Goal: Task Accomplishment & Management: Use online tool/utility

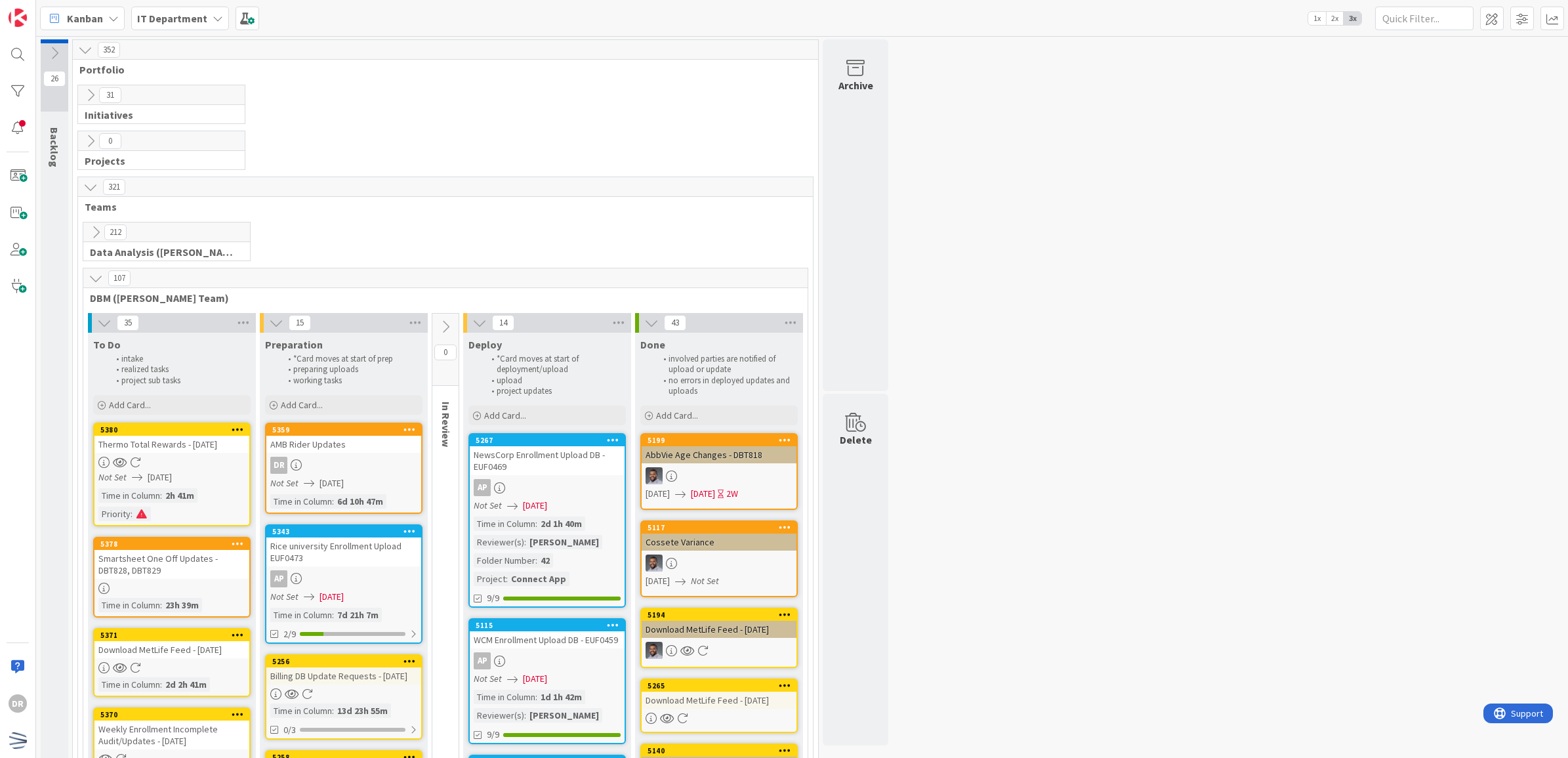
click at [90, 144] on icon at bounding box center [90, 140] width 15 height 15
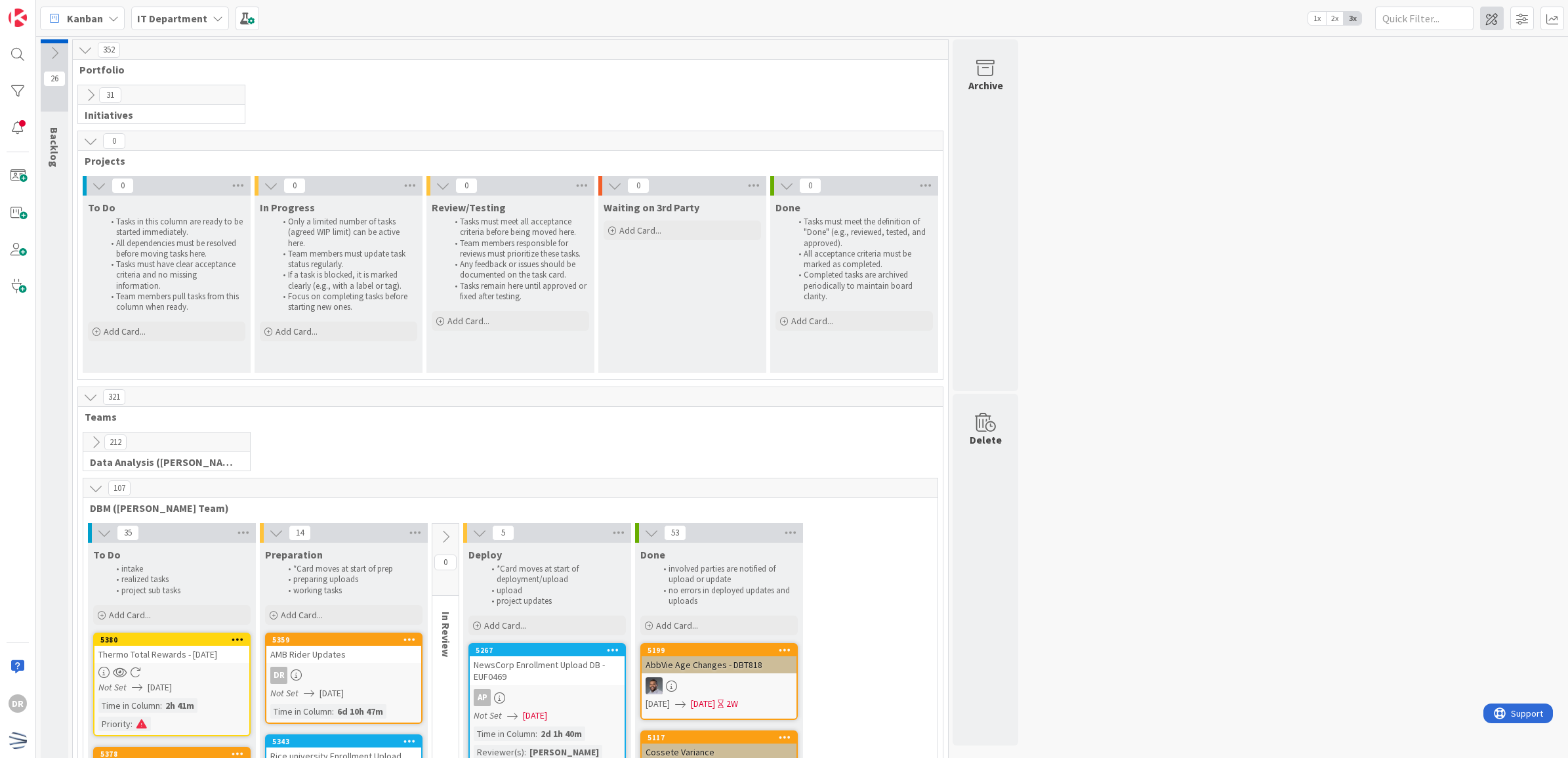
click at [1479, 17] on span at bounding box center [1491, 19] width 23 height 23
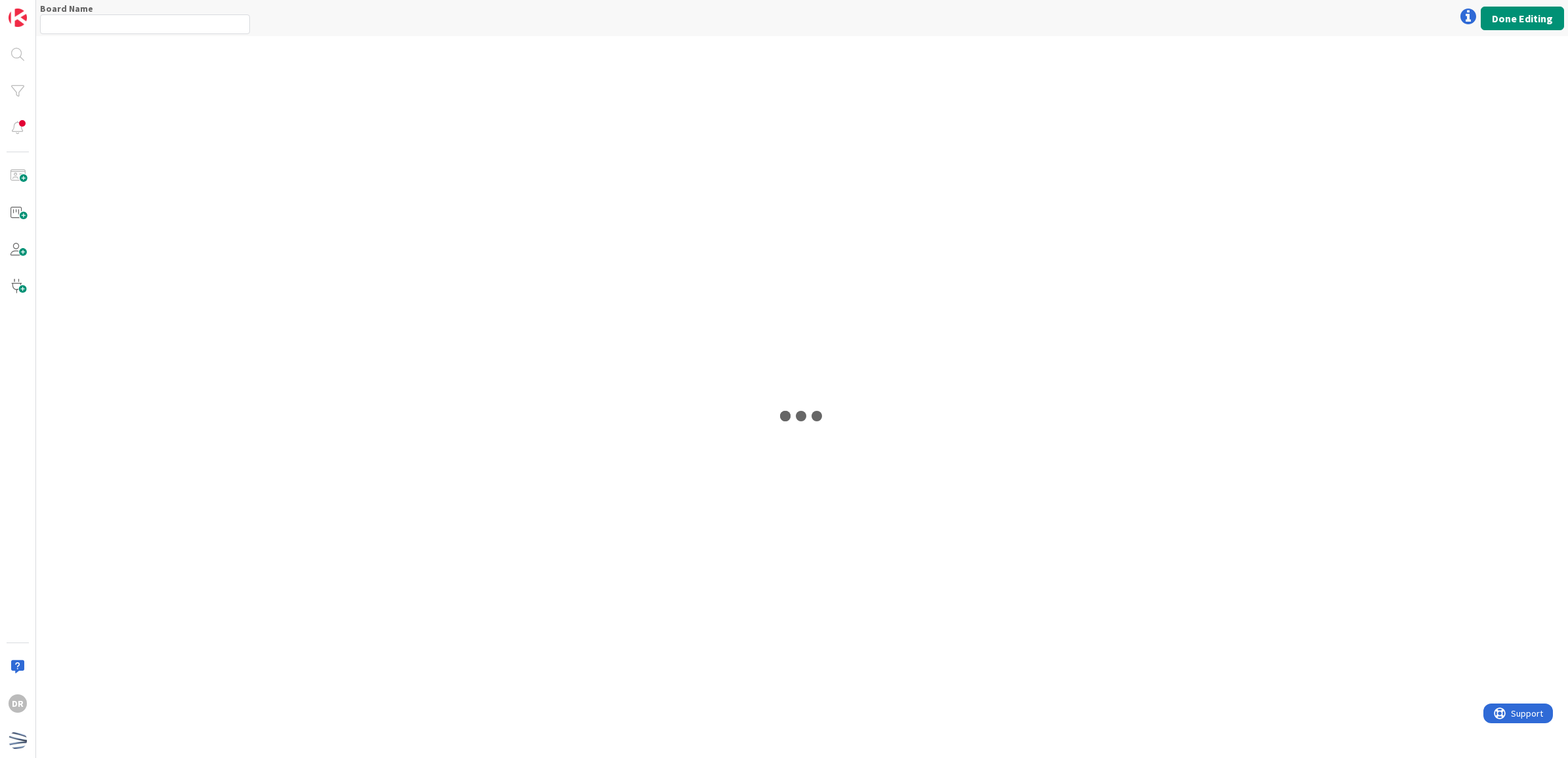
type input "IT Department"
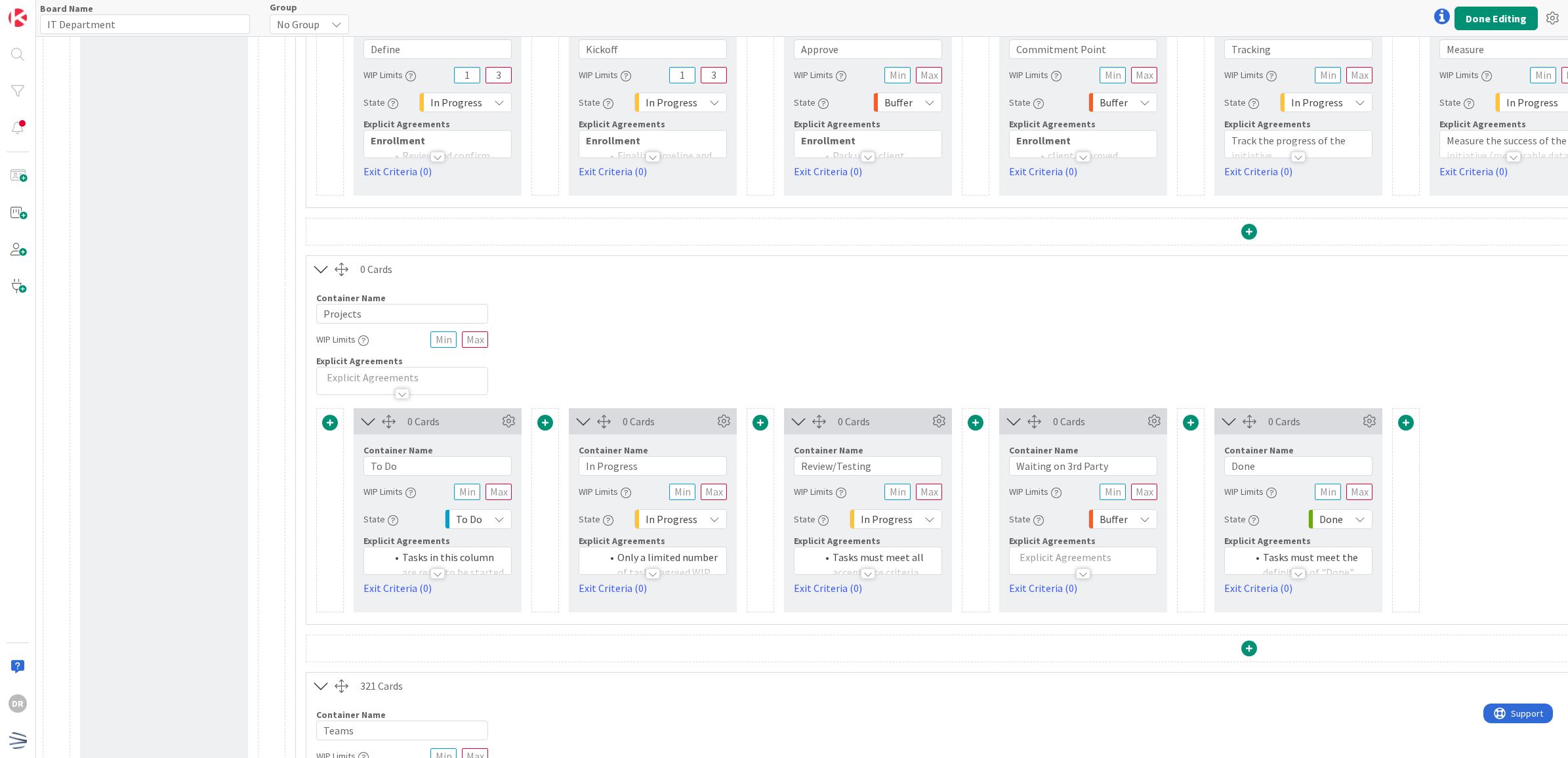
scroll to position [394, 0]
click at [330, 428] on span at bounding box center [330, 423] width 16 height 16
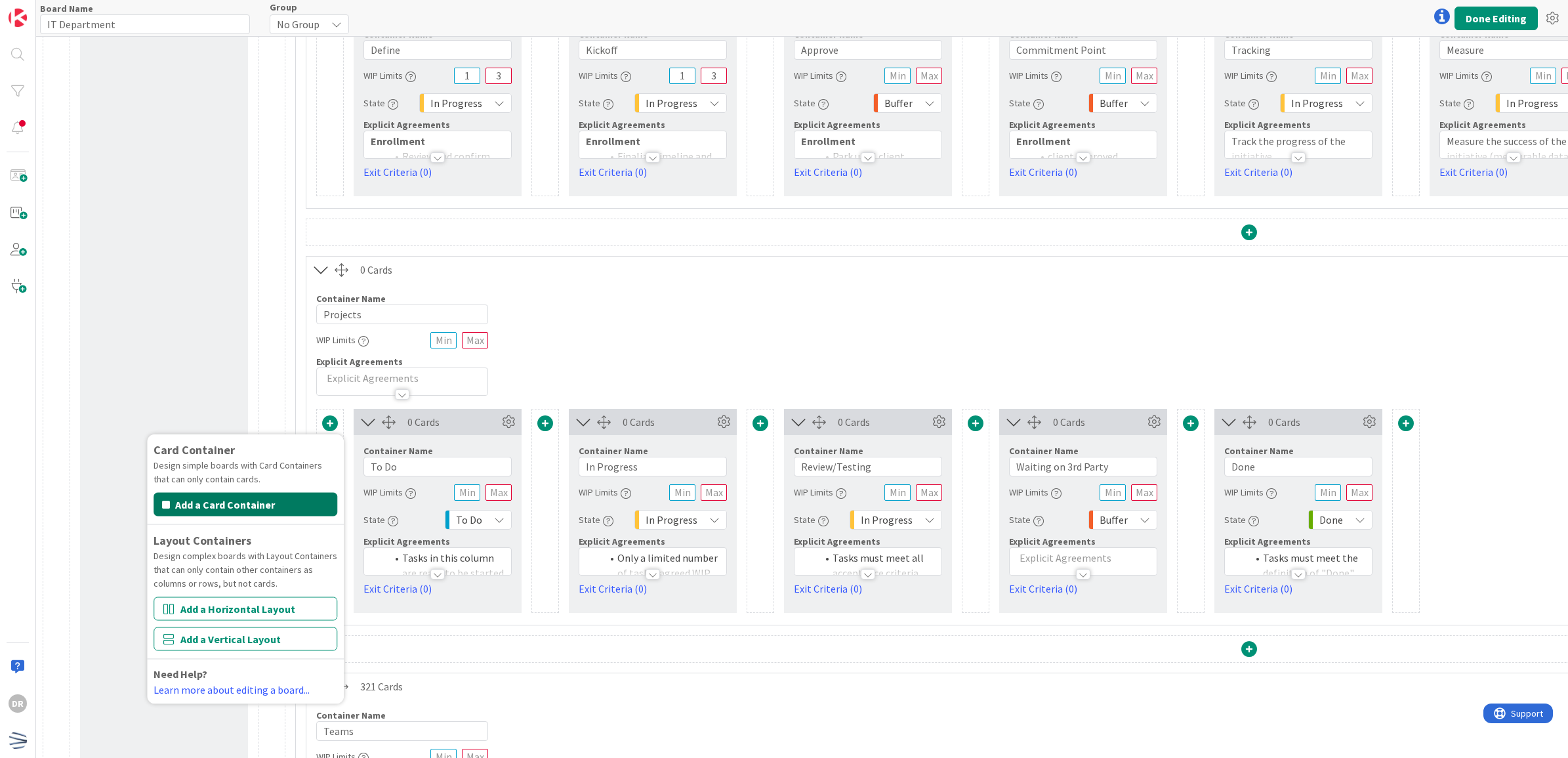
click at [284, 508] on button "Add a Card Container" at bounding box center [245, 504] width 183 height 23
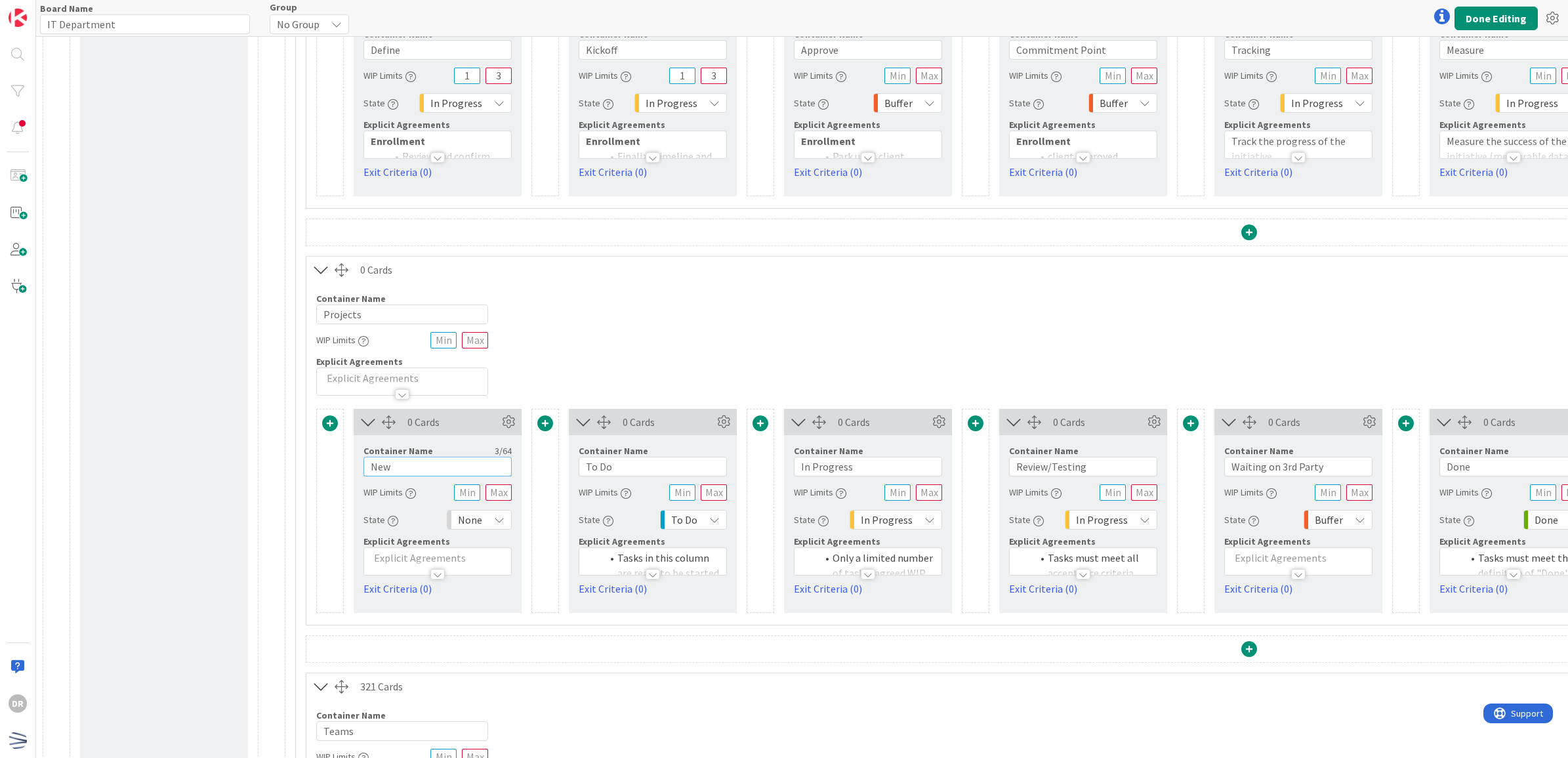
click at [405, 466] on input "New" at bounding box center [438, 466] width 148 height 20
type input "Backlog/Ideas"
drag, startPoint x: 642, startPoint y: 467, endPoint x: 554, endPoint y: 469, distance: 88.0
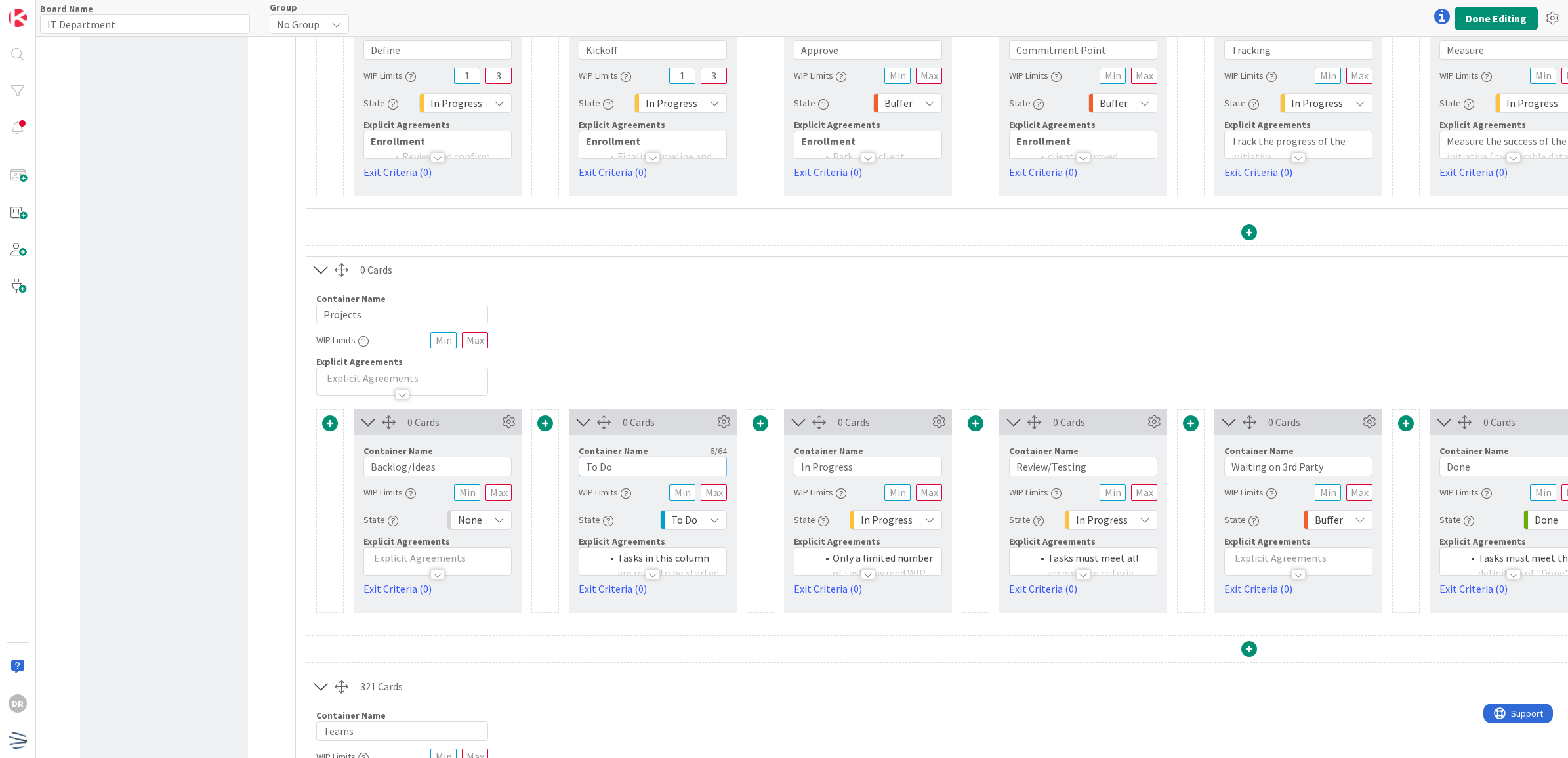
click at [554, 469] on div "Card Container Design simple boards with Card Containers that can only contain …" at bounding box center [1248, 510] width 1865 height 204
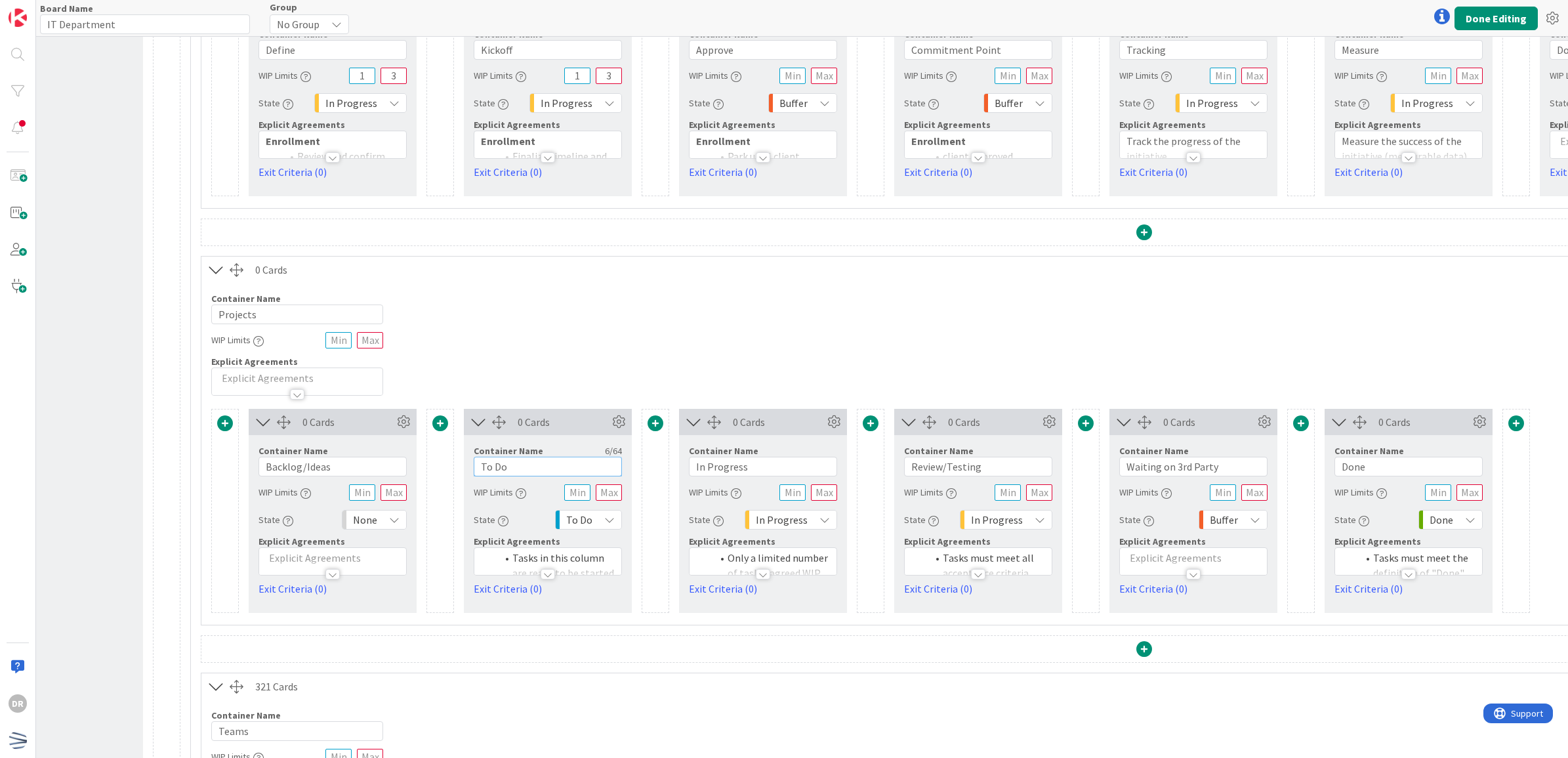
scroll to position [384, 105]
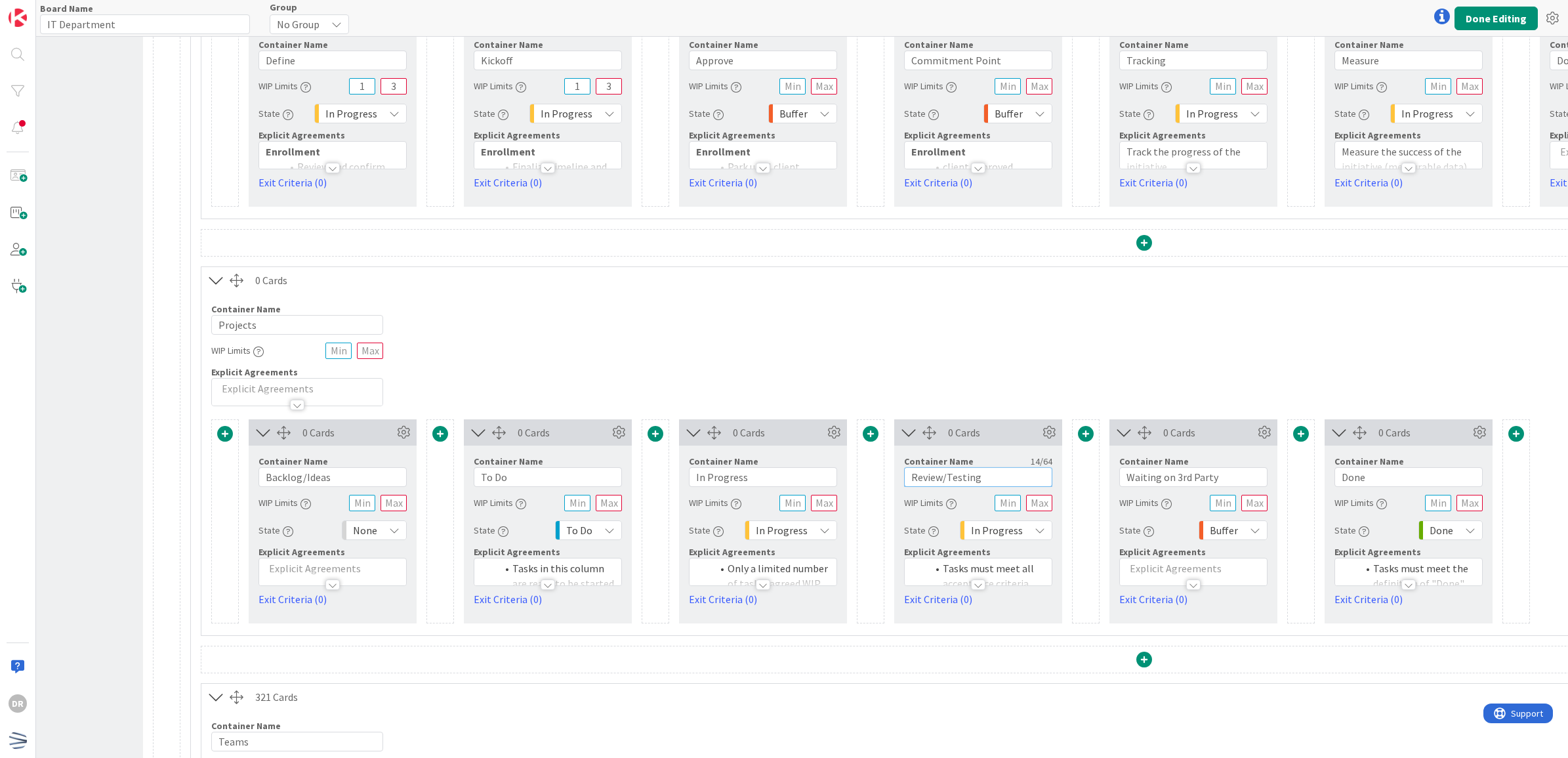
drag, startPoint x: 981, startPoint y: 477, endPoint x: 874, endPoint y: 472, distance: 107.1
click at [874, 472] on div "Card Container Design simple boards with Card Containers that can only contain …" at bounding box center [1144, 521] width 1865 height 204
type input "Testing/Validation"
drag, startPoint x: 1234, startPoint y: 477, endPoint x: 1107, endPoint y: 484, distance: 127.2
click at [1107, 484] on div "Card Container Design simple boards with Card Containers that can only contain …" at bounding box center [1144, 521] width 1865 height 204
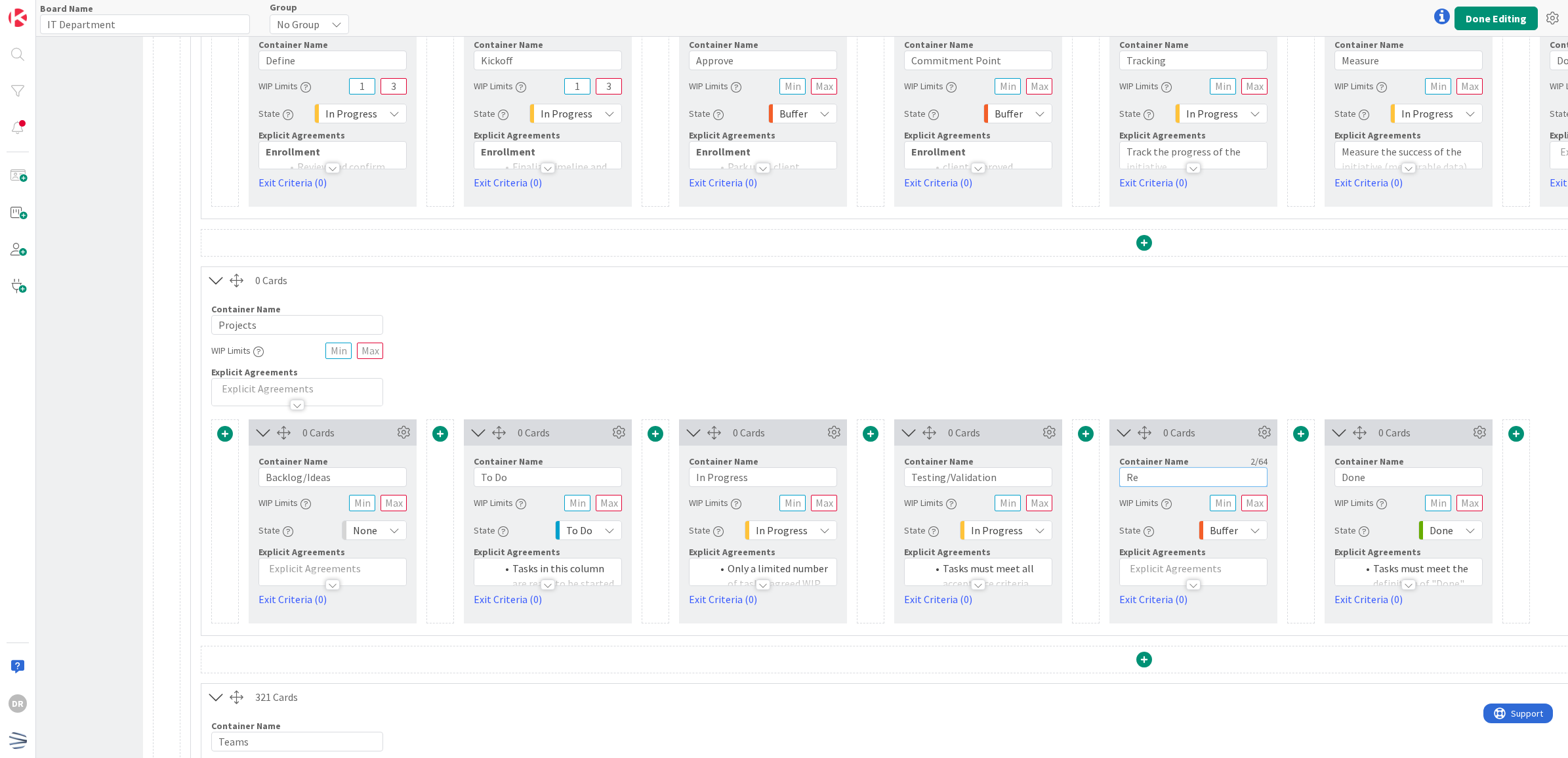
type input "R"
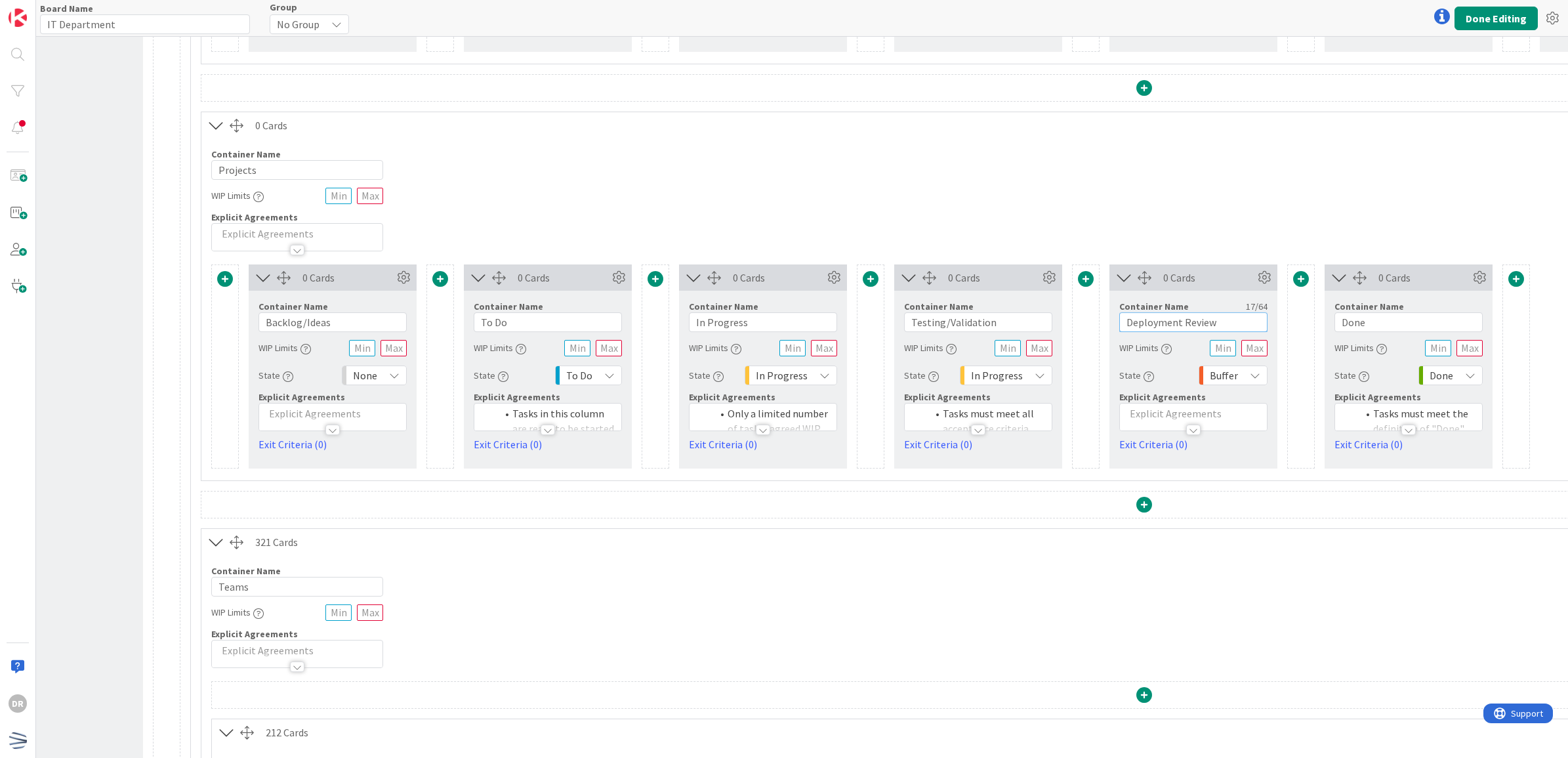
scroll to position [541, 105]
type input "Deployment Review"
click at [946, 450] on link "Exit Criteria (0)" at bounding box center [978, 442] width 148 height 16
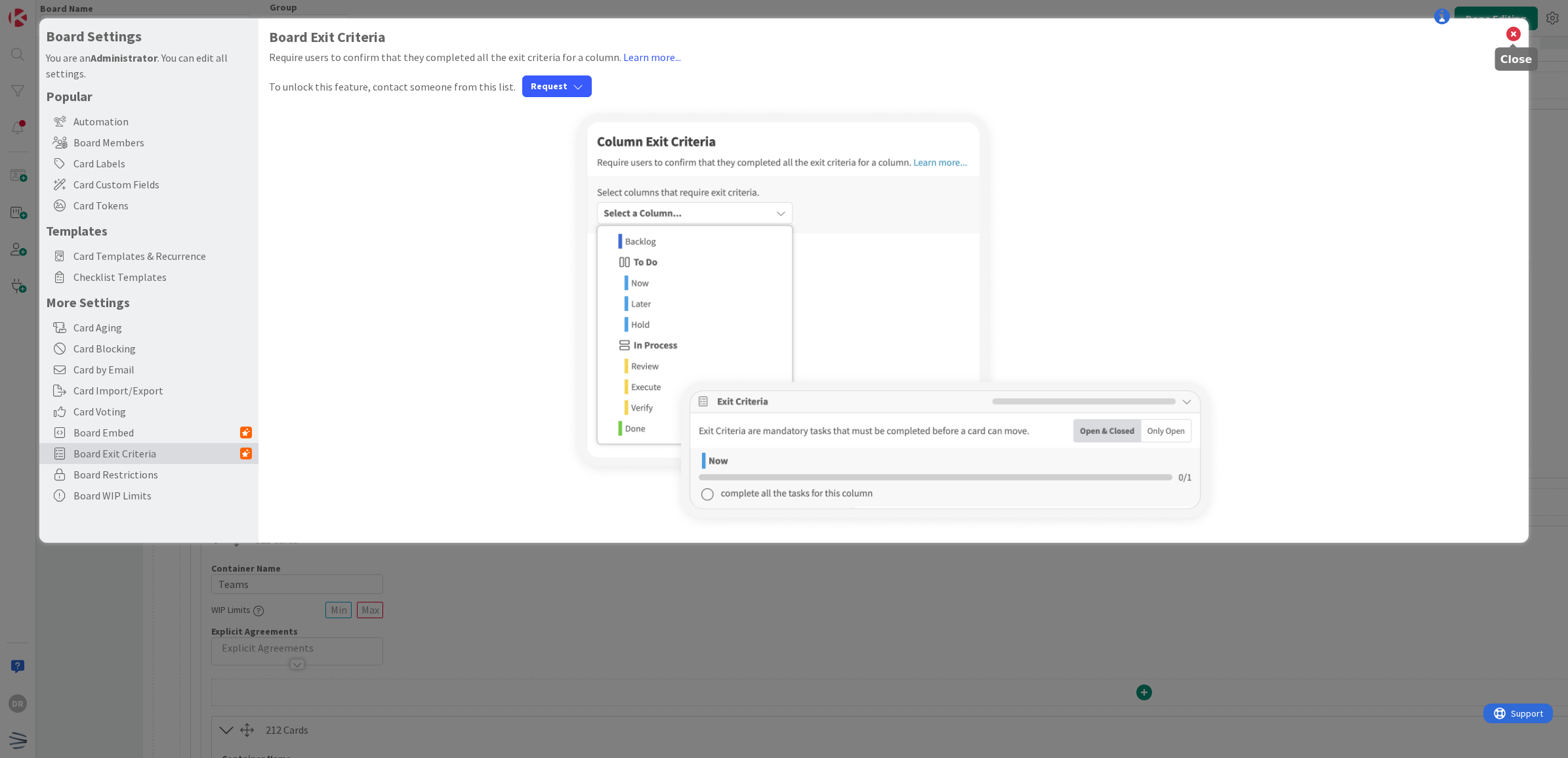
click at [1520, 26] on icon at bounding box center [1512, 34] width 17 height 19
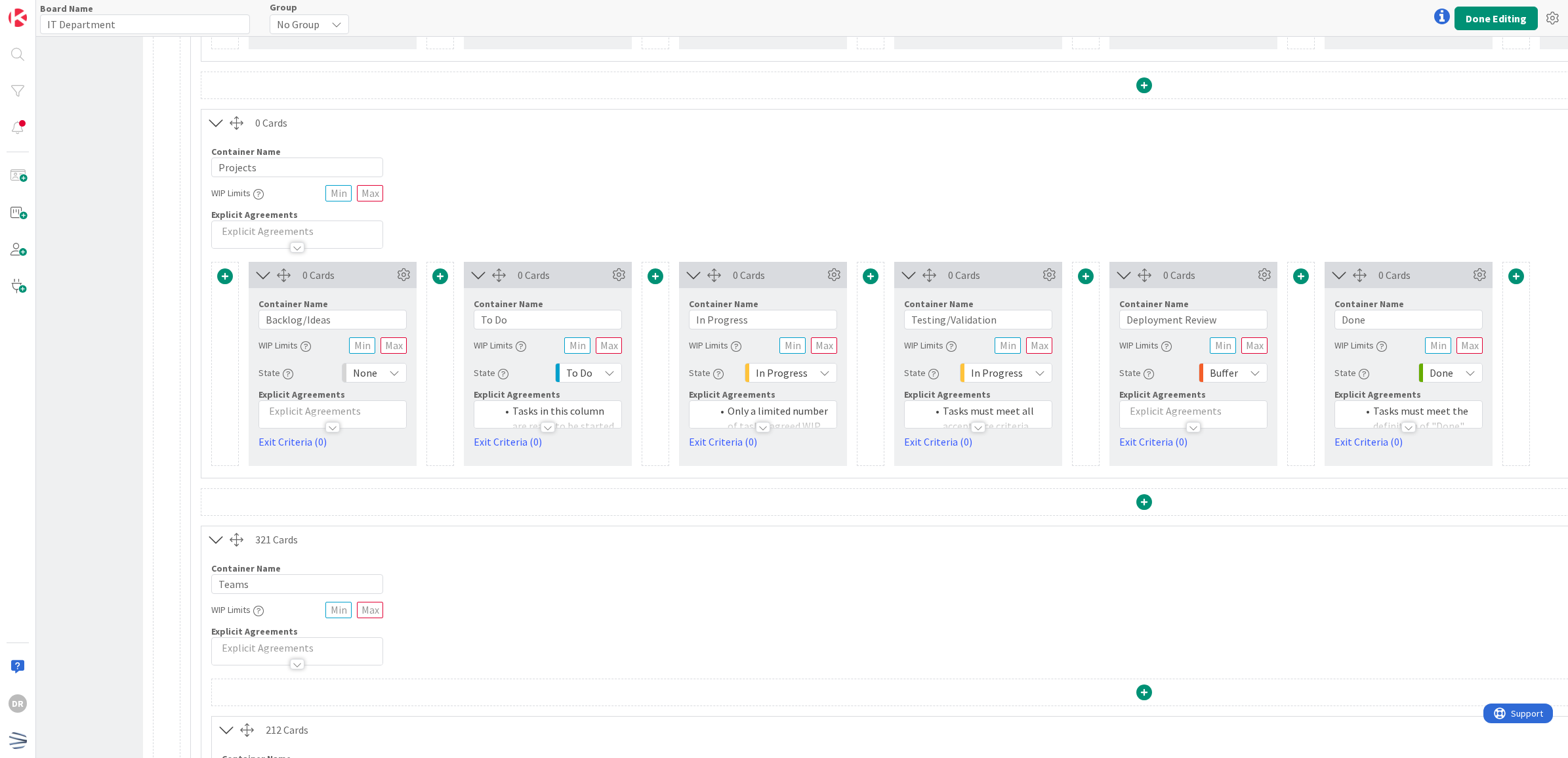
click at [975, 430] on div at bounding box center [978, 427] width 15 height 11
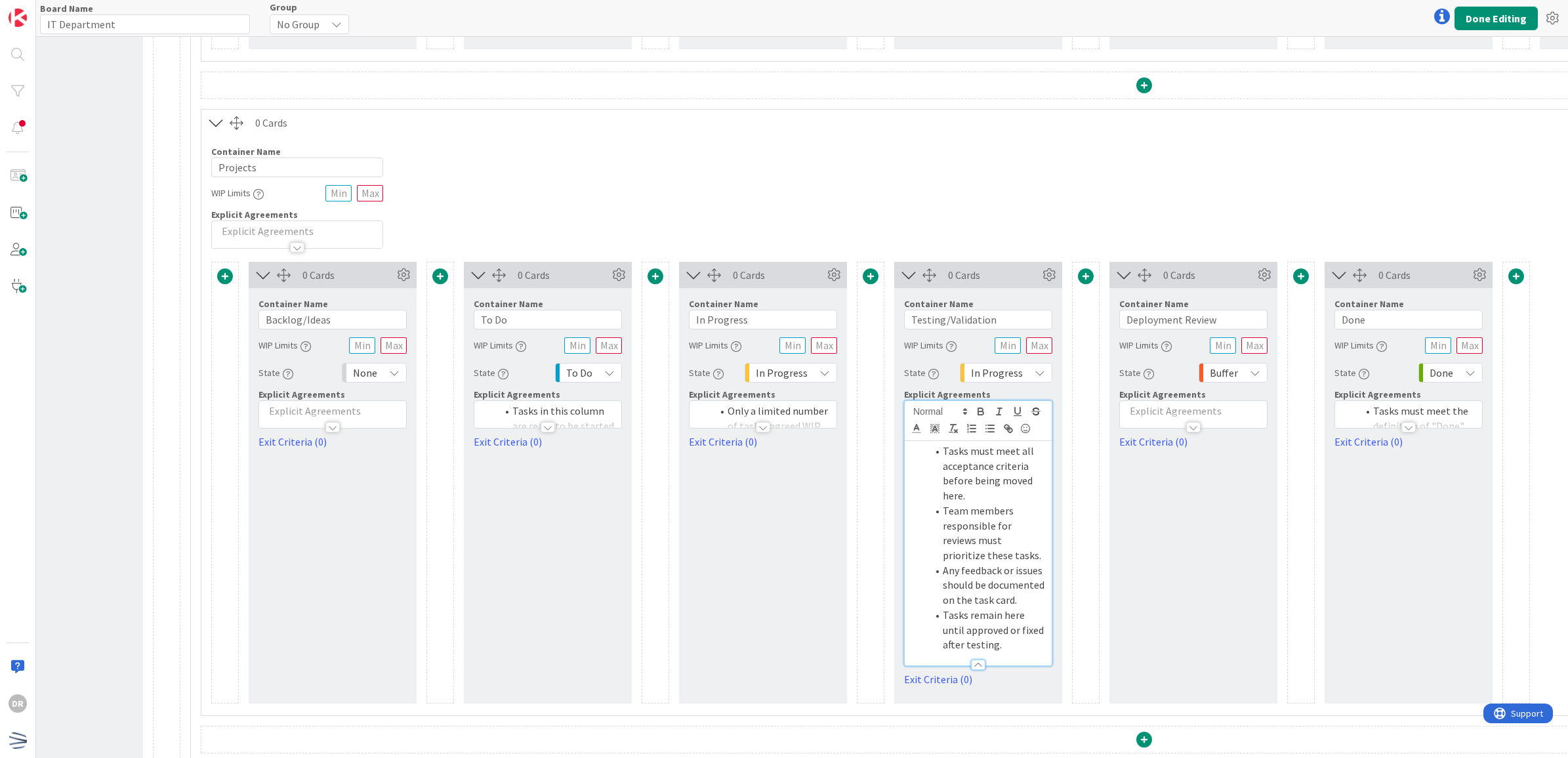
scroll to position [670, 105]
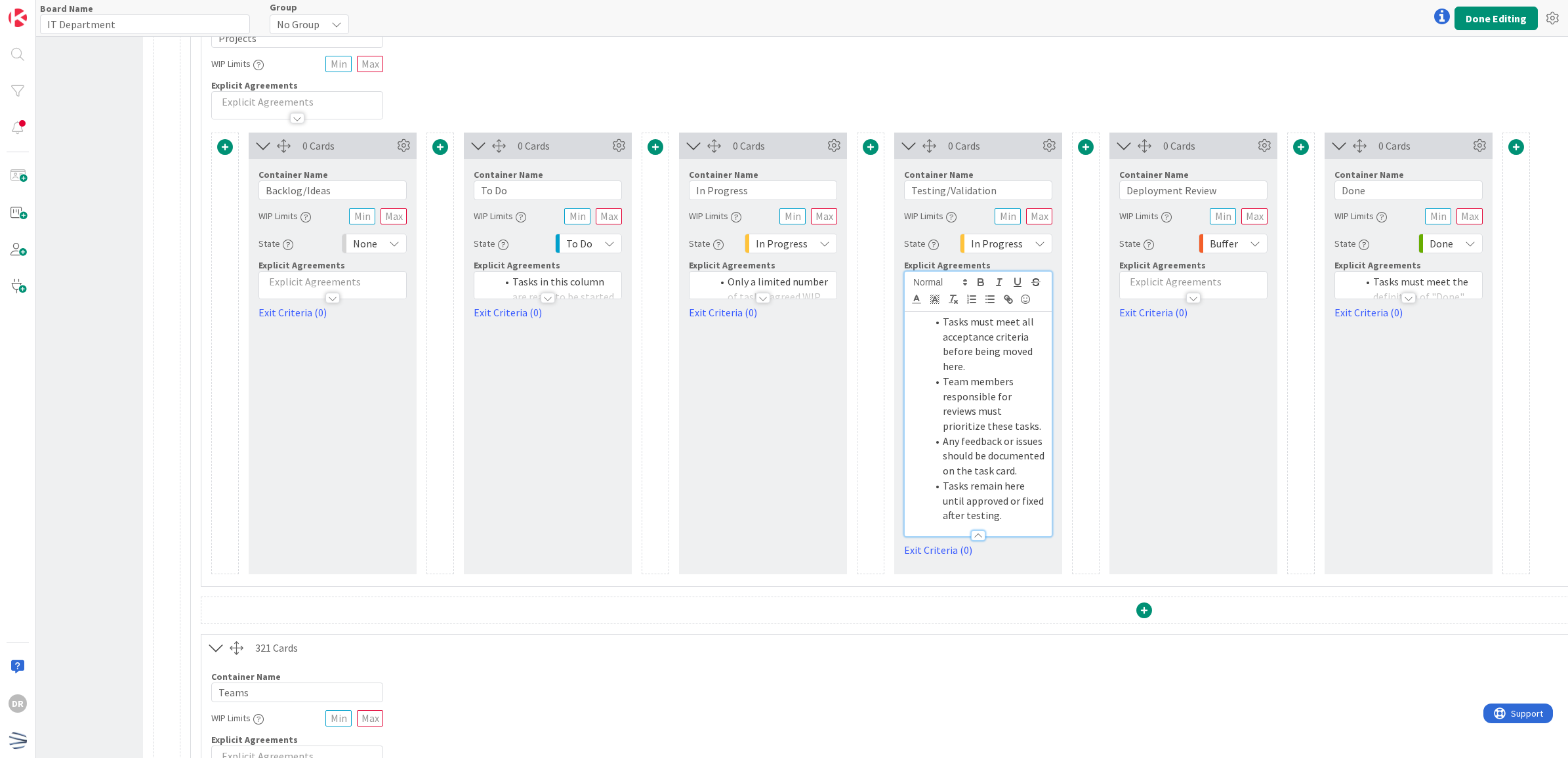
click at [546, 303] on div at bounding box center [547, 298] width 15 height 11
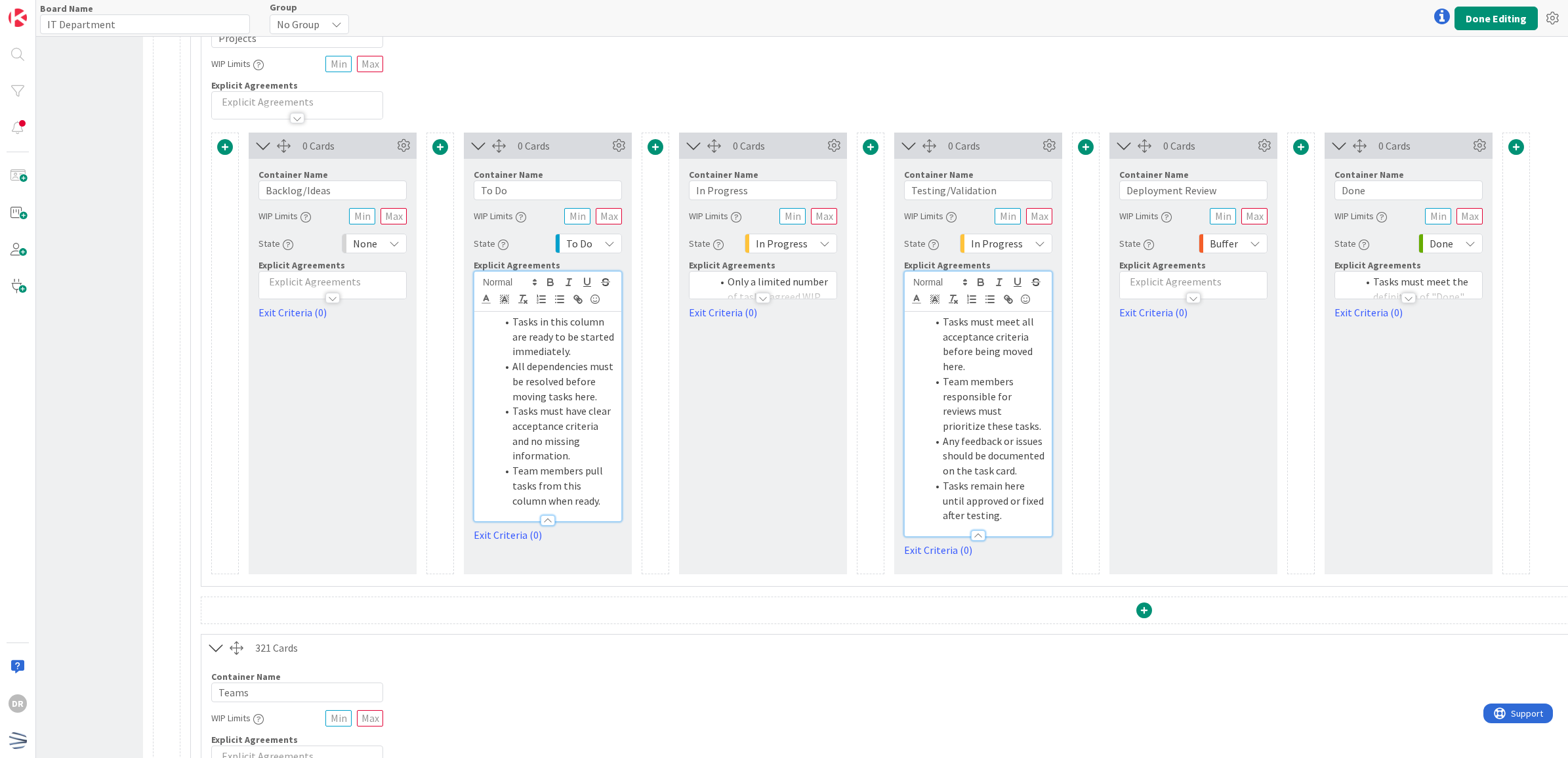
click at [587, 352] on li "Tasks in this column are ready to be started immediately." at bounding box center [555, 337] width 118 height 45
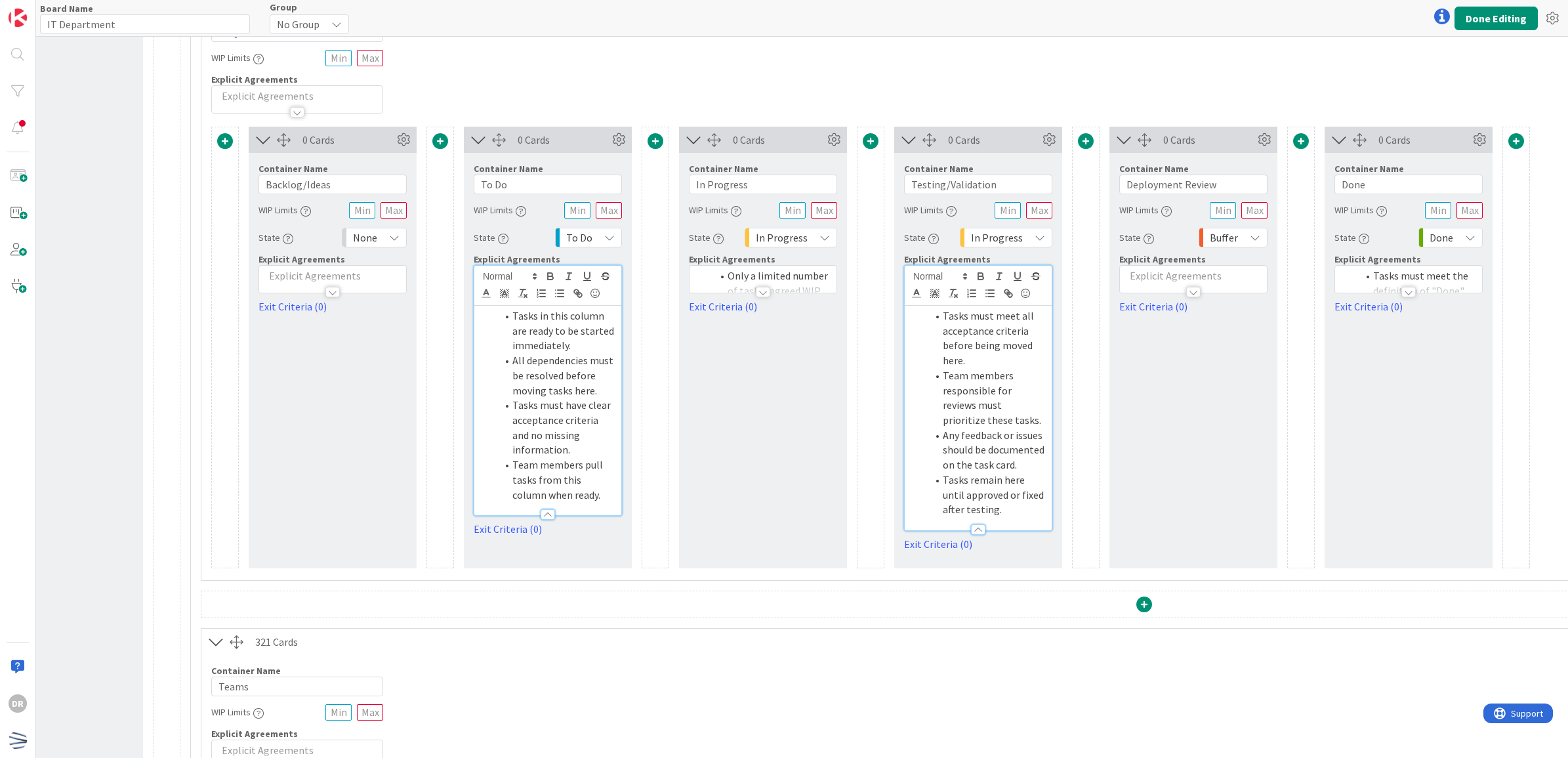
click at [581, 500] on li "Team members pull tasks from this column when ready." at bounding box center [555, 480] width 118 height 45
click at [330, 297] on div at bounding box center [333, 292] width 15 height 11
click at [344, 317] on p at bounding box center [332, 315] width 134 height 15
click at [344, 297] on icon "button" at bounding box center [344, 294] width 12 height 12
click at [768, 292] on div at bounding box center [763, 292] width 15 height 11
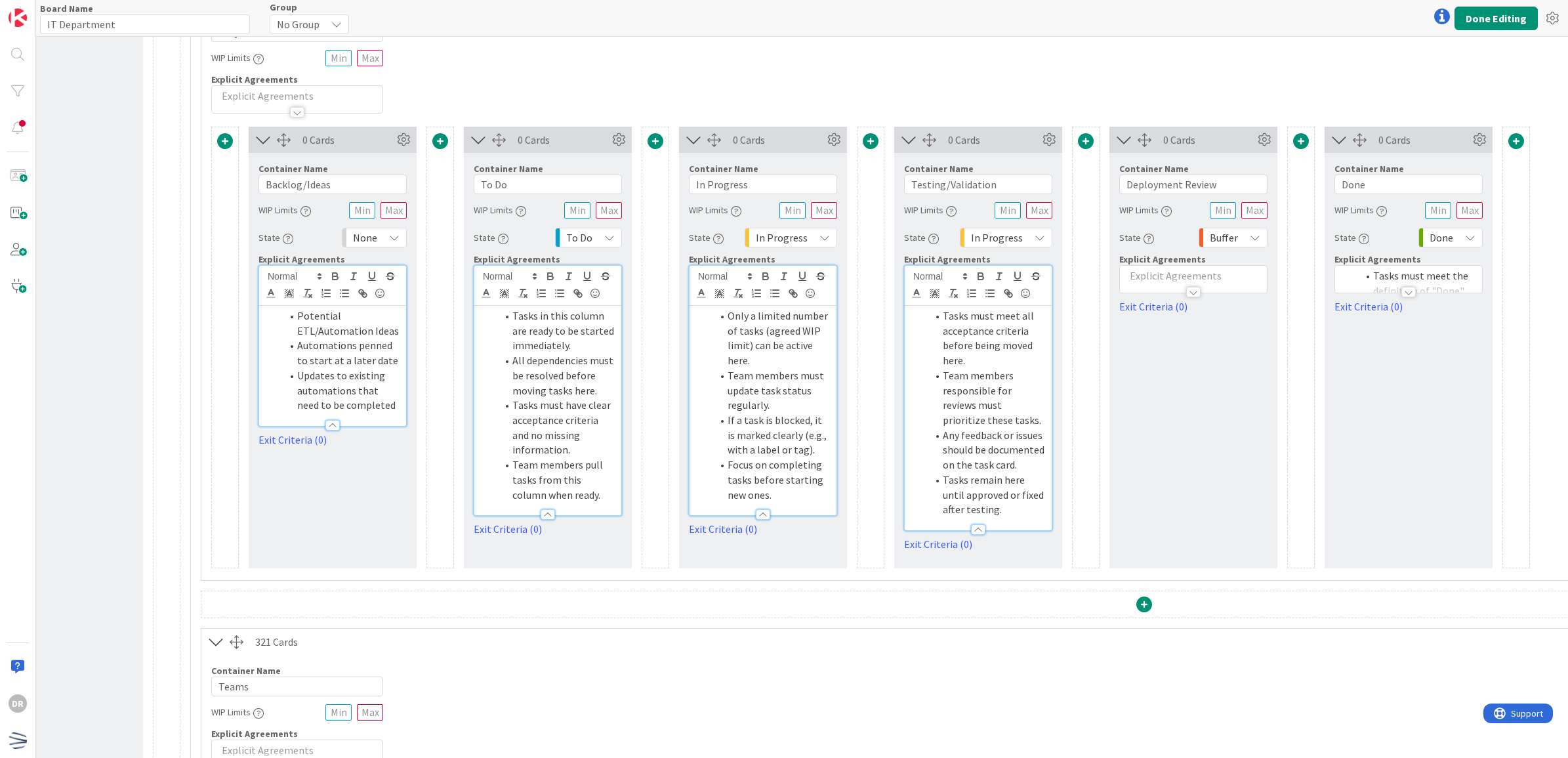
scroll to position [0, 105]
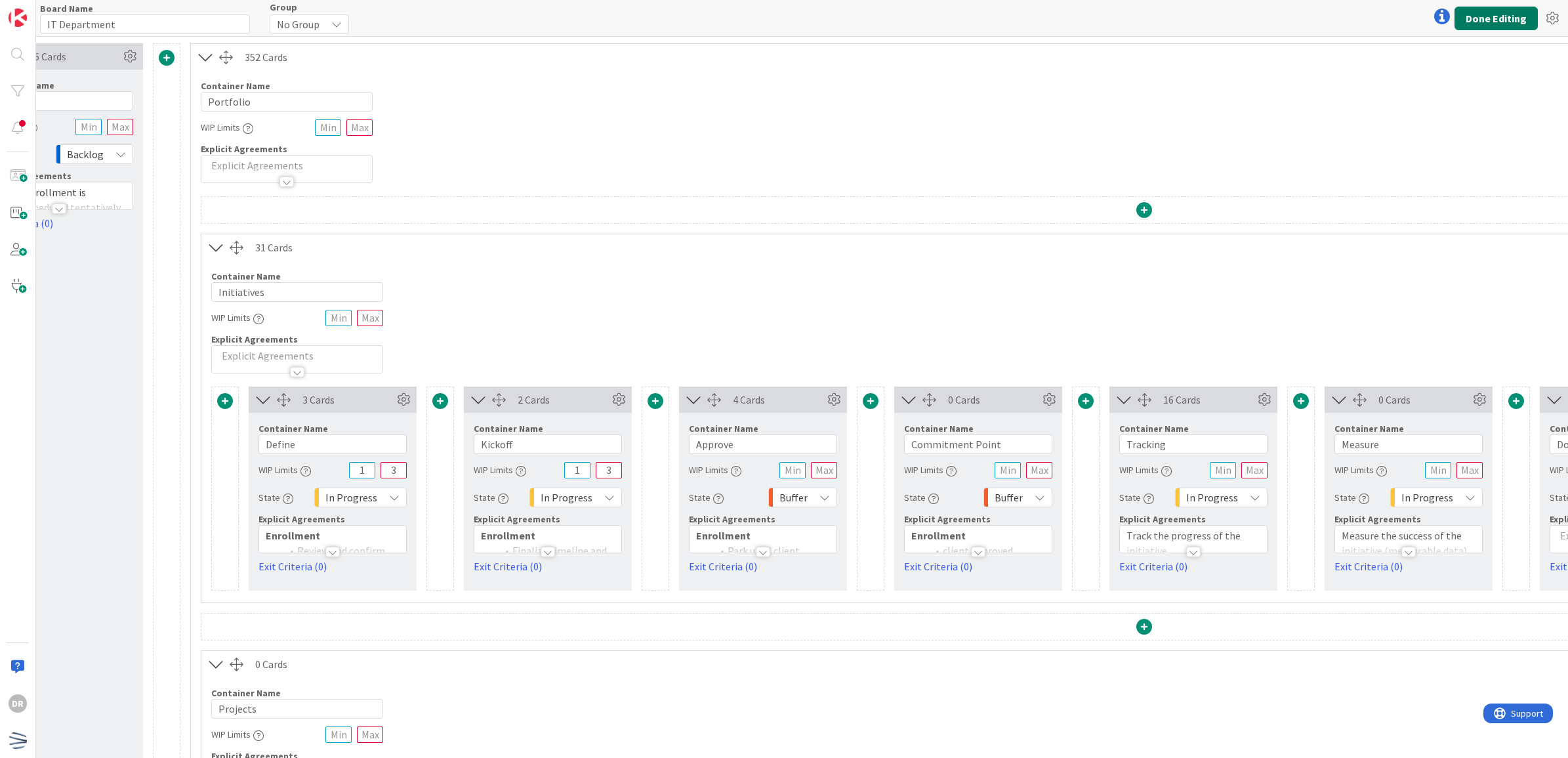
click at [1488, 17] on button "Done Editing" at bounding box center [1495, 19] width 83 height 23
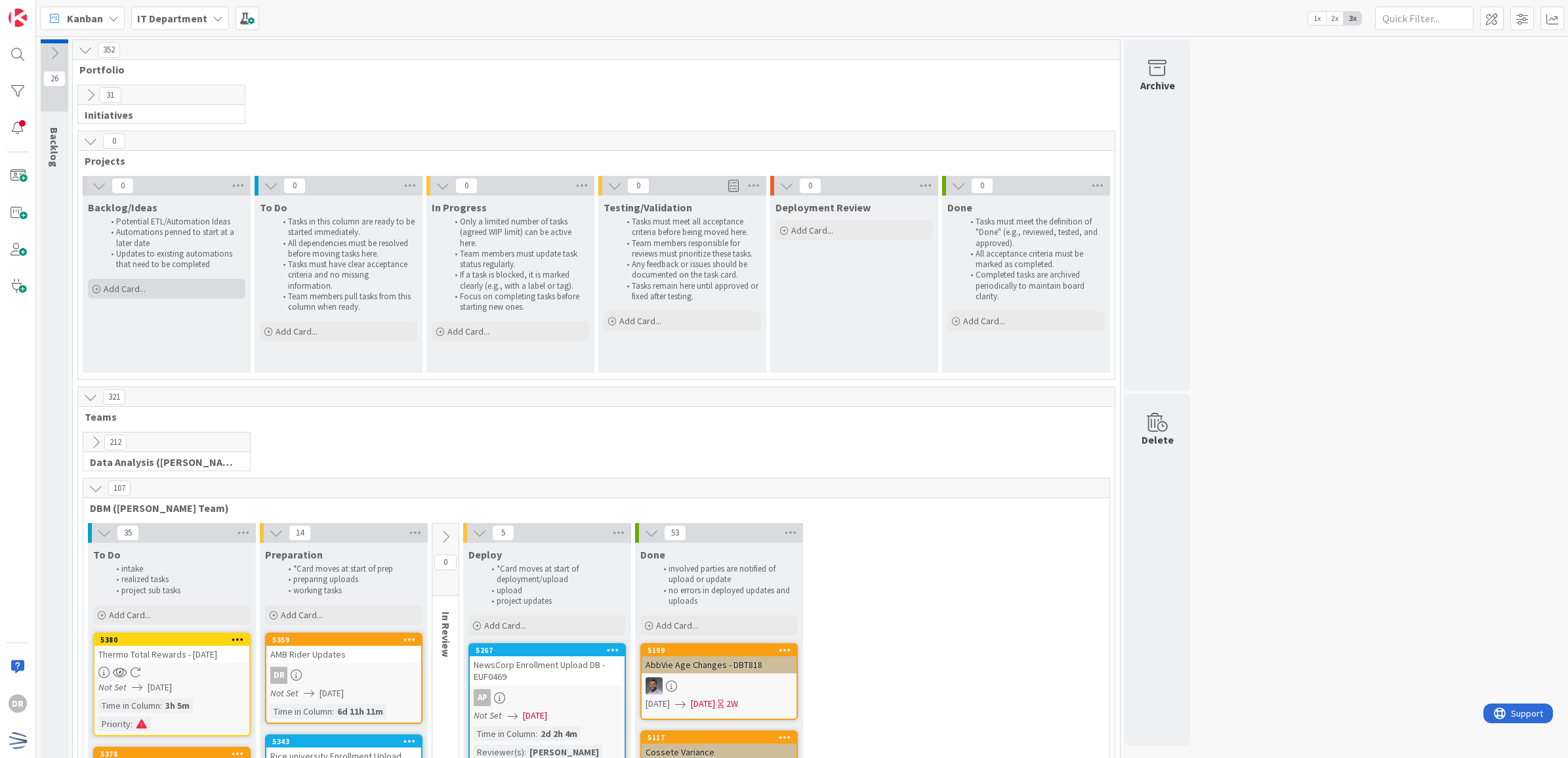
click at [185, 292] on div "Add Card..." at bounding box center [166, 289] width 157 height 20
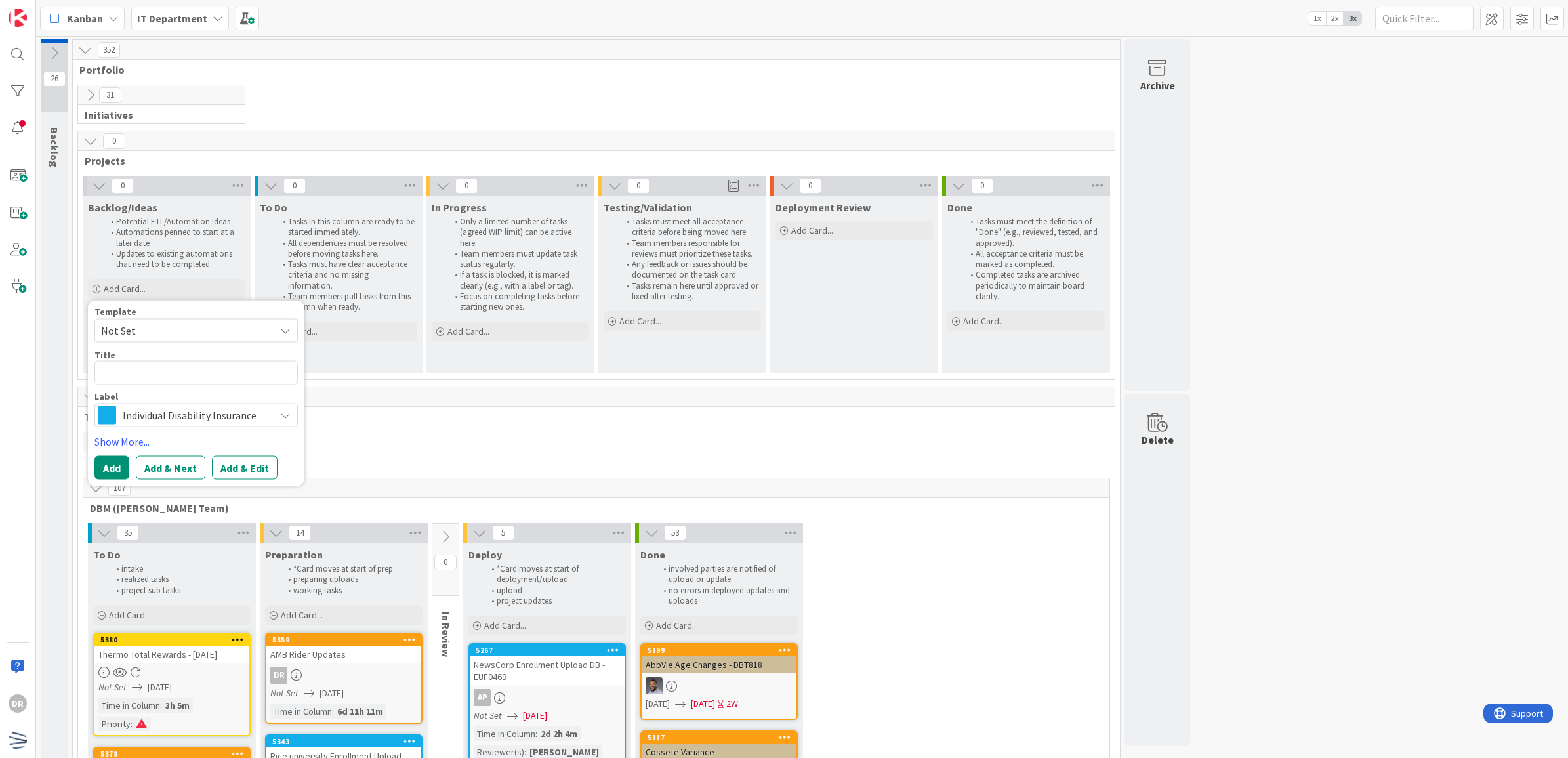
click at [151, 412] on span "Individual Disability Insurance" at bounding box center [195, 415] width 145 height 19
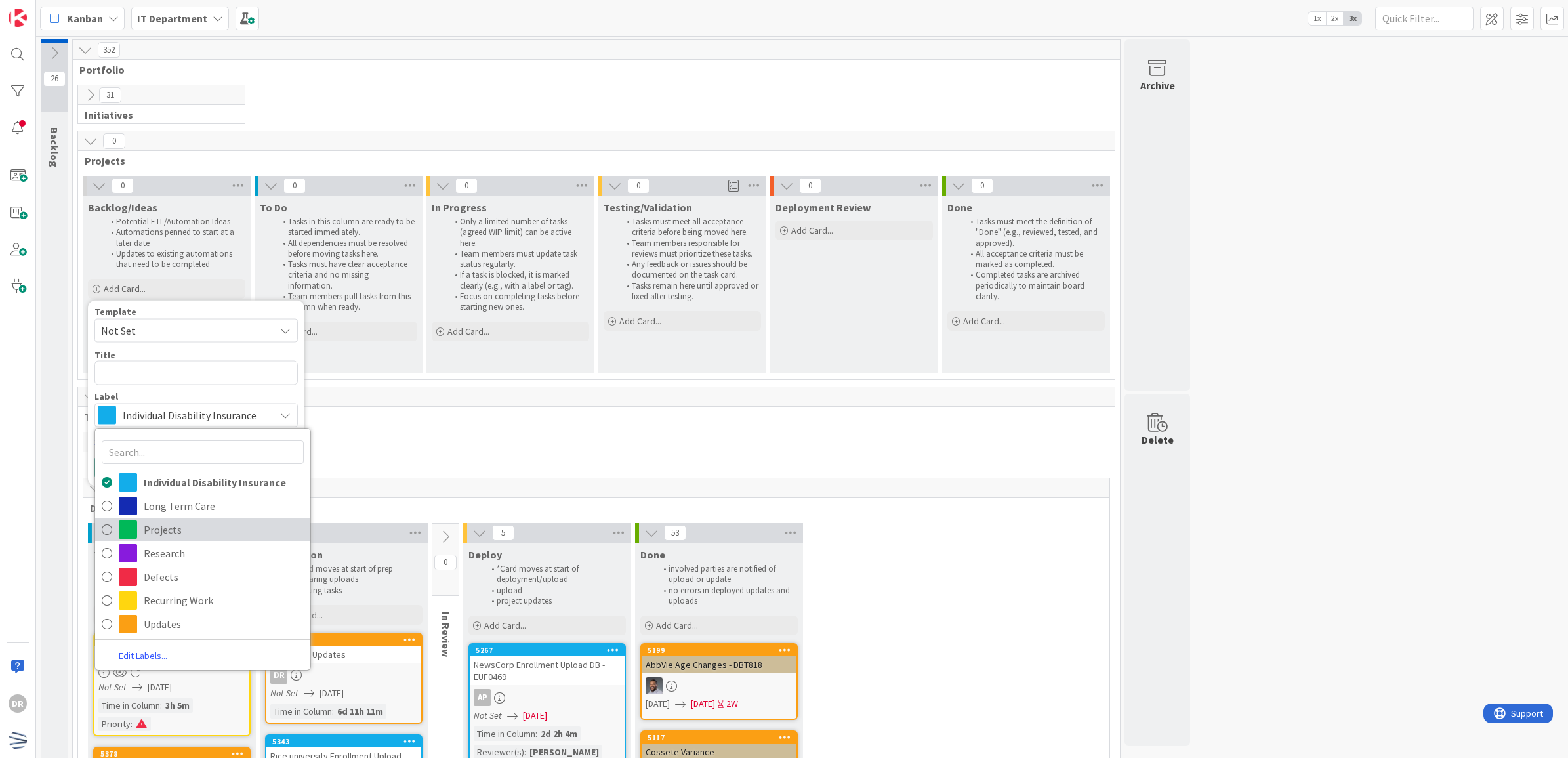
click at [159, 531] on span "Projects" at bounding box center [223, 530] width 160 height 20
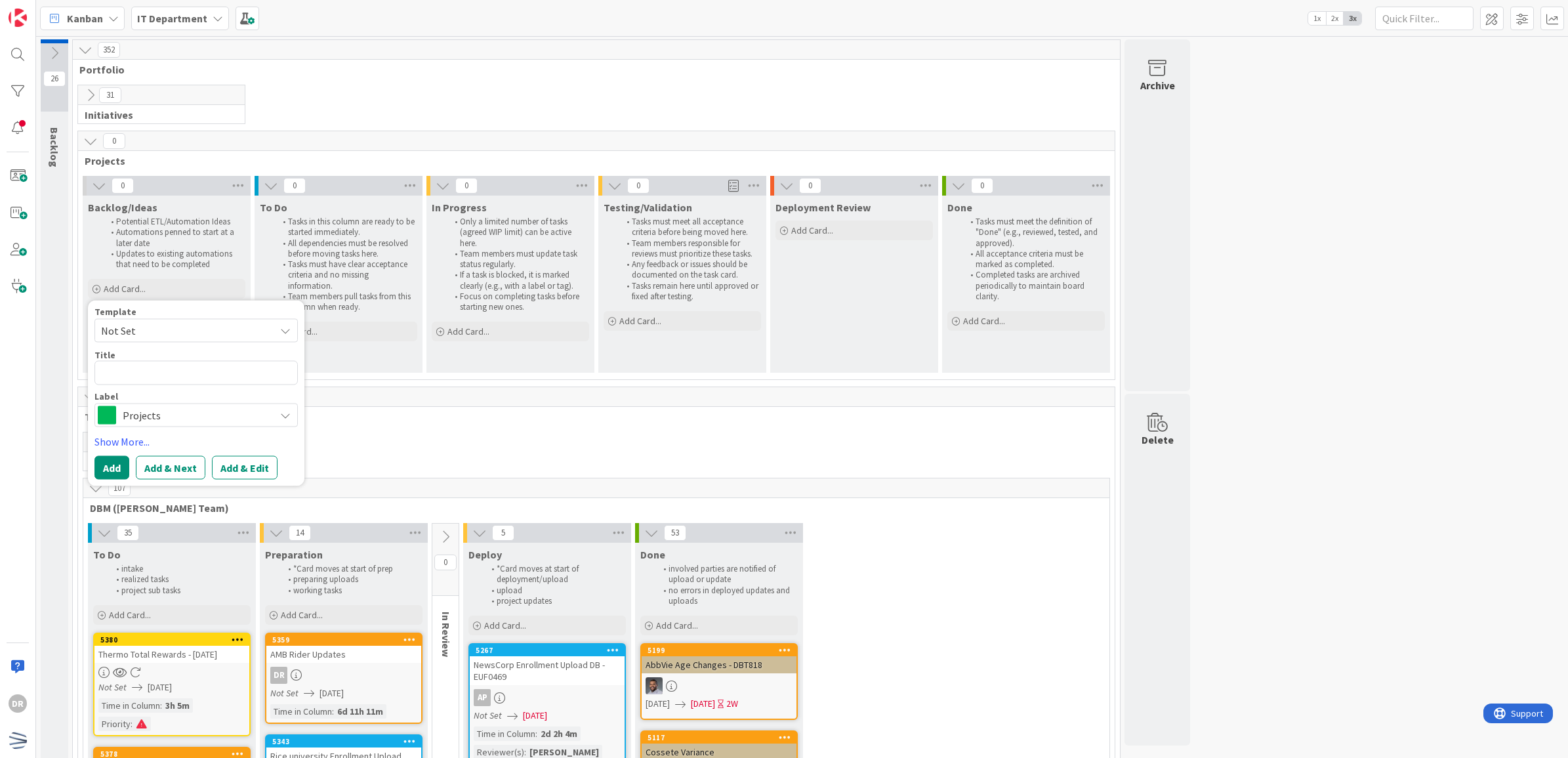
click at [166, 404] on div "Projects" at bounding box center [196, 415] width 204 height 23
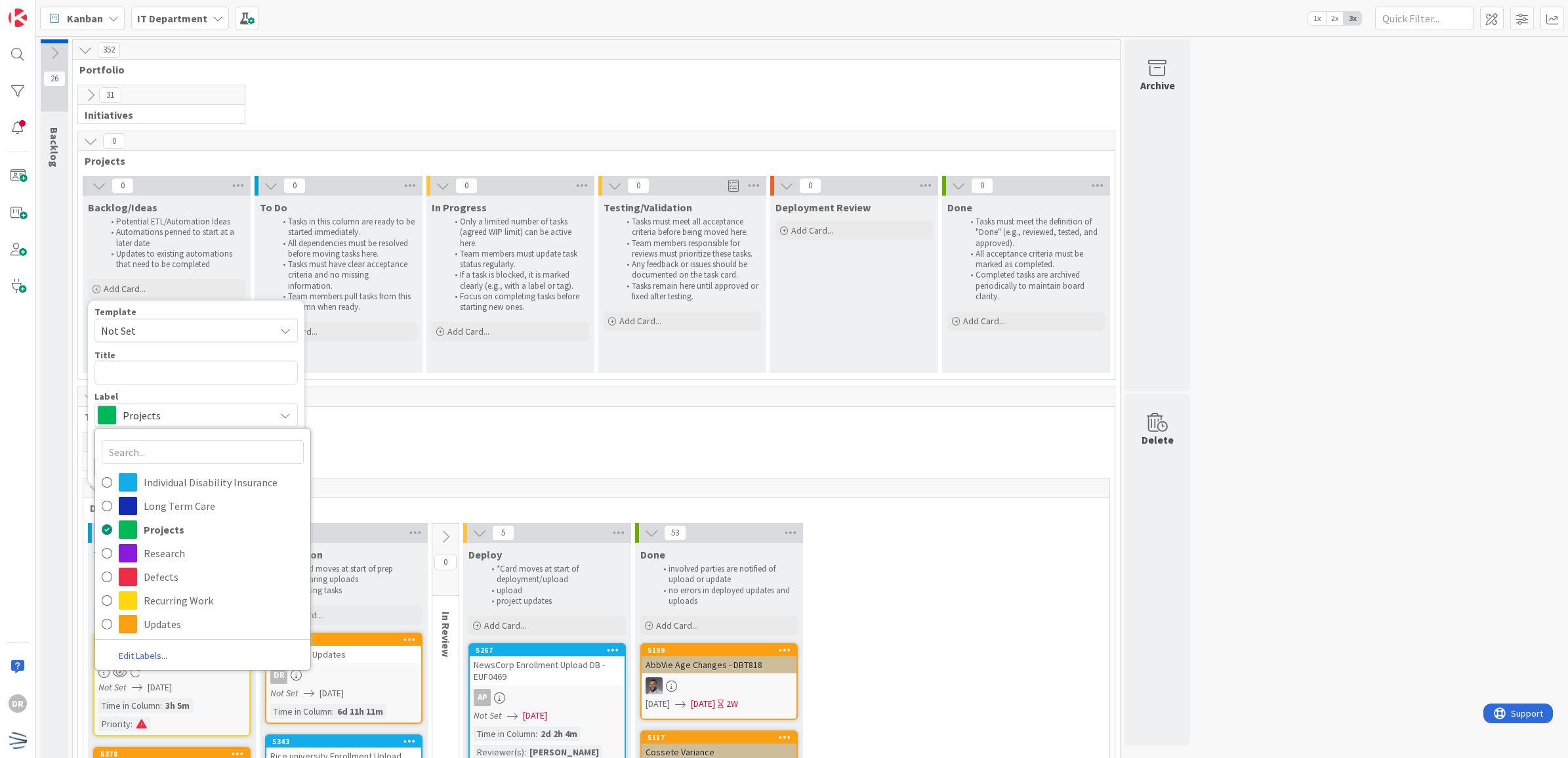
click at [166, 404] on div "Projects" at bounding box center [196, 415] width 204 height 23
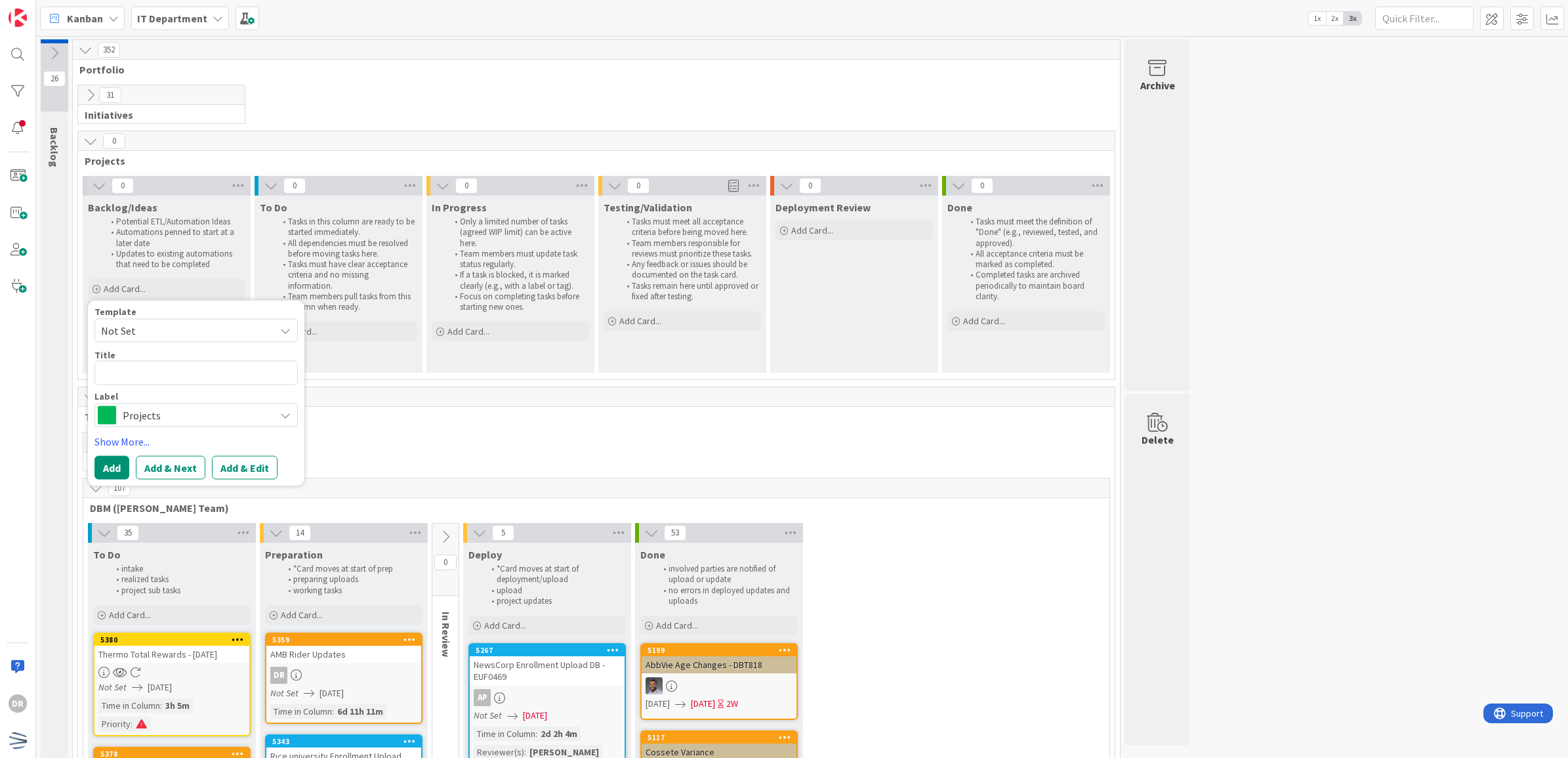
click at [179, 336] on span "Not Set" at bounding box center [183, 330] width 164 height 17
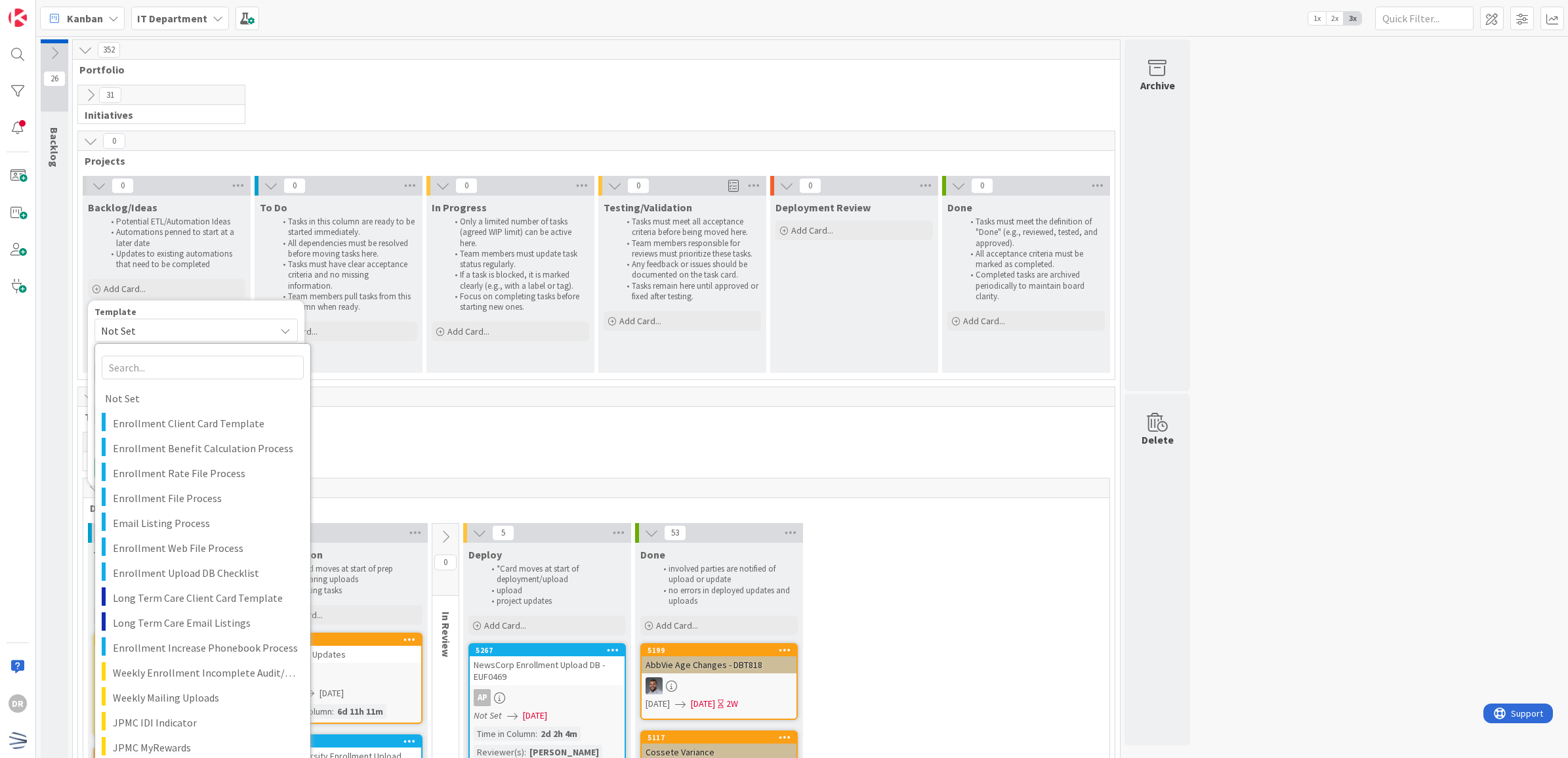
click at [179, 336] on span "Not Set" at bounding box center [183, 330] width 164 height 17
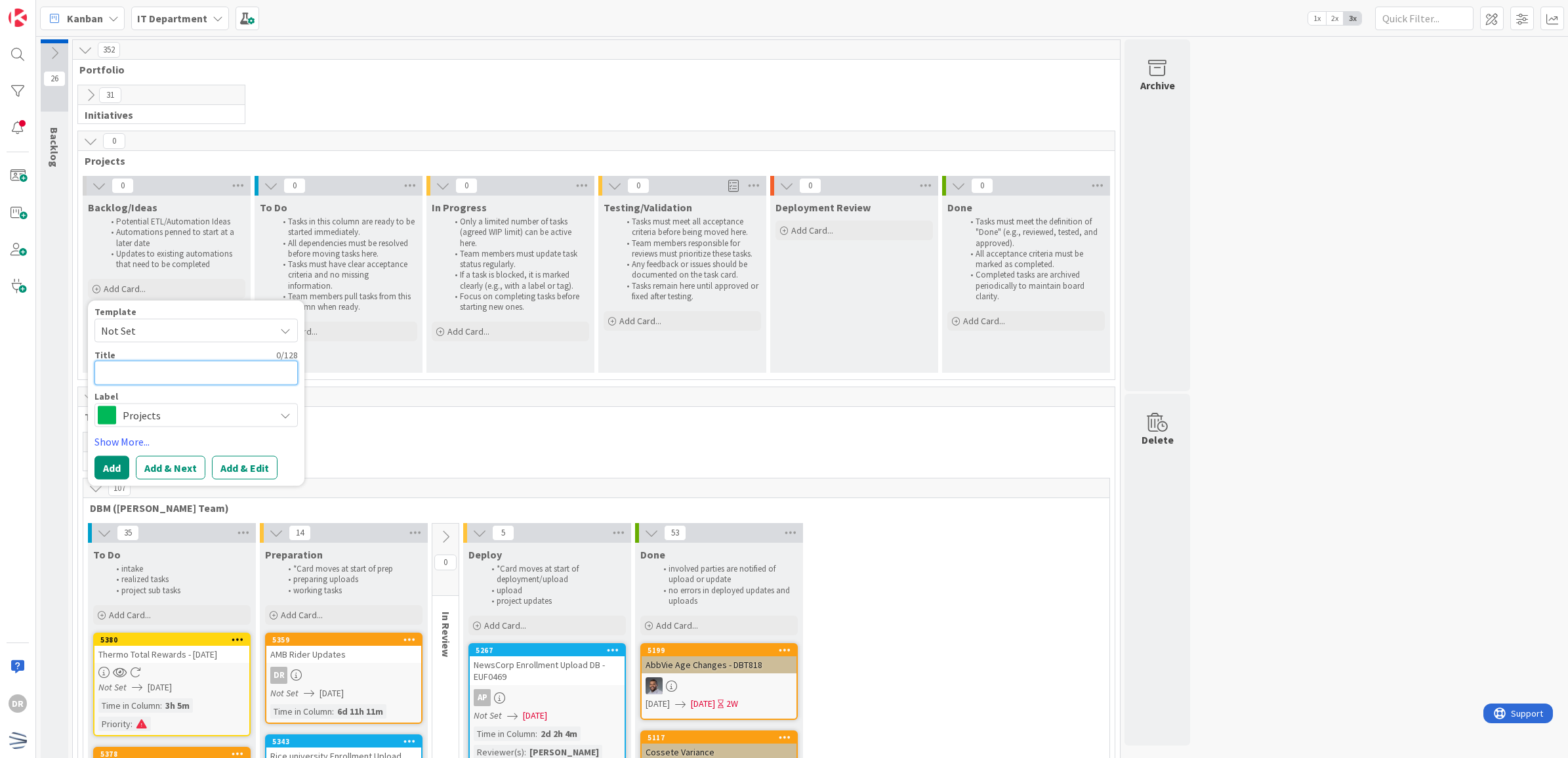
click at [168, 379] on textarea at bounding box center [196, 373] width 204 height 24
click at [157, 375] on textarea at bounding box center [196, 373] width 204 height 24
type textarea "x"
type textarea "M"
type textarea "x"
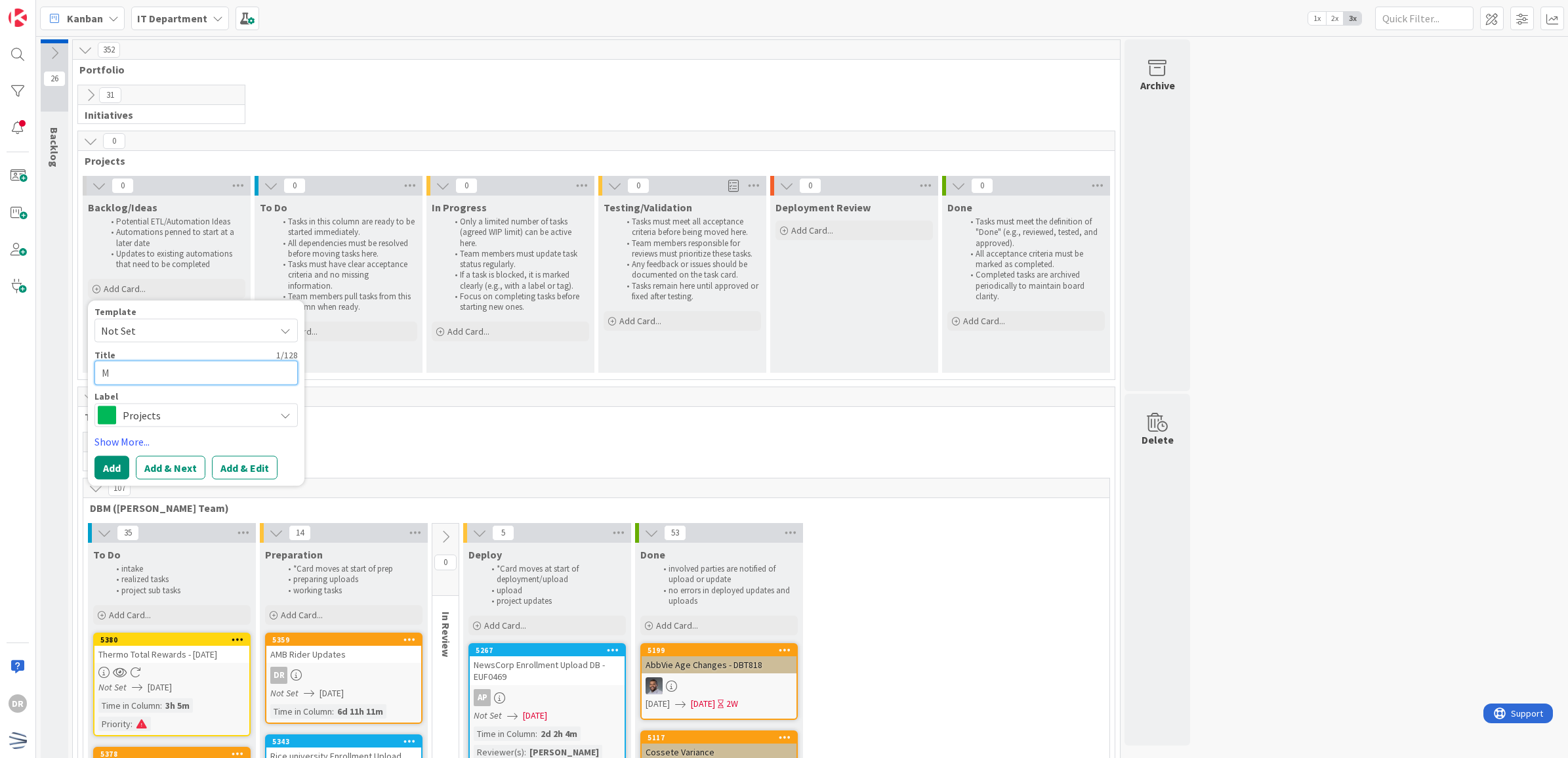
type textarea "Ma"
type textarea "x"
type textarea "Mas"
type textarea "x"
type textarea "Mass"
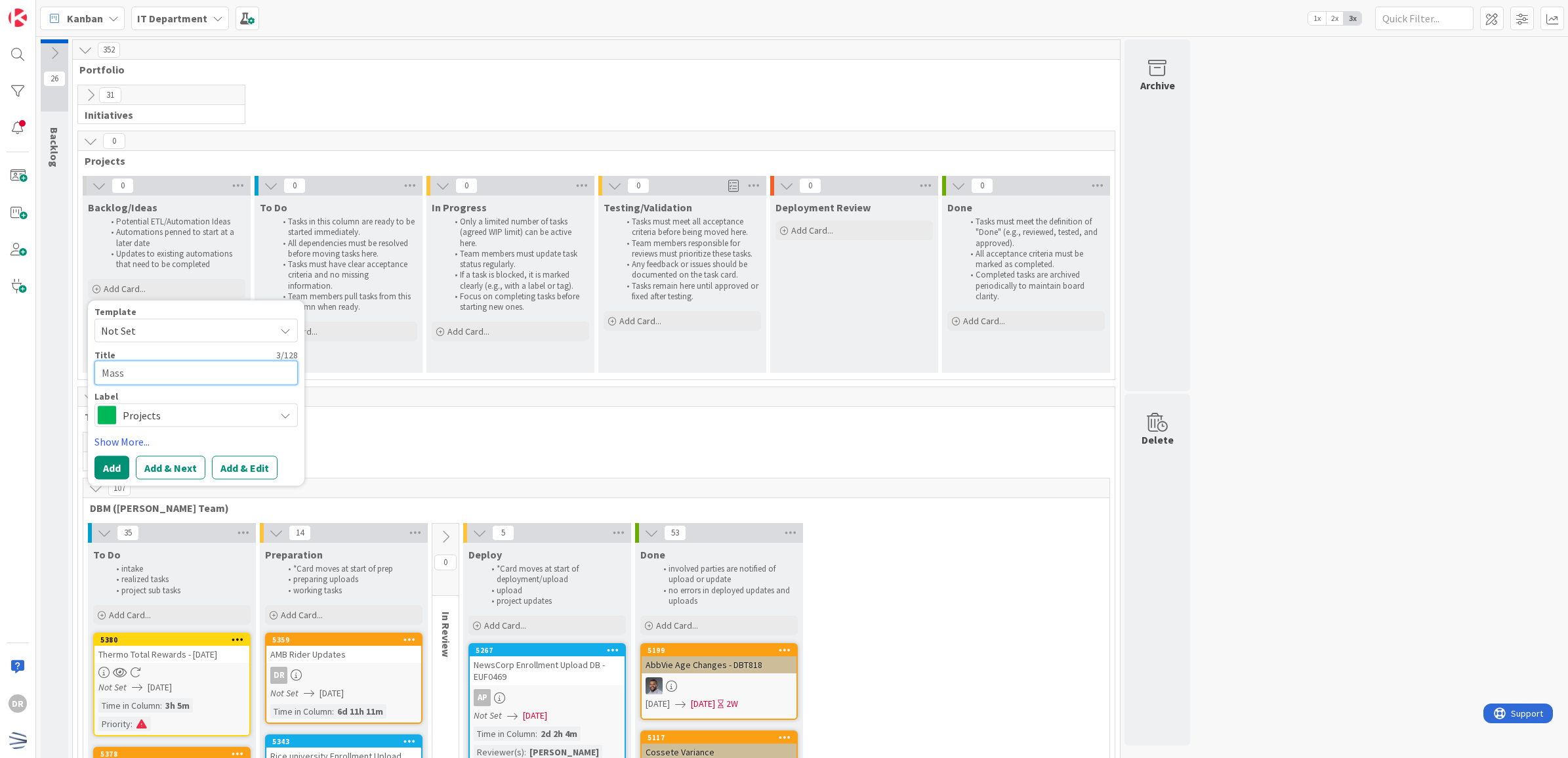
type textarea "x"
type textarea "Mass a"
type textarea "x"
type textarea "Mass"
type textarea "x"
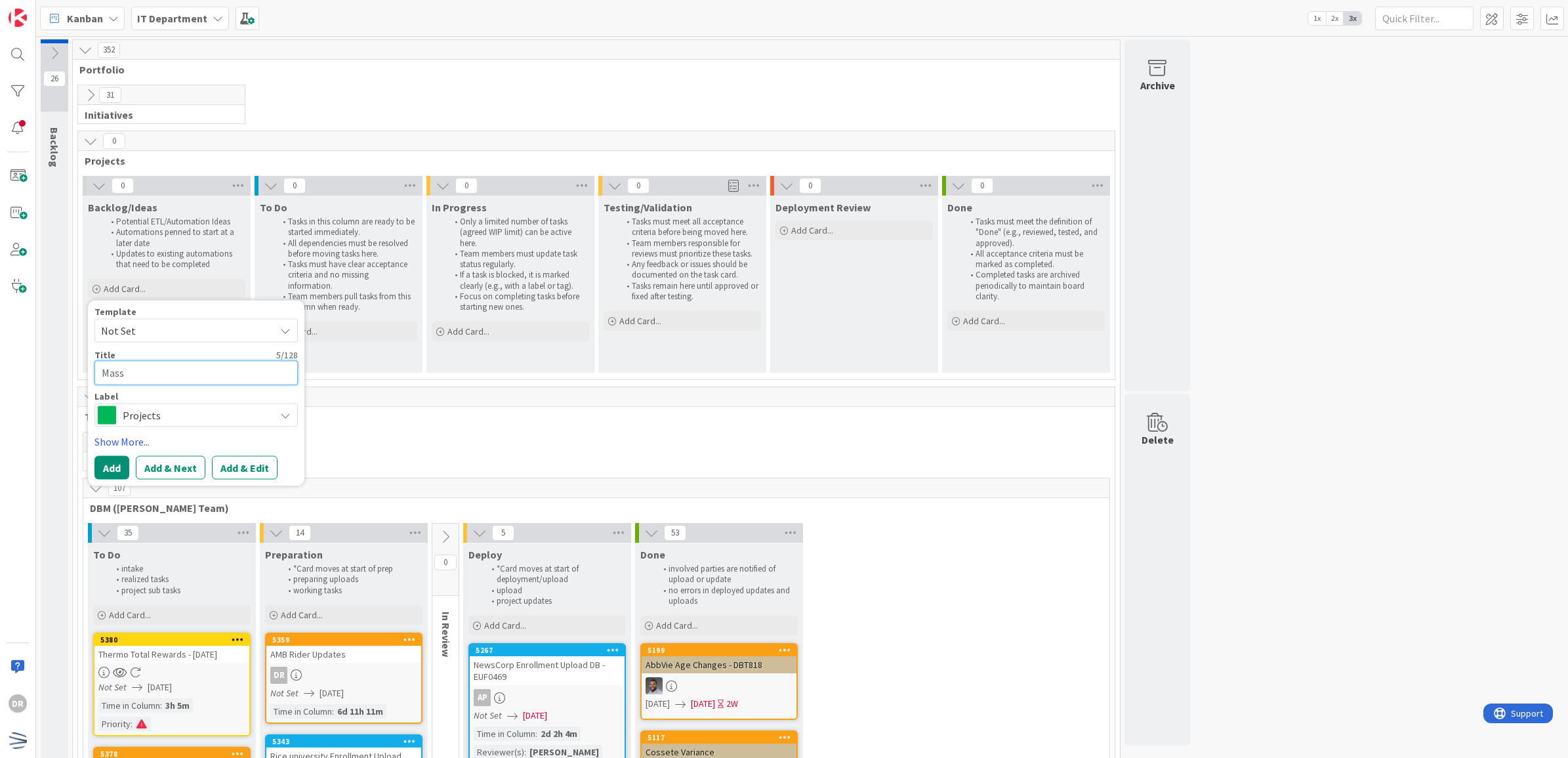
type textarea "Mass a"
type textarea "x"
type textarea "Mass au"
type textarea "x"
type textarea "Mass aud"
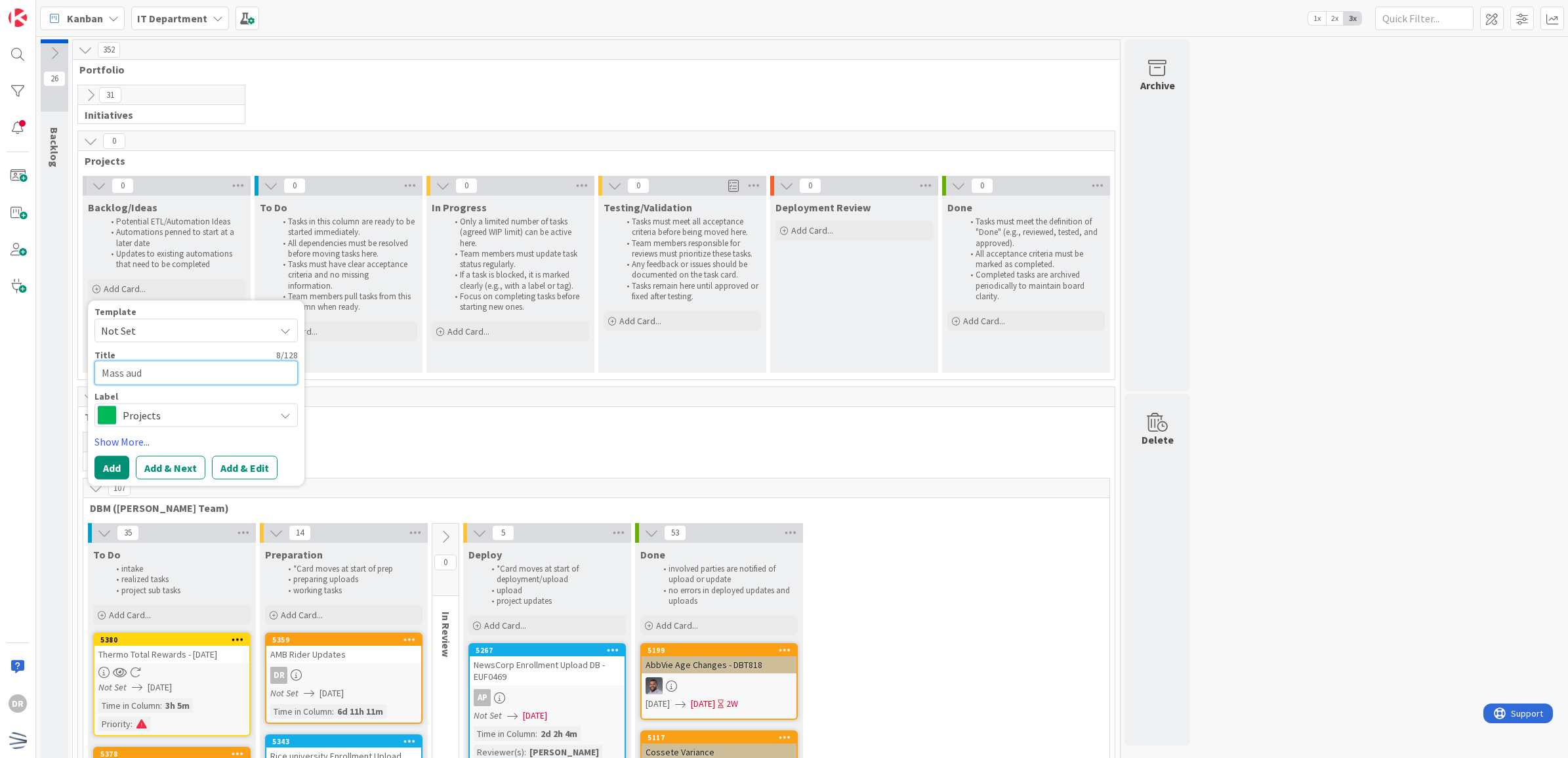
type textarea "x"
type textarea "Mass au"
type textarea "x"
type textarea "Mass a"
type textarea "x"
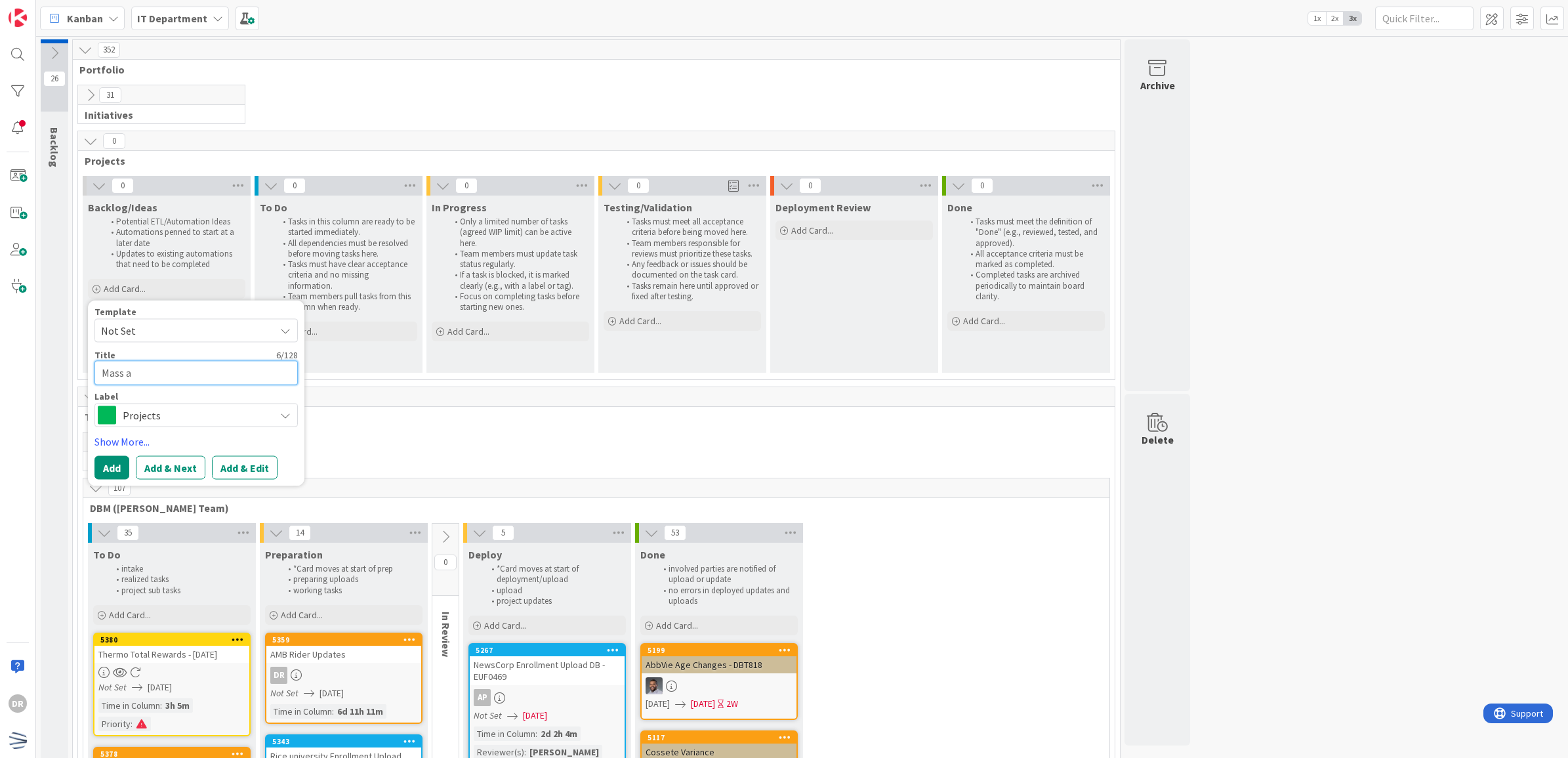
type textarea "Mass"
type textarea "x"
type textarea "Mass A"
type textarea "x"
type textarea "Mass Au"
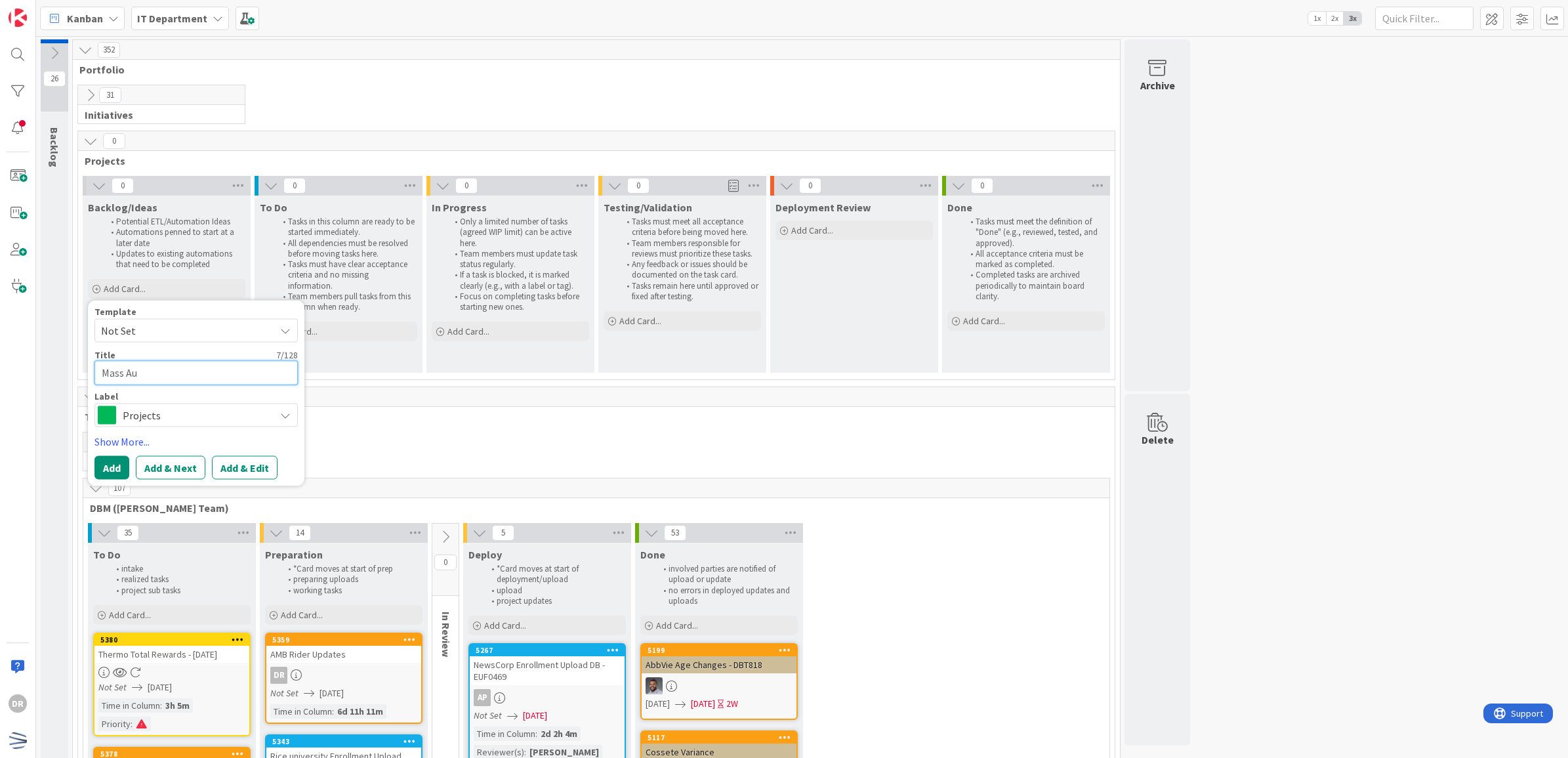
type textarea "x"
type textarea "Mass Aud"
type textarea "x"
type textarea "Mass Audi"
type textarea "x"
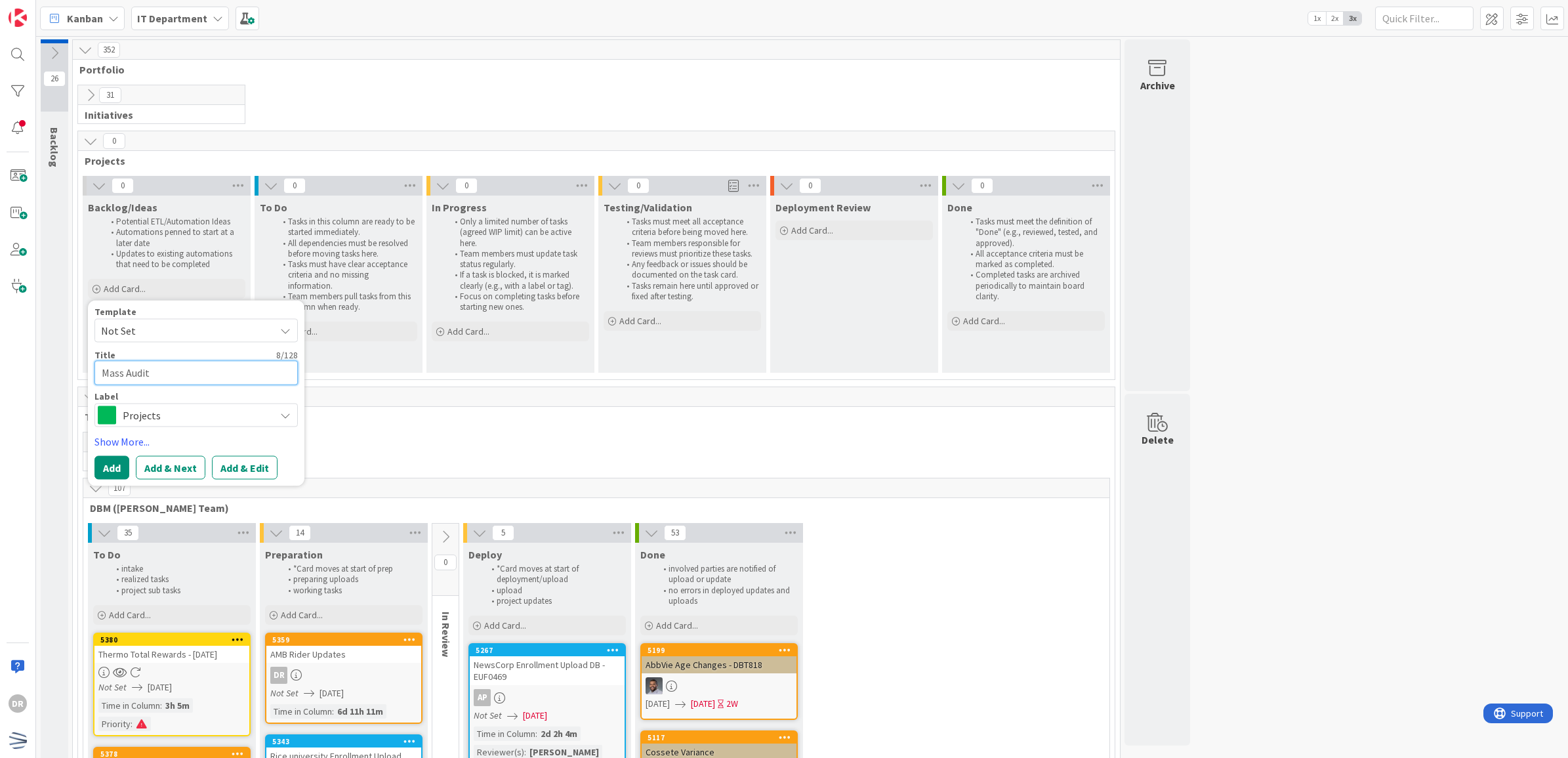
type textarea "Mass Audit"
type textarea "x"
type textarea "Mass Audit A"
type textarea "x"
type textarea "Mass Audit Au"
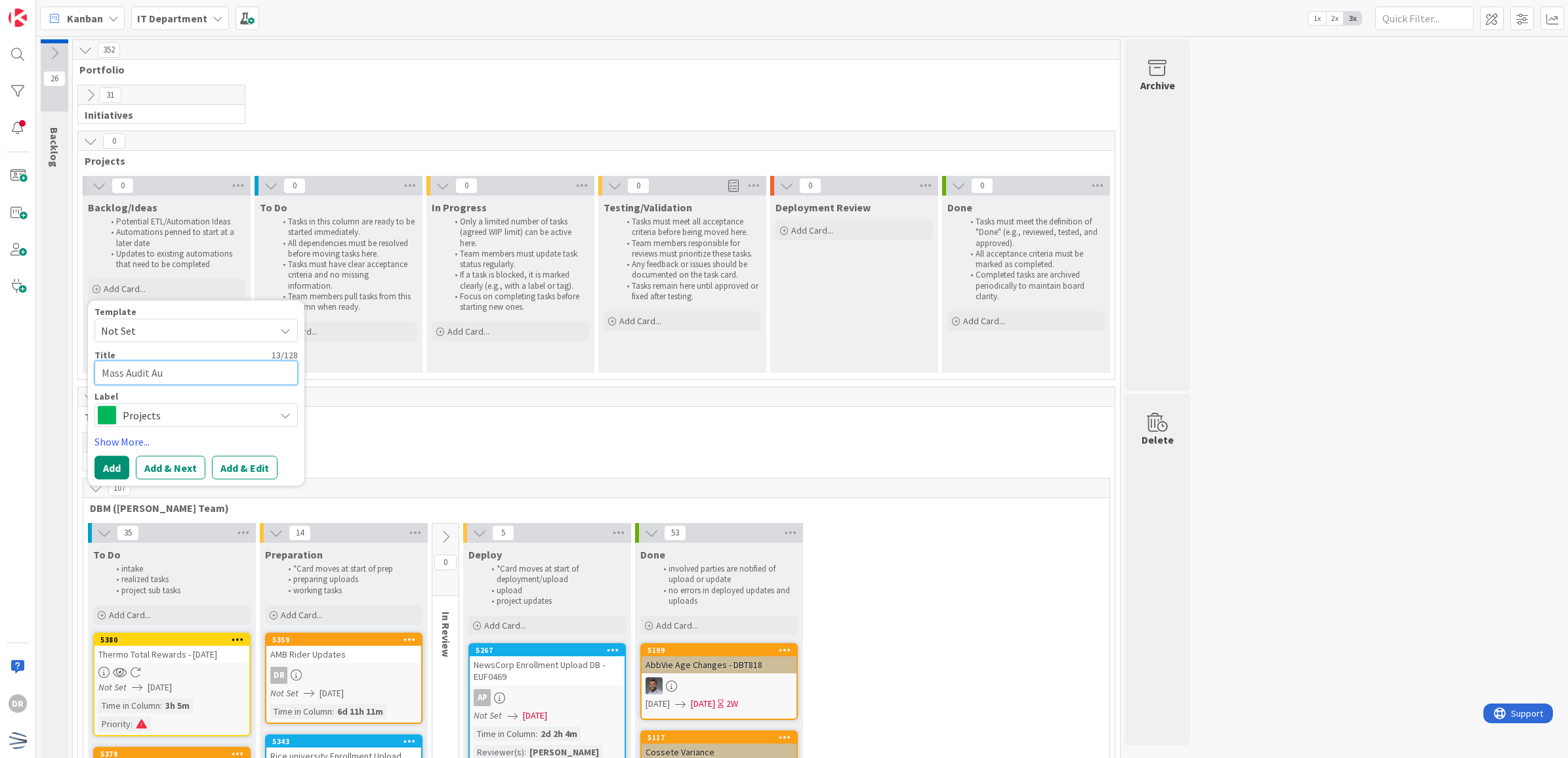
type textarea "x"
type textarea "Mass Audit Aut"
type textarea "x"
type textarea "Mass Audit Au"
type textarea "x"
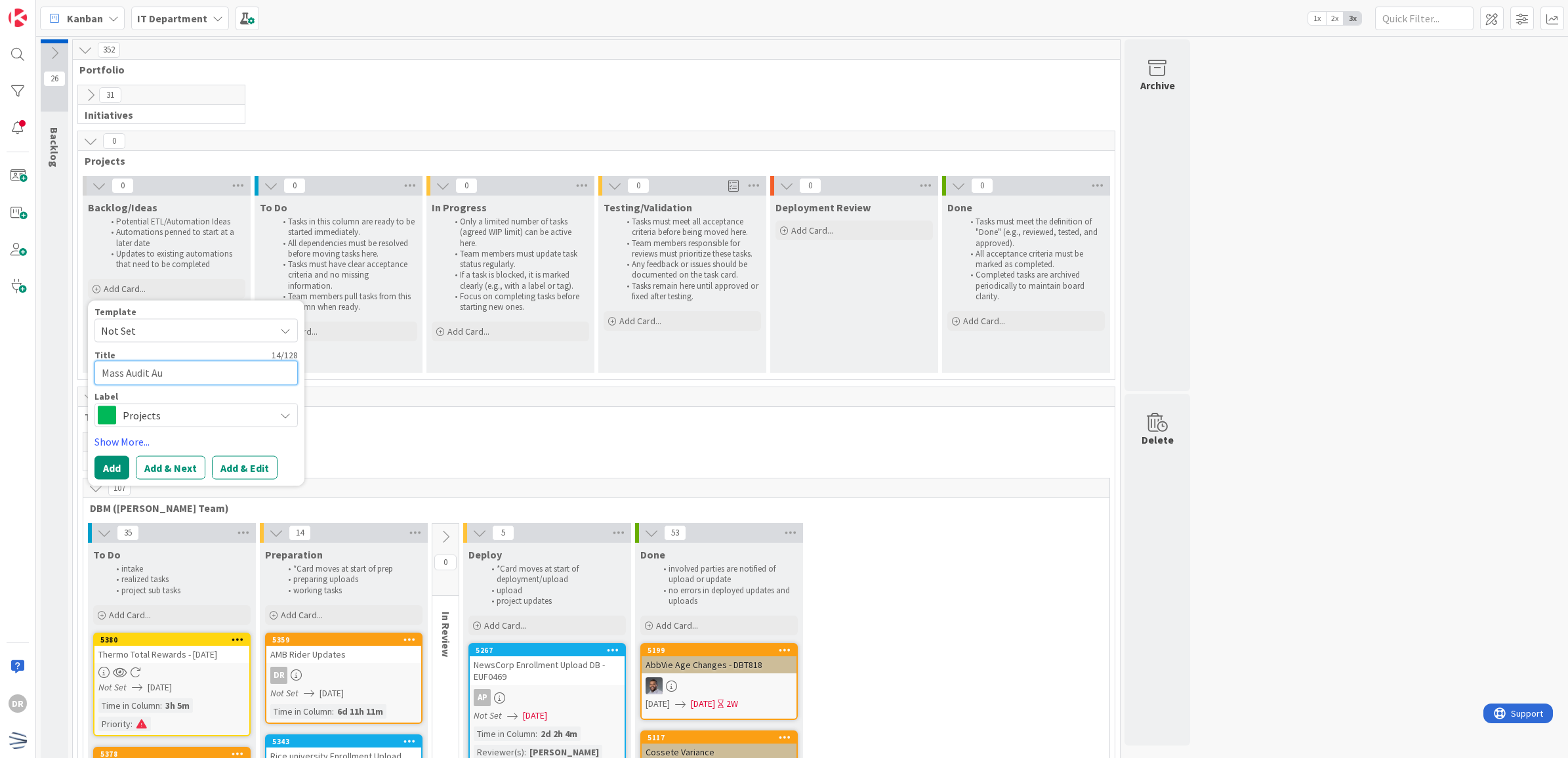
type textarea "Mass Audit A"
type textarea "x"
type textarea "Mass Audit"
type textarea "x"
type textarea "Mass Audit E"
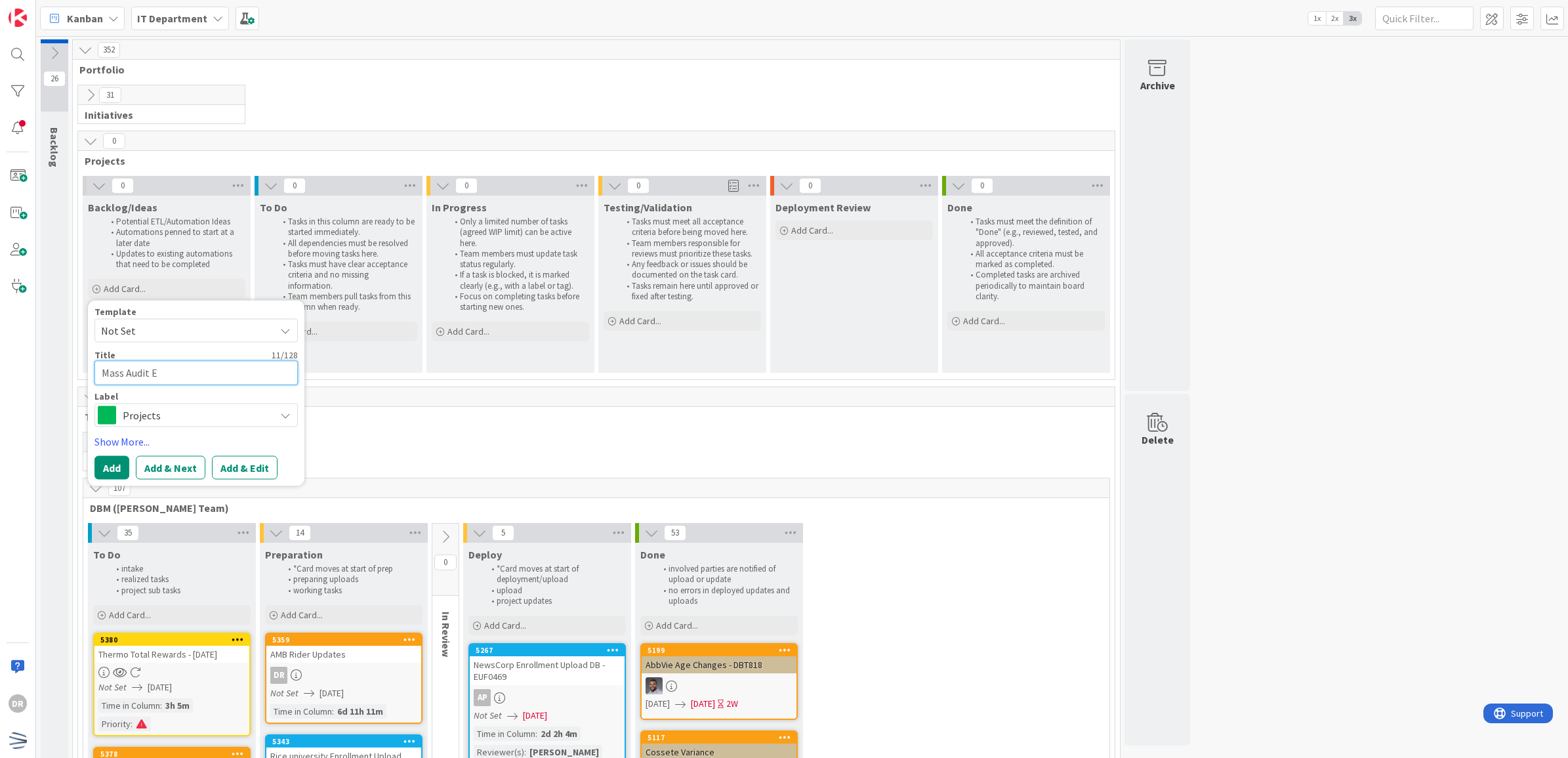
type textarea "x"
type textarea "Mass Audit Ea"
type textarea "x"
type textarea "Mass Audit Eas"
type textarea "x"
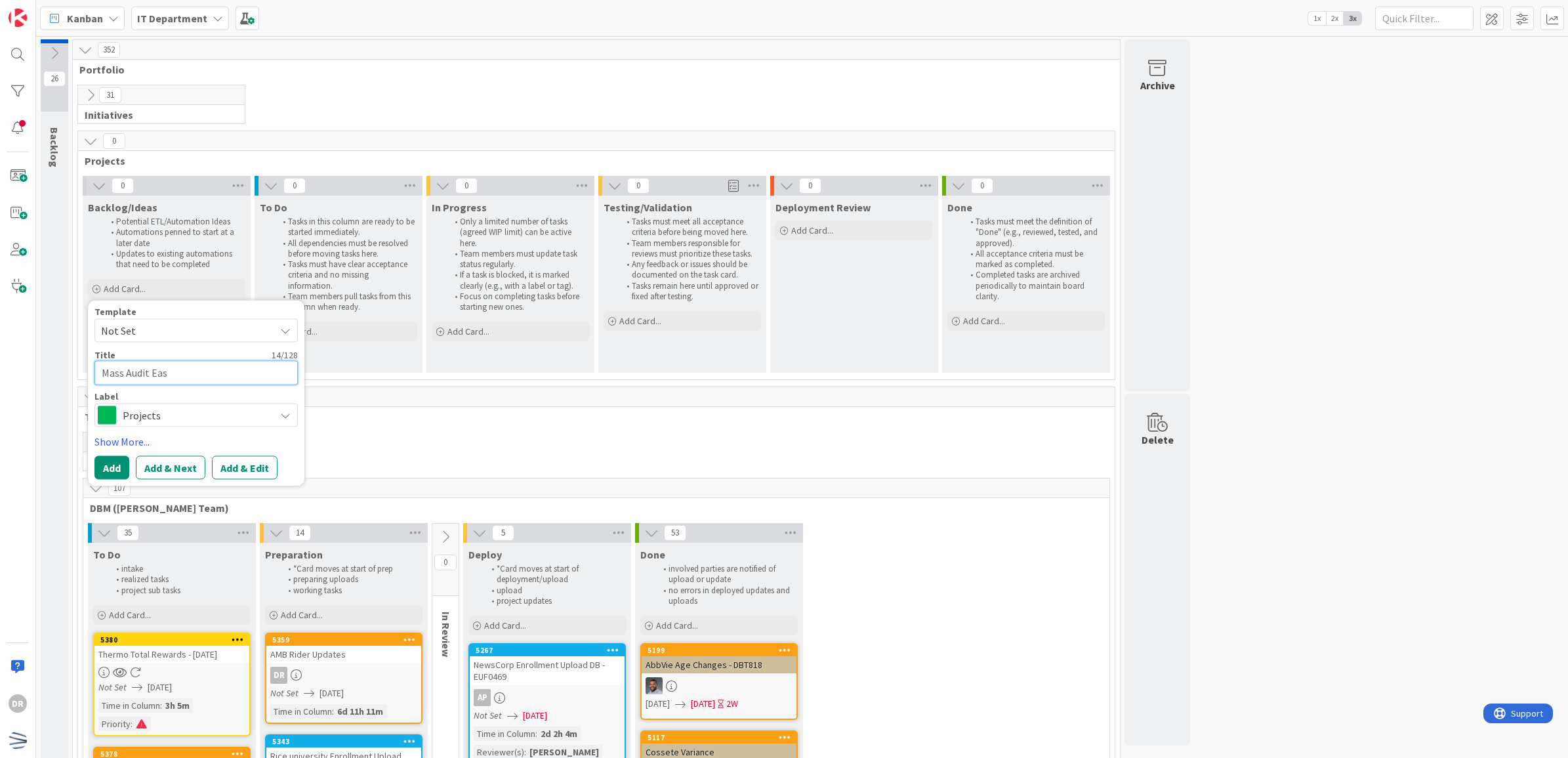
type textarea "Mass Audit Easy"
type textarea "x"
type textarea "Mass Audit EasyM"
type textarea "x"
type textarea "Mass Audit EasyMo"
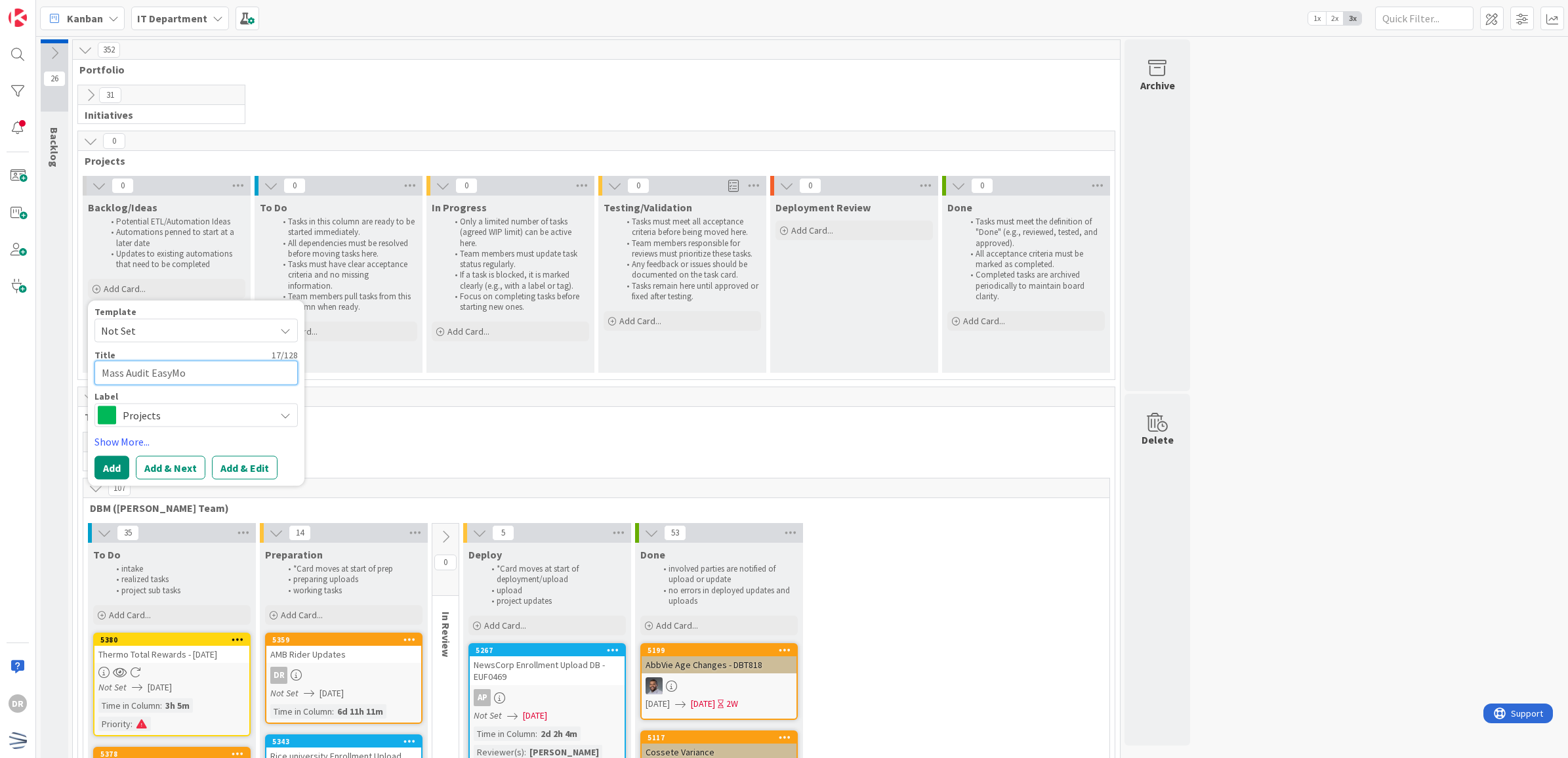
type textarea "x"
type textarea "Mass Audit EasyMorp"
type textarea "x"
type textarea "Mass Audit EasyMorph"
type textarea "x"
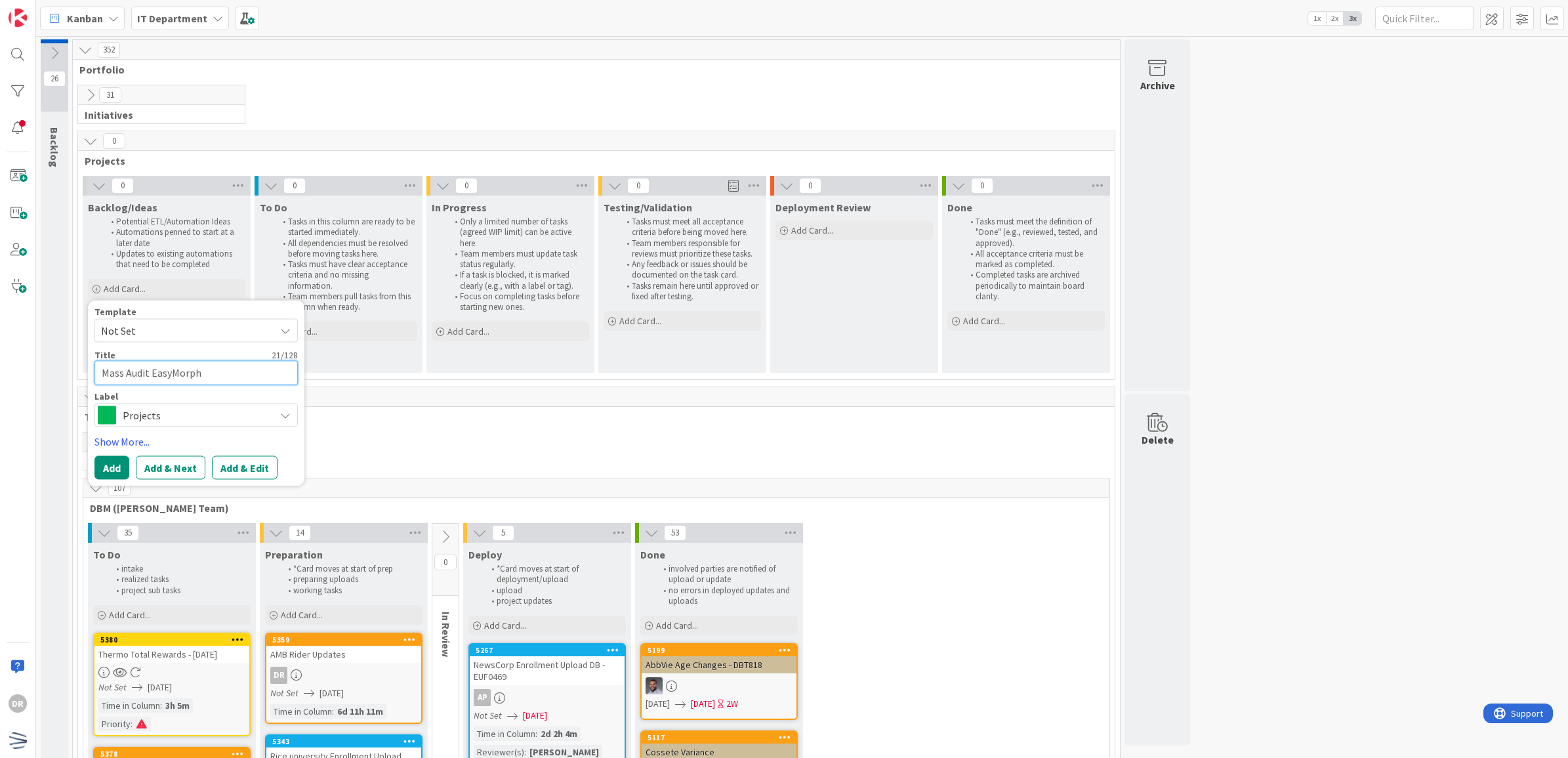
type textarea "Mass Audit EasyMorph"
type textarea "x"
type textarea "Mass Audit EasyMorph P"
type textarea "x"
type textarea "Mass Audit EasyMorph Pr"
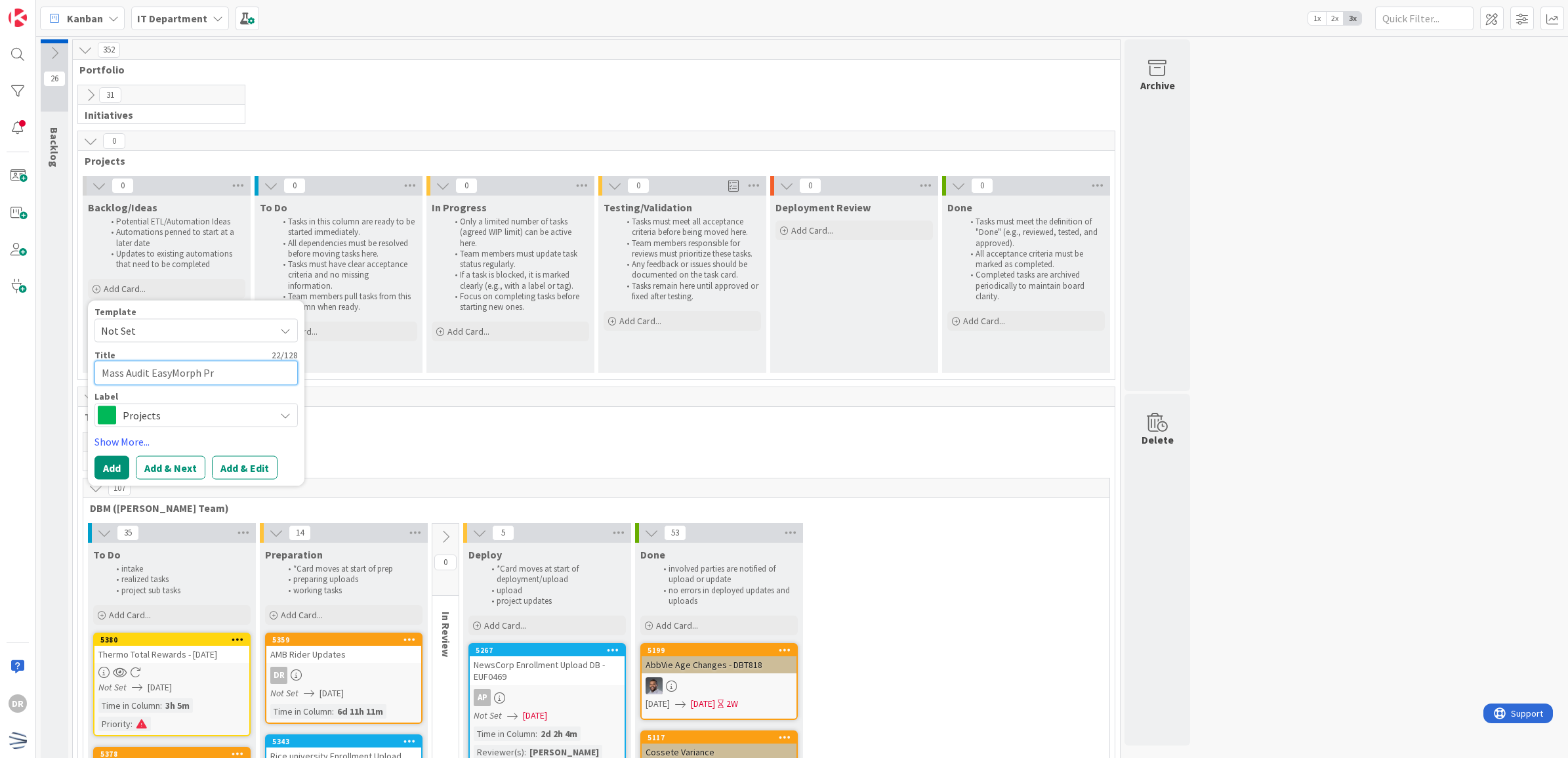
type textarea "x"
type textarea "Mass Audit EasyMorph Pro"
type textarea "x"
type textarea "Mass Audit EasyMorph Proc"
type textarea "x"
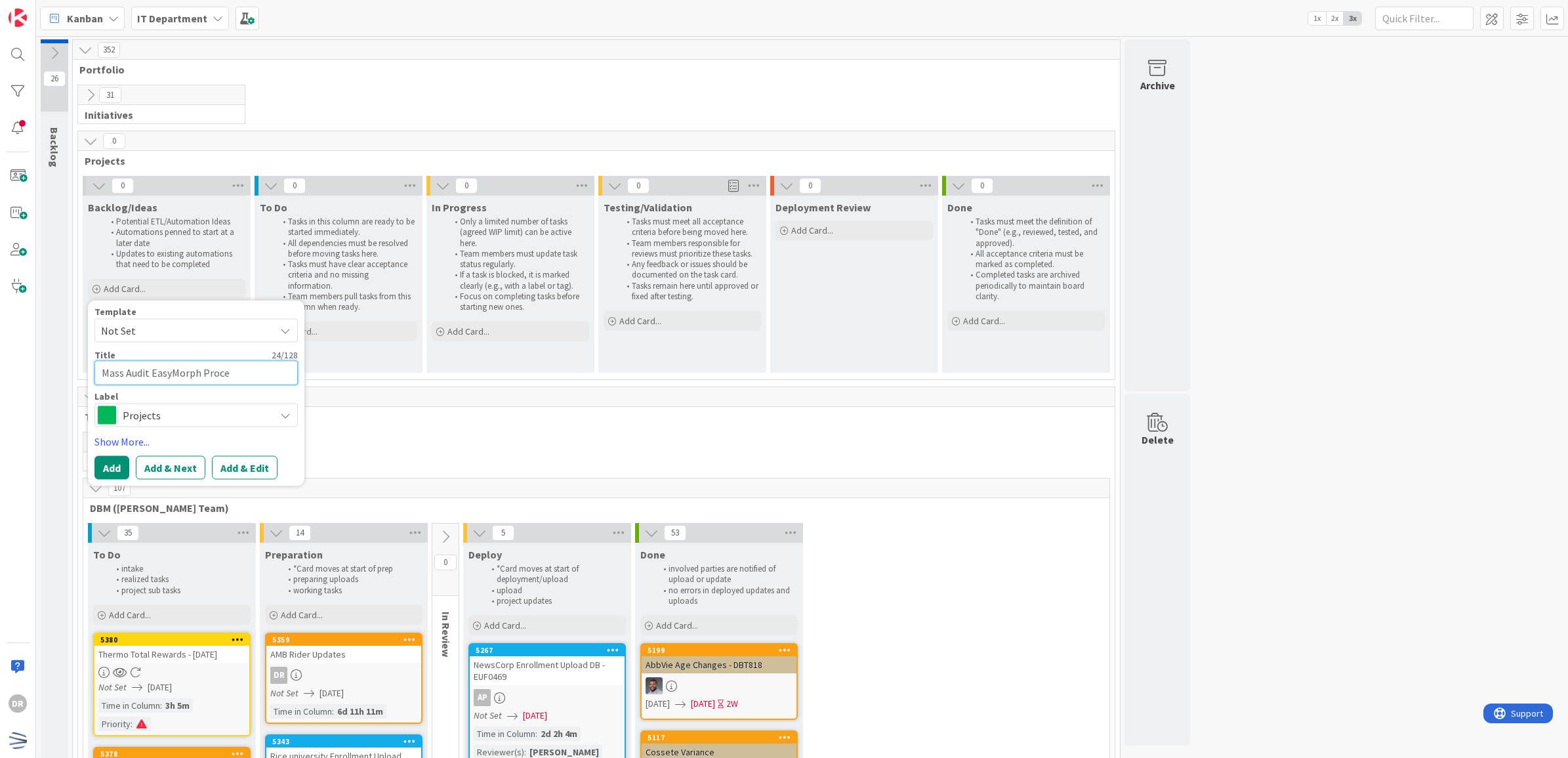
type textarea "Mass Audit EasyMorph Proces"
type textarea "x"
type textarea "Mass Audit EasyMorph Process"
type textarea "x"
type textarea "Mass Audit EasyMorph Process"
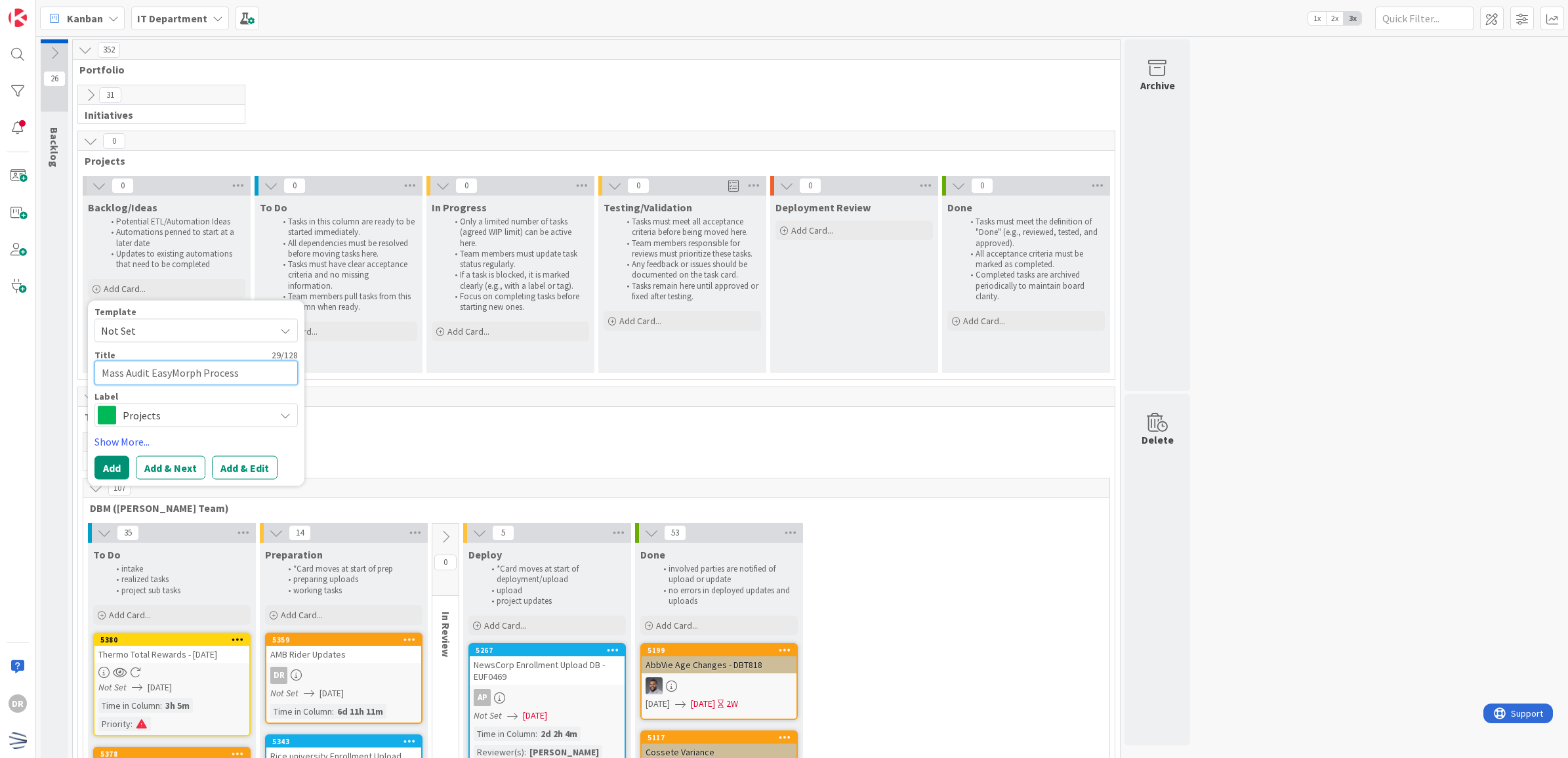
type textarea "x"
type textarea "Mass Audit EasyMorph Process U"
type textarea "x"
type textarea "Mass Audit EasyMorph Process Up"
type textarea "x"
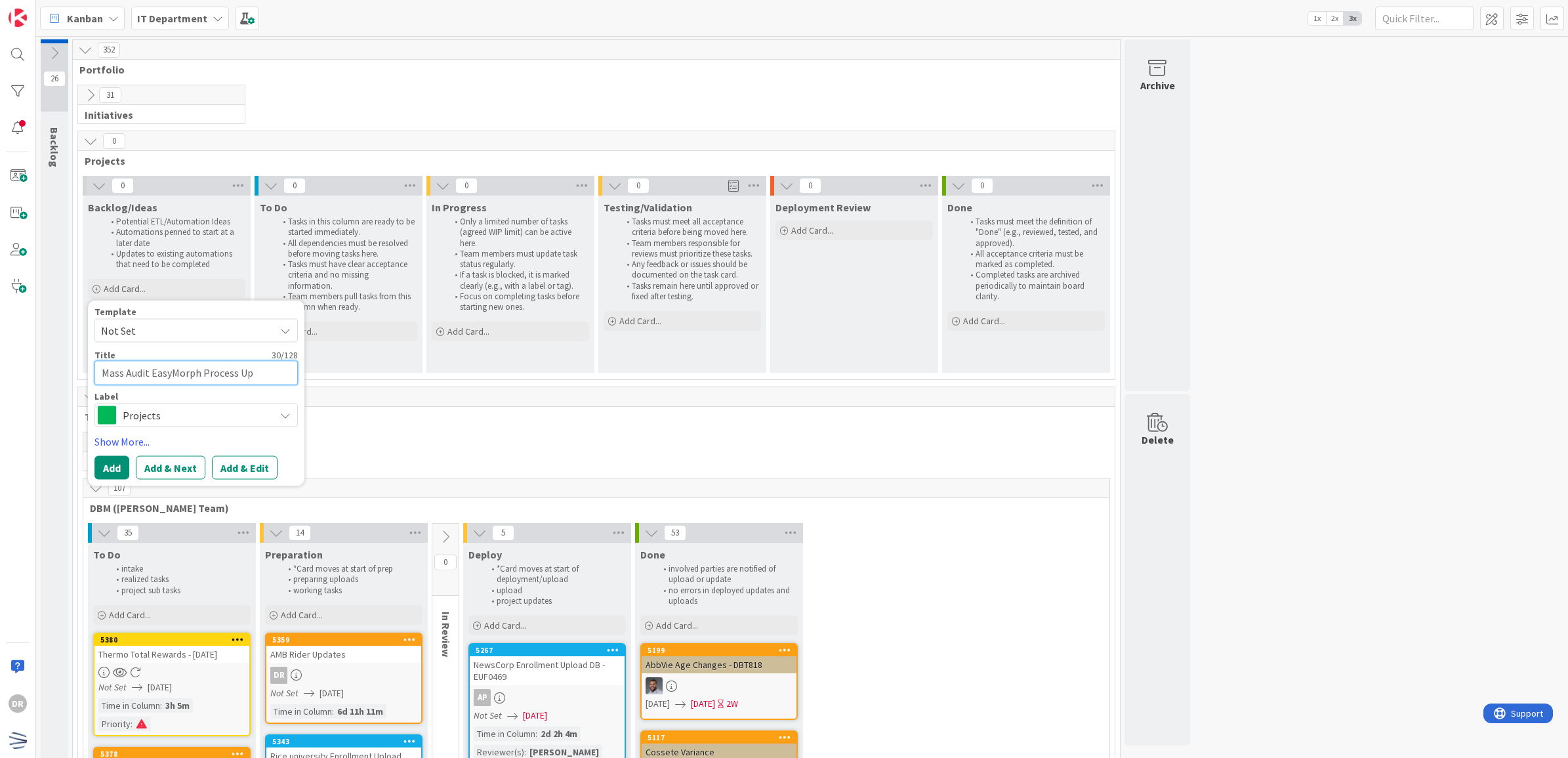
type textarea "Mass Audit EasyMorph Process Upd"
type textarea "x"
type textarea "Mass Audit EasyMorph Process Updat"
type textarea "x"
type textarea "Mass Audit EasyMorph Process Updates"
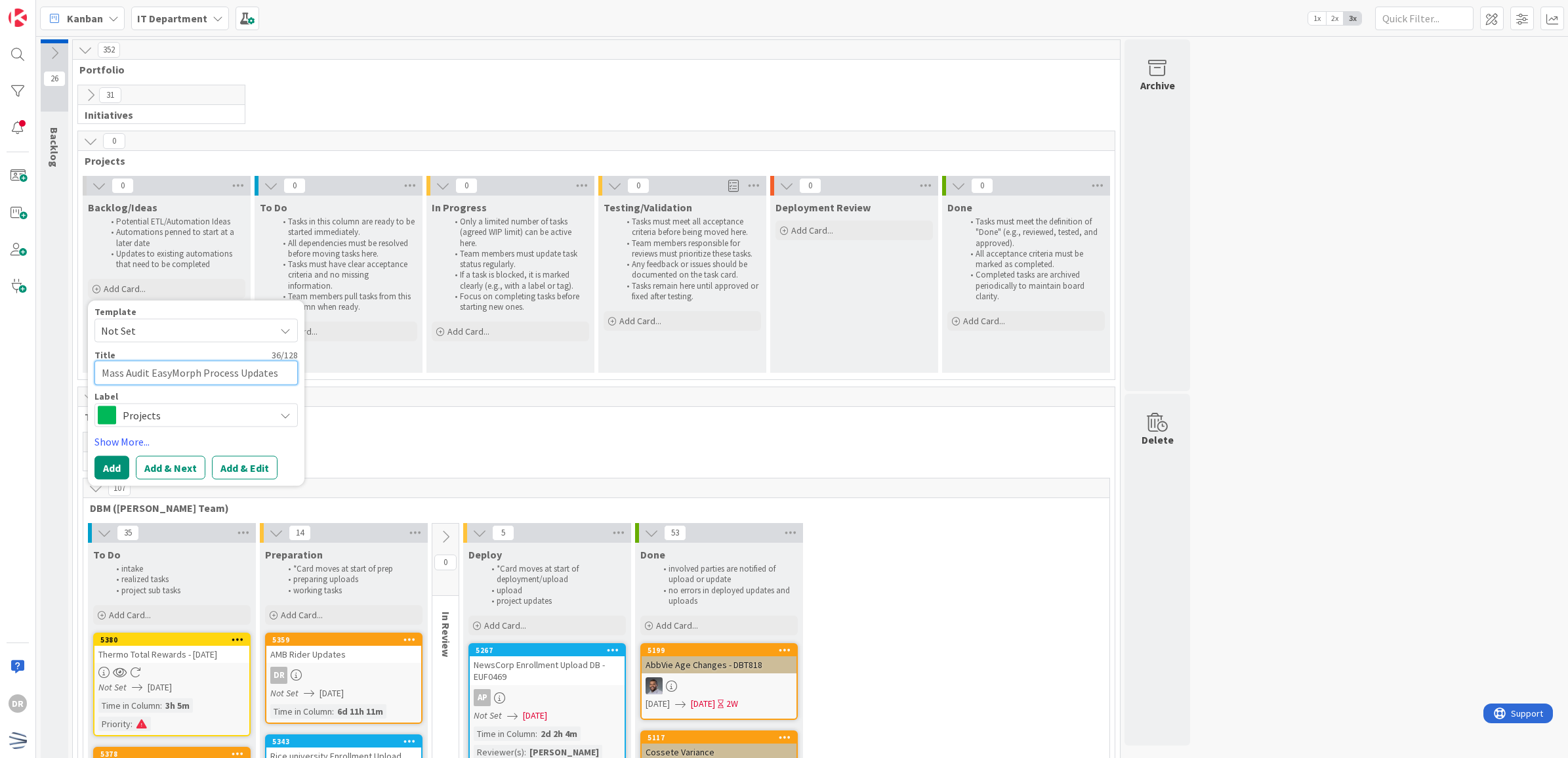
type textarea "x"
type textarea "Mass Audit EasyMorph Process -Updates"
type textarea "x"
type textarea "Mass Audit EasyMorph Process - Updates"
click at [255, 462] on button "Add & Edit" at bounding box center [244, 467] width 65 height 23
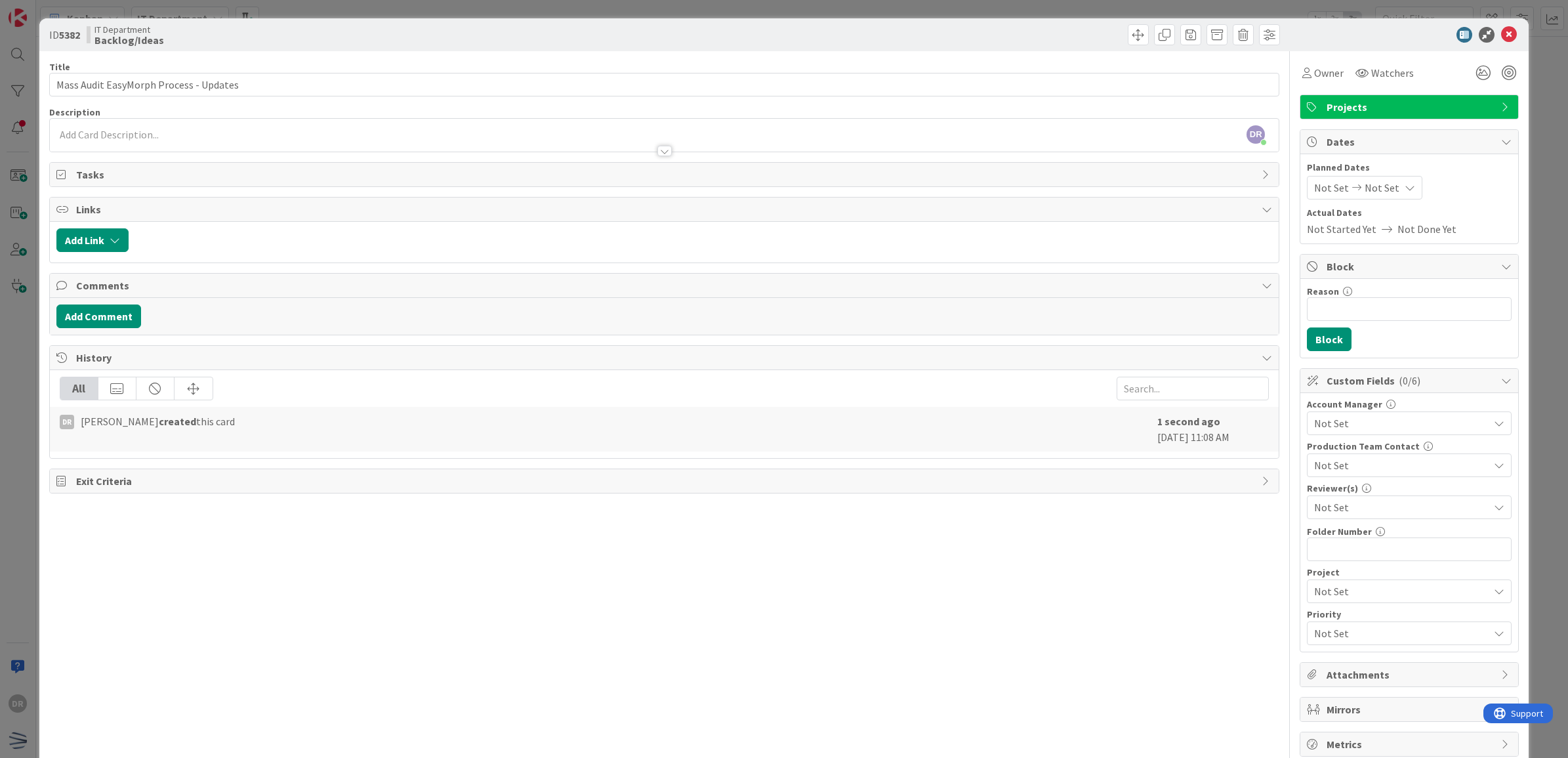
click at [365, 138] on div at bounding box center [664, 144] width 1230 height 14
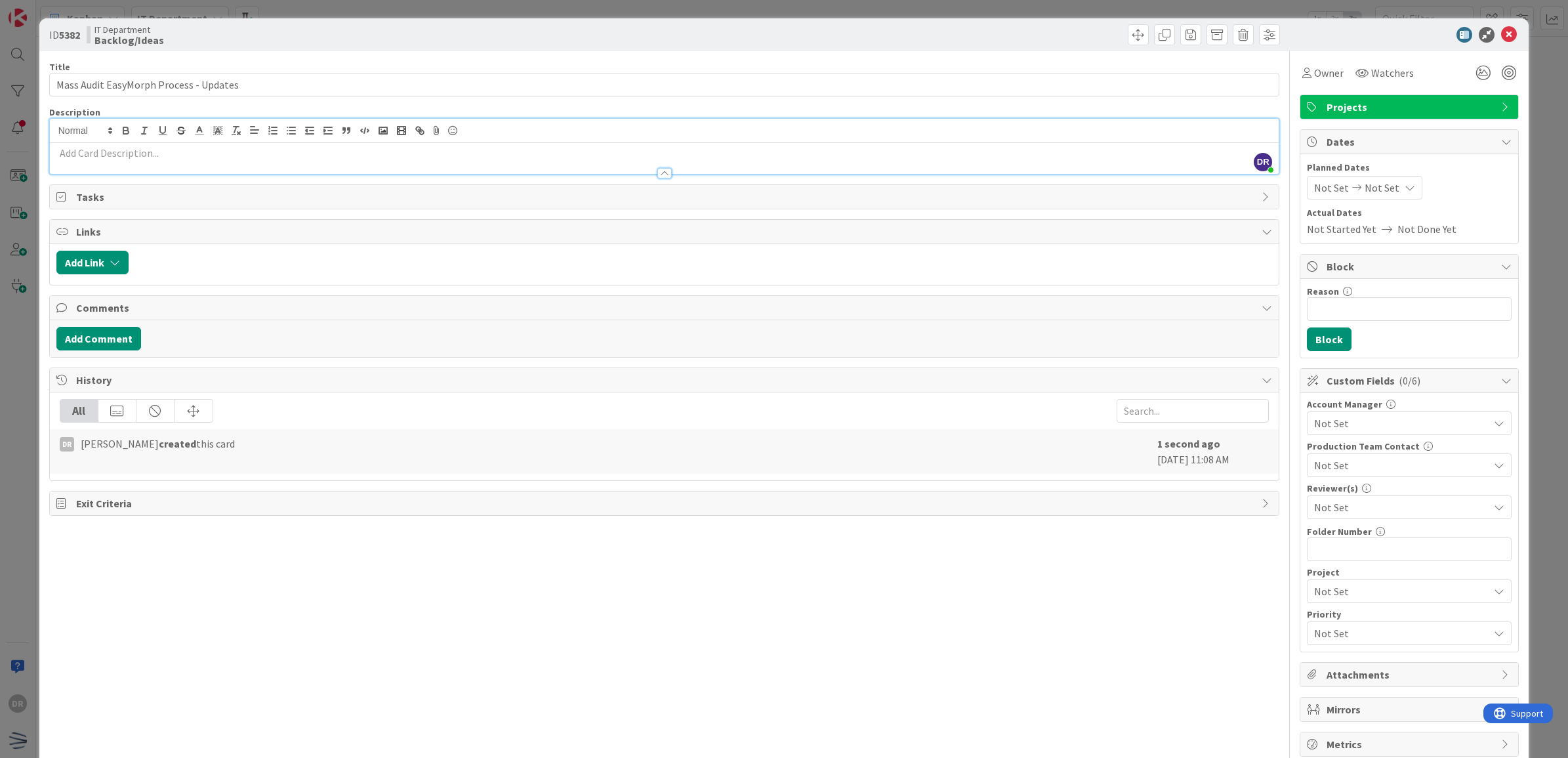
click at [279, 160] on div at bounding box center [664, 167] width 1230 height 14
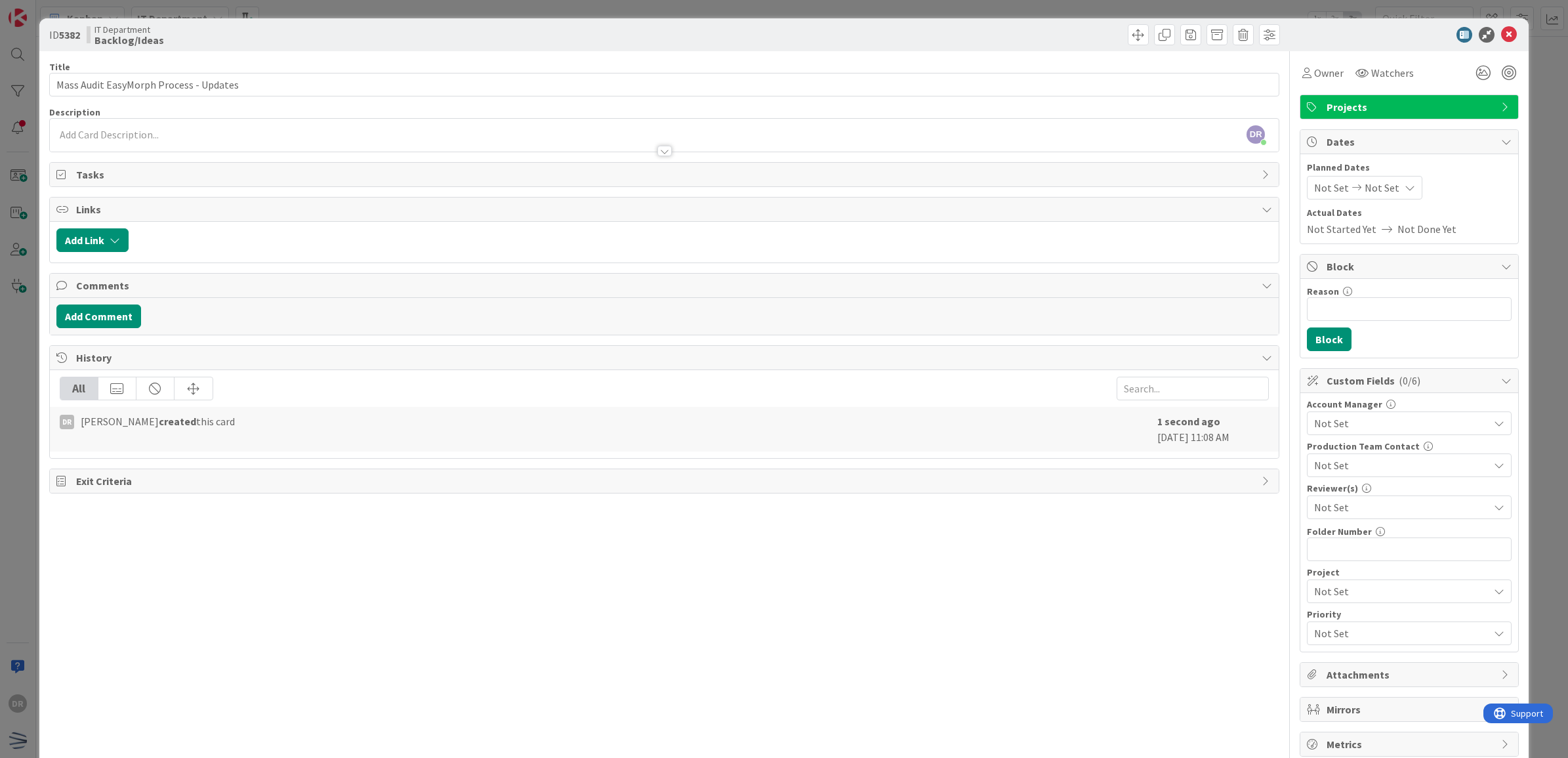
click at [265, 143] on div at bounding box center [664, 144] width 1230 height 14
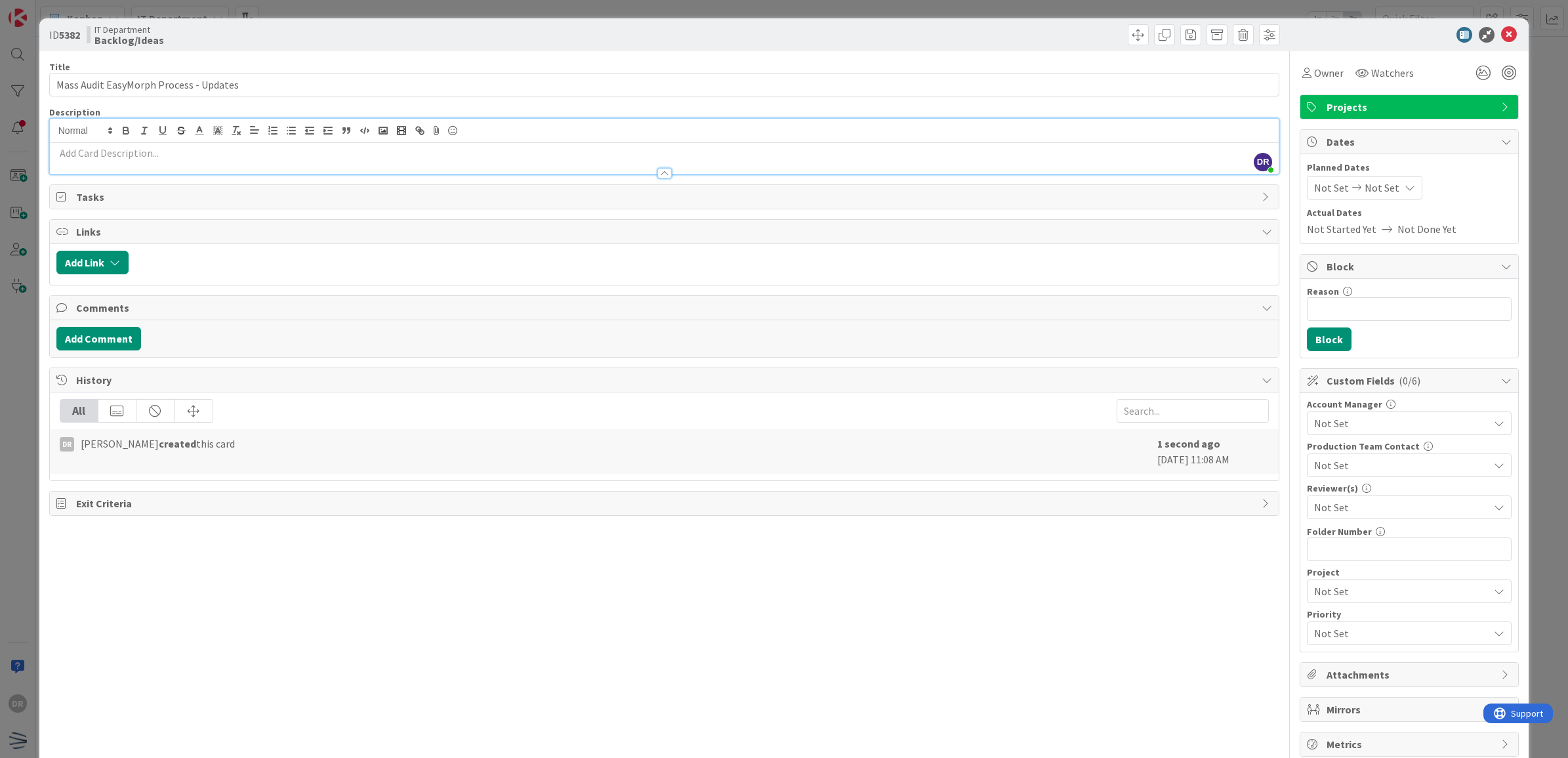
click at [263, 143] on div at bounding box center [664, 159] width 1230 height 31
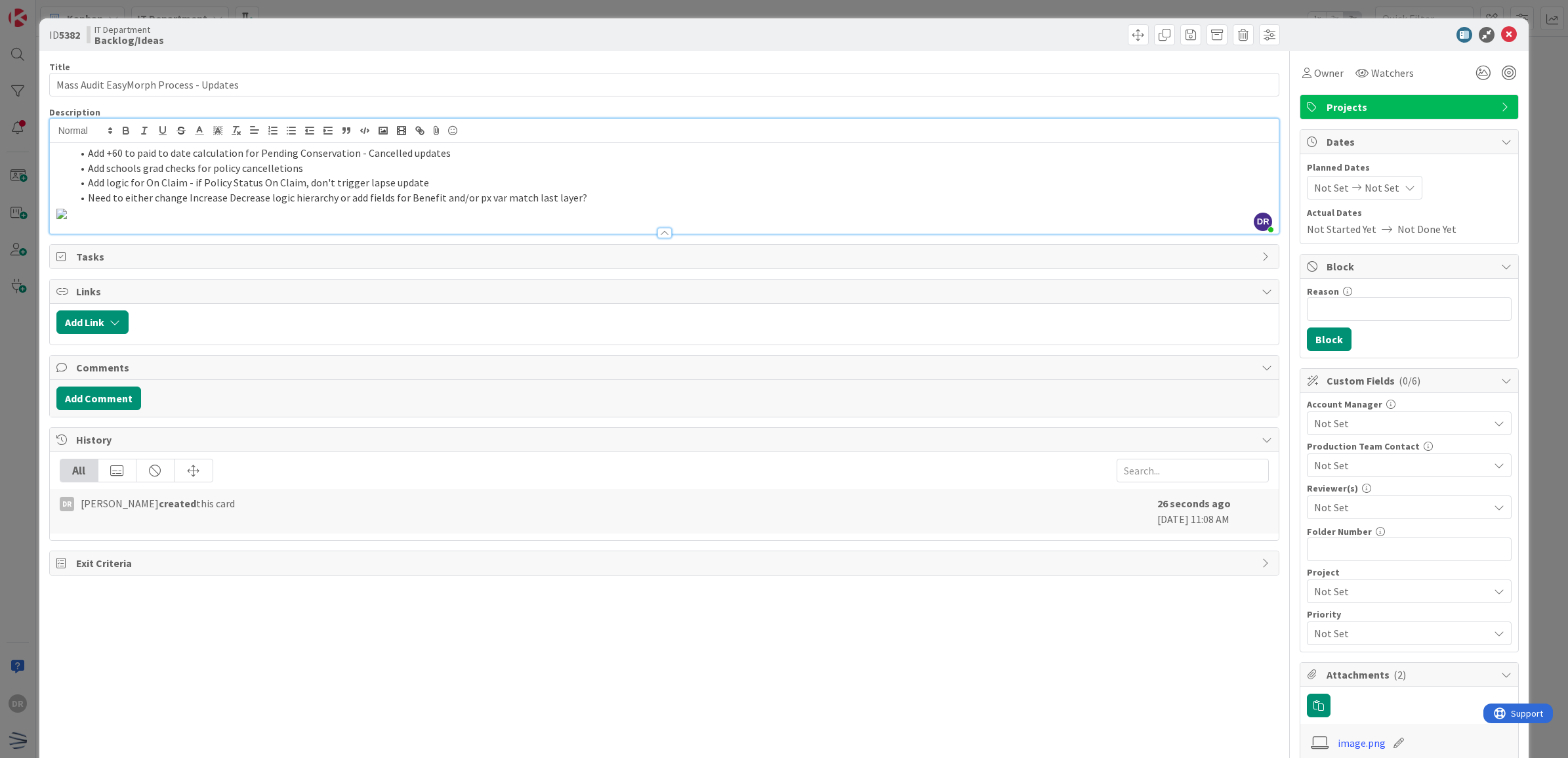
click at [67, 219] on img at bounding box center [61, 214] width 11 height 11
click at [62, 212] on img at bounding box center [61, 214] width 11 height 11
click at [320, 233] on div at bounding box center [664, 226] width 1230 height 14
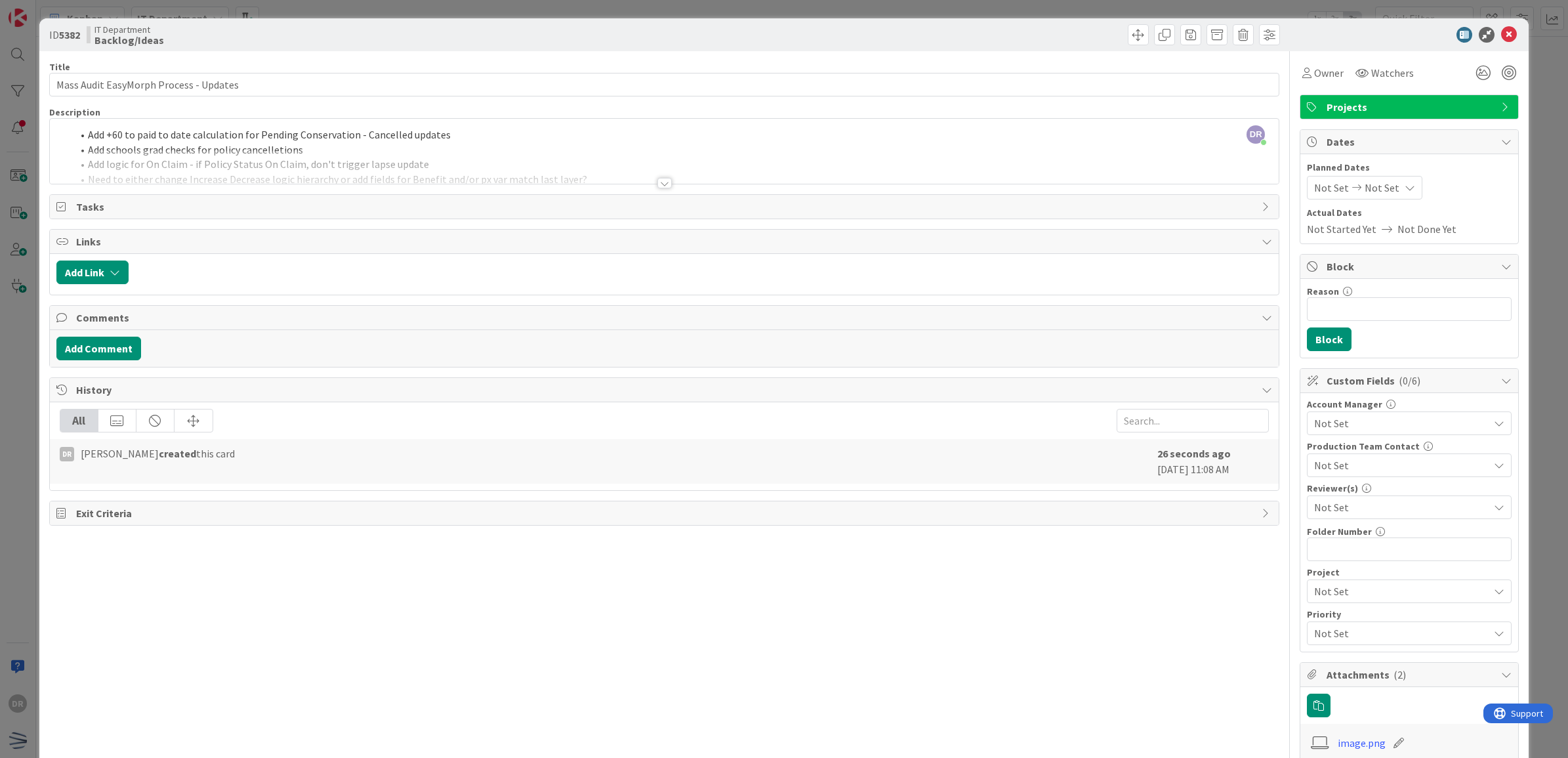
click at [662, 198] on div "Tasks" at bounding box center [664, 207] width 1230 height 23
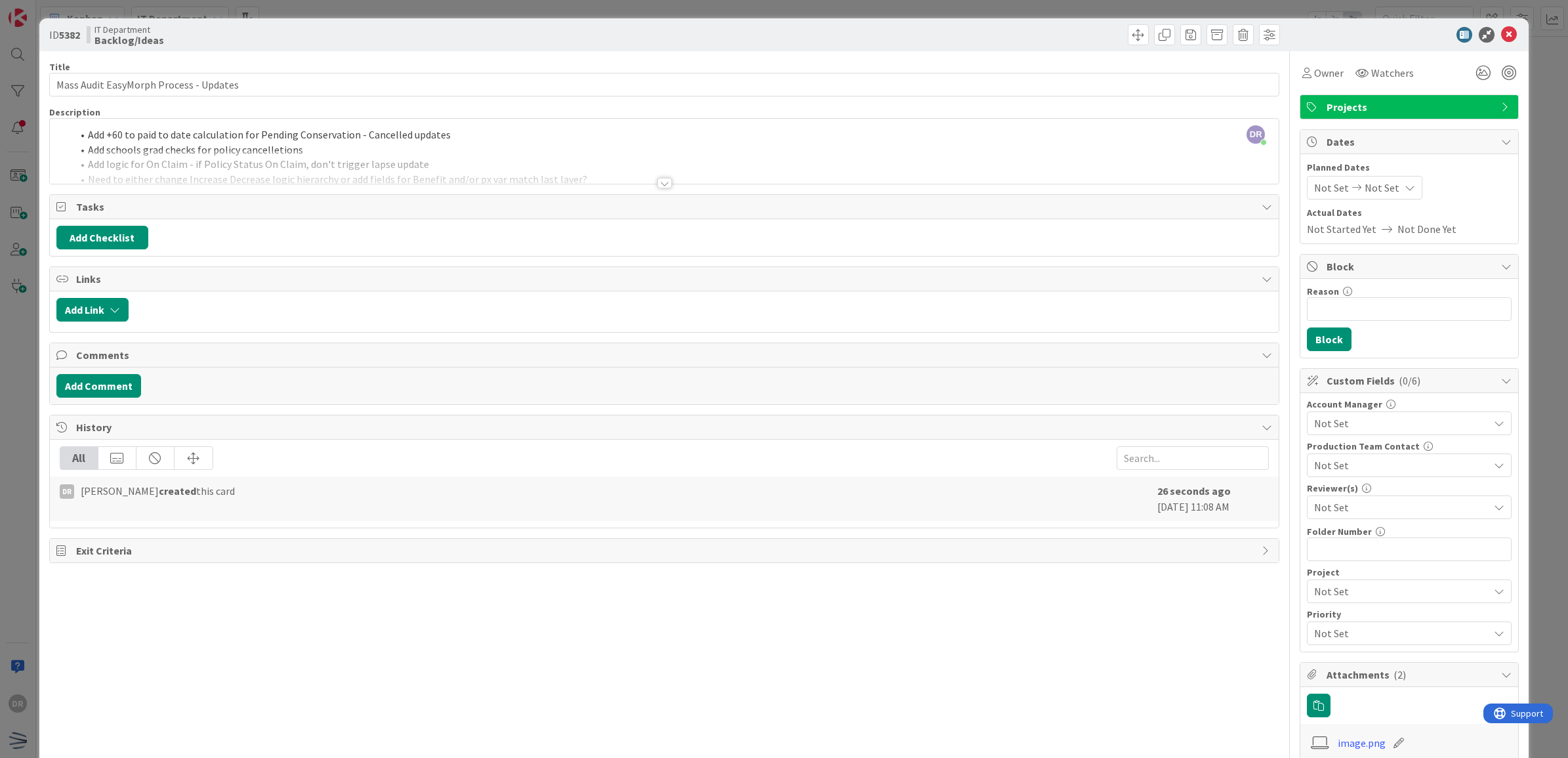
click at [657, 183] on div at bounding box center [664, 182] width 15 height 11
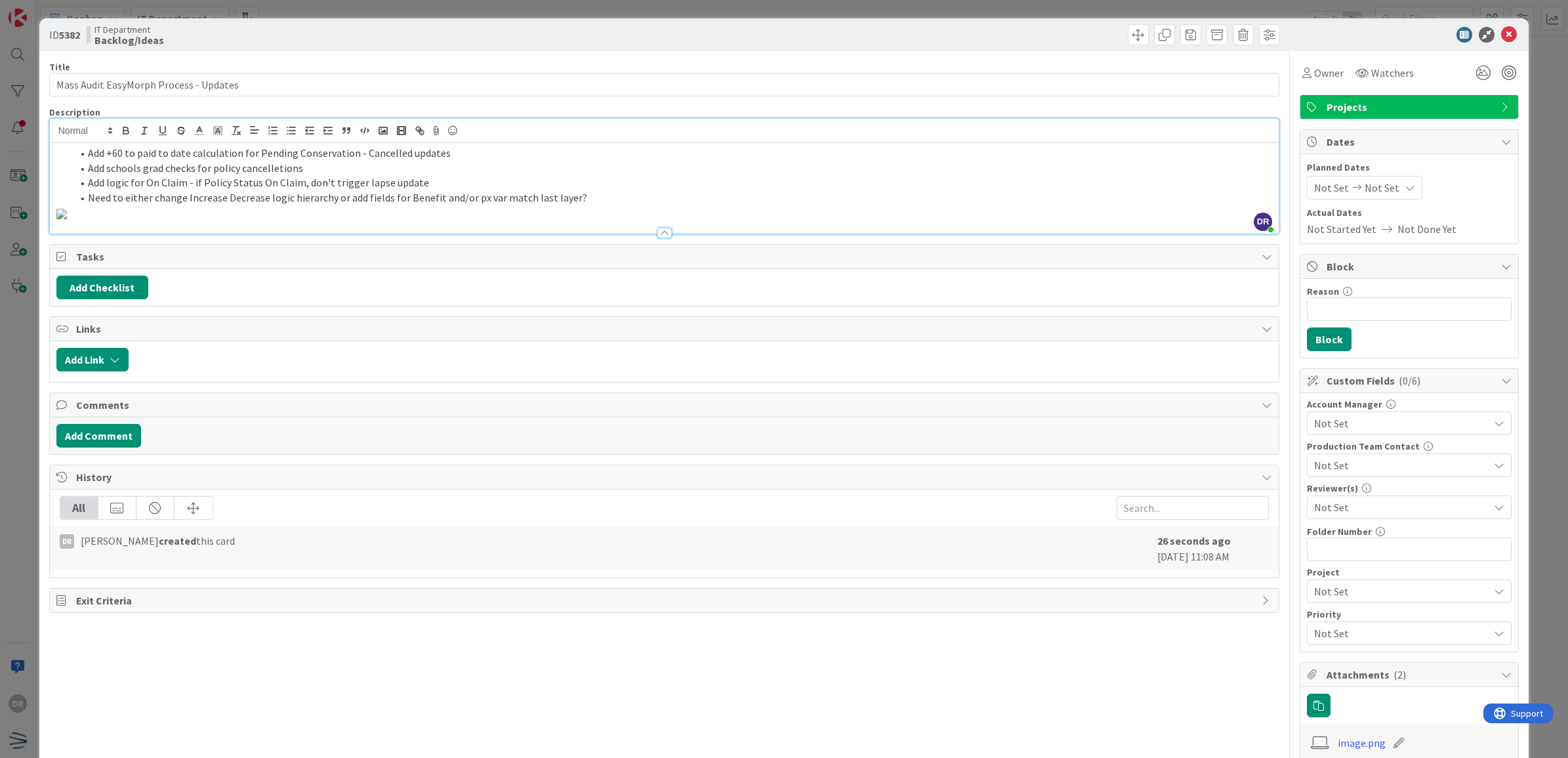
click at [615, 220] on p at bounding box center [664, 213] width 1216 height 15
click at [1313, 73] on span "Owner" at bounding box center [1328, 73] width 29 height 16
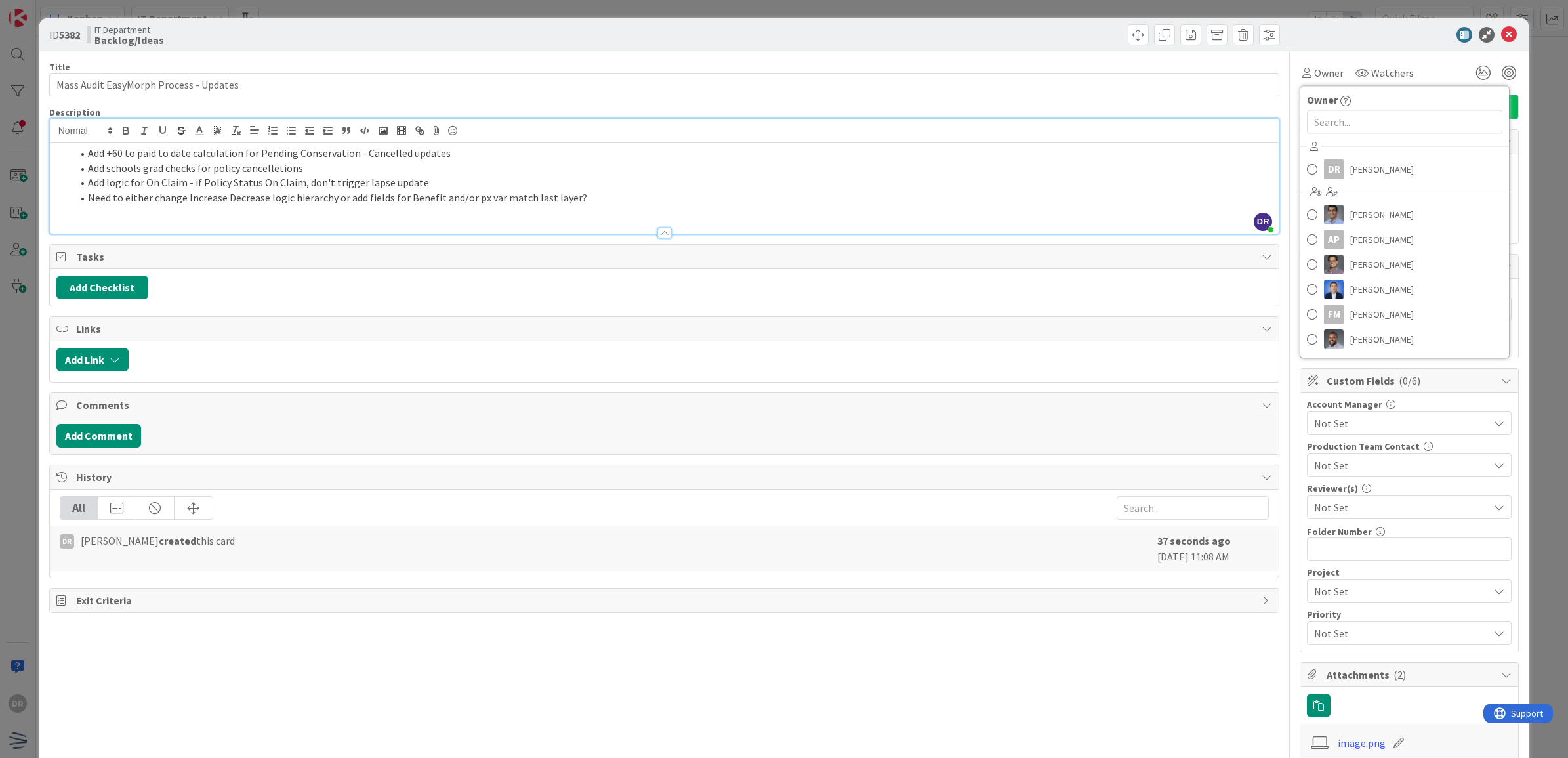
click at [1340, 43] on div "ID 5382 IT Department Backlog/Ideas" at bounding box center [784, 35] width 1490 height 33
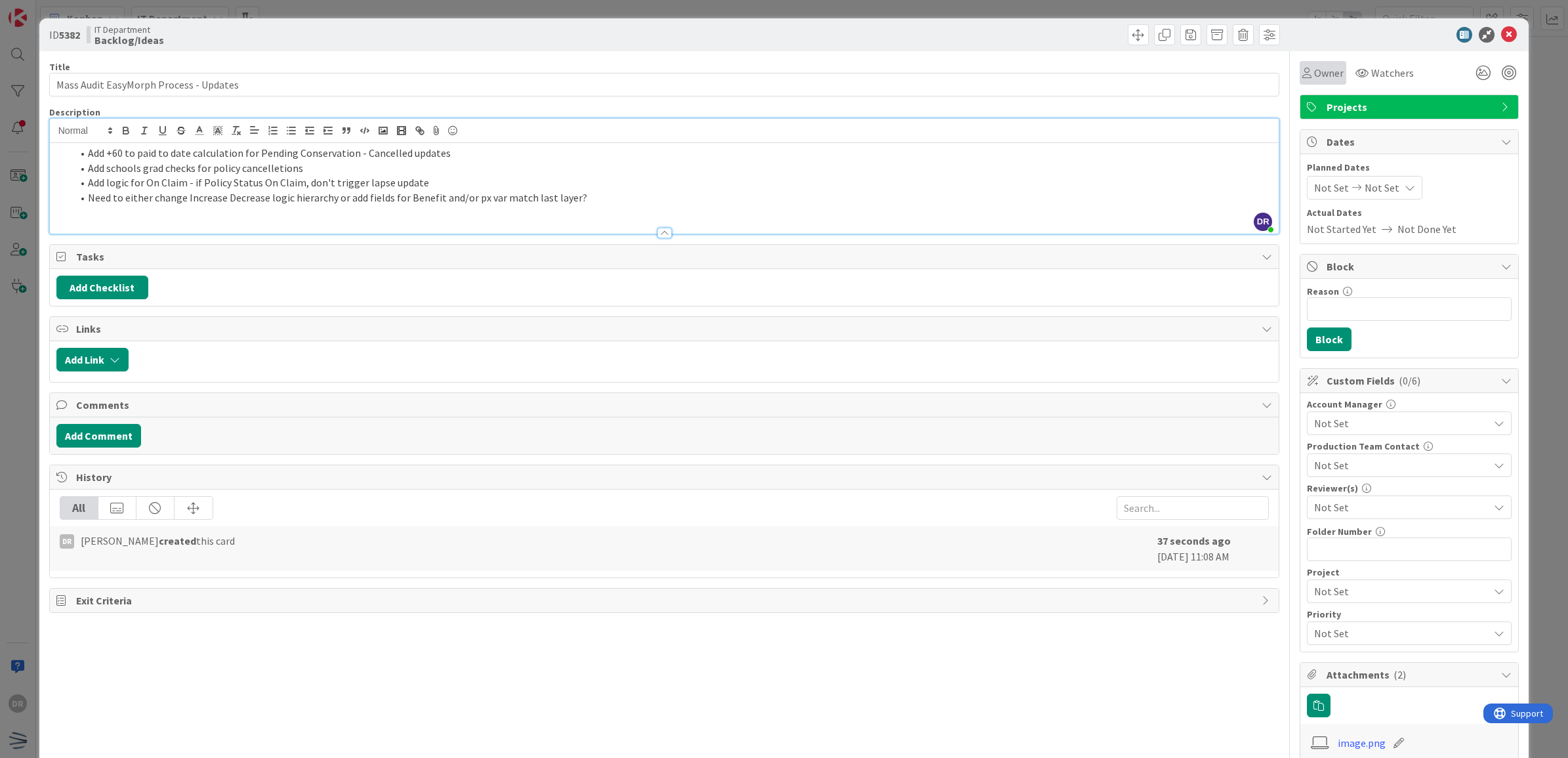
click at [1315, 75] on span "Owner" at bounding box center [1328, 73] width 29 height 16
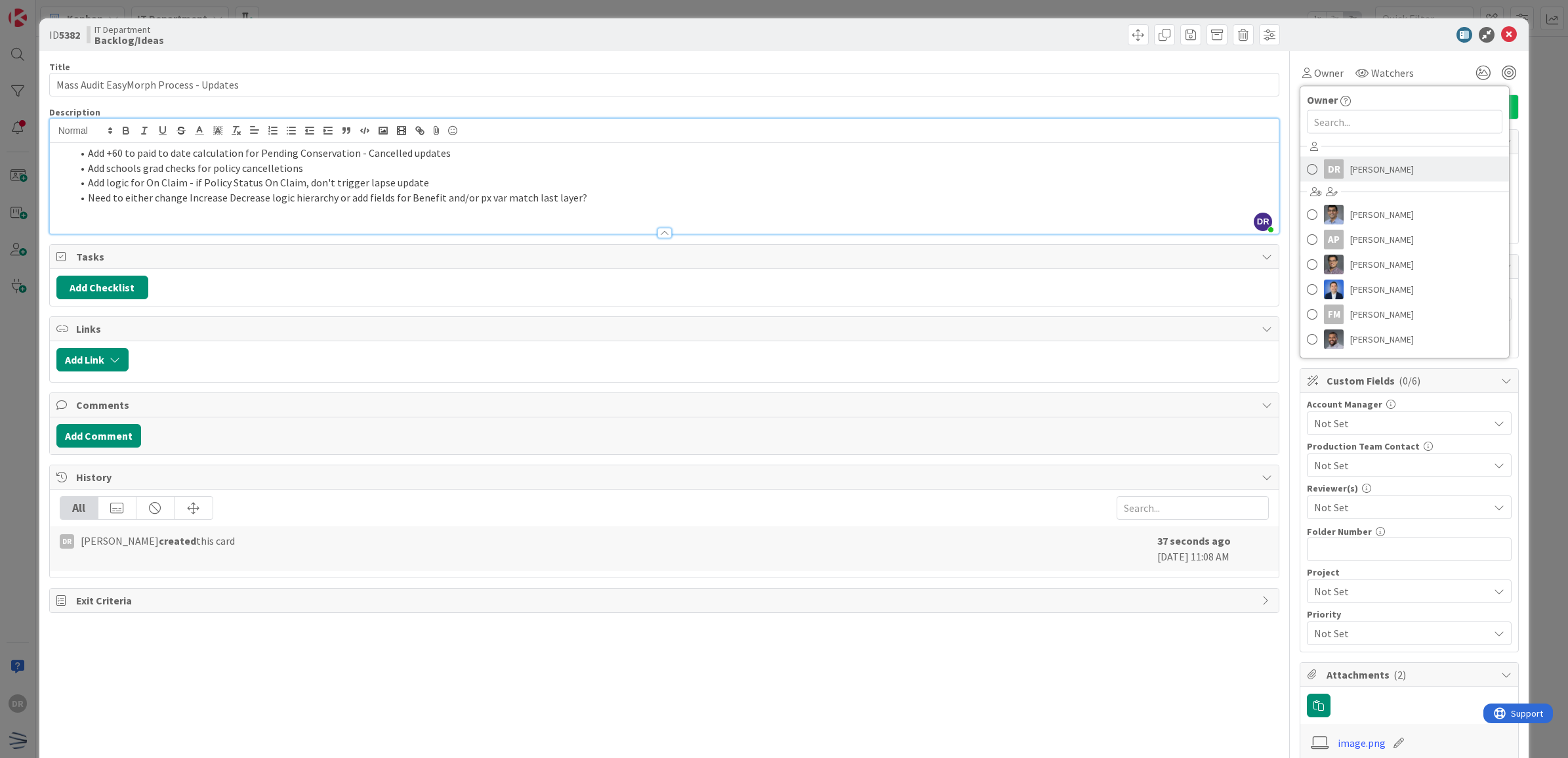
click at [1327, 169] on div "DR" at bounding box center [1333, 169] width 20 height 20
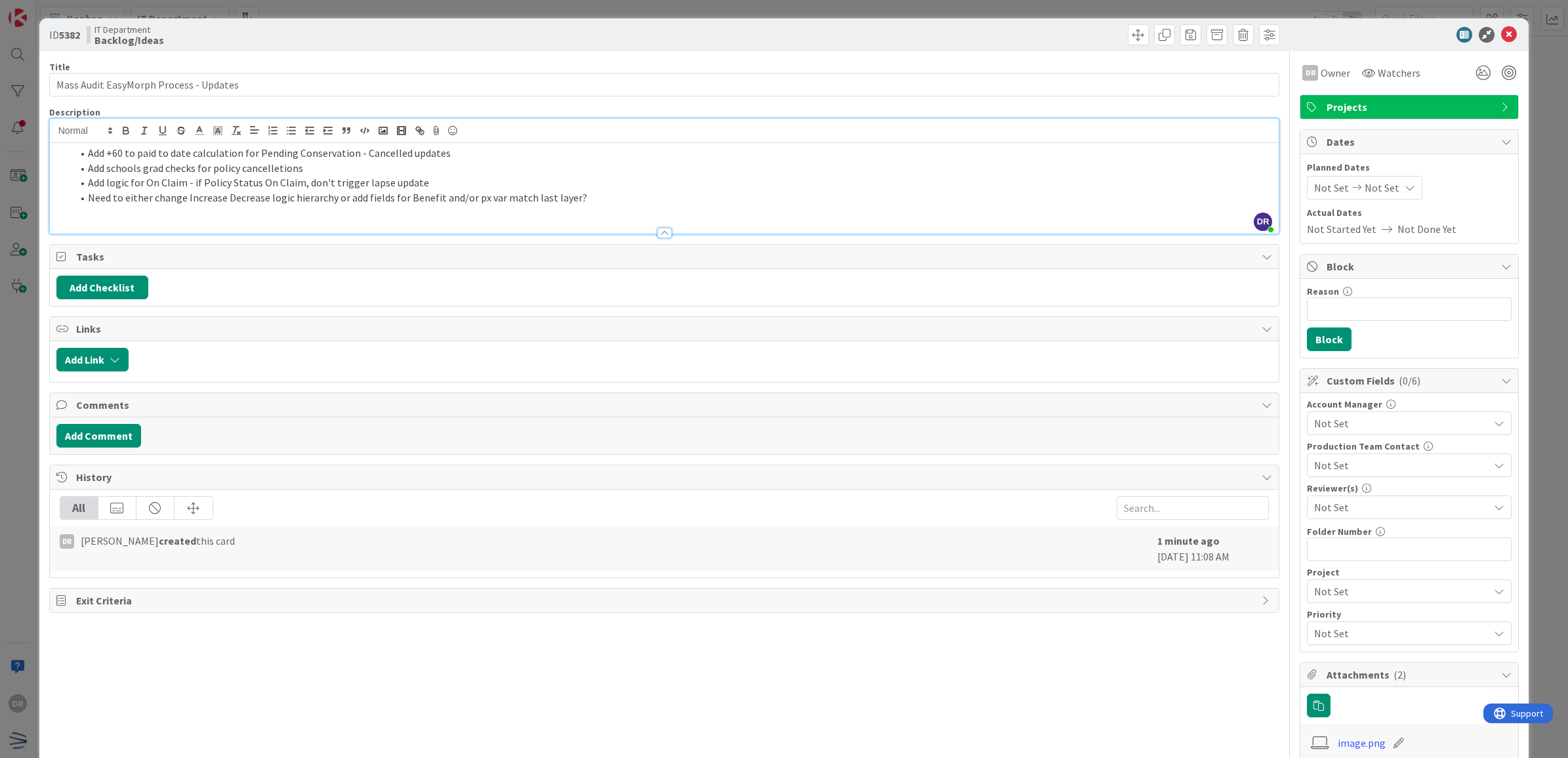
click at [1010, 717] on div "Title 38 / 128 Mass Audit EasyMorph Process - Updates Description DR [PERSON_NA…" at bounding box center [664, 531] width 1231 height 961
click at [1376, 191] on span "Not Set" at bounding box center [1382, 187] width 35 height 16
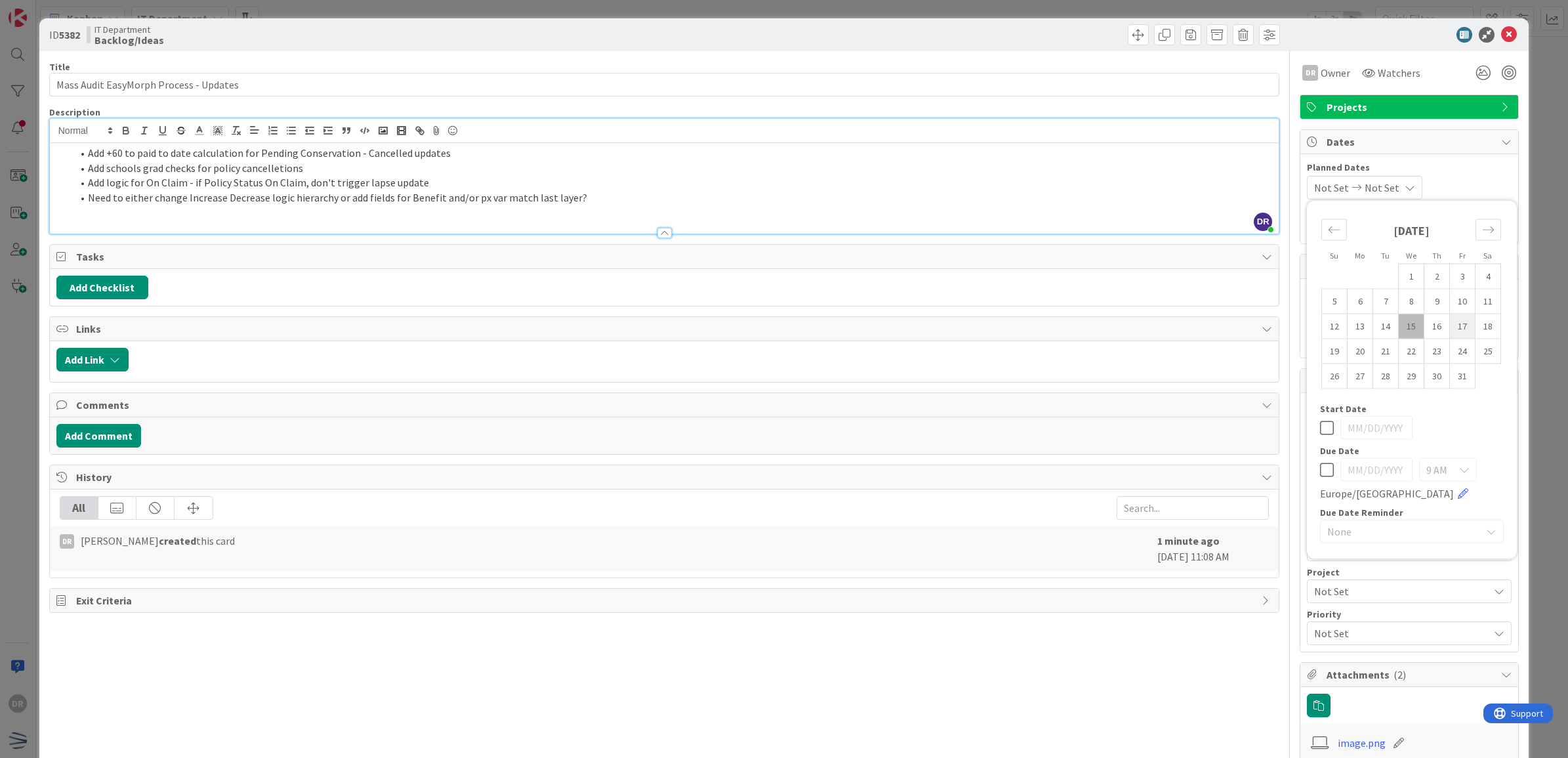
click at [1458, 320] on td "17" at bounding box center [1463, 327] width 25 height 25
type input "[DATE]"
click at [330, 183] on li "Add logic for On Claim - if Policy Status On Claim, don't trigger lapse update" at bounding box center [672, 182] width 1200 height 15
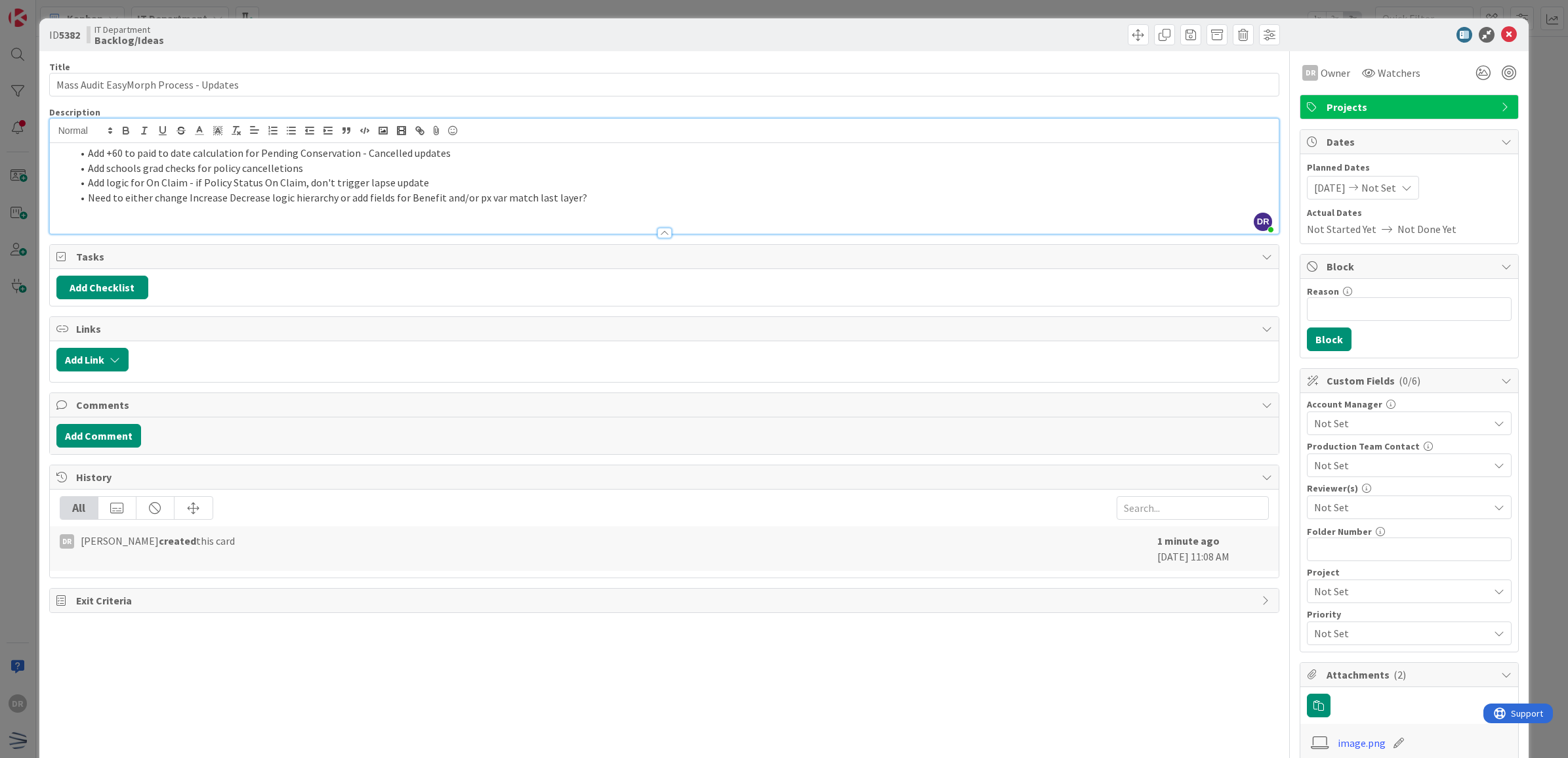
click at [606, 199] on li "Need to either change Increase Decrease logic hierarchy or add fields for Benef…" at bounding box center [672, 197] width 1200 height 15
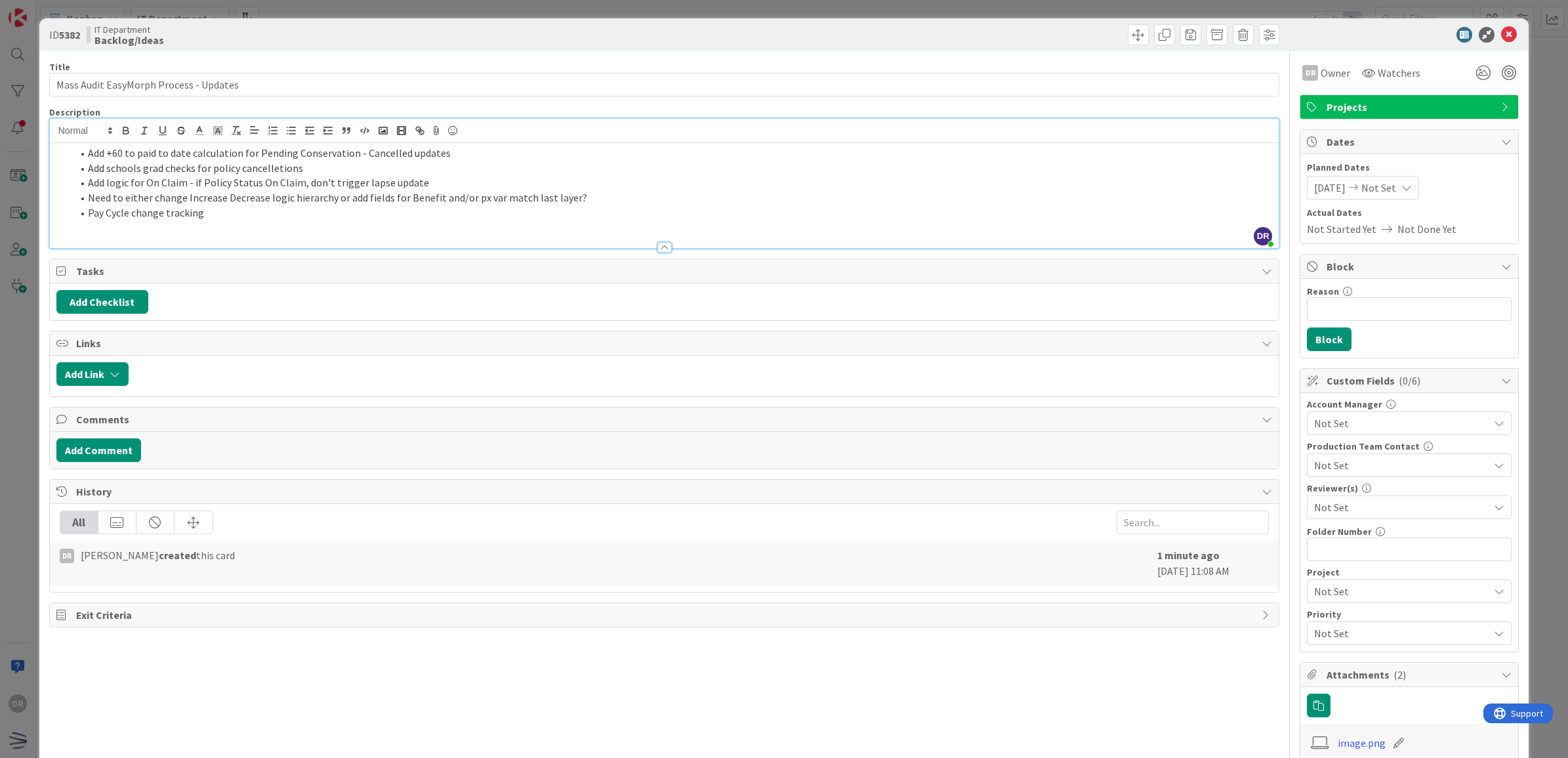
scroll to position [286, 0]
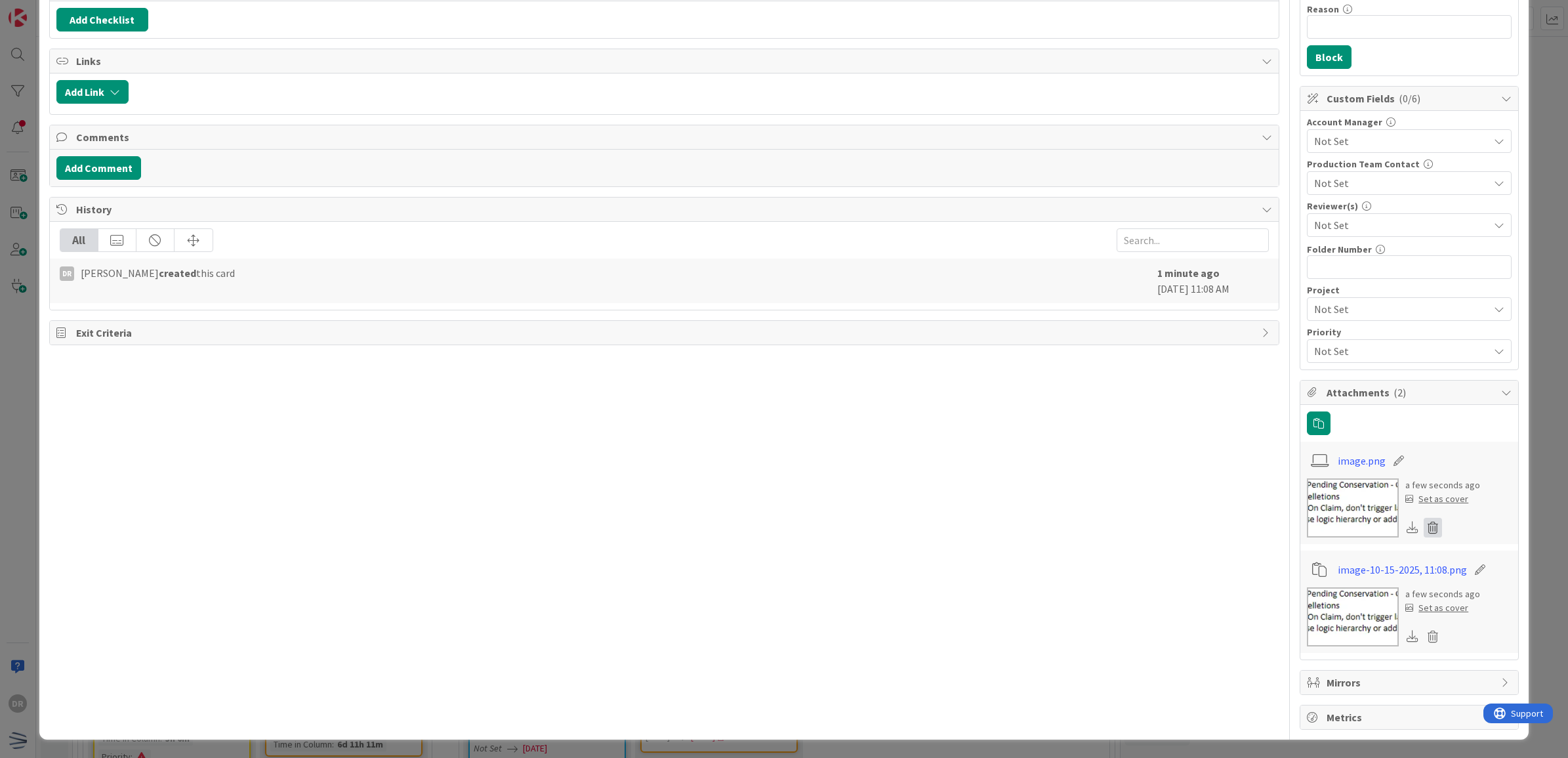
click at [1424, 532] on icon at bounding box center [1432, 528] width 19 height 20
click at [1293, 594] on button "Delete" at bounding box center [1310, 592] width 49 height 23
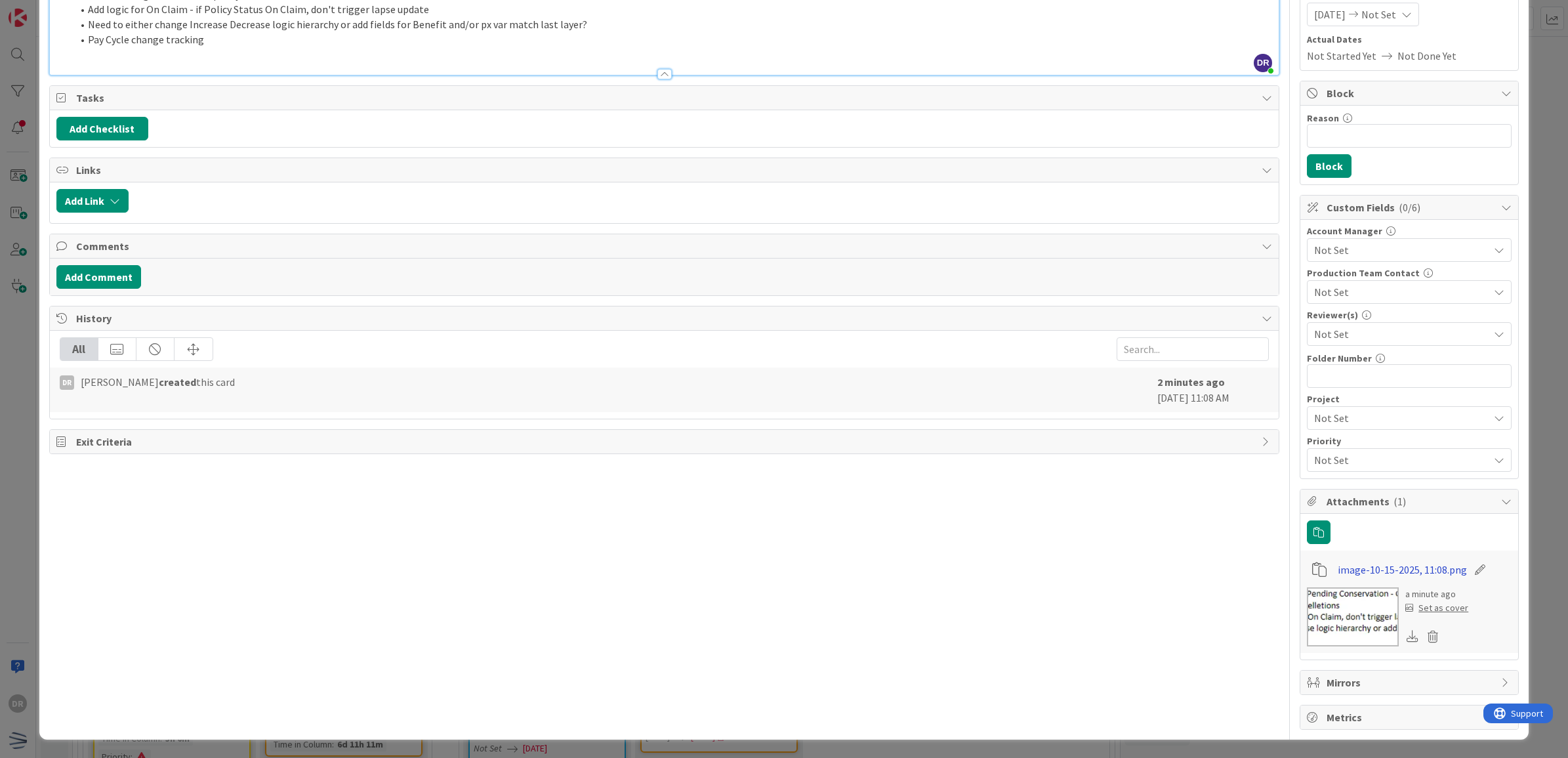
scroll to position [178, 0]
click at [1424, 634] on icon at bounding box center [1432, 636] width 19 height 20
click at [1285, 706] on button "Delete" at bounding box center [1310, 700] width 49 height 23
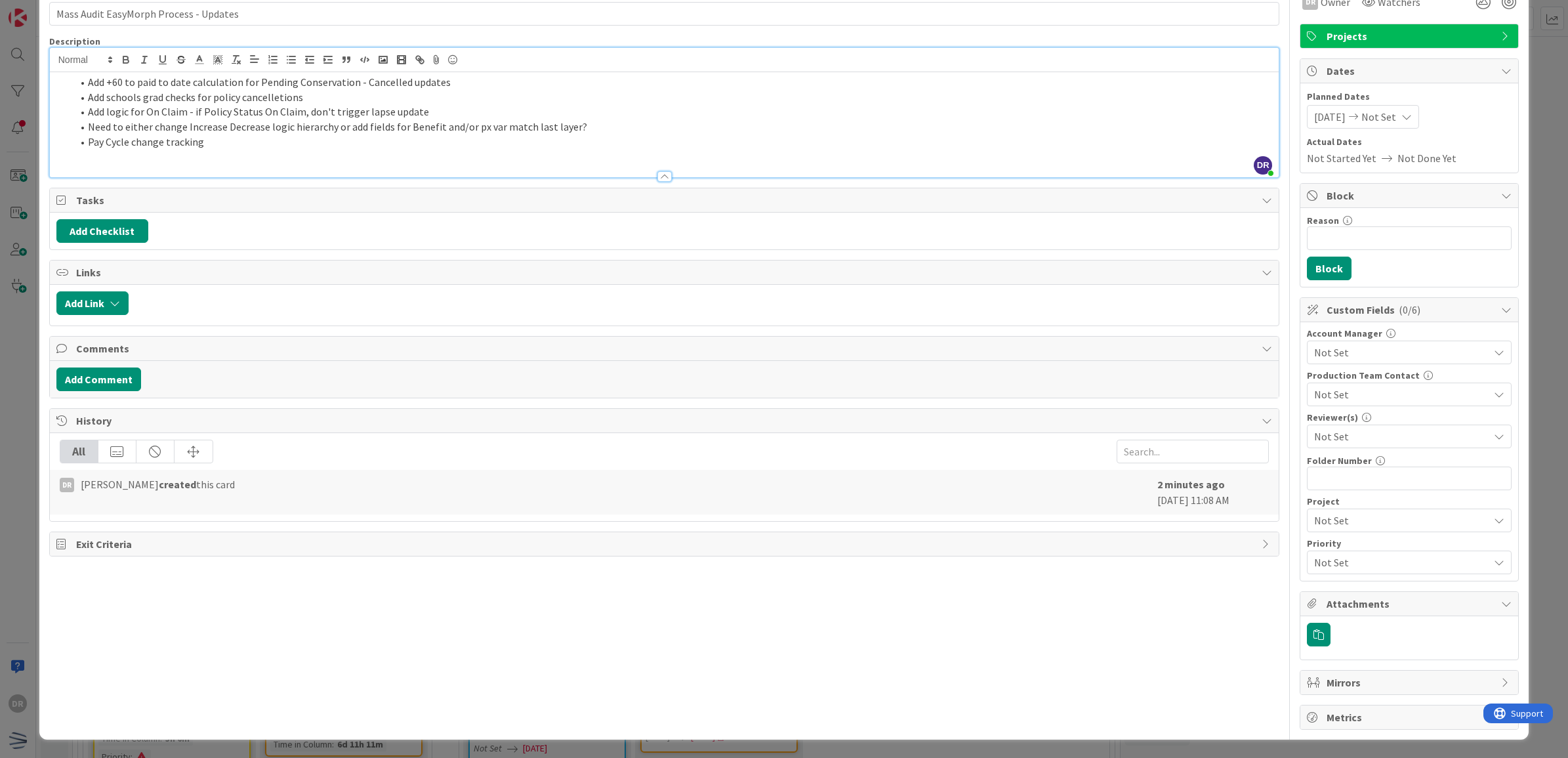
scroll to position [0, 0]
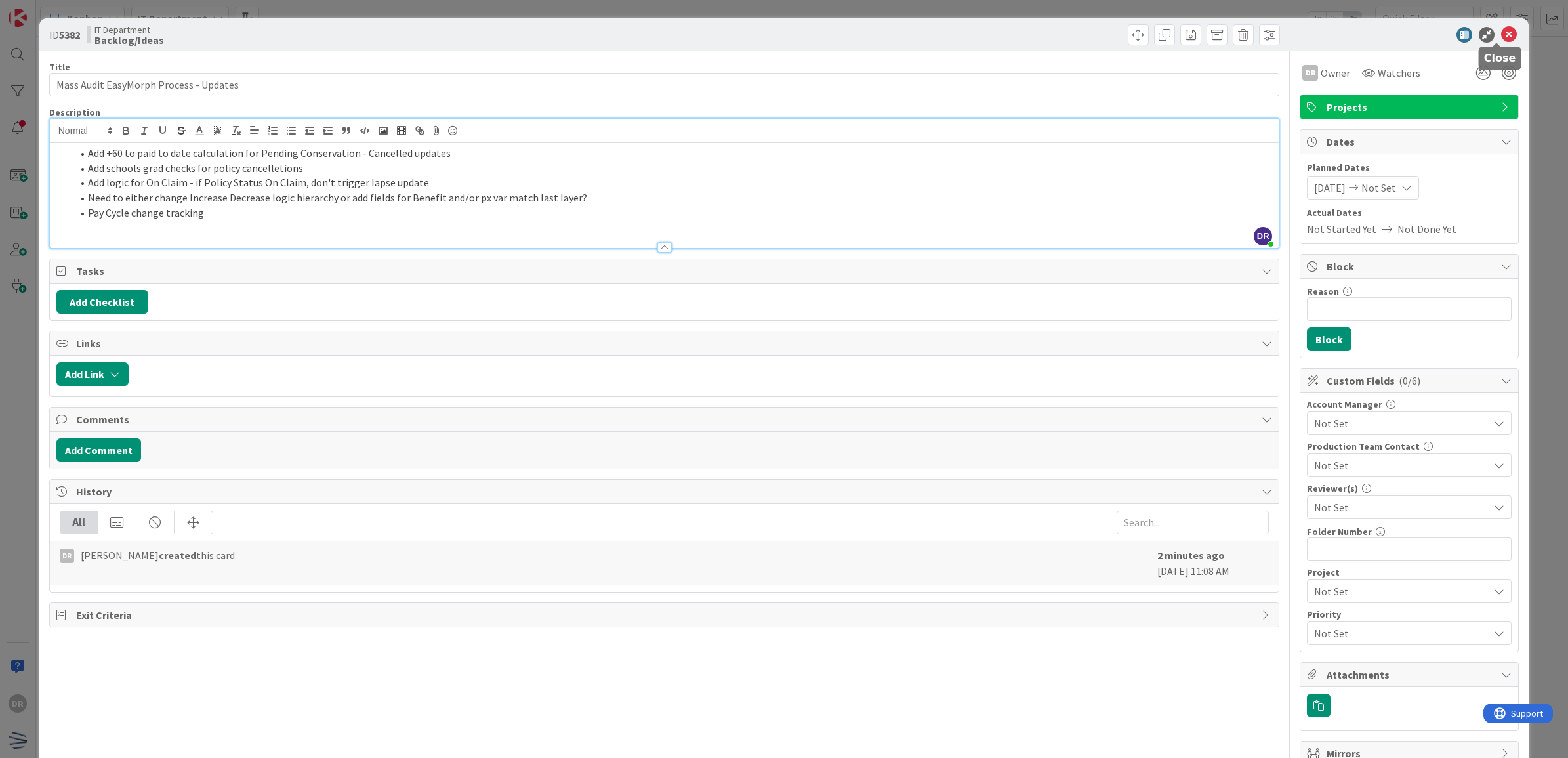
click at [1502, 35] on icon at bounding box center [1509, 35] width 16 height 16
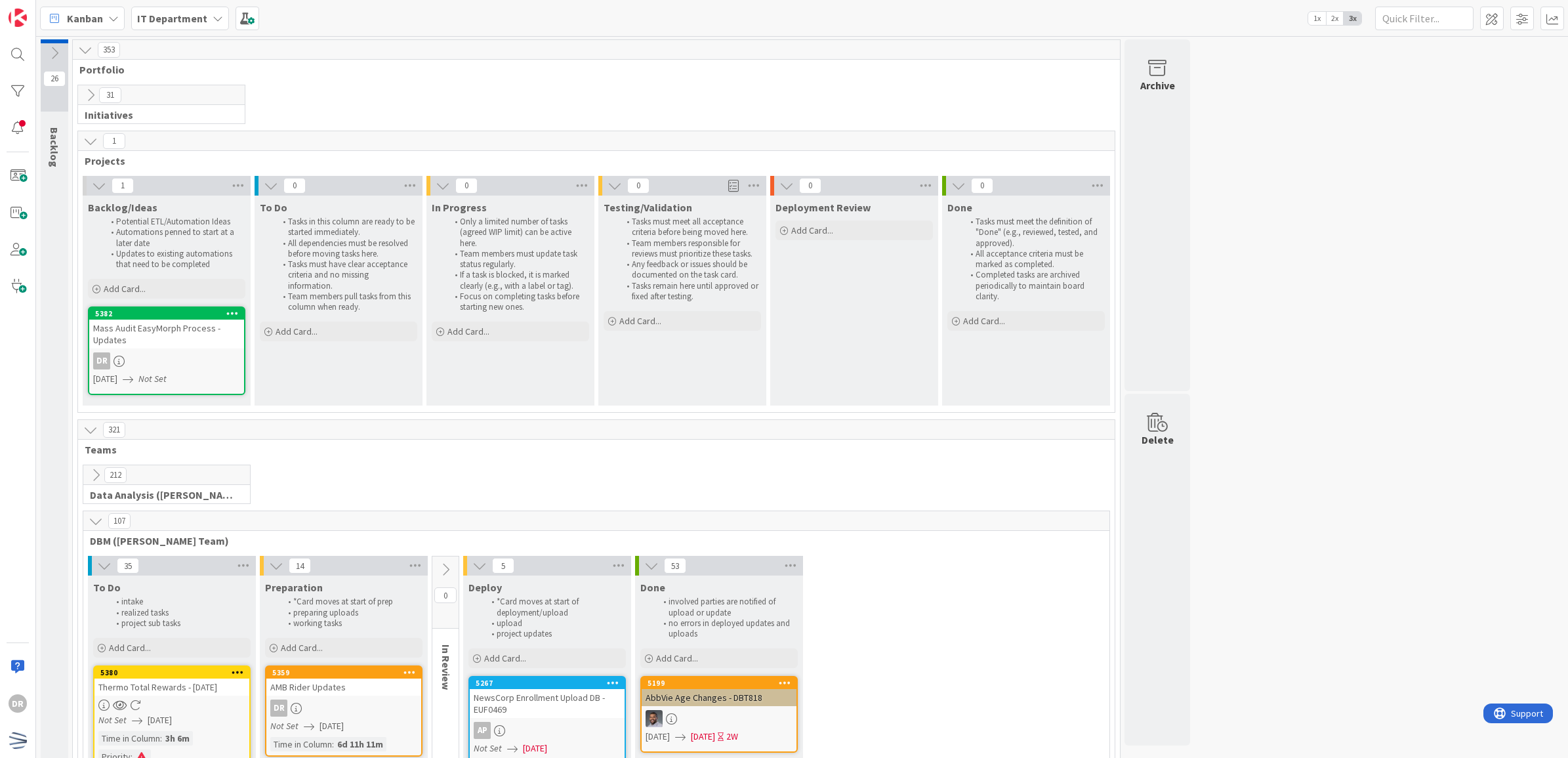
click at [185, 330] on div "Mass Audit EasyMorph Process - Updates" at bounding box center [166, 335] width 155 height 29
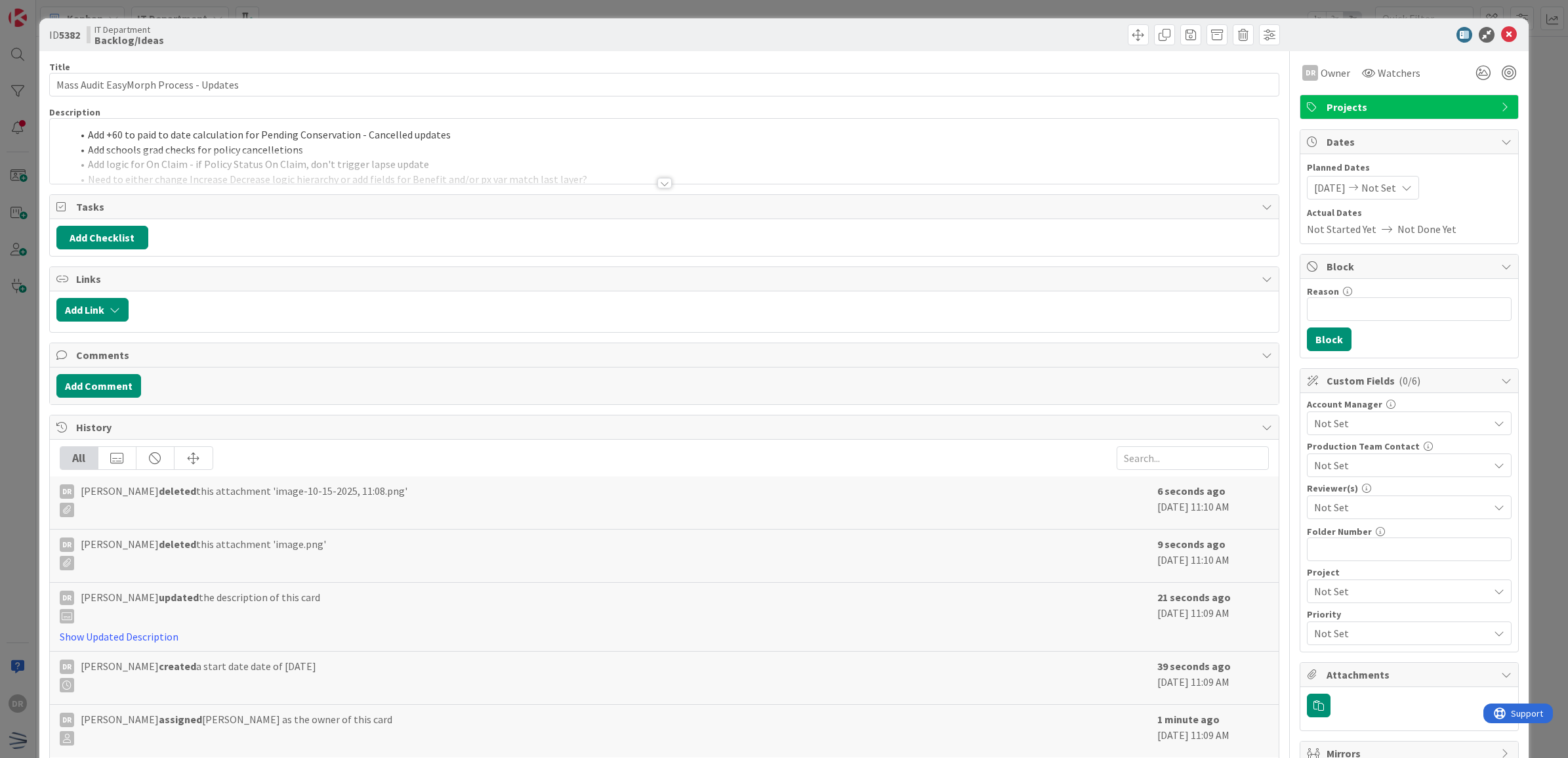
click at [1328, 189] on span "[DATE]" at bounding box center [1329, 187] width 31 height 16
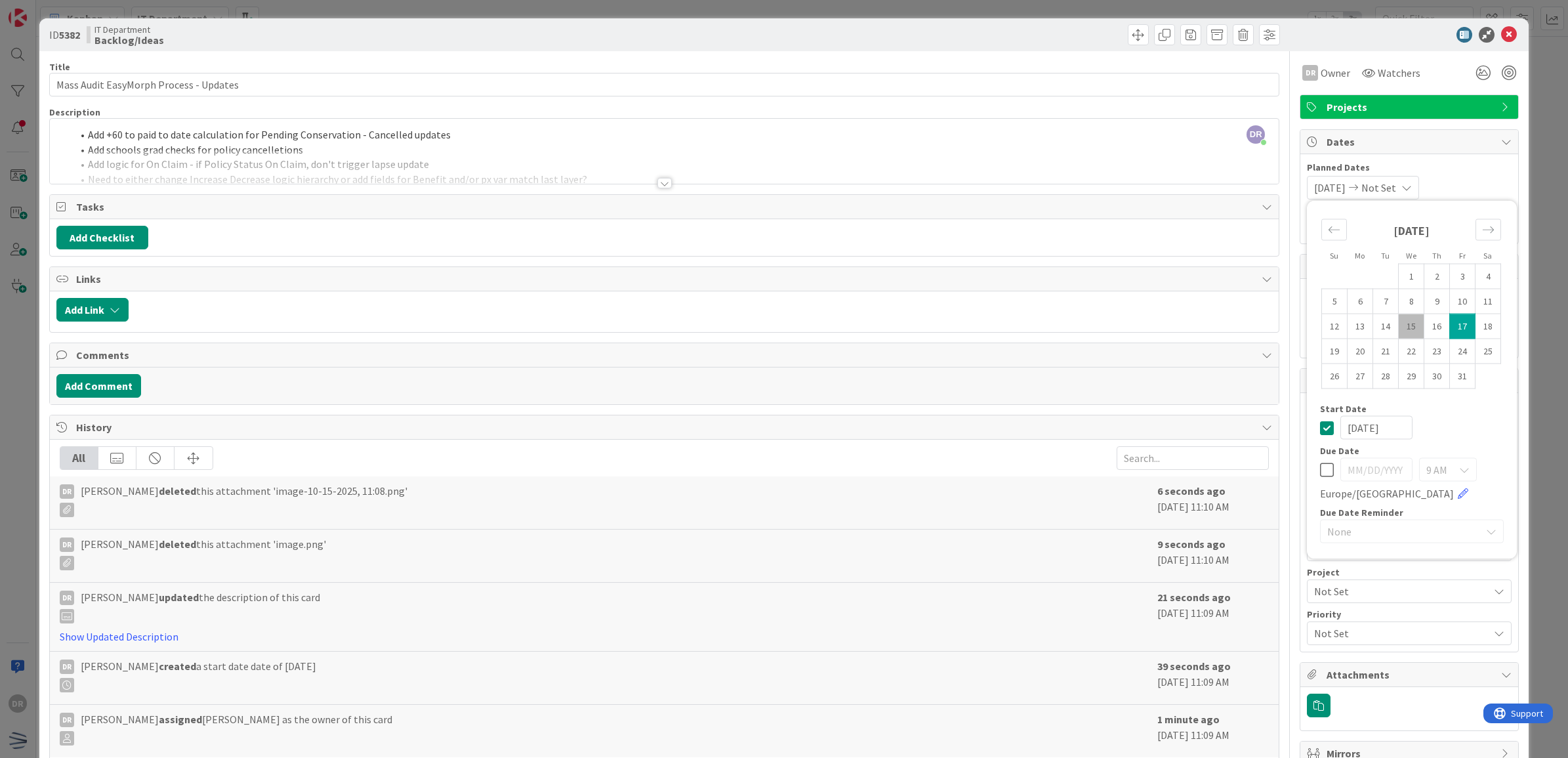
click at [1398, 322] on td "15" at bounding box center [1411, 327] width 25 height 25
type input "[DATE]"
click at [1401, 187] on div "[DATE] Not Set" at bounding box center [1362, 187] width 112 height 23
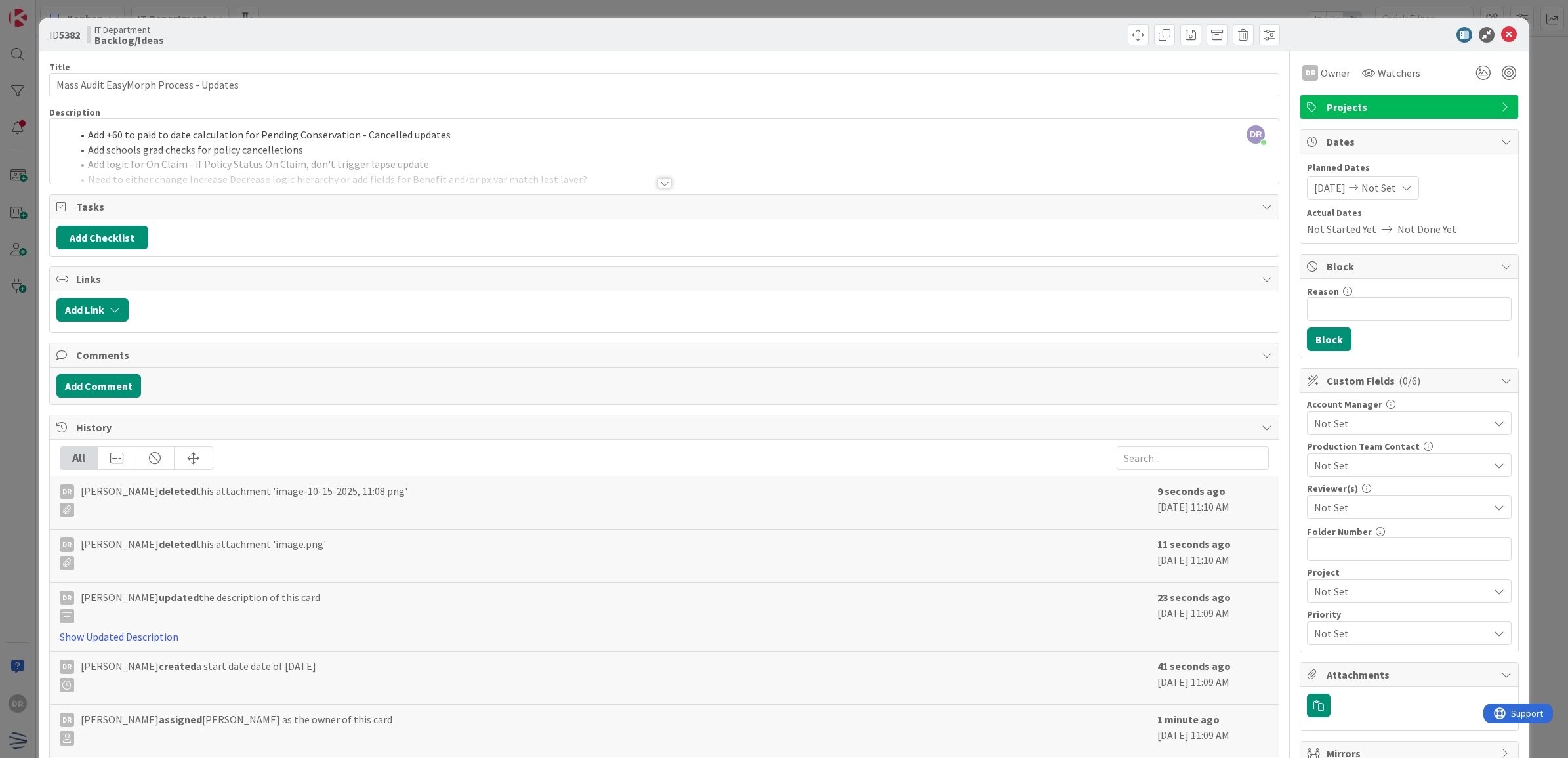
click at [1401, 187] on div "[DATE] Not Set" at bounding box center [1362, 187] width 112 height 23
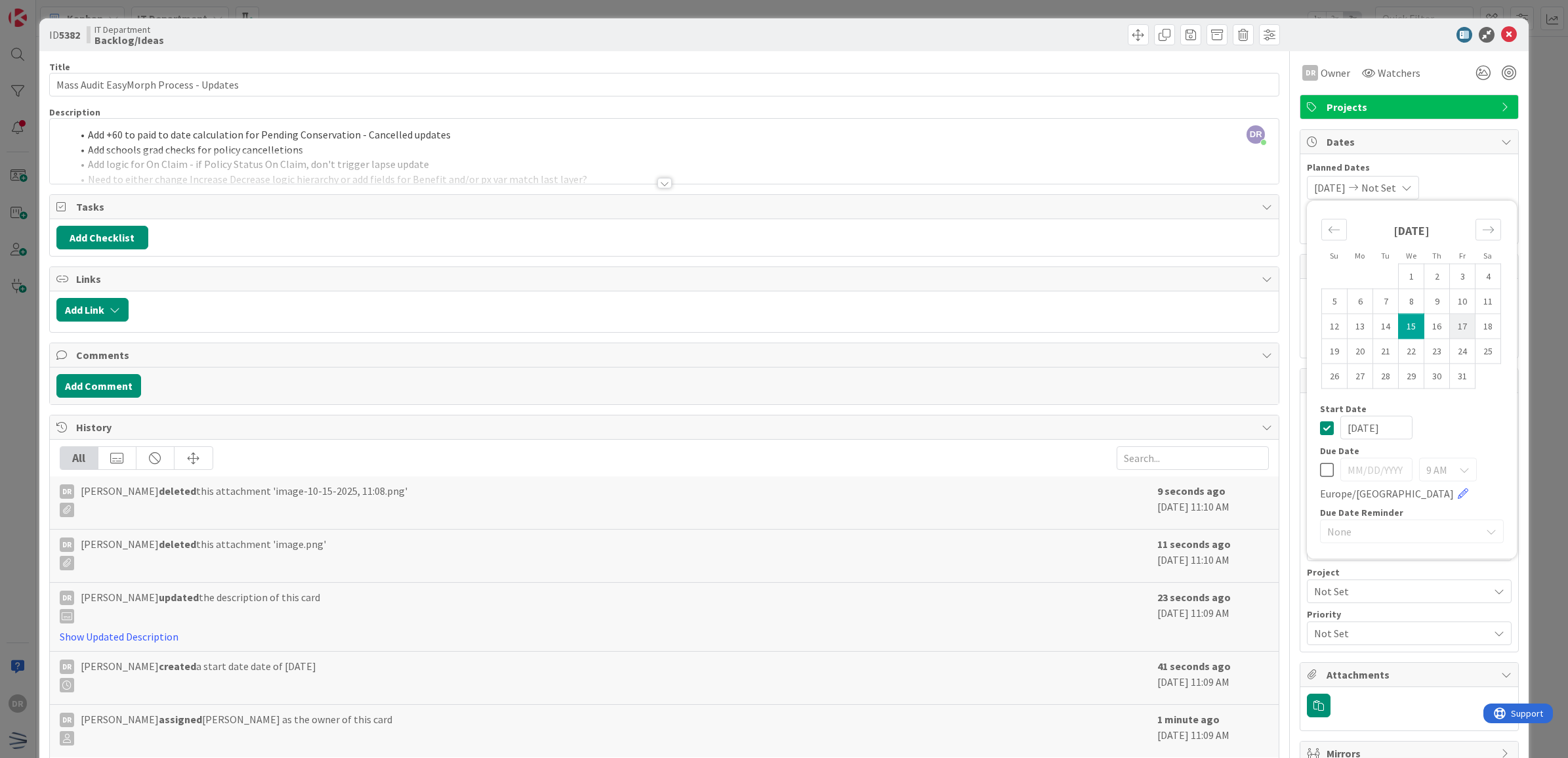
click at [1455, 330] on td "17" at bounding box center [1463, 327] width 25 height 25
type input "[DATE]"
click at [1484, 176] on div "[DATE] [DATE] Su Mo Tu We Th Fr Sa [DATE] 1 2 3 4 5 6 7 8 9 10 11 12 13 14 15 1…" at bounding box center [1409, 187] width 205 height 23
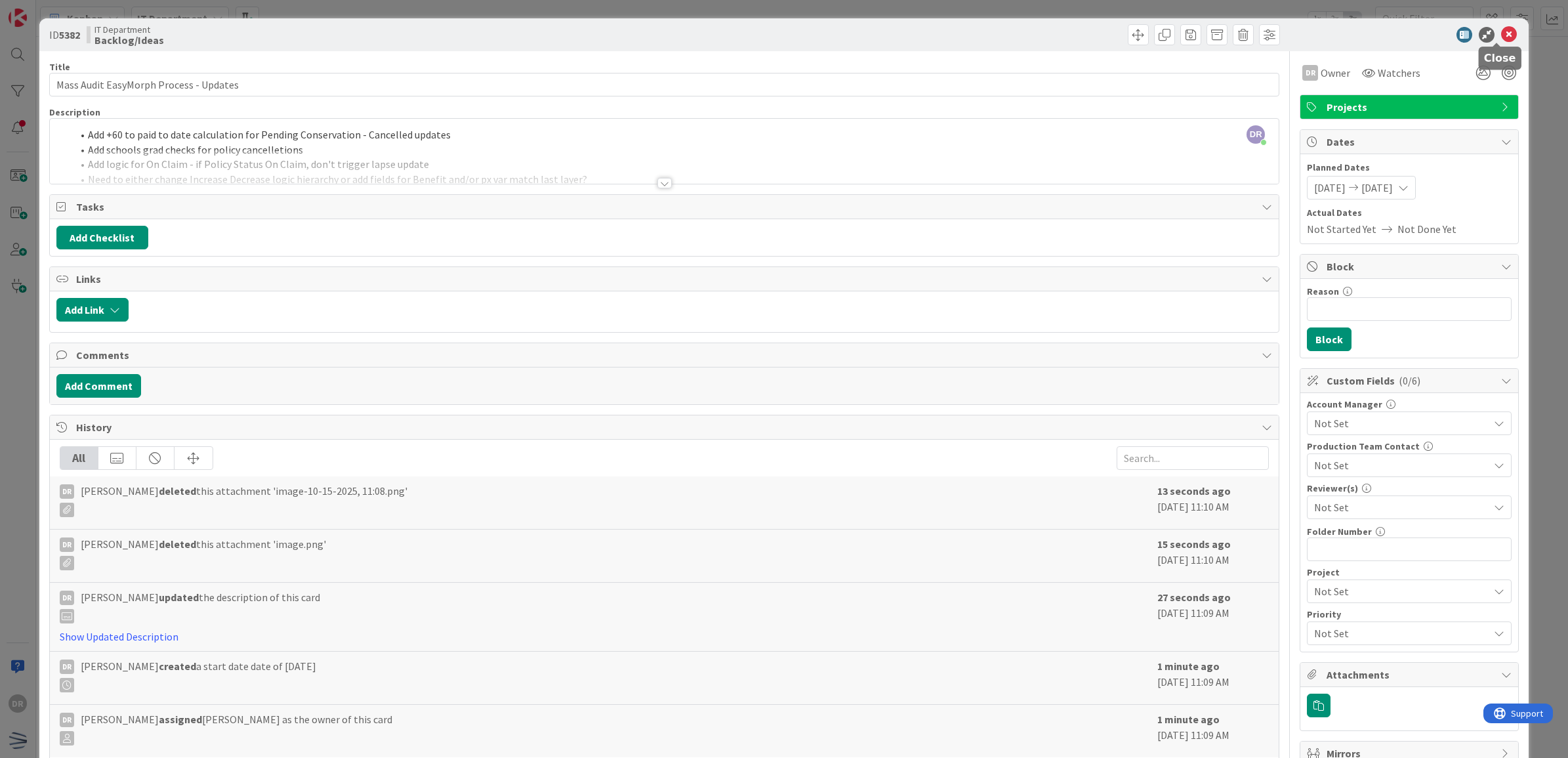
click at [1501, 34] on icon at bounding box center [1509, 35] width 16 height 16
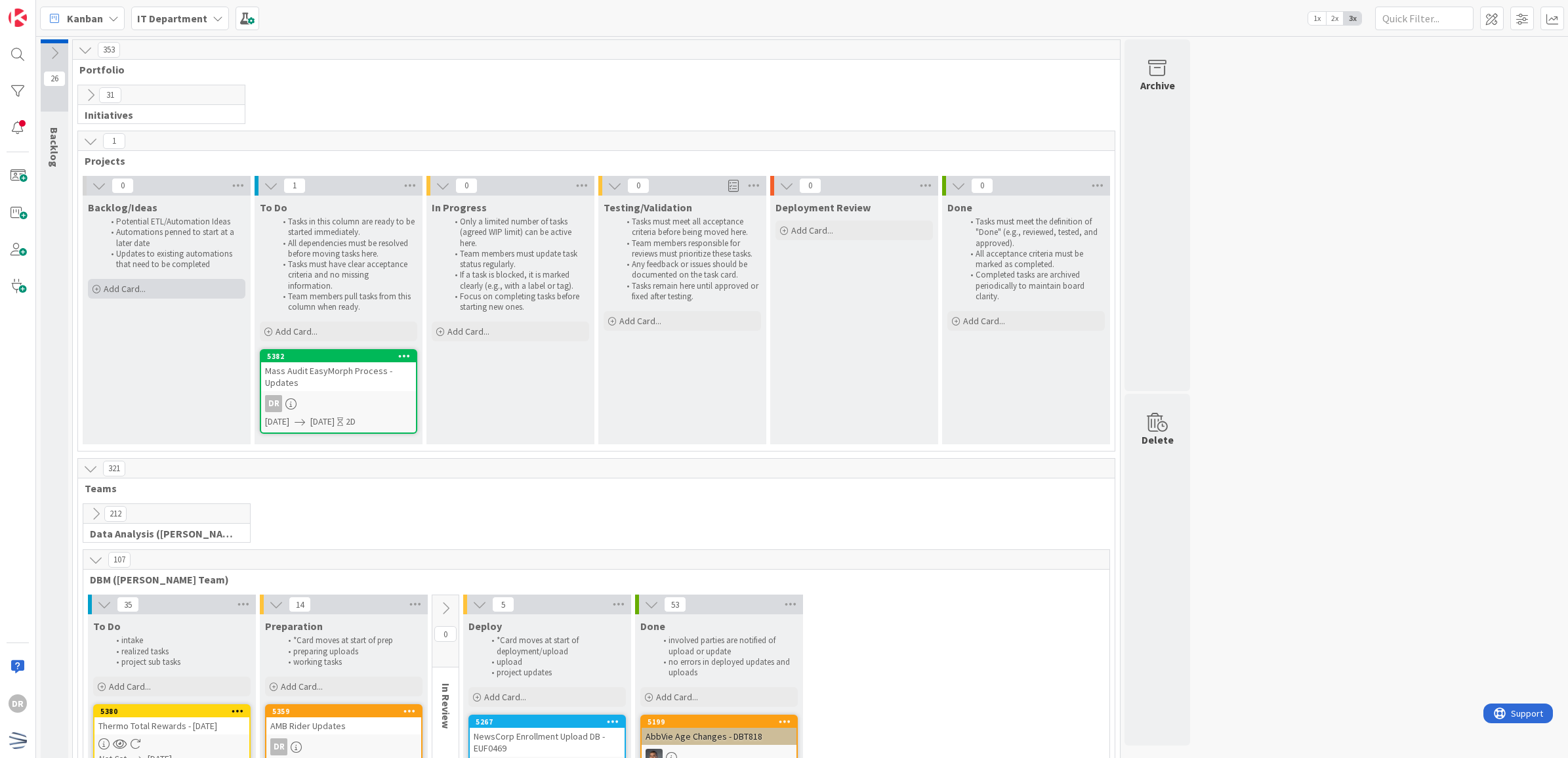
click at [169, 290] on div "Add Card..." at bounding box center [166, 289] width 157 height 20
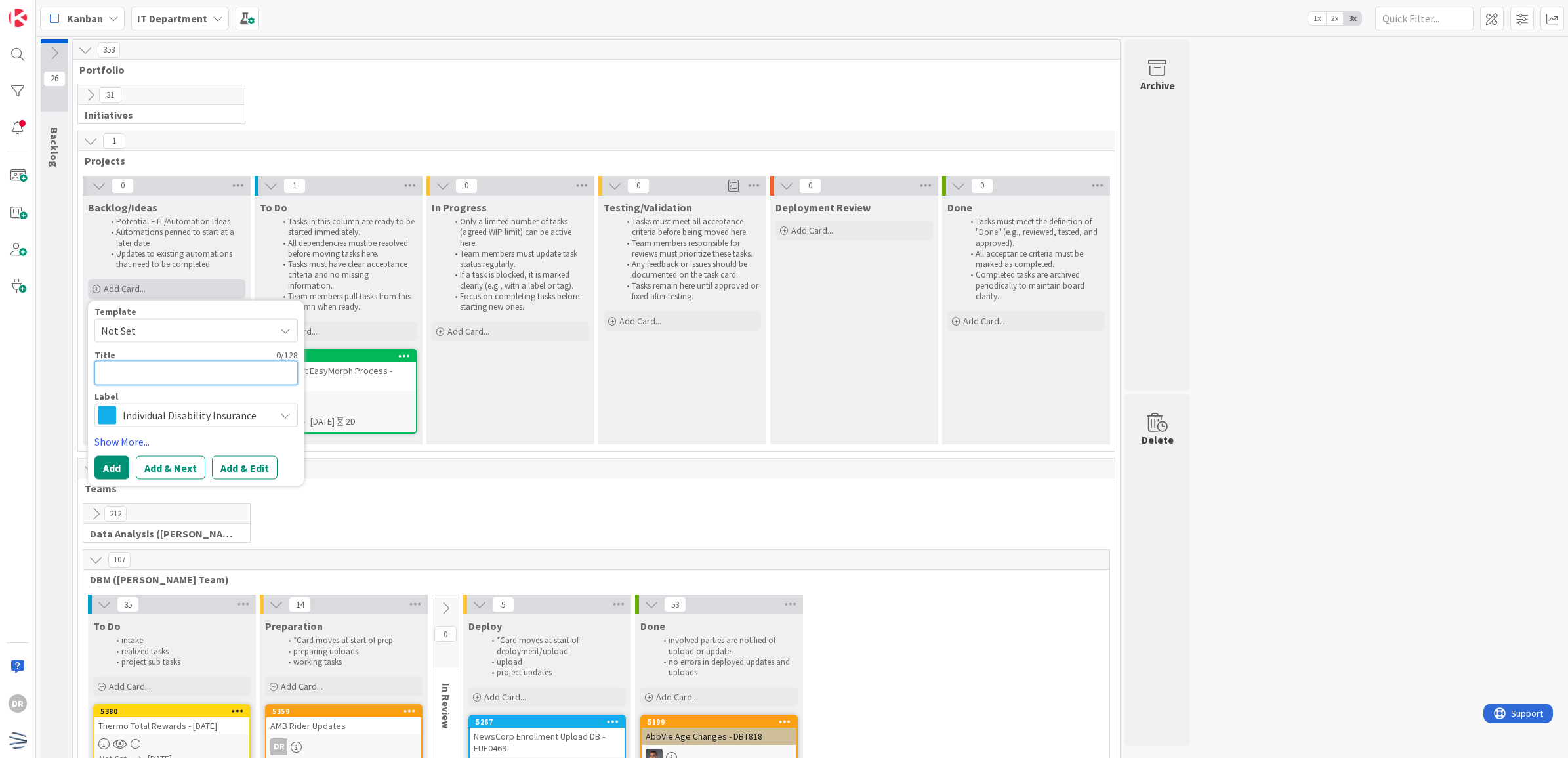
type textarea "x"
type textarea "L"
type textarea "x"
type textarea "LT"
type textarea "x"
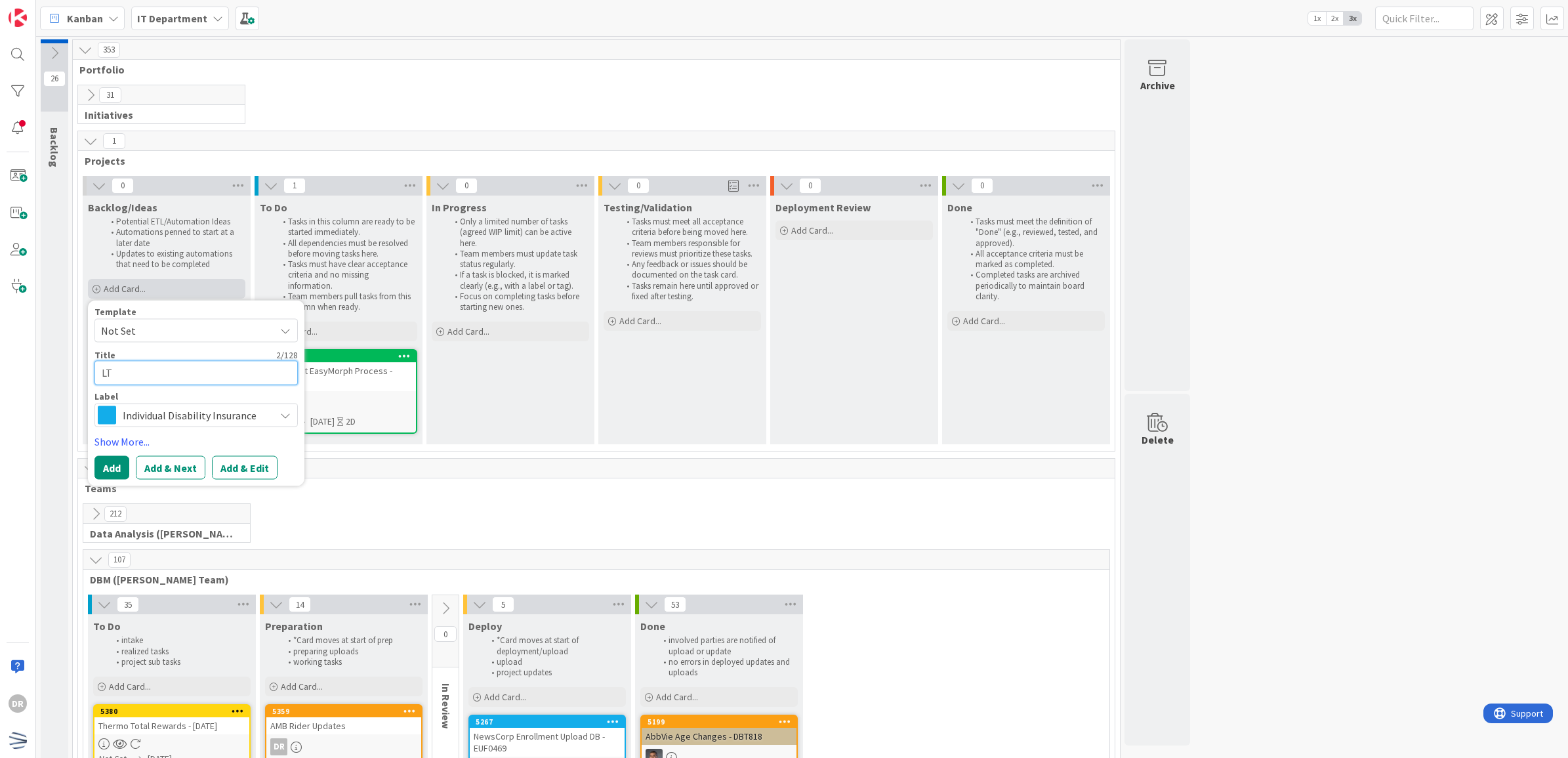
type textarea "LTC"
type textarea "x"
type textarea "LTC"
type textarea "x"
type textarea "LTC M"
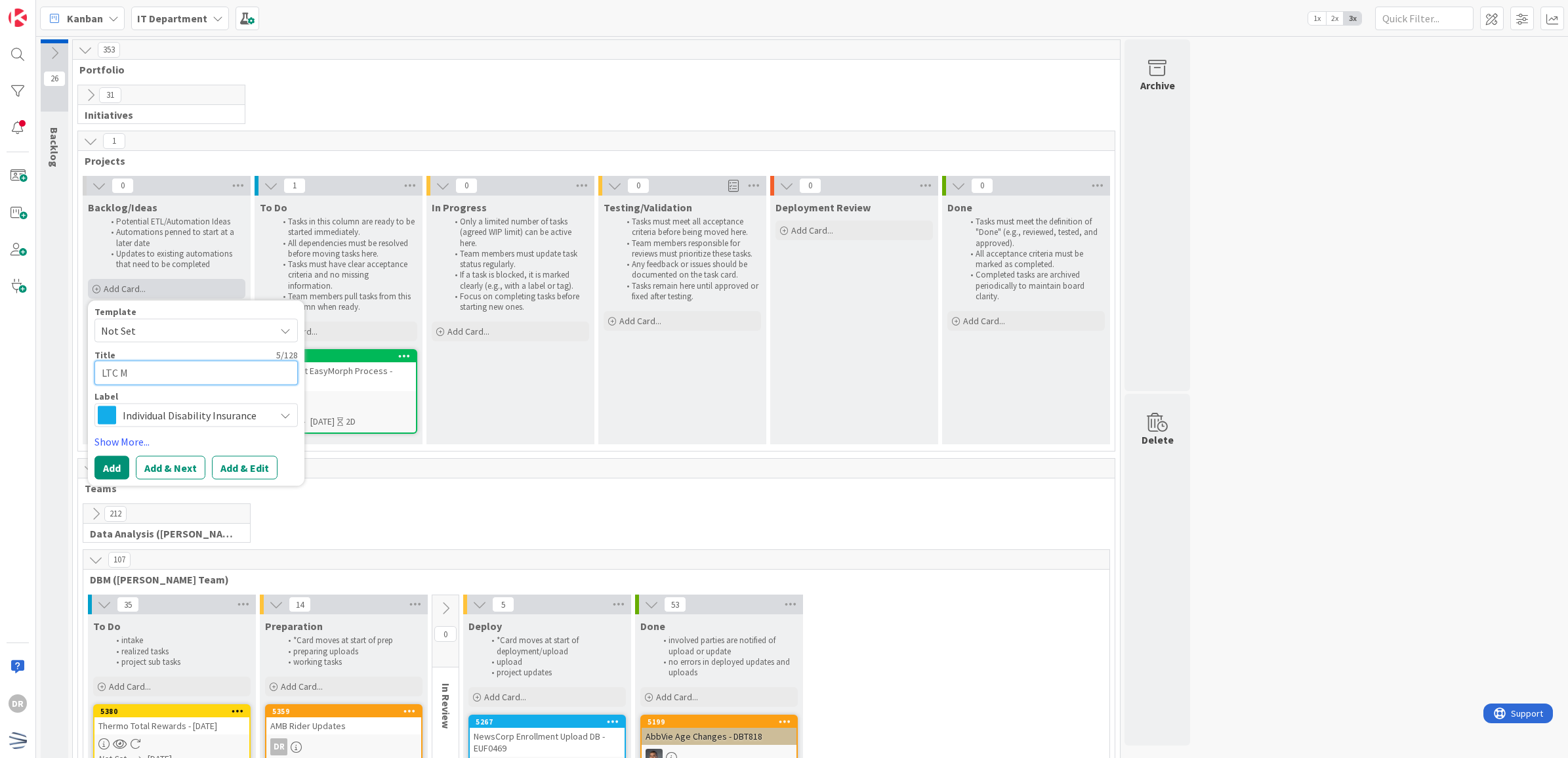
type textarea "x"
type textarea "LTC Ma"
type textarea "x"
type textarea "LTC Mai"
type textarea "x"
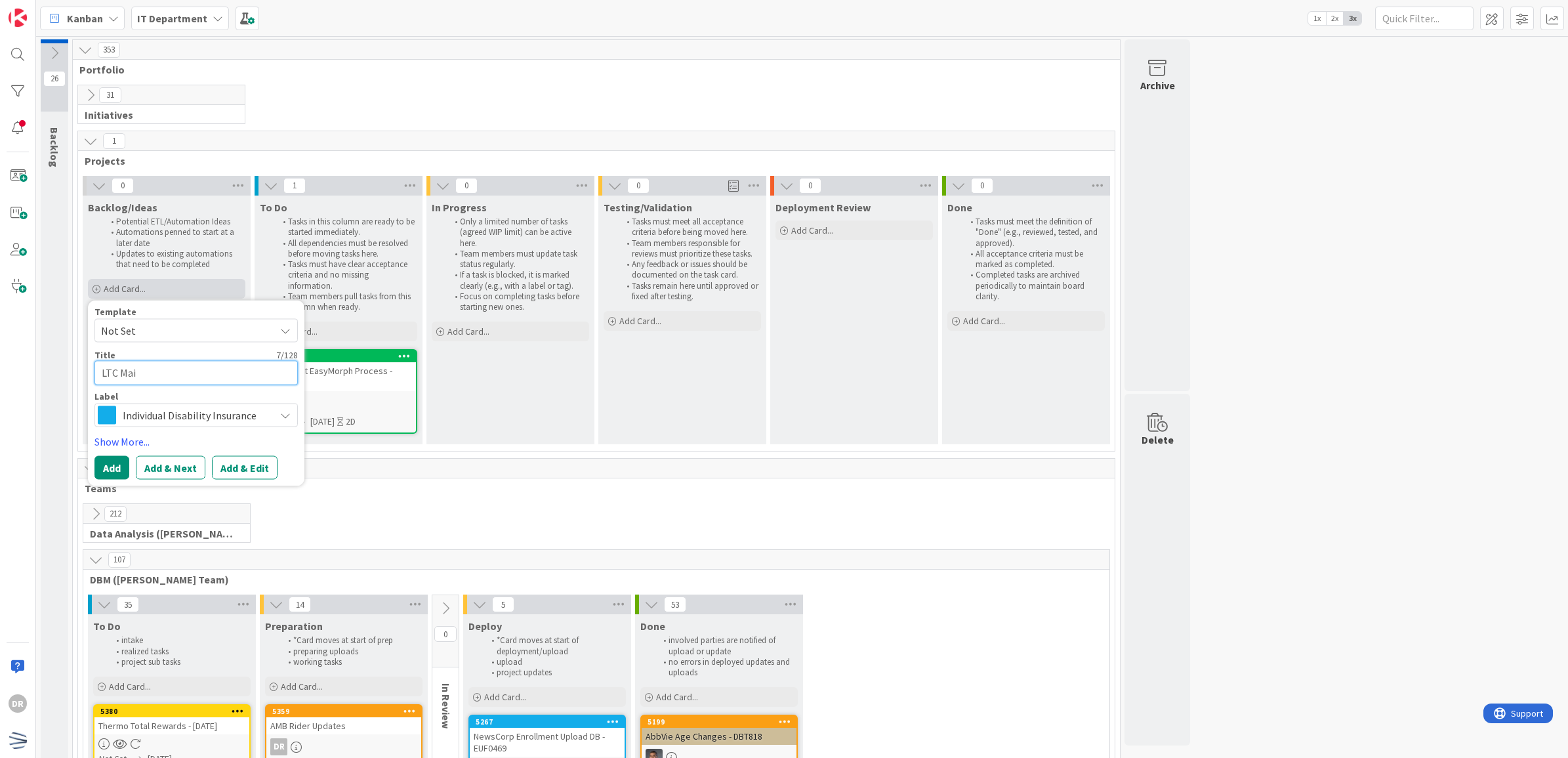
type textarea "LTC Mail"
type textarea "x"
type textarea "LTC Mailb"
type textarea "x"
type textarea "LTC Mailbox"
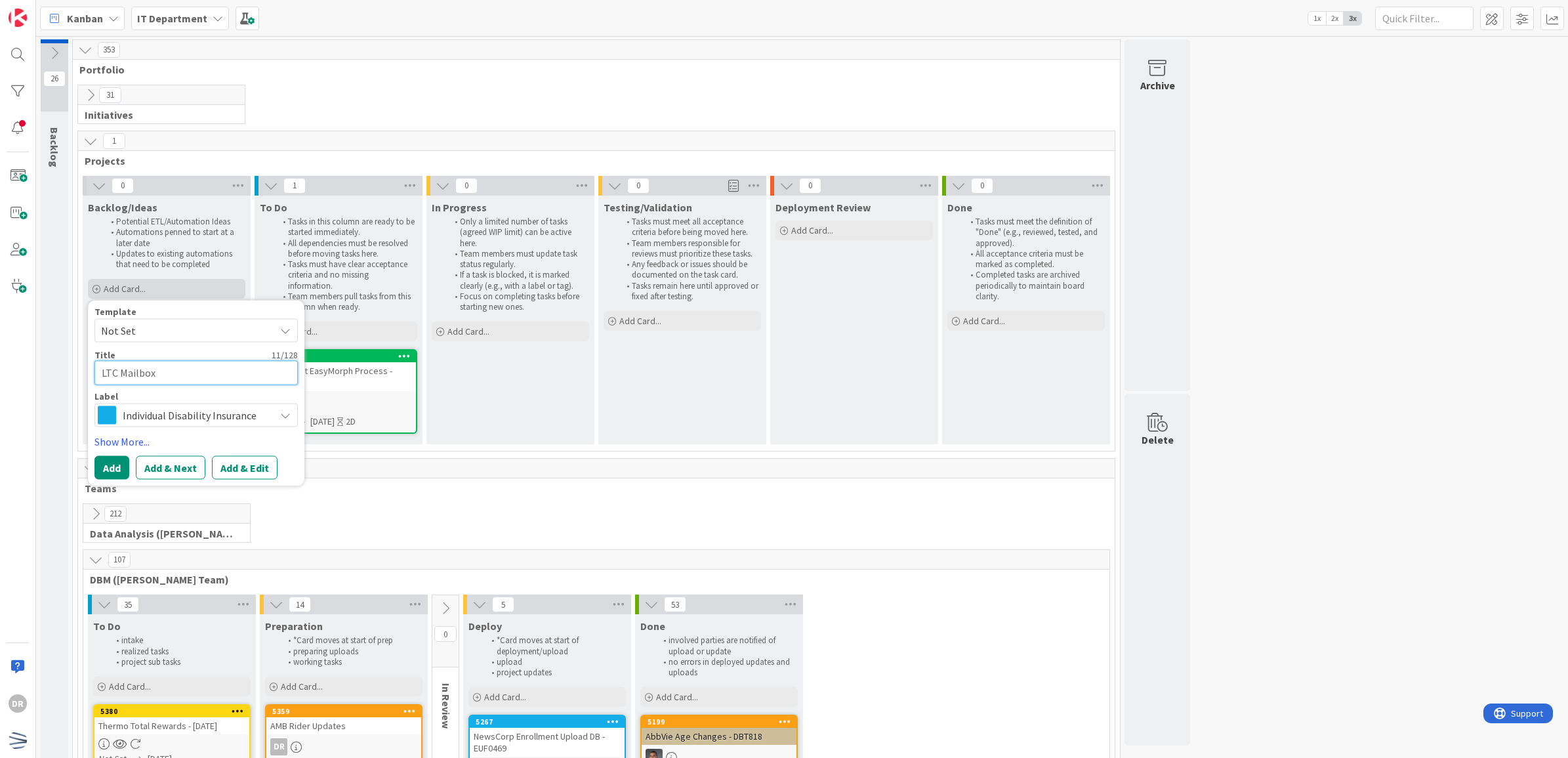
type textarea "x"
type textarea "LTC Mailbox"
type textarea "x"
type textarea "LTC Mailbox N"
type textarea "x"
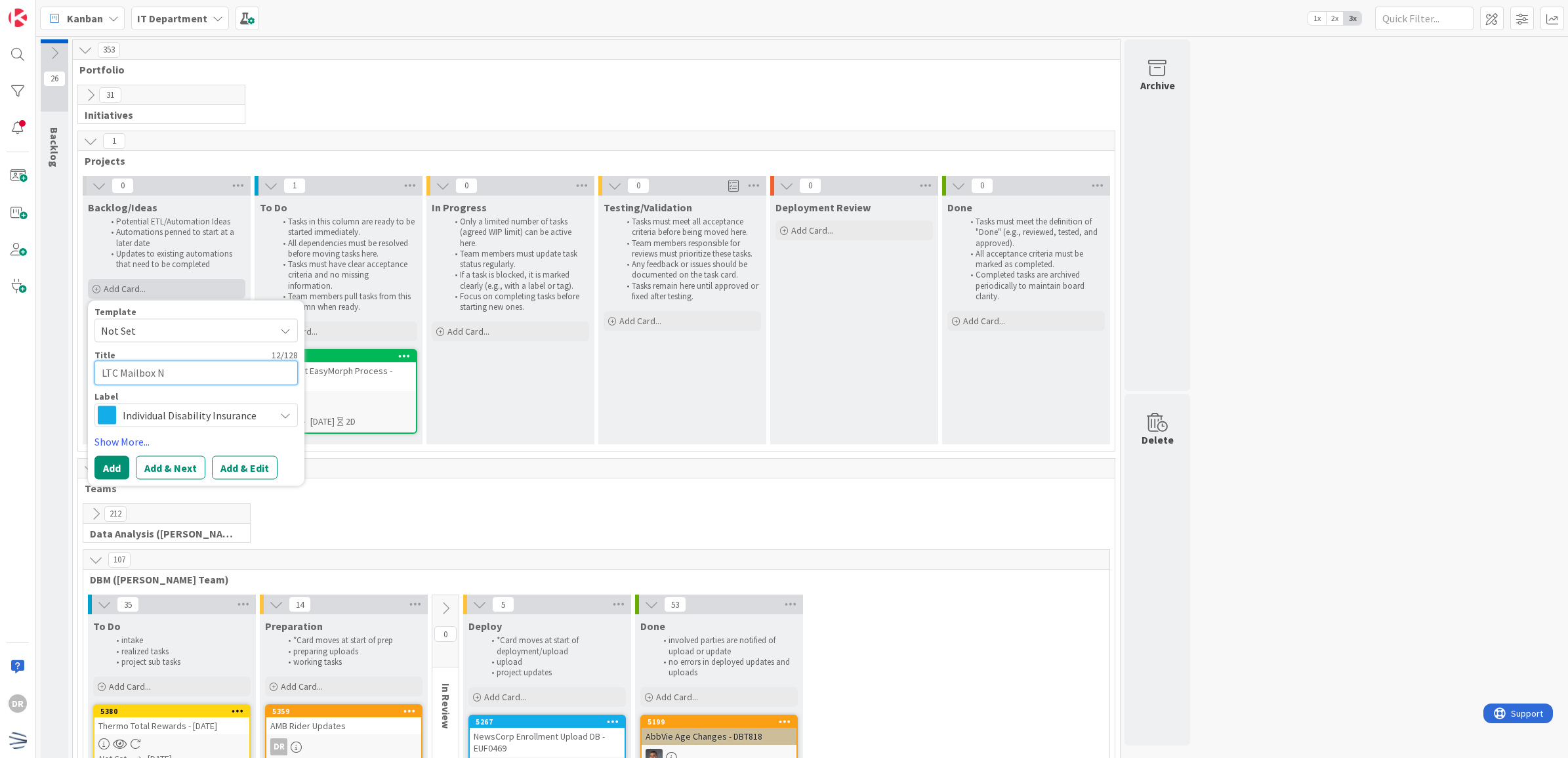
type textarea "LTC Mailbox No"
type textarea "x"
type textarea "LTC Mailbox Not"
type textarea "x"
type textarea "LTC Mailbox Note"
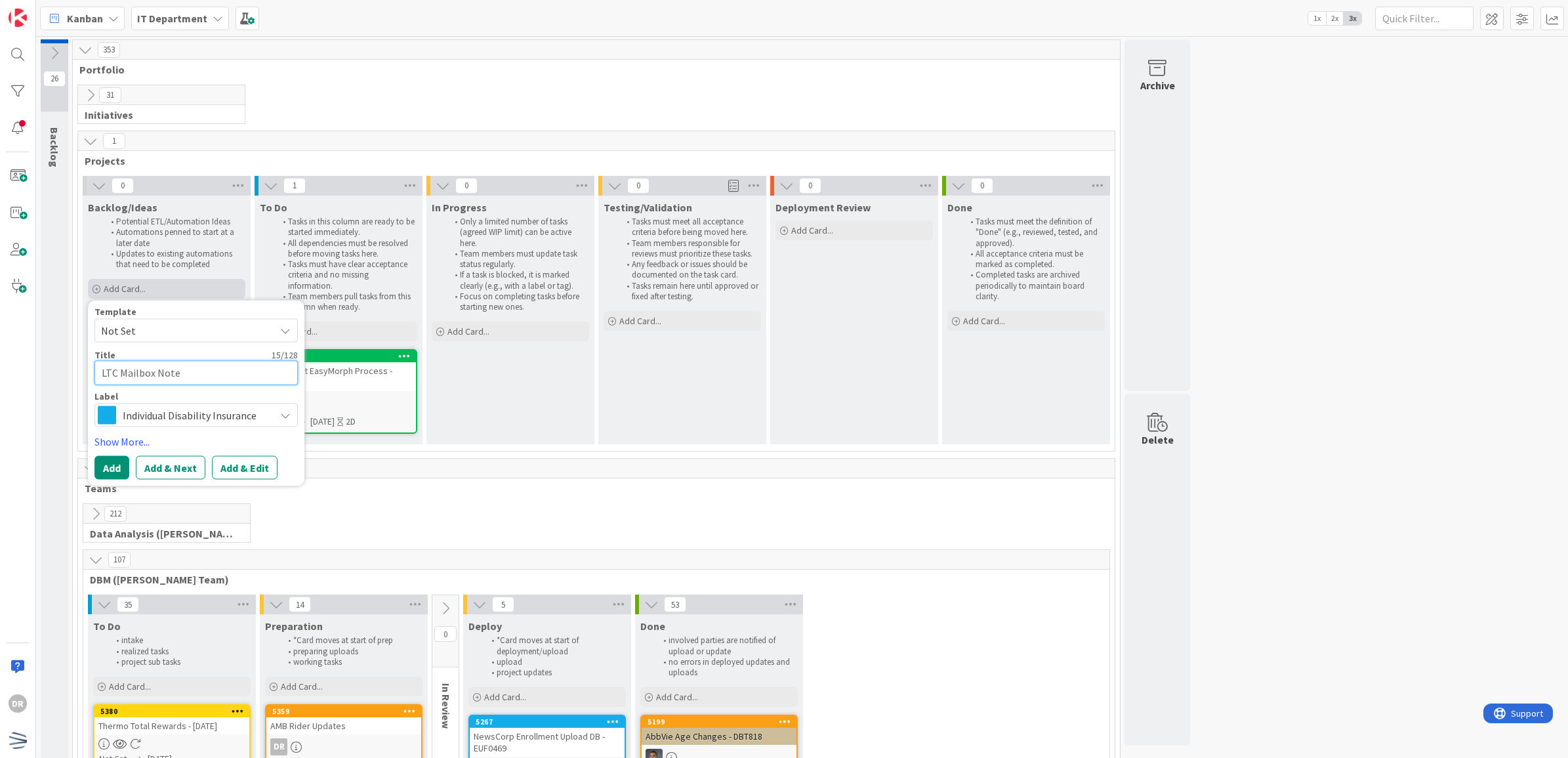
type textarea "x"
type textarea "LTC Mailbox Notes"
type textarea "x"
type textarea "LTC Mailbox Notes U"
type textarea "x"
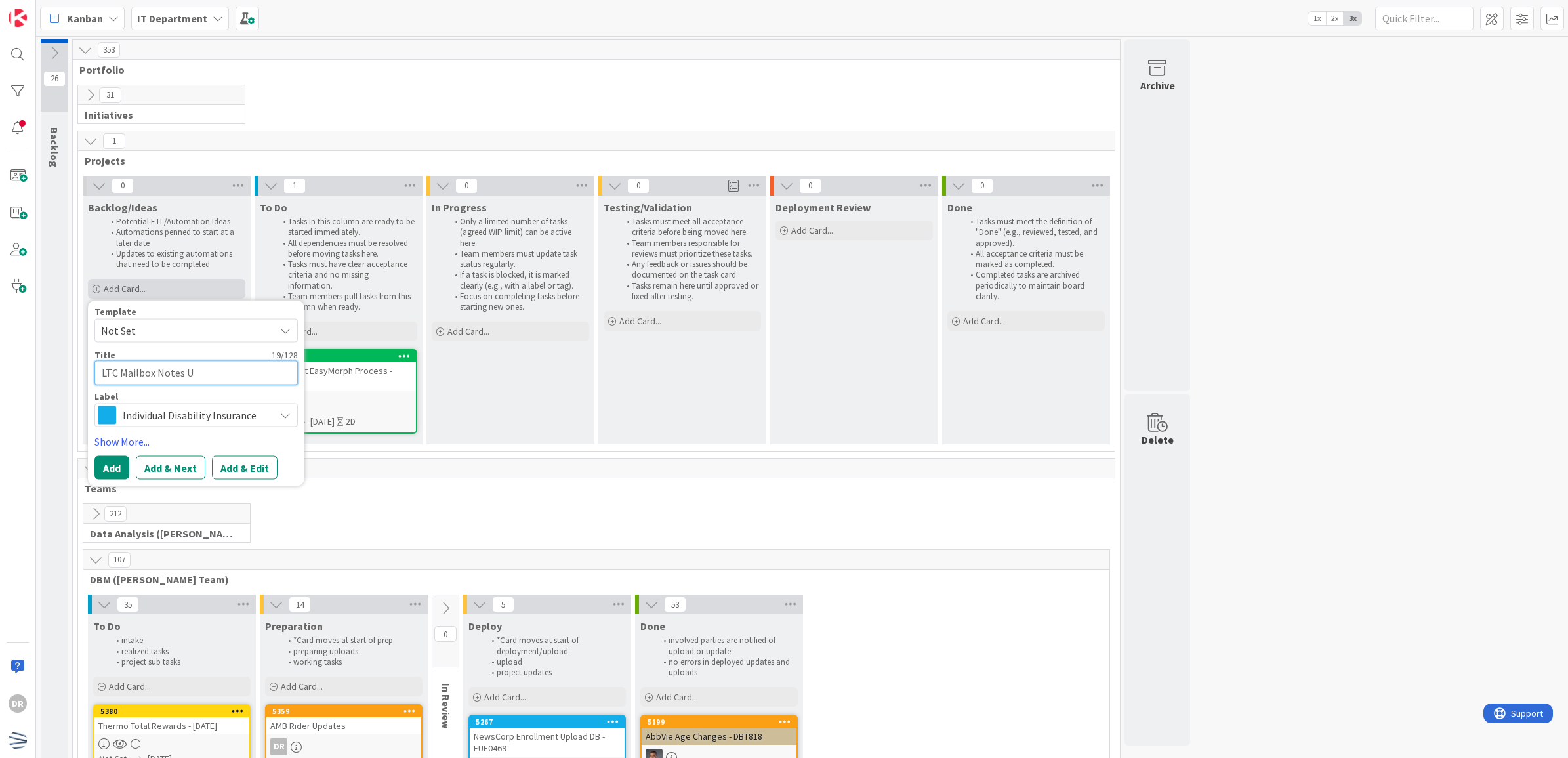
type textarea "LTC Mailbox Notes Up"
type textarea "x"
type textarea "LTC Mailbox Notes Uplo"
type textarea "x"
type textarea "LTC Mailbox Notes Upload"
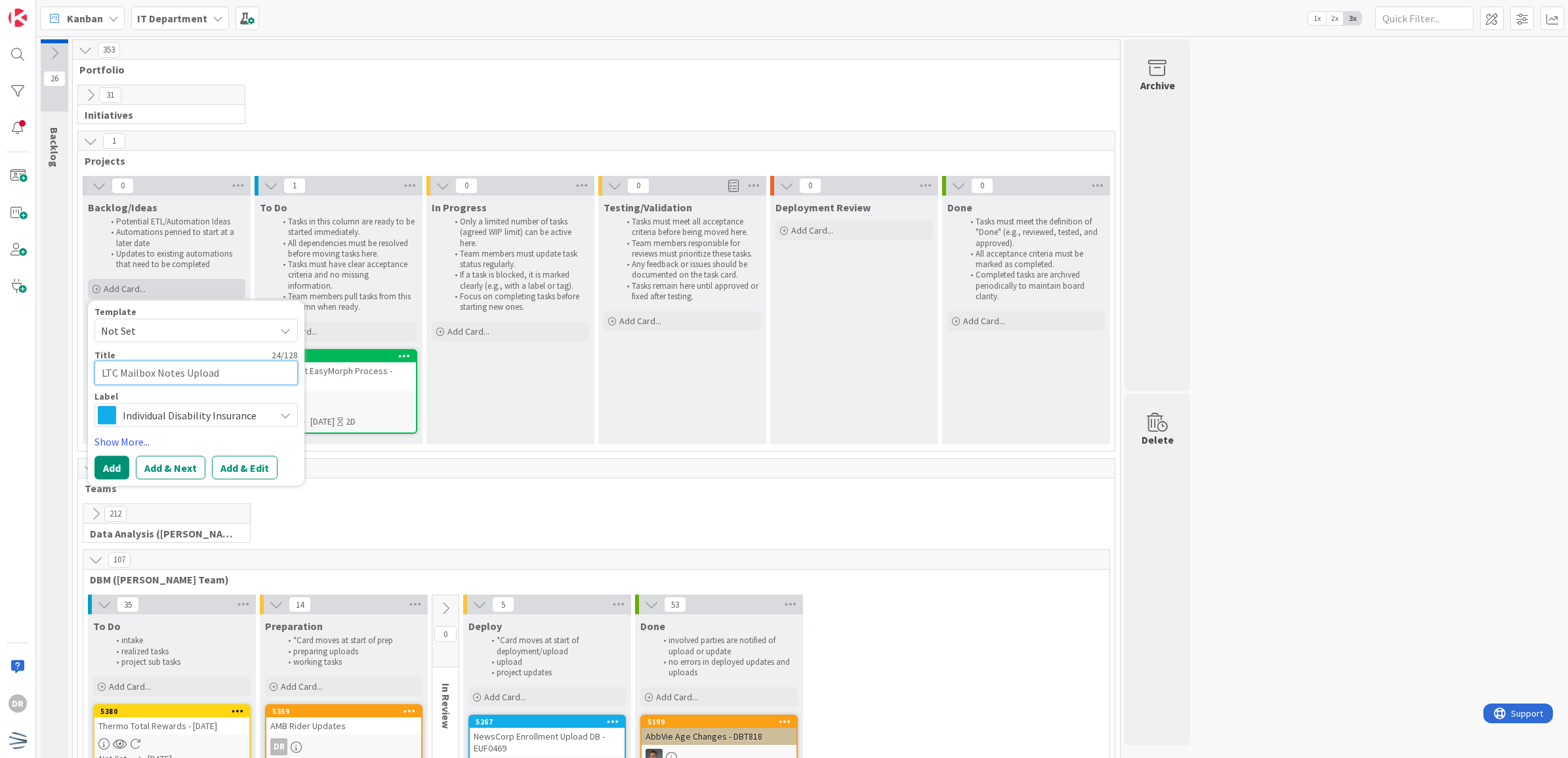
type textarea "x"
type textarea "LTC Mailbox Notes Uploa"
type textarea "x"
type textarea "LTC Mailbox Notes Uplo"
type textarea "x"
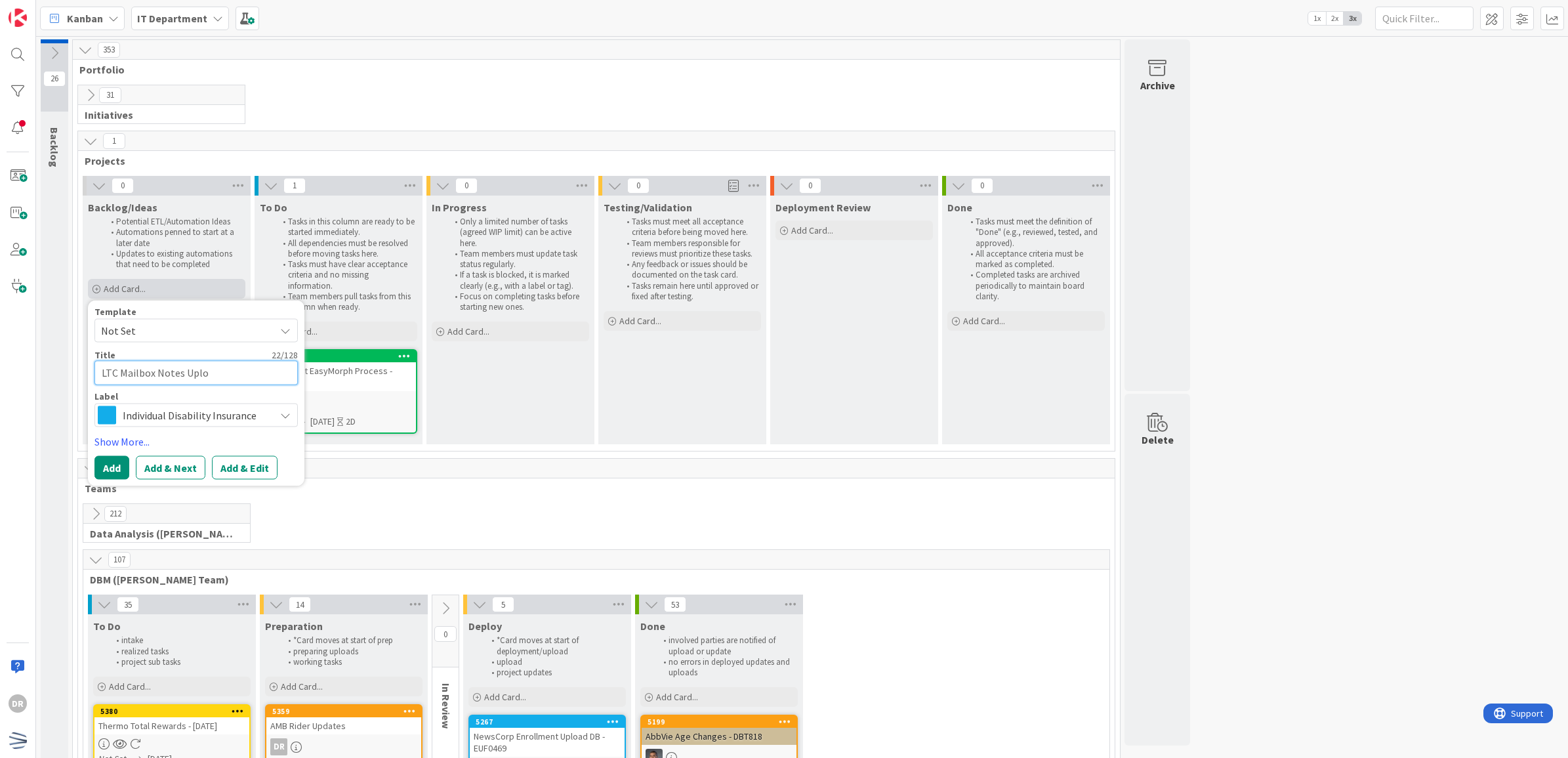
type textarea "LTC Mailbox Notes Upl"
type textarea "x"
type textarea "LTC Mailbox Notes Up"
type textarea "x"
type textarea "LTC Mailbox Notes U"
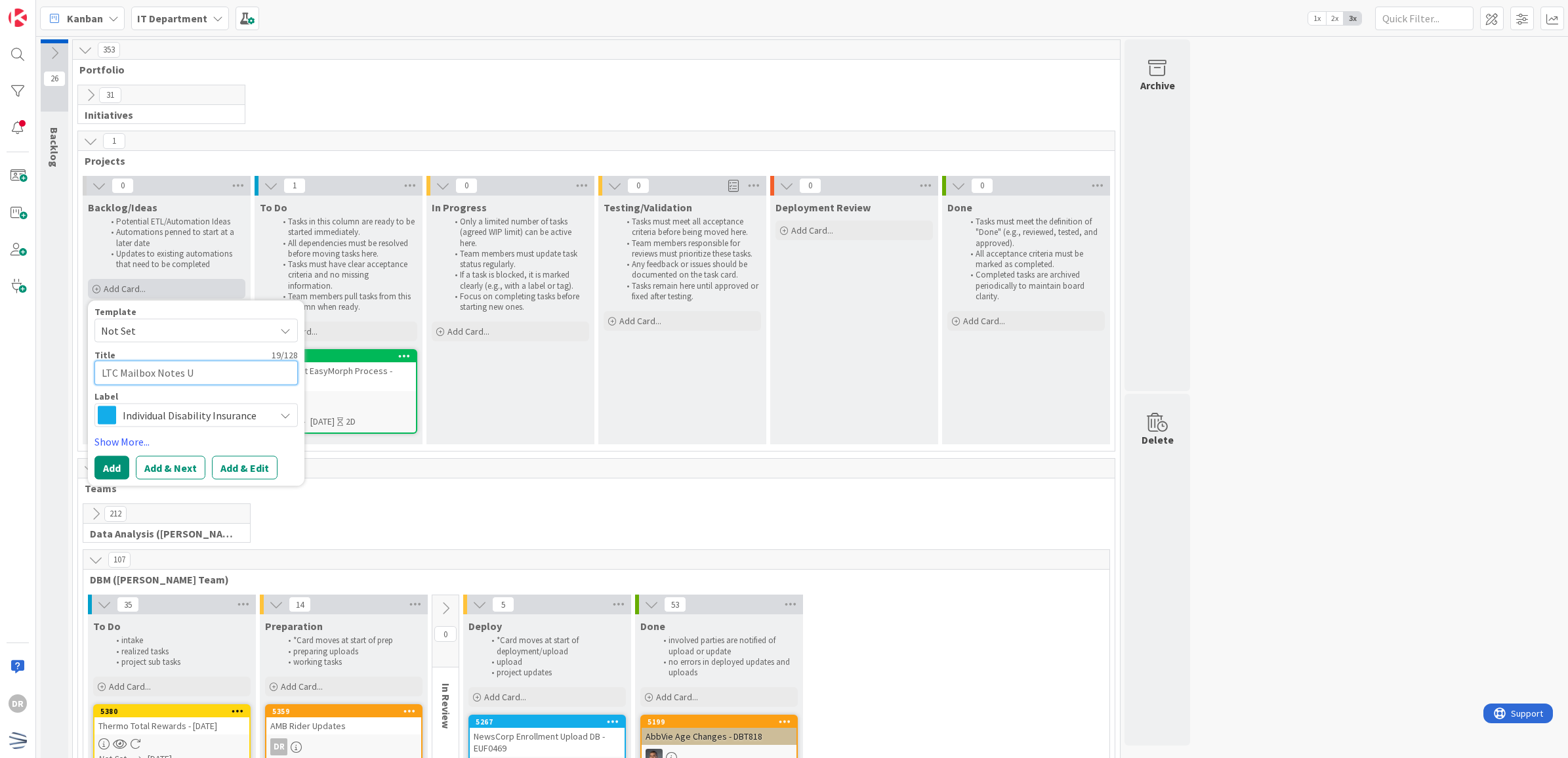
type textarea "x"
type textarea "LTC Mailbox Notes"
type textarea "x"
type textarea "LTC Mailbox Notes C"
type textarea "x"
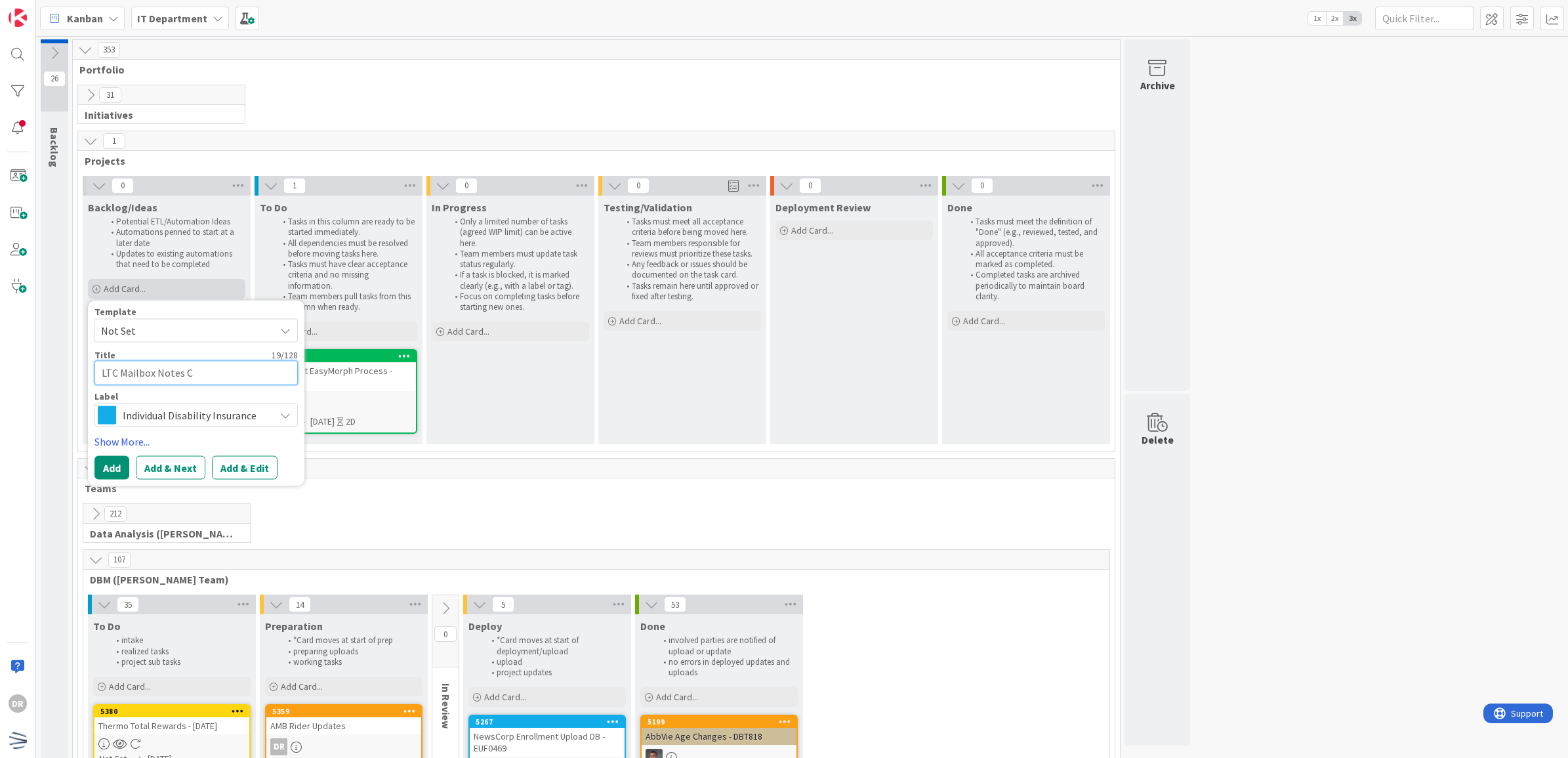
type textarea "LTC Mailbox Notes Cr"
type textarea "x"
type textarea "LTC Mailbox Notes Cre"
type textarea "x"
type textarea "LTC Mailbox Notes Crea"
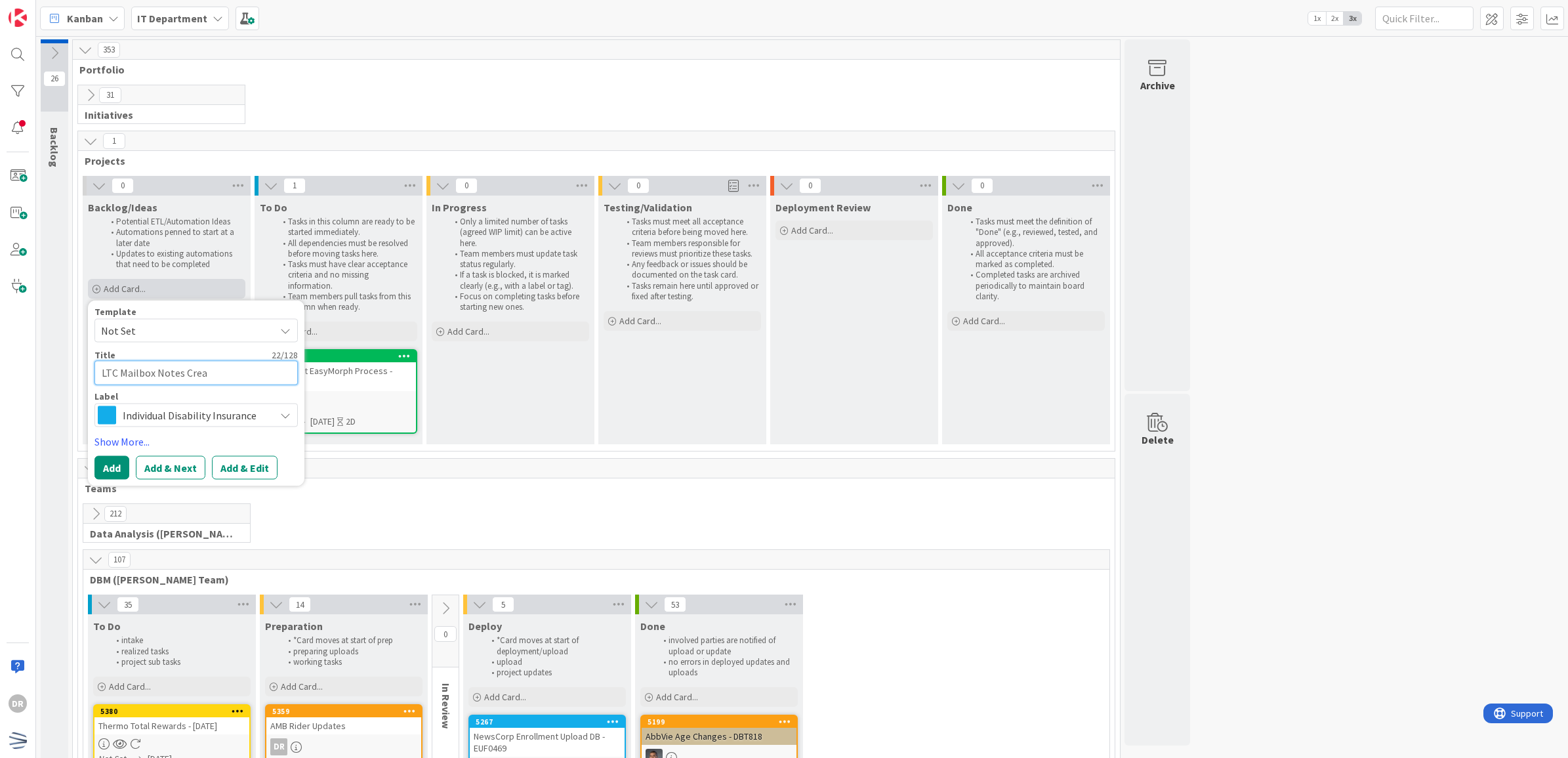
type textarea "x"
type textarea "LTC Mailbox Notes Creat"
type textarea "x"
type textarea "LTC Mailbox Notes Creatio"
type textarea "x"
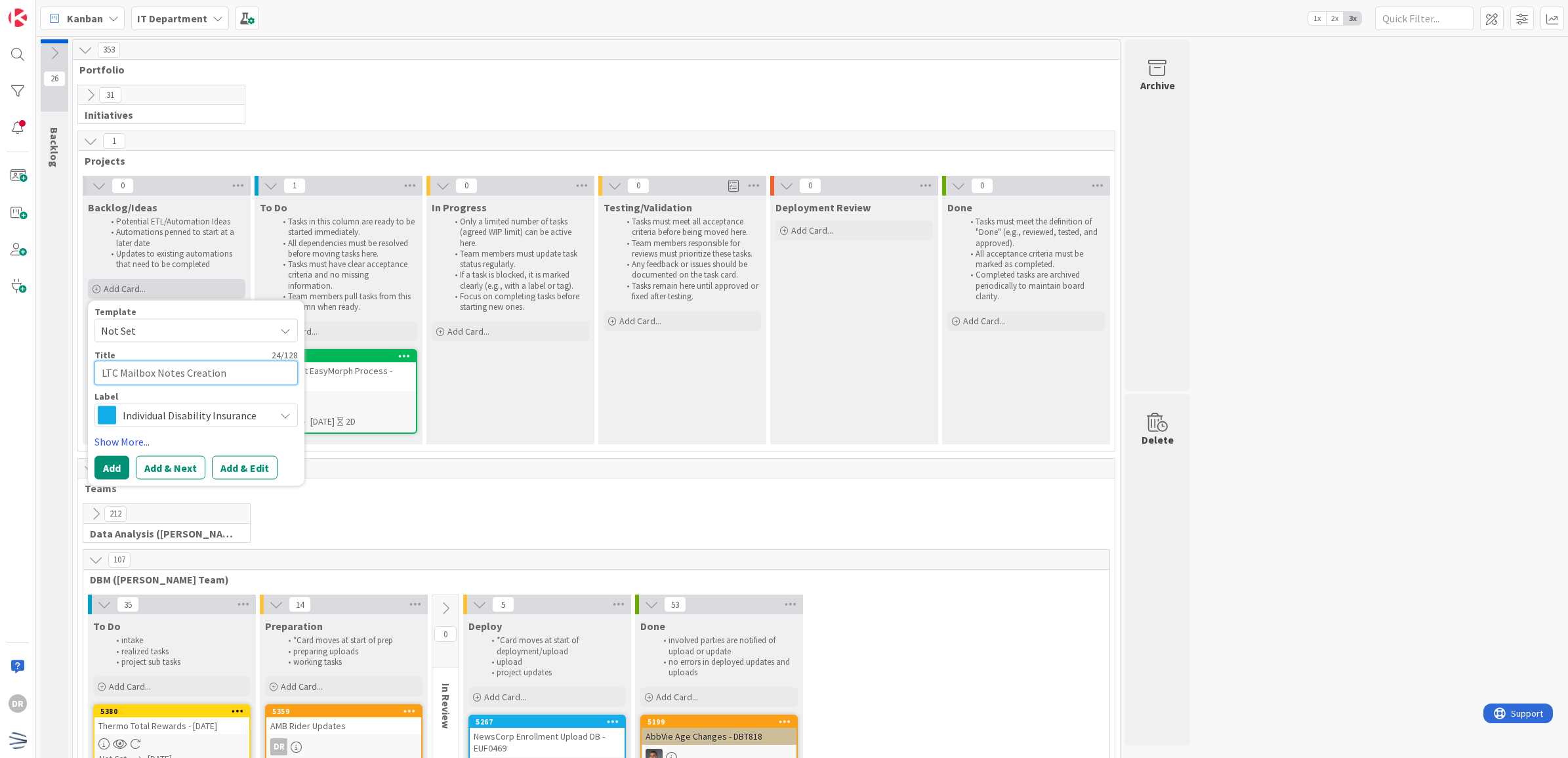
type textarea "LTC Mailbox Notes Creation"
type textarea "x"
type textarea "LTC Mailbox Notes Creation E"
type textarea "x"
type textarea "LTC Mailbox Notes Creation Ea"
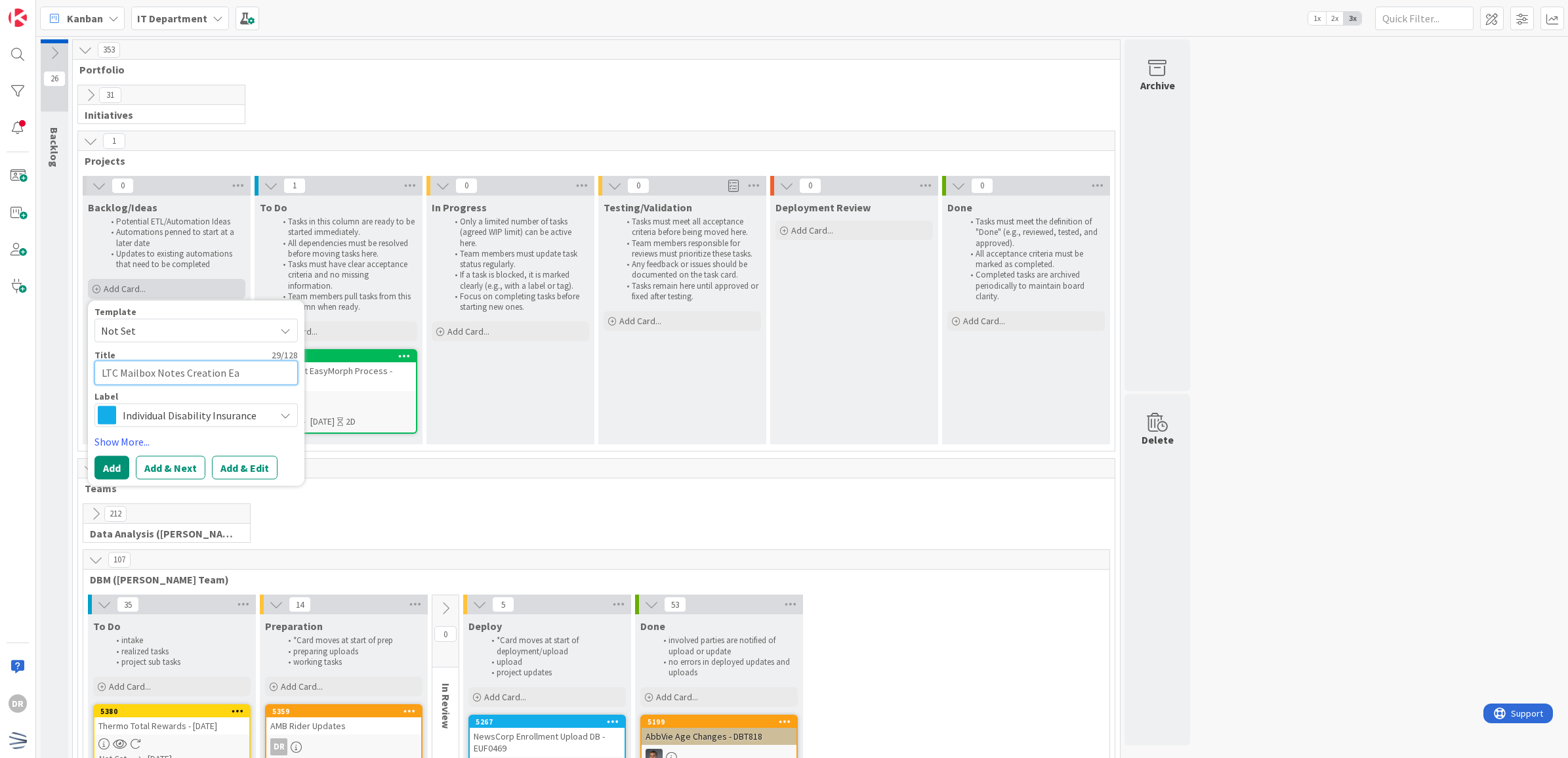
type textarea "x"
type textarea "LTC Mailbox Notes Creation Eas"
type textarea "x"
type textarea "LTC Mailbox Notes Creation Easy"
type textarea "x"
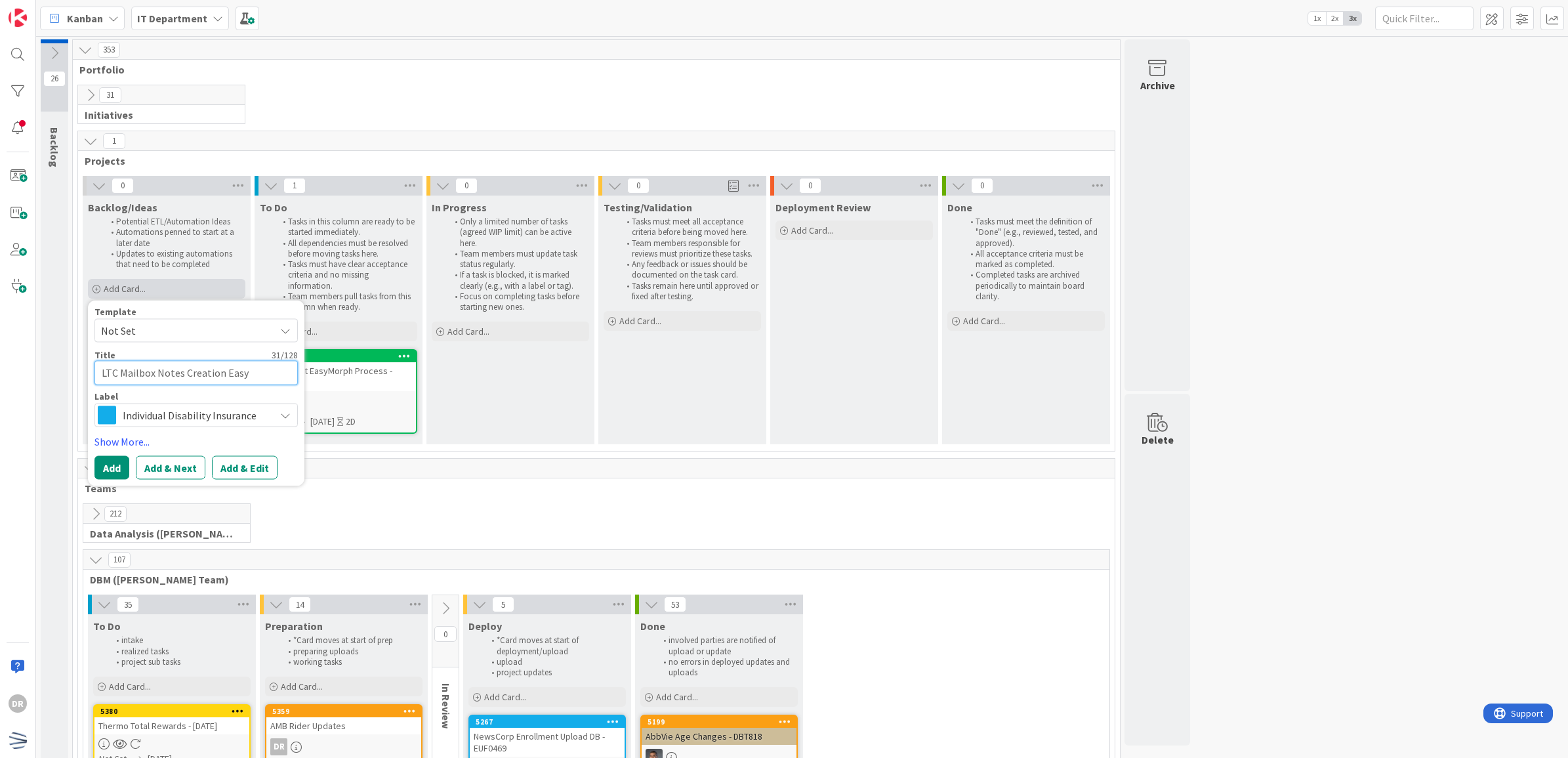
type textarea "LTC Mailbox Notes Creation EasyM"
type textarea "x"
type textarea "LTC Mailbox Notes Creation EasyMor"
type textarea "x"
type textarea "LTC Mailbox Notes Creation EasyMorp"
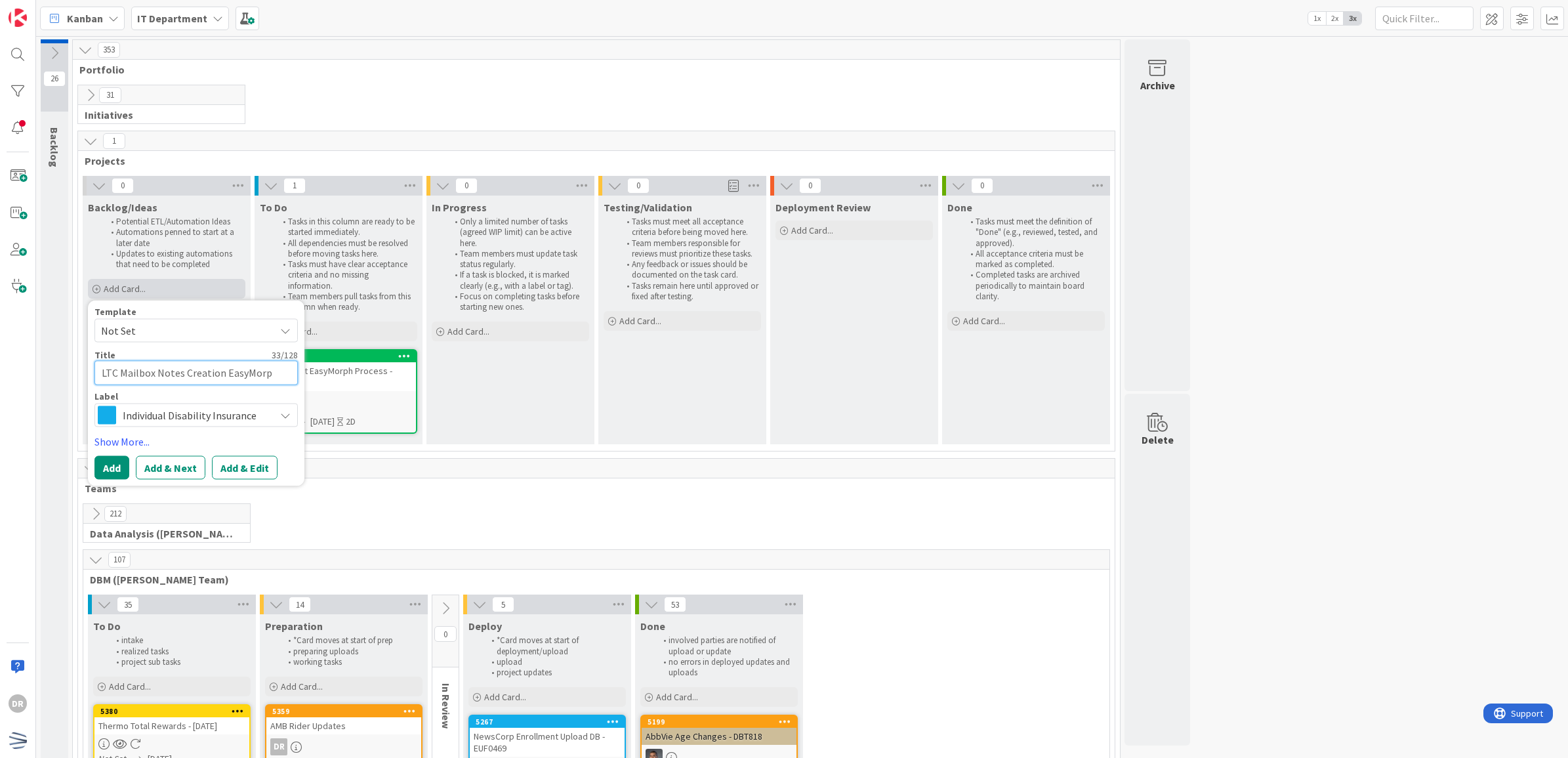
type textarea "x"
type textarea "LTC Mailbox Notes Creation EasyMorph"
click at [202, 373] on textarea "LTC Mailbox Notes Creation EasyMorph" at bounding box center [196, 373] width 204 height 24
type textarea "x"
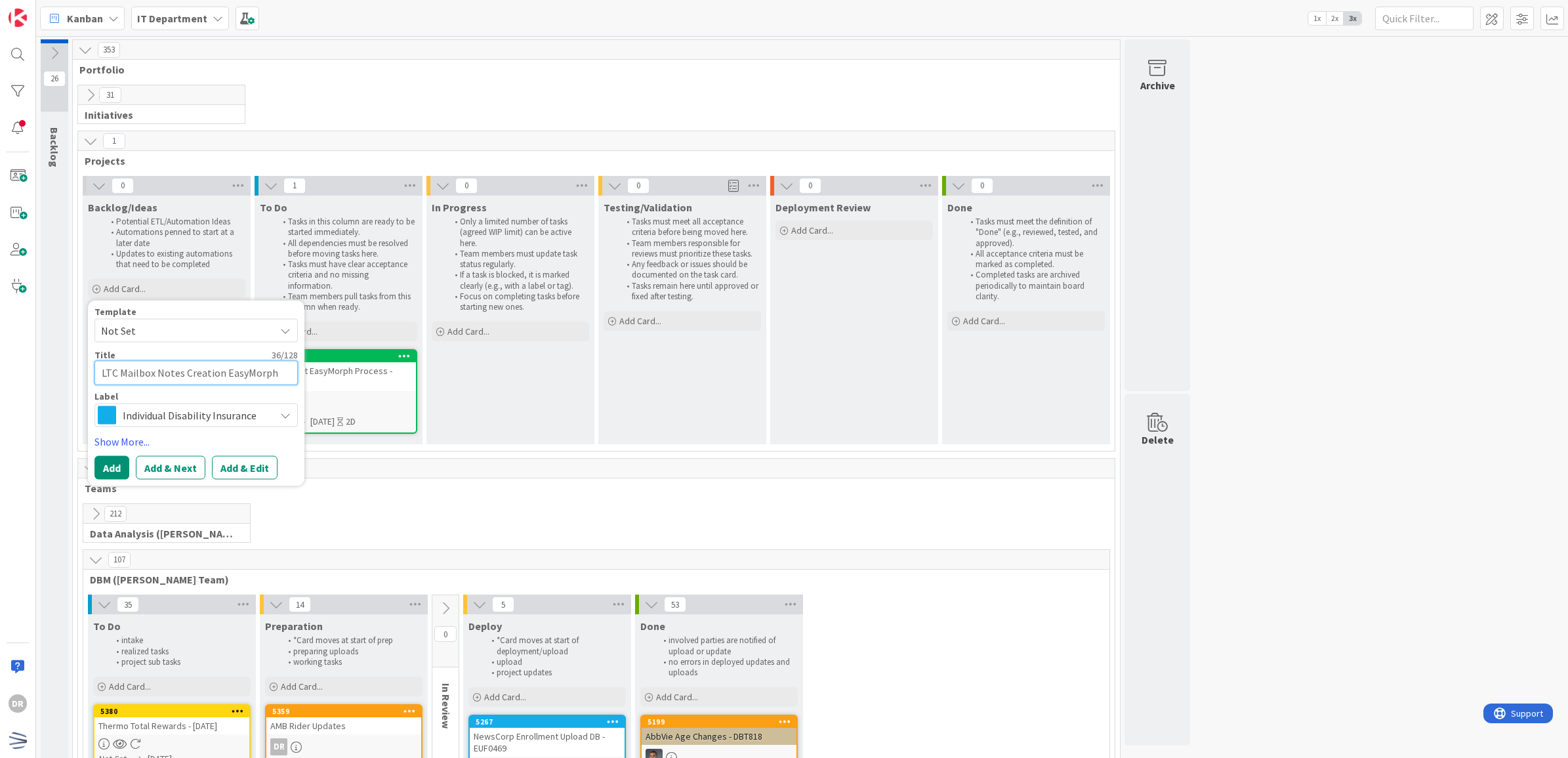
type textarea "LTC Mailbox Notes GEasyMorph"
type textarea "x"
type textarea "LTC Mailbox Notes GeEasyMorph"
type textarea "x"
type textarea "LTC Mailbox Notes GenEasyMorph"
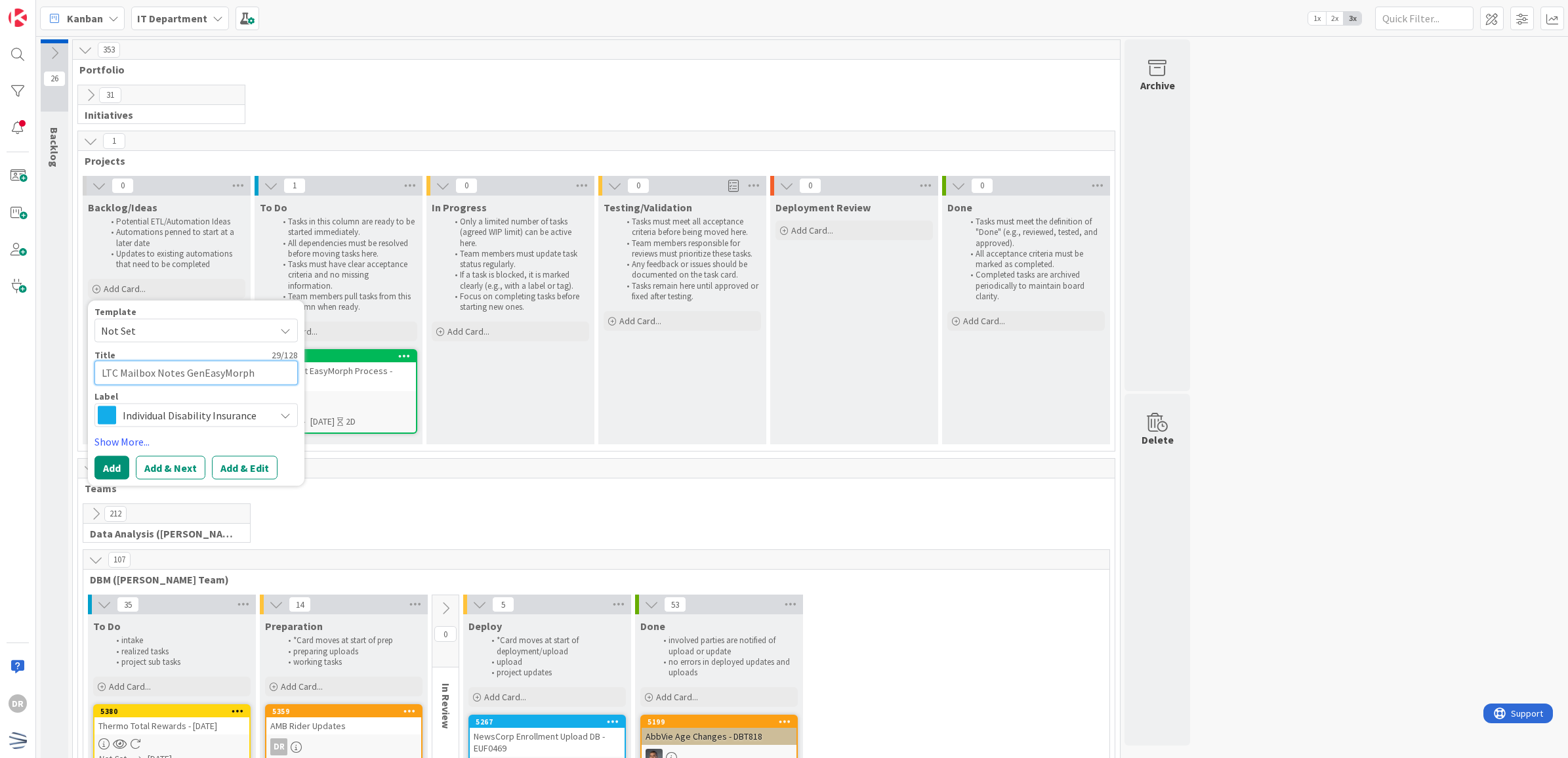
type textarea "x"
type textarea "LTC Mailbox Notes GeneaEasyMorph"
type textarea "x"
type textarea "LTC Mailbox Notes GenearEasyMorph"
type textarea "x"
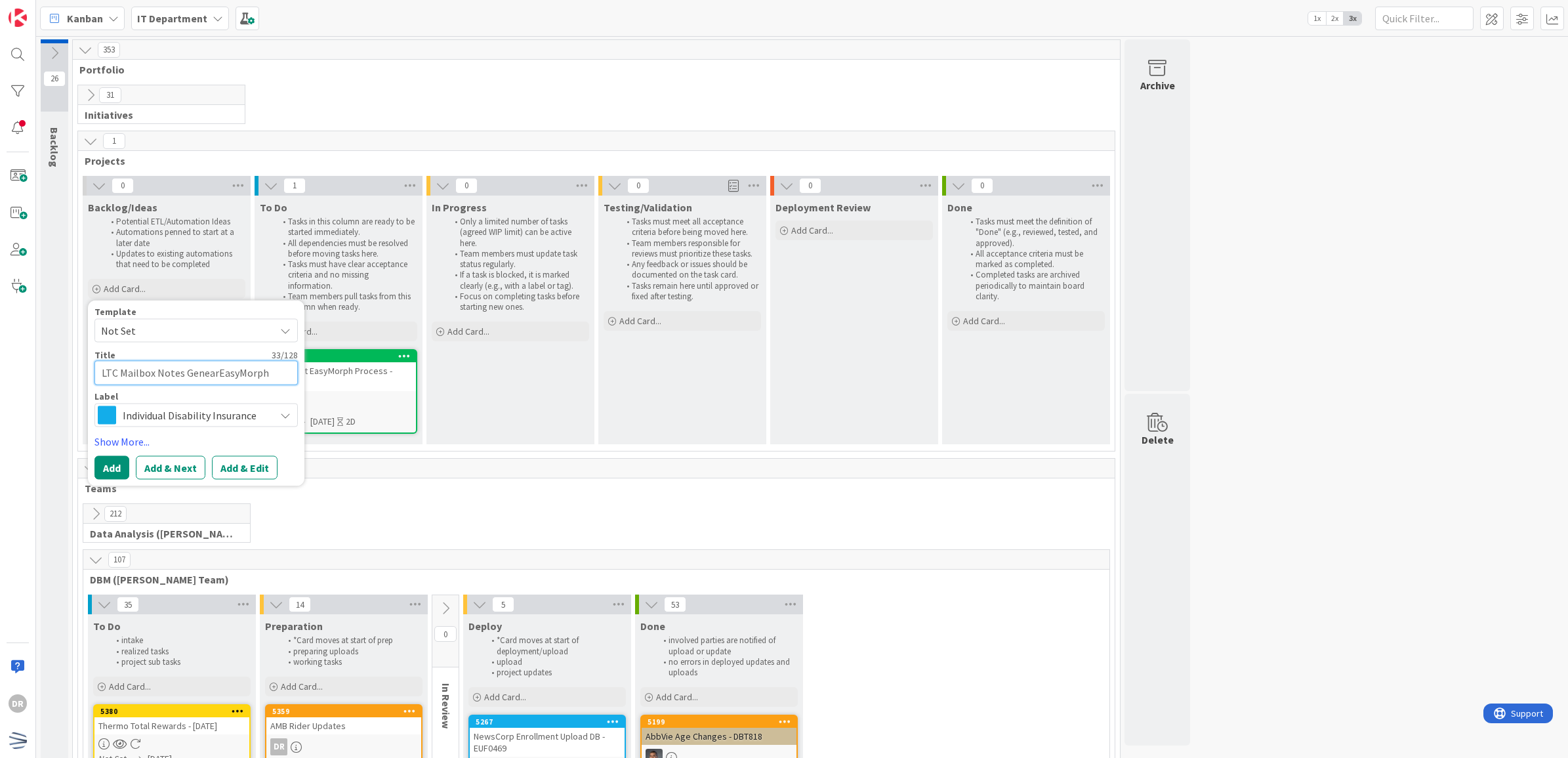
type textarea "LTC Mailbox Notes GeneaEasyMorph"
type textarea "x"
type textarea "LTC Mailbox Notes GeneEasyMorph"
type textarea "x"
type textarea "LTC Mailbox Notes GenerEasyMorph"
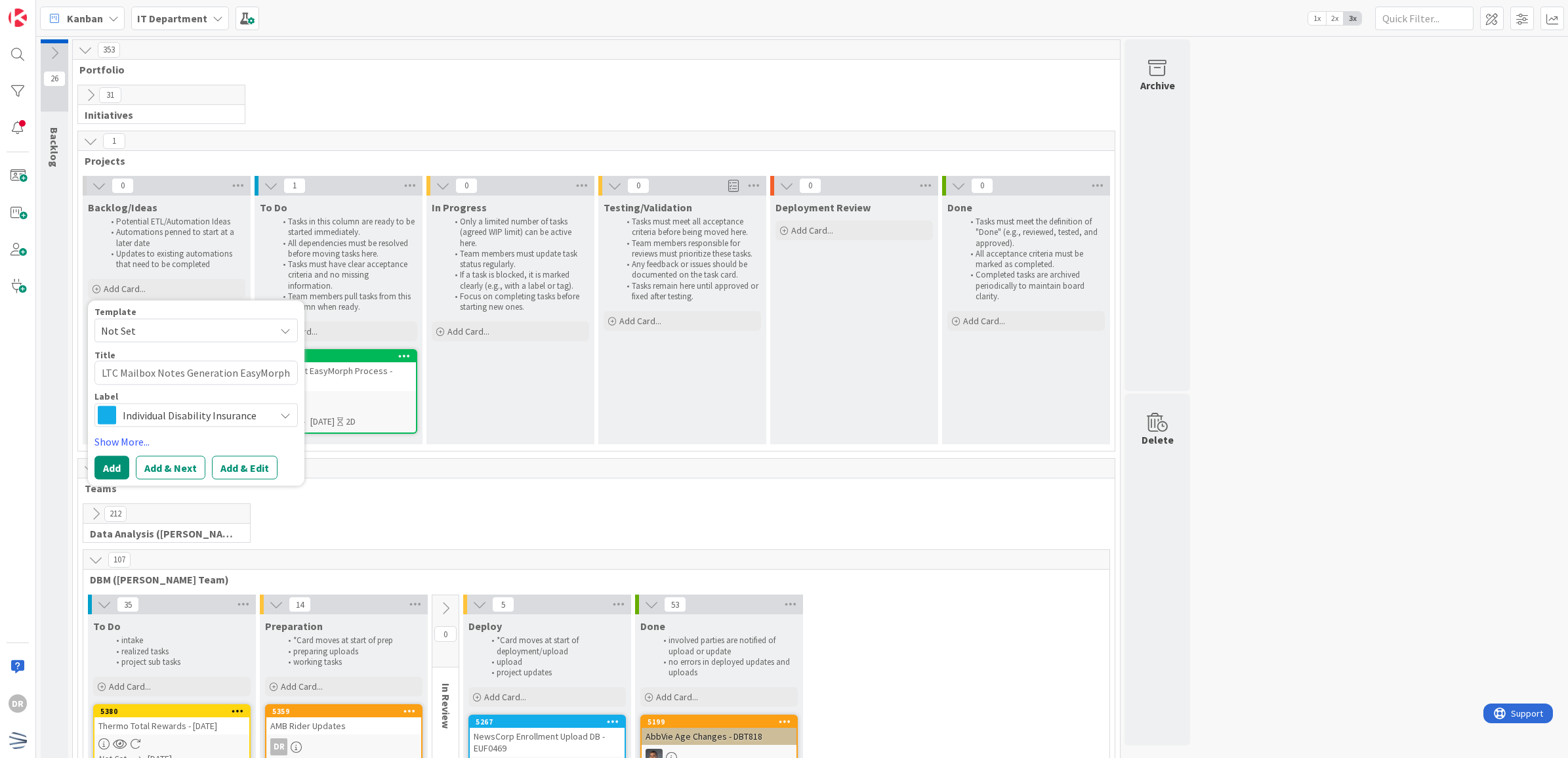
click at [242, 421] on span "Individual Disability Insurance" at bounding box center [195, 415] width 145 height 19
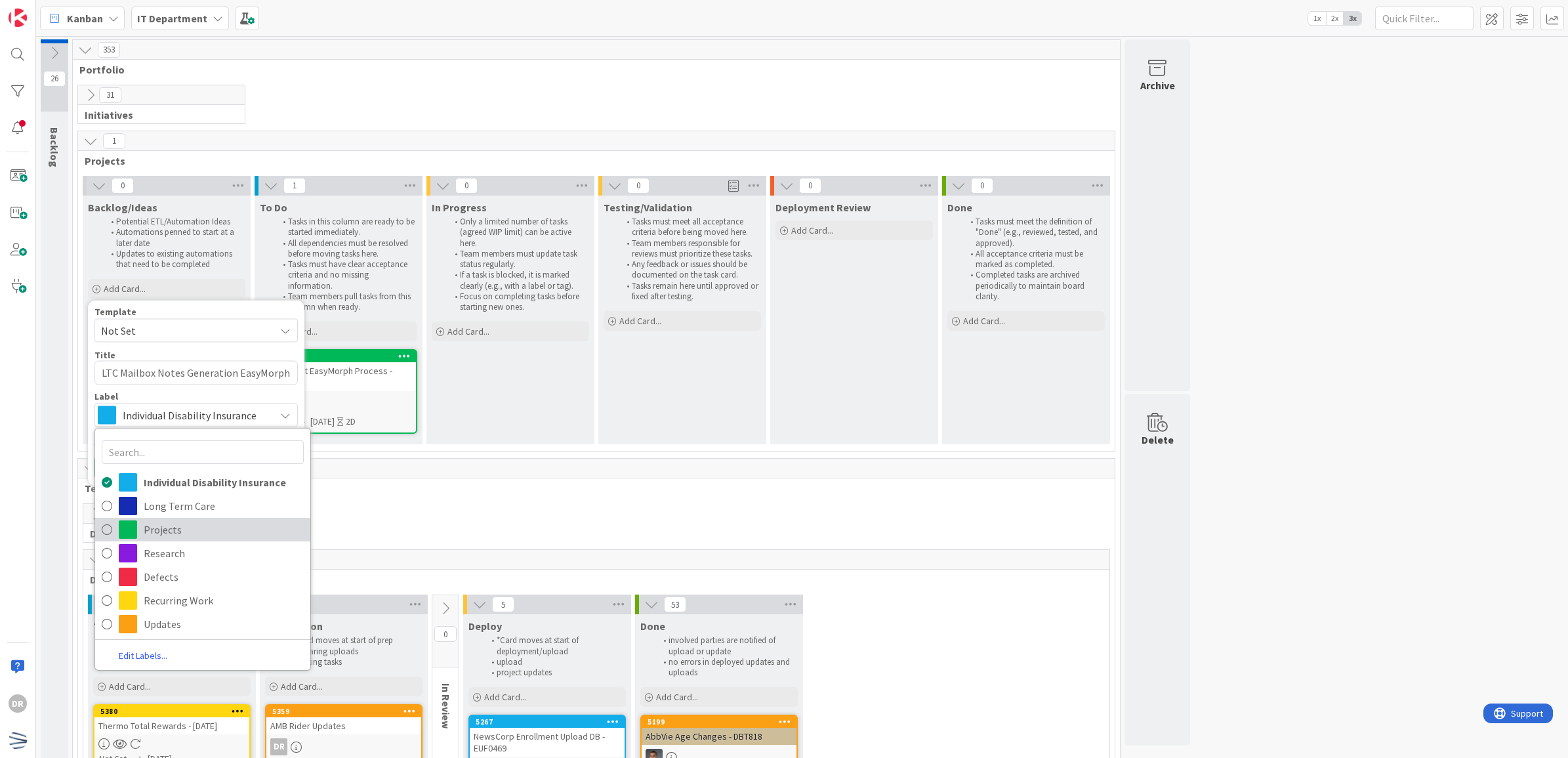
click at [155, 537] on span "Projects" at bounding box center [223, 530] width 160 height 20
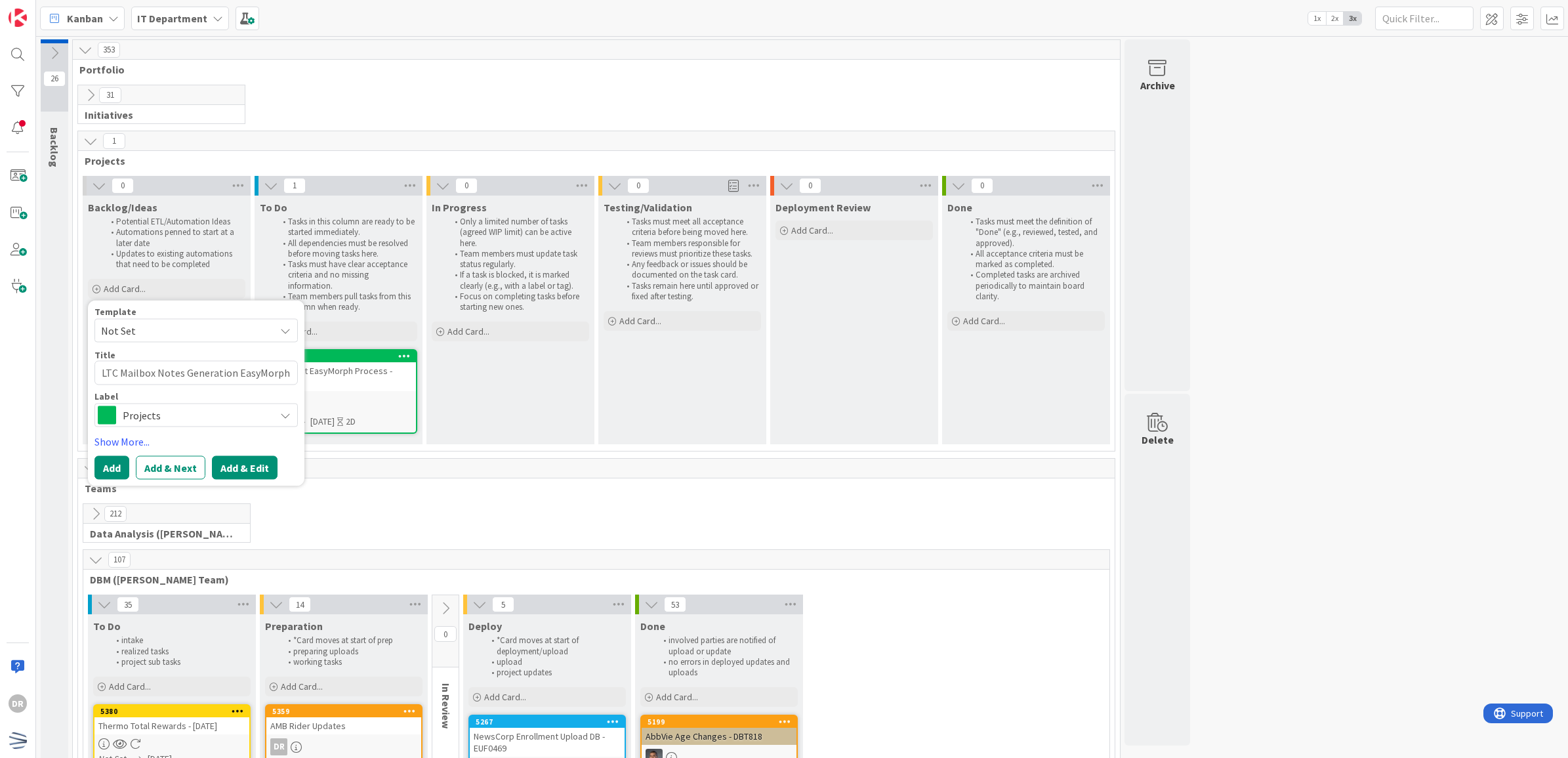
click at [254, 461] on button "Add & Edit" at bounding box center [244, 467] width 65 height 23
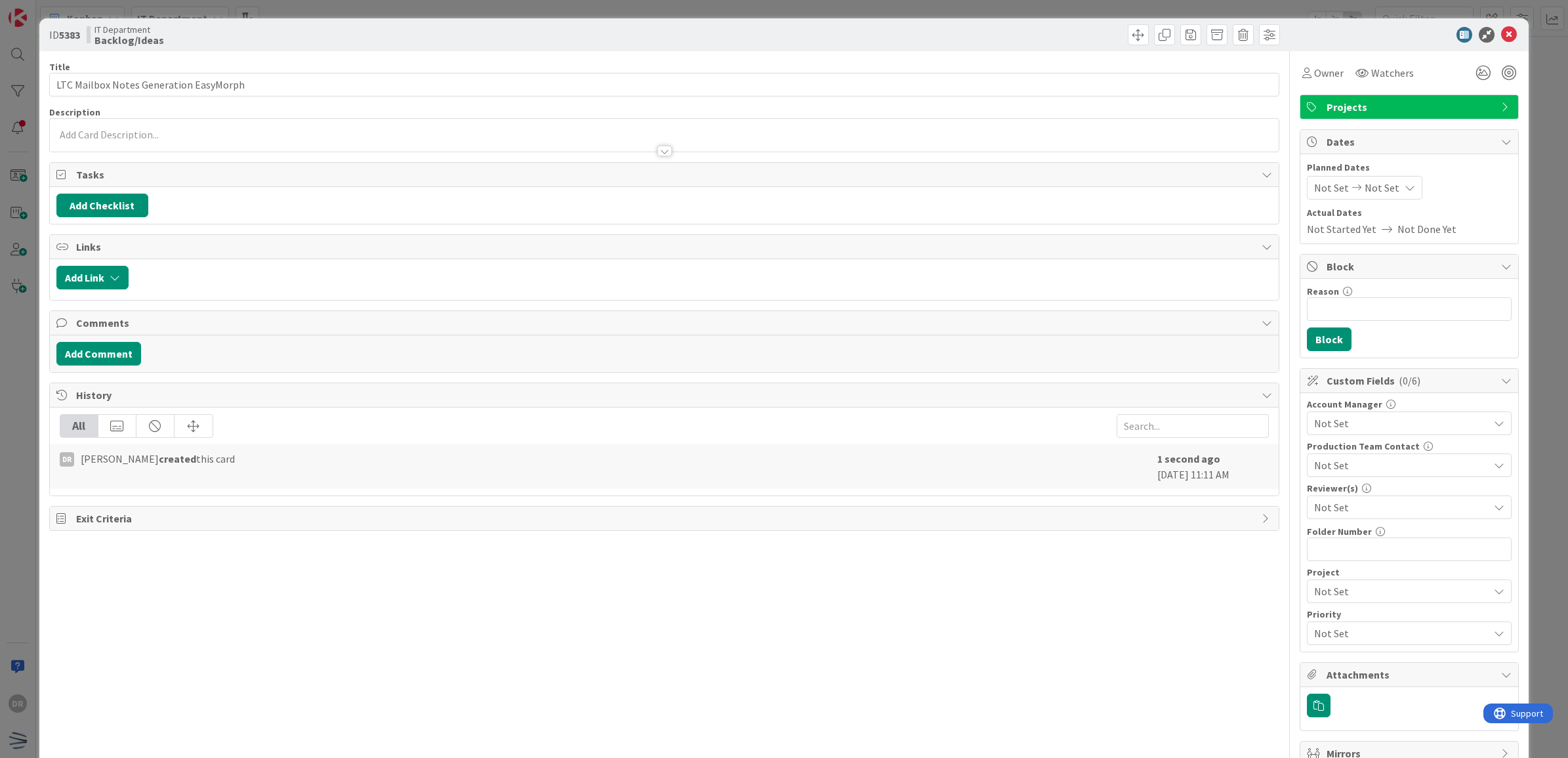
click at [670, 151] on div at bounding box center [664, 144] width 1230 height 14
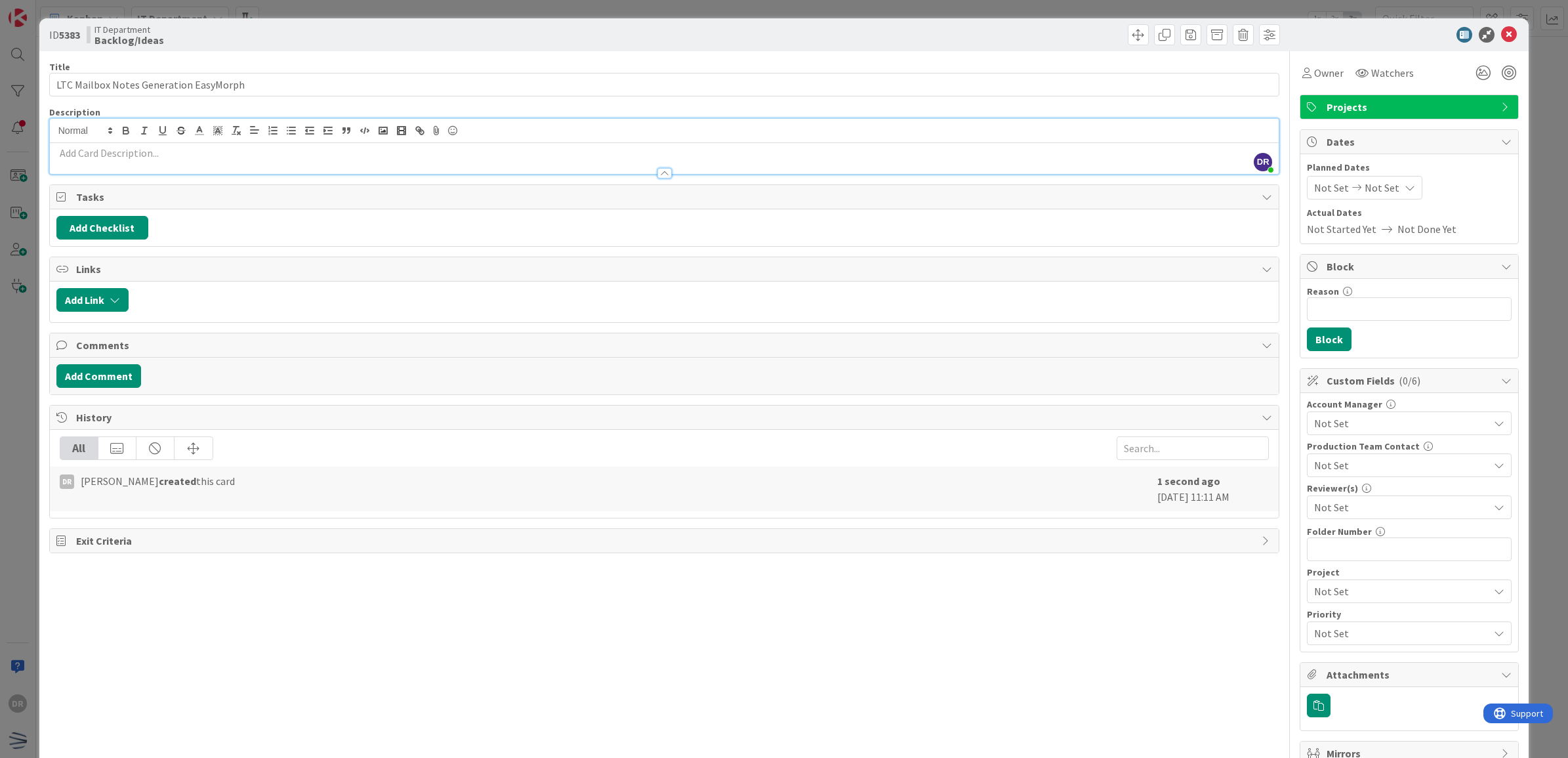
click at [625, 153] on p at bounding box center [664, 152] width 1216 height 15
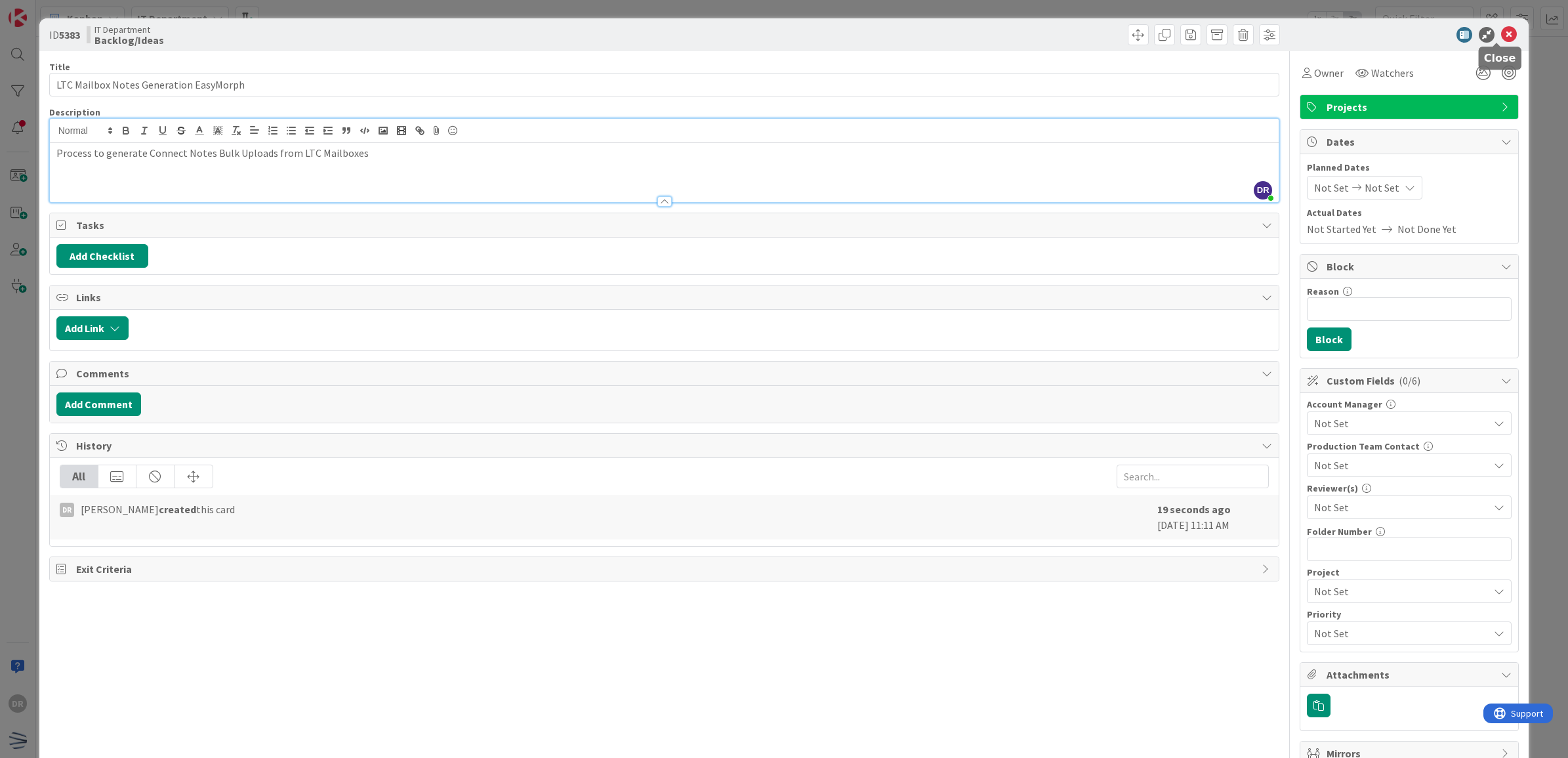
click at [1501, 33] on icon at bounding box center [1509, 35] width 16 height 16
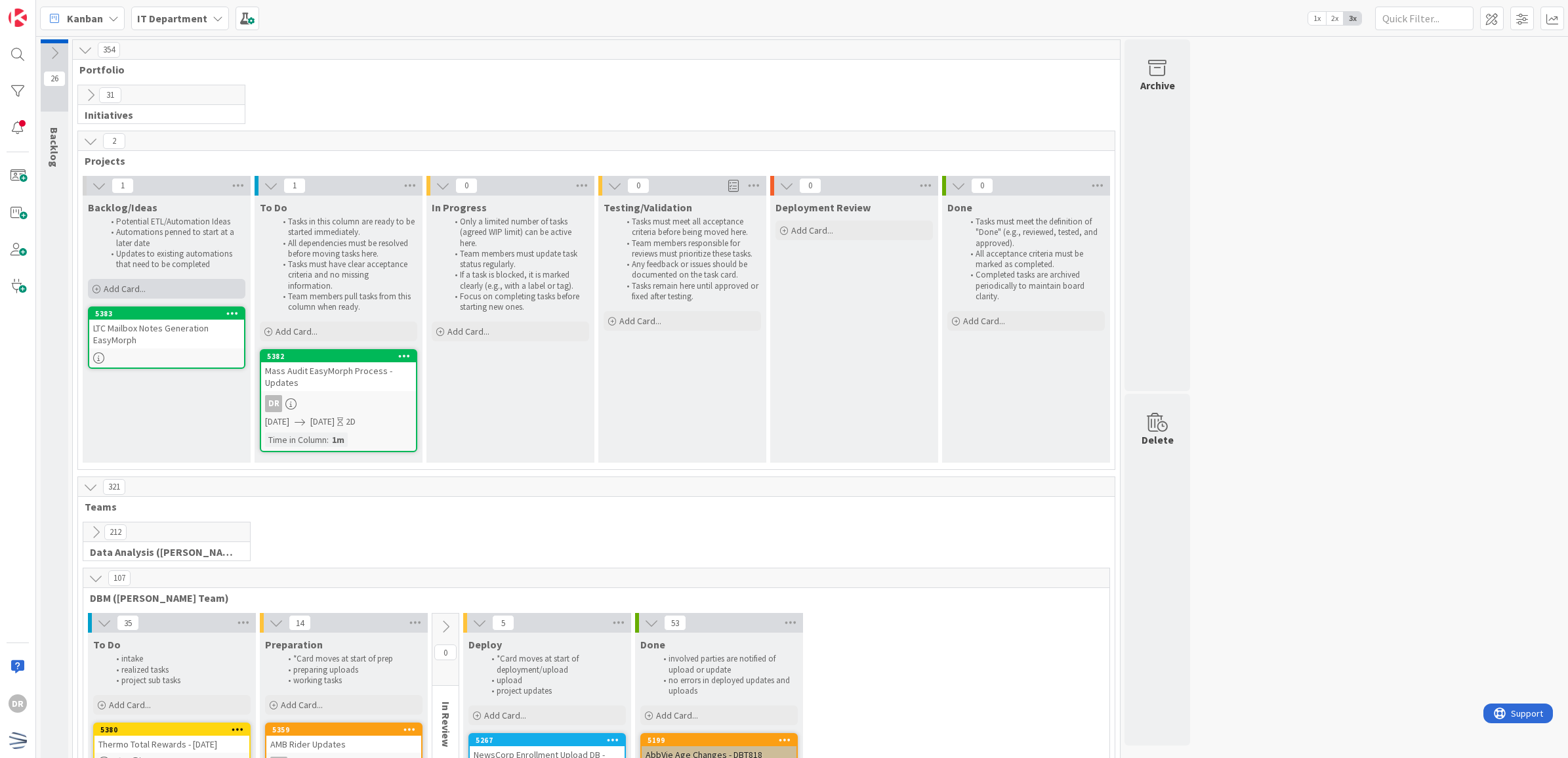
click at [155, 296] on div "Add Card..." at bounding box center [166, 289] width 157 height 20
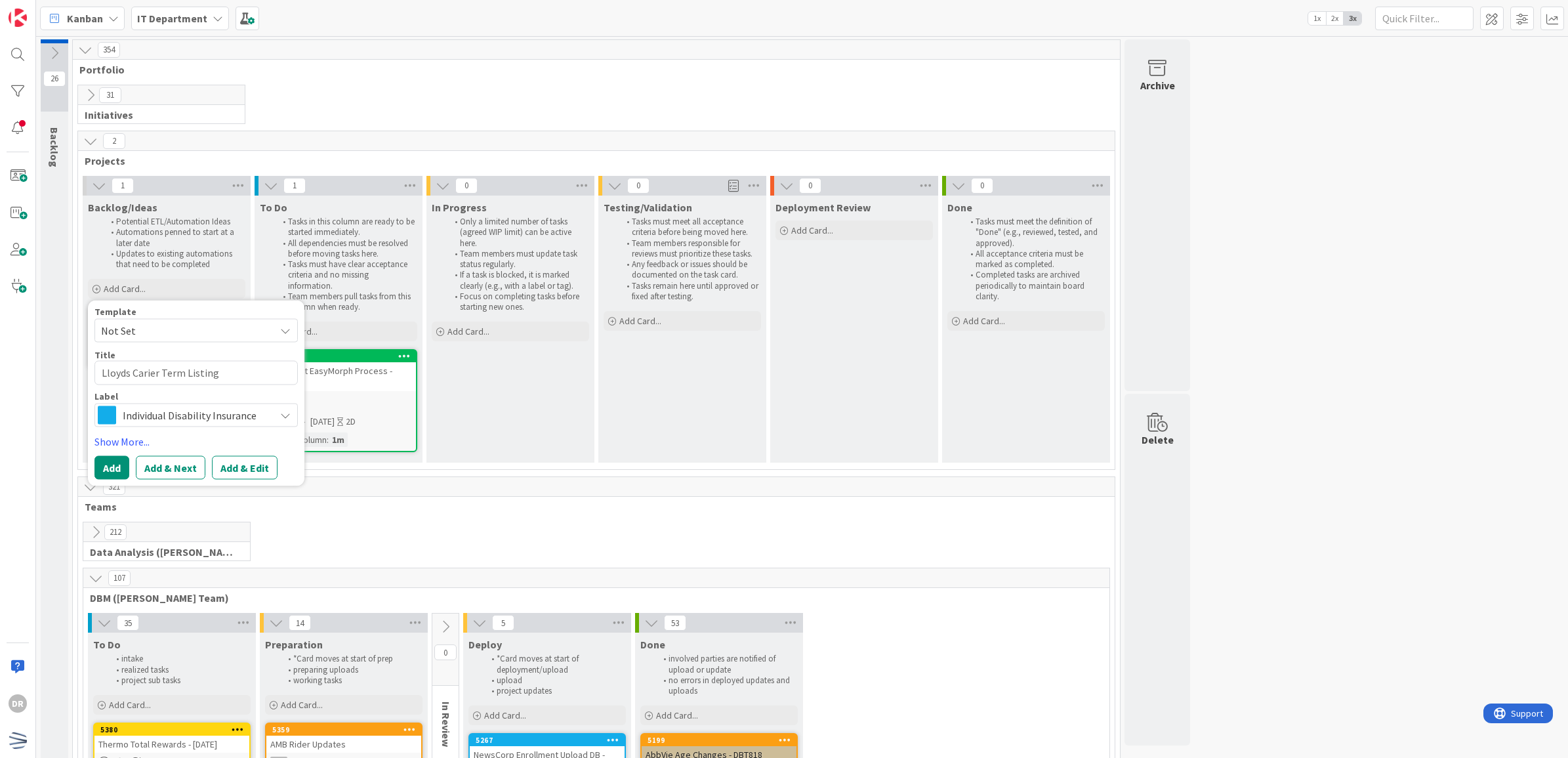
click at [139, 417] on span "Individual Disability Insurance" at bounding box center [195, 415] width 145 height 19
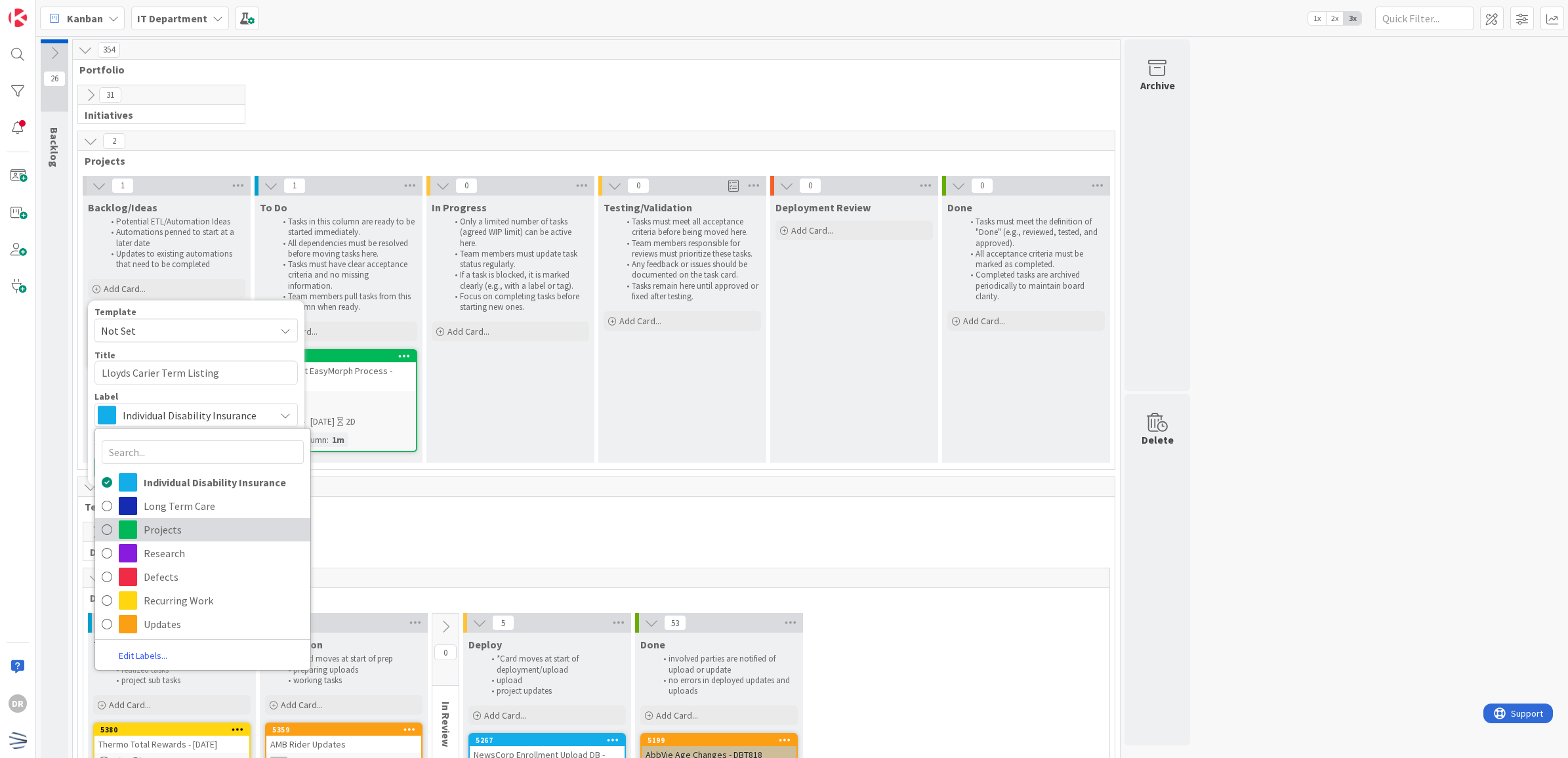
click at [155, 533] on span "Projects" at bounding box center [223, 530] width 160 height 20
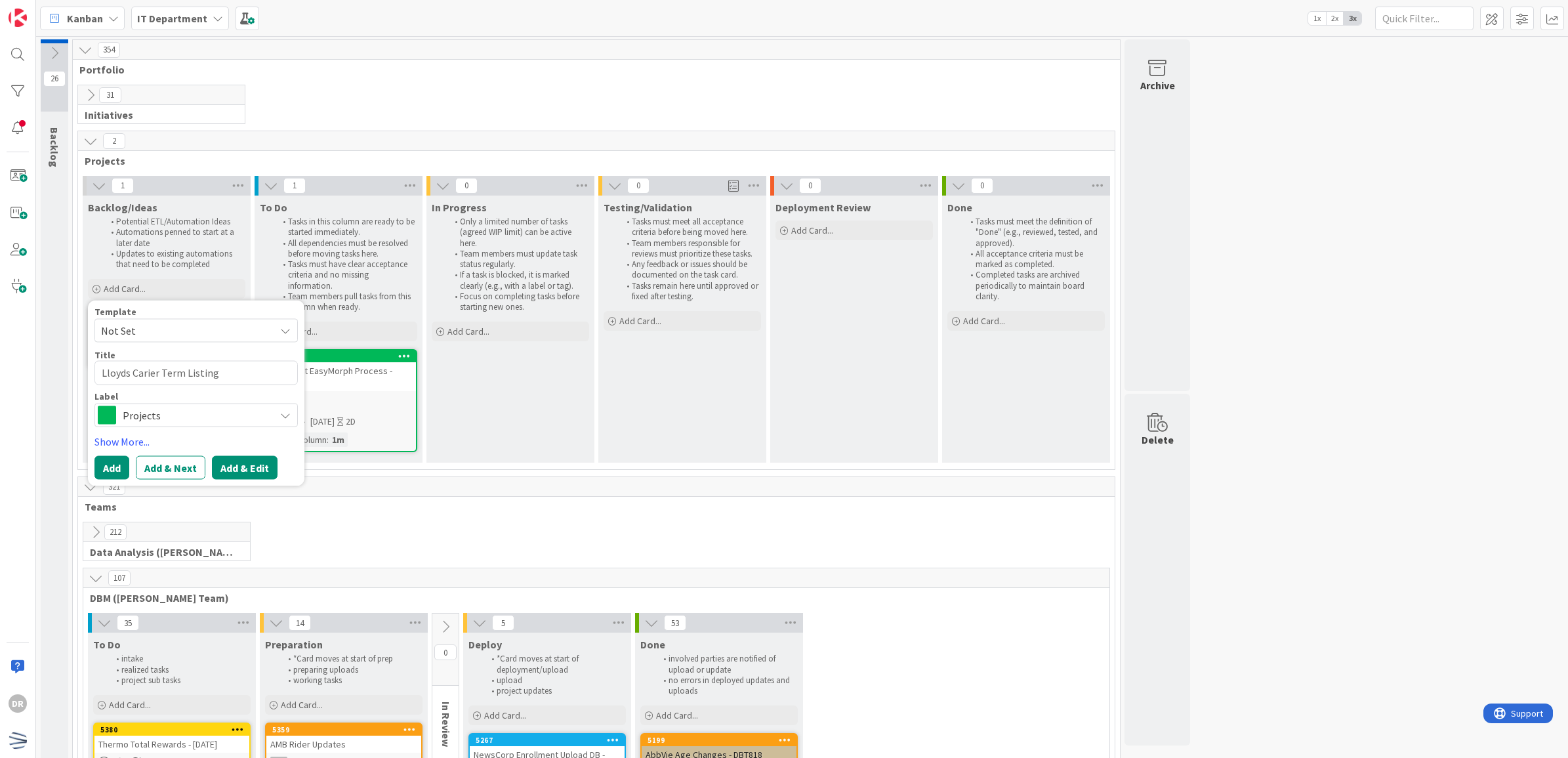
click at [243, 466] on button "Add & Edit" at bounding box center [244, 467] width 65 height 23
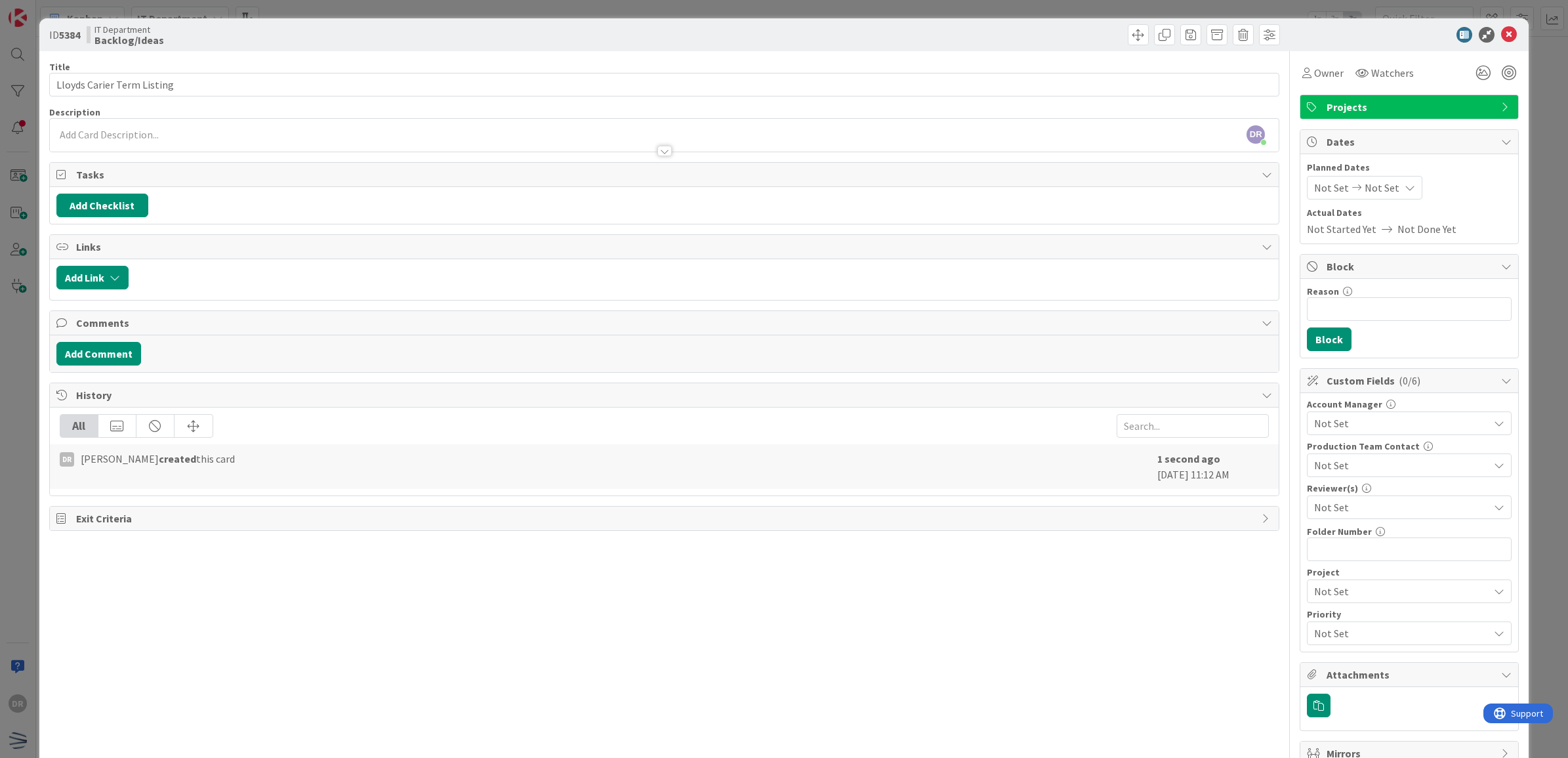
click at [303, 128] on div "DR [PERSON_NAME] just joined" at bounding box center [664, 136] width 1230 height 33
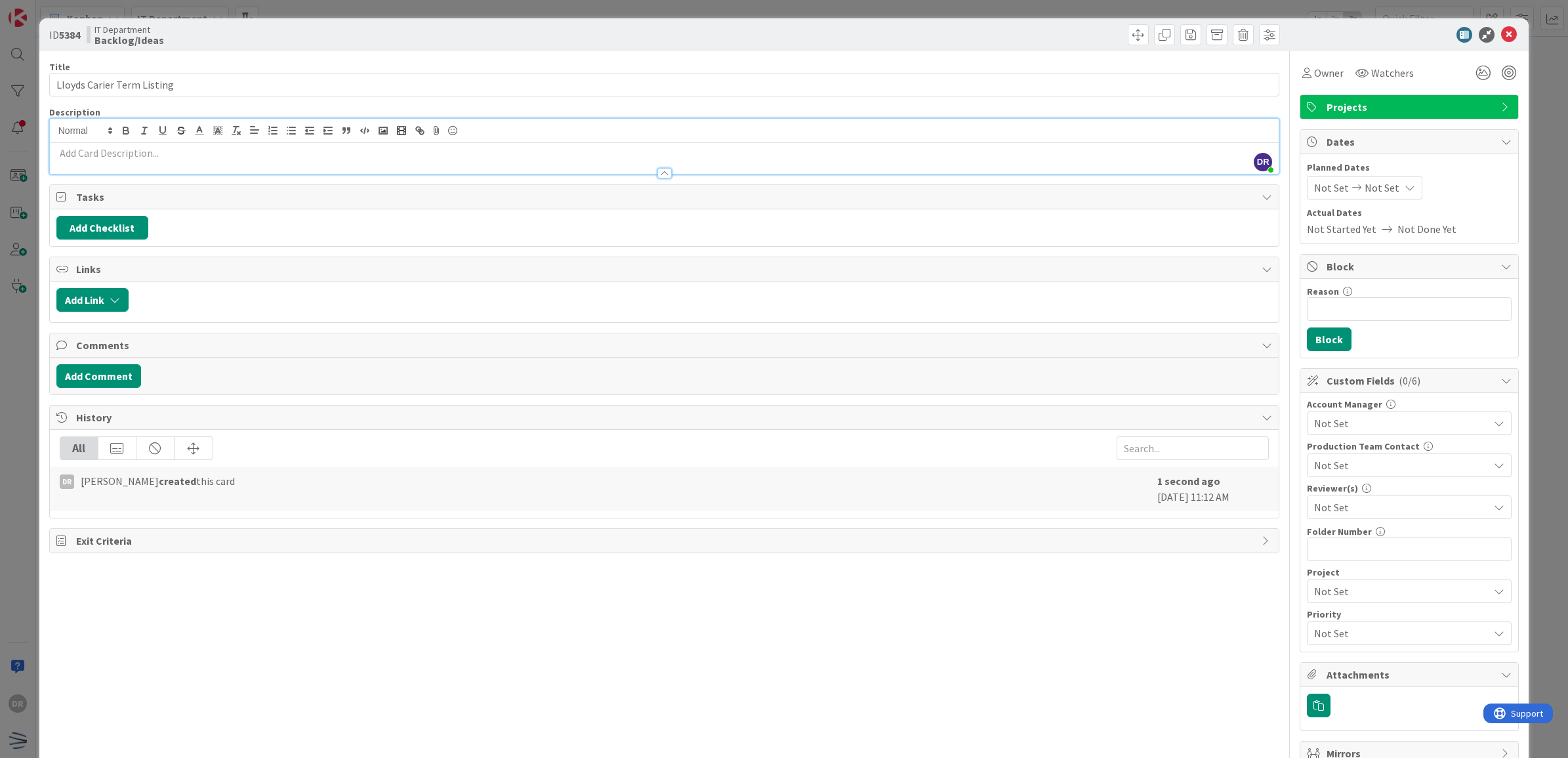
click at [290, 155] on p at bounding box center [664, 152] width 1216 height 15
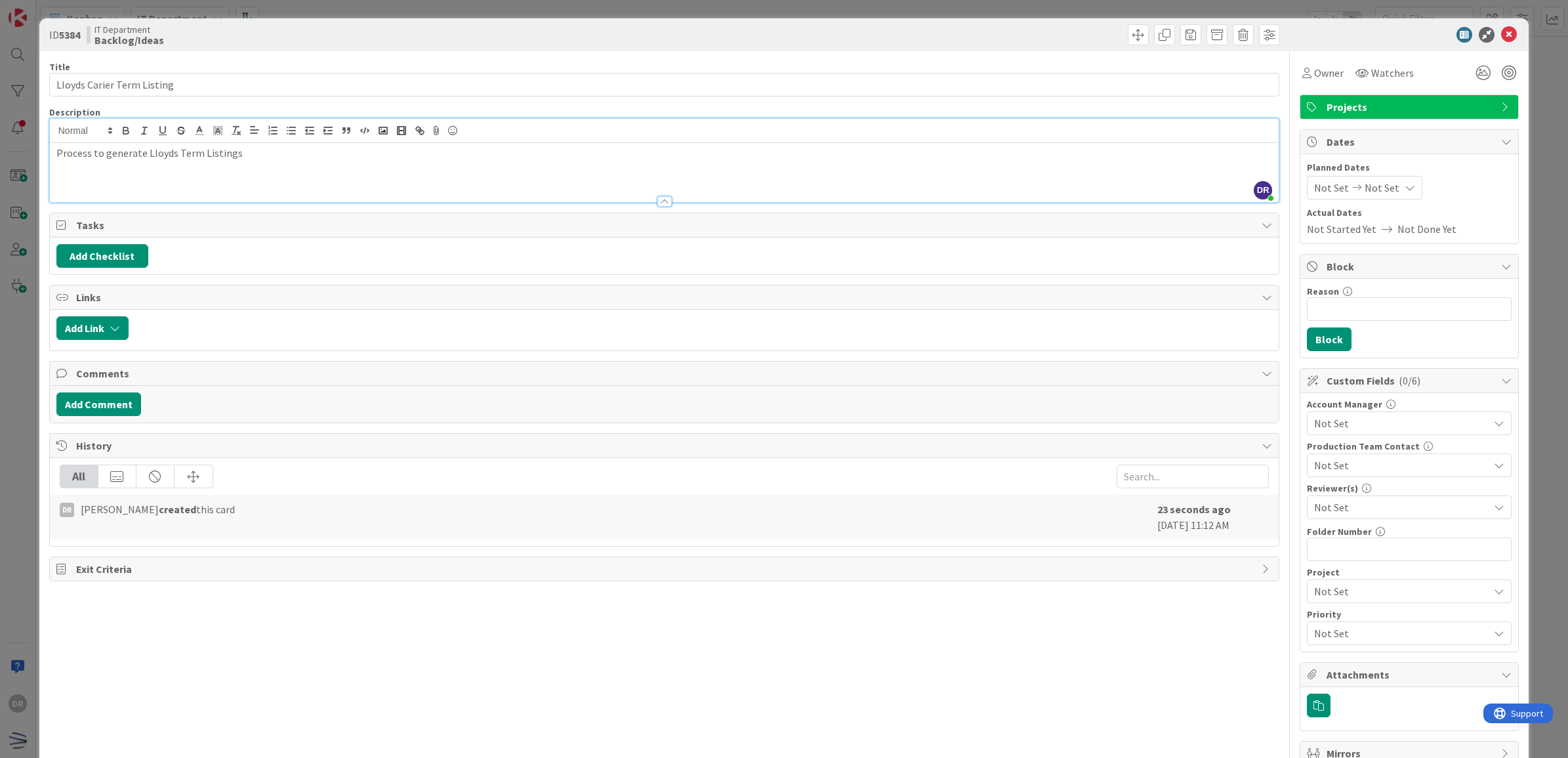
click at [320, 176] on div "Process to generate Lloyds Term Listings" at bounding box center [664, 173] width 1230 height 60
click at [291, 134] on line "button" at bounding box center [293, 134] width 6 height 0
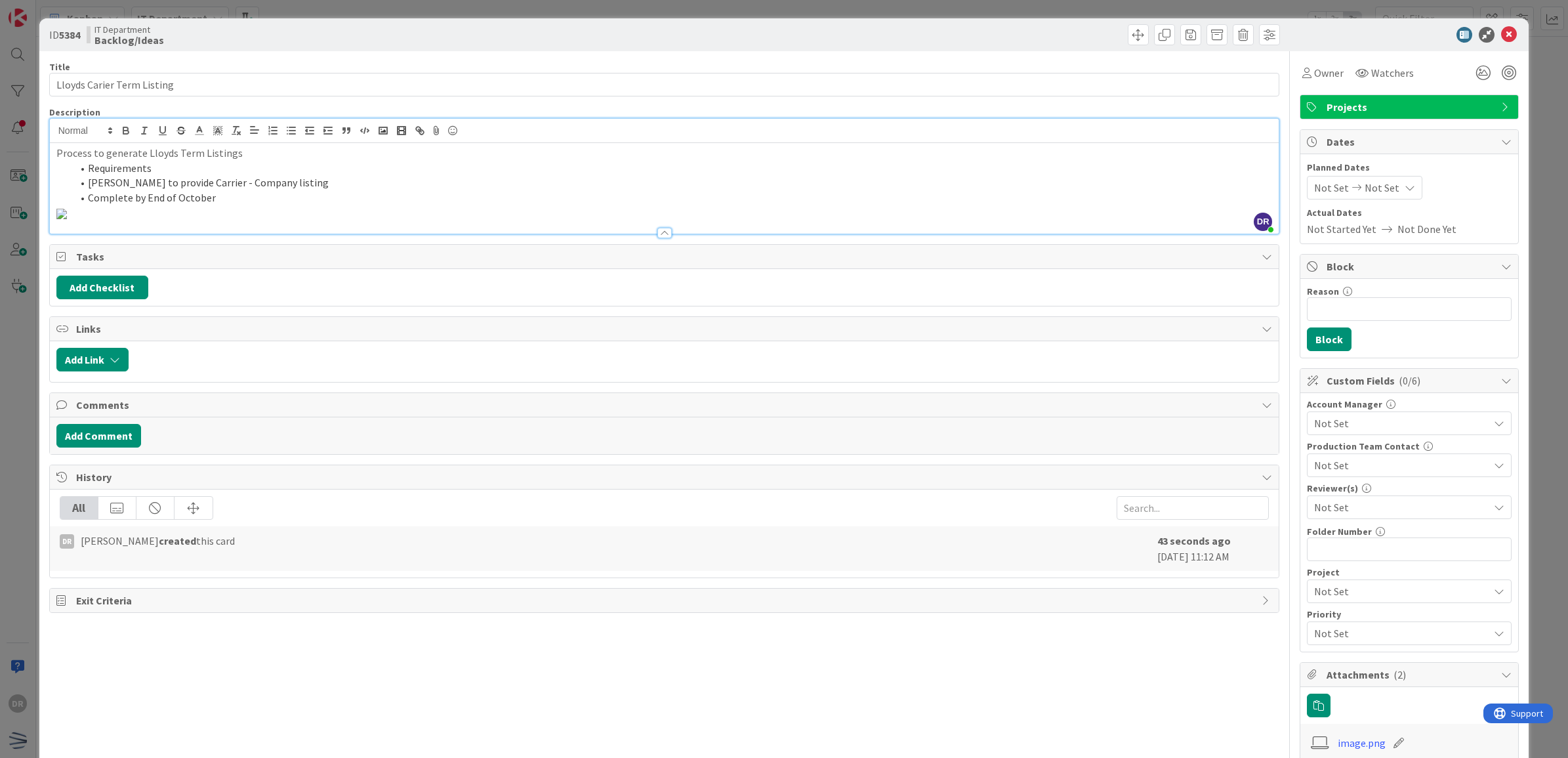
click at [312, 220] on p at bounding box center [664, 213] width 1216 height 15
click at [91, 184] on li "[PERSON_NAME] to provide Carrier - Company listing" at bounding box center [672, 182] width 1200 height 15
click at [120, 181] on li "[PERSON_NAME] to provide Carrier - Company listing" at bounding box center [672, 182] width 1200 height 15
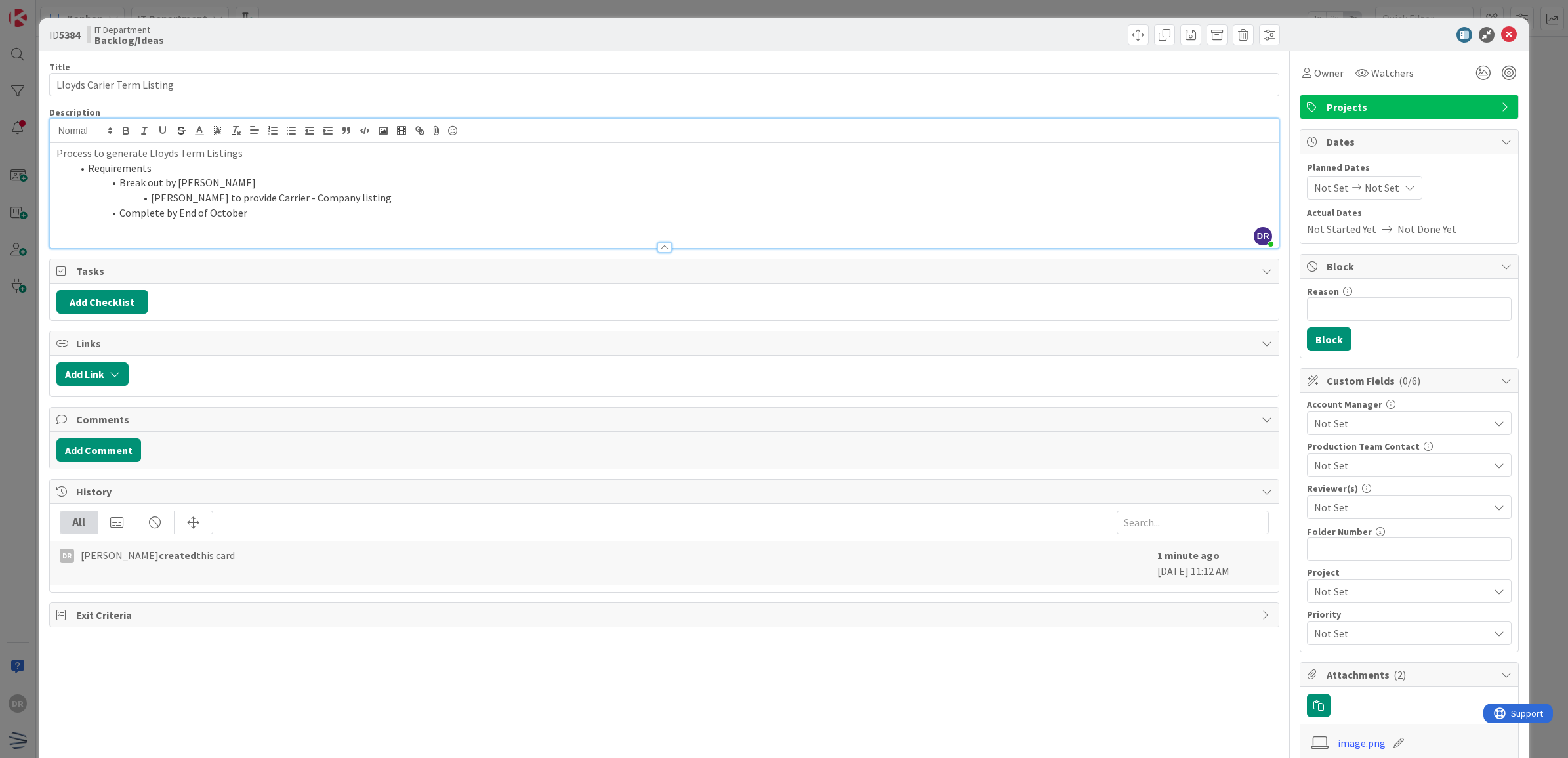
click at [223, 183] on li "Break out by [PERSON_NAME]" at bounding box center [672, 182] width 1200 height 15
click at [176, 187] on li "Break out by [PERSON_NAME]" at bounding box center [672, 182] width 1200 height 15
click at [310, 214] on li "Complete by End of October" at bounding box center [672, 213] width 1200 height 15
click at [1382, 193] on span "Not Set" at bounding box center [1382, 187] width 35 height 16
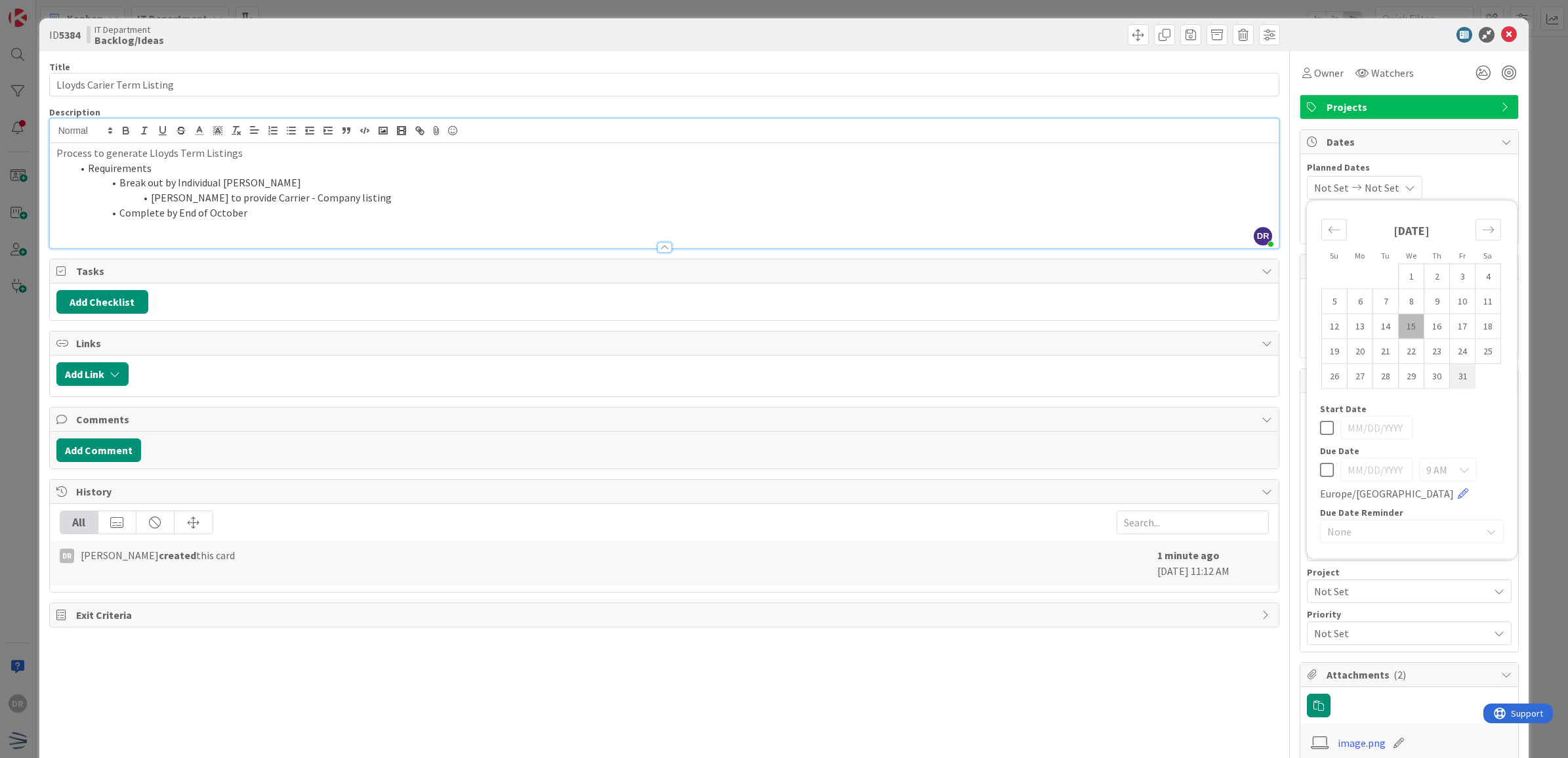
click at [1451, 375] on td "31" at bounding box center [1463, 377] width 25 height 25
click at [1350, 346] on td "20" at bounding box center [1360, 351] width 25 height 25
click at [1350, 355] on td "20" at bounding box center [1360, 351] width 25 height 25
click at [1450, 381] on td "31" at bounding box center [1463, 377] width 25 height 25
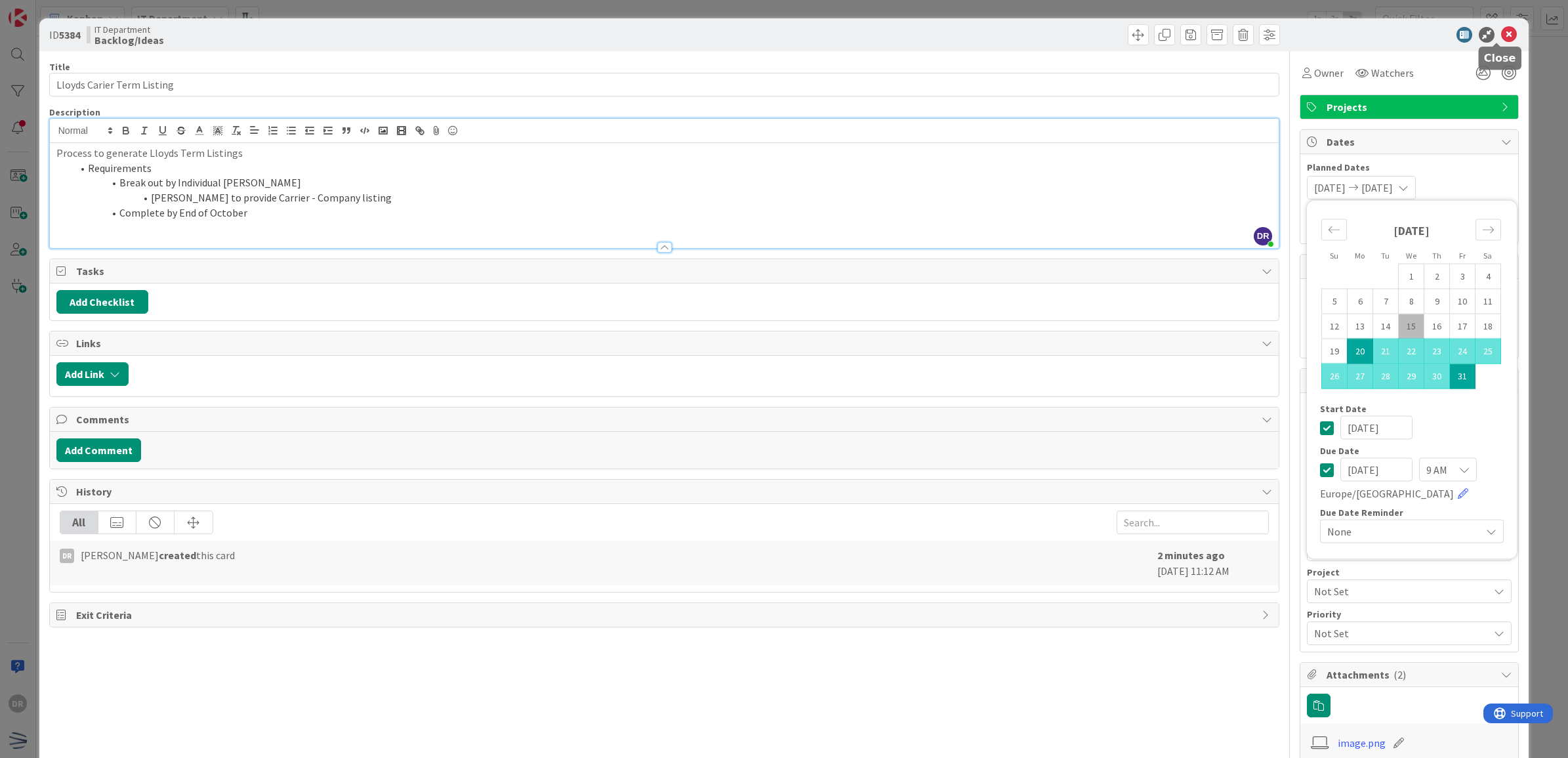
click at [1503, 33] on icon at bounding box center [1509, 35] width 16 height 16
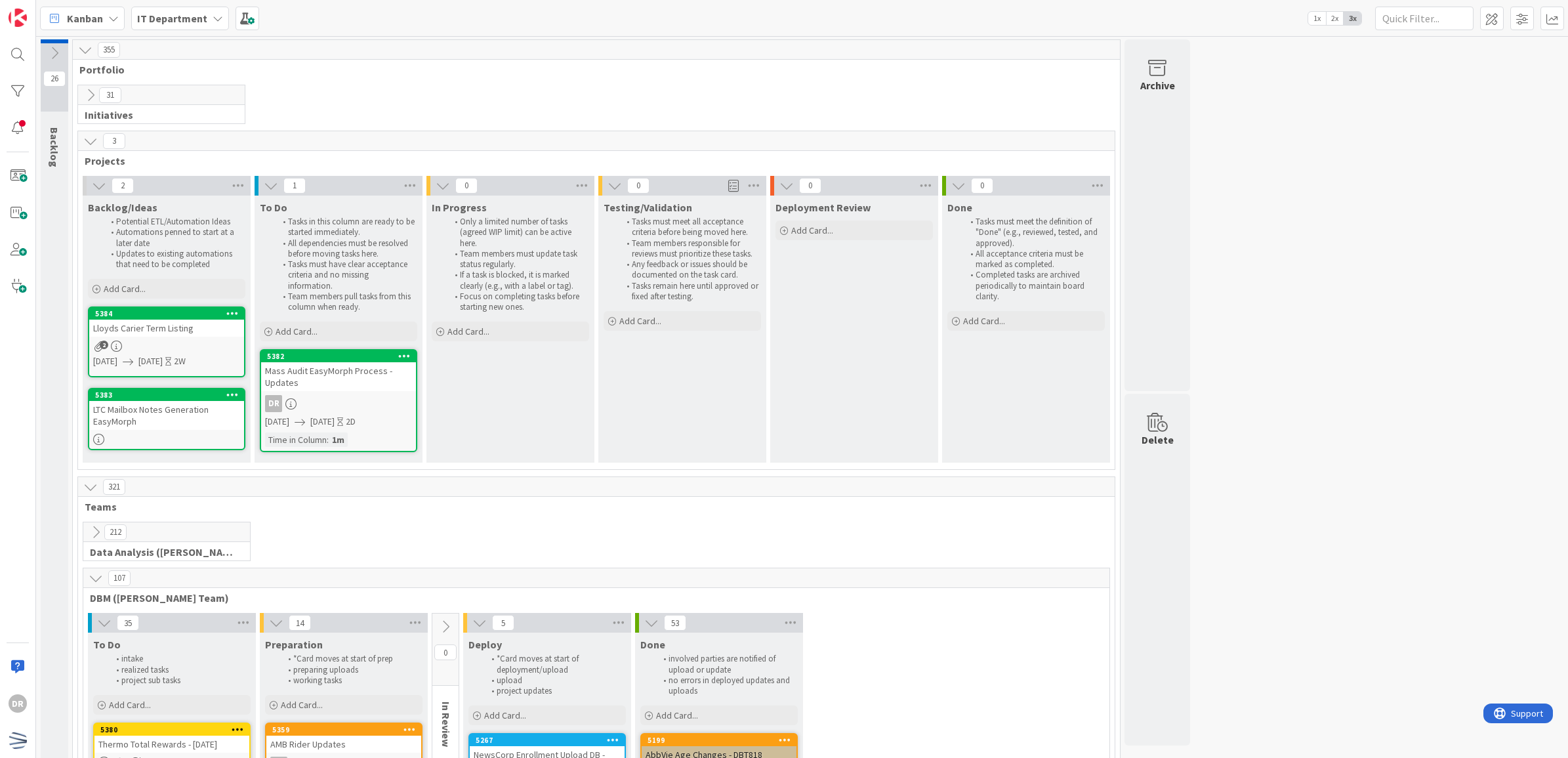
click at [148, 328] on div "Lloyds Carier Term Listing" at bounding box center [166, 328] width 155 height 17
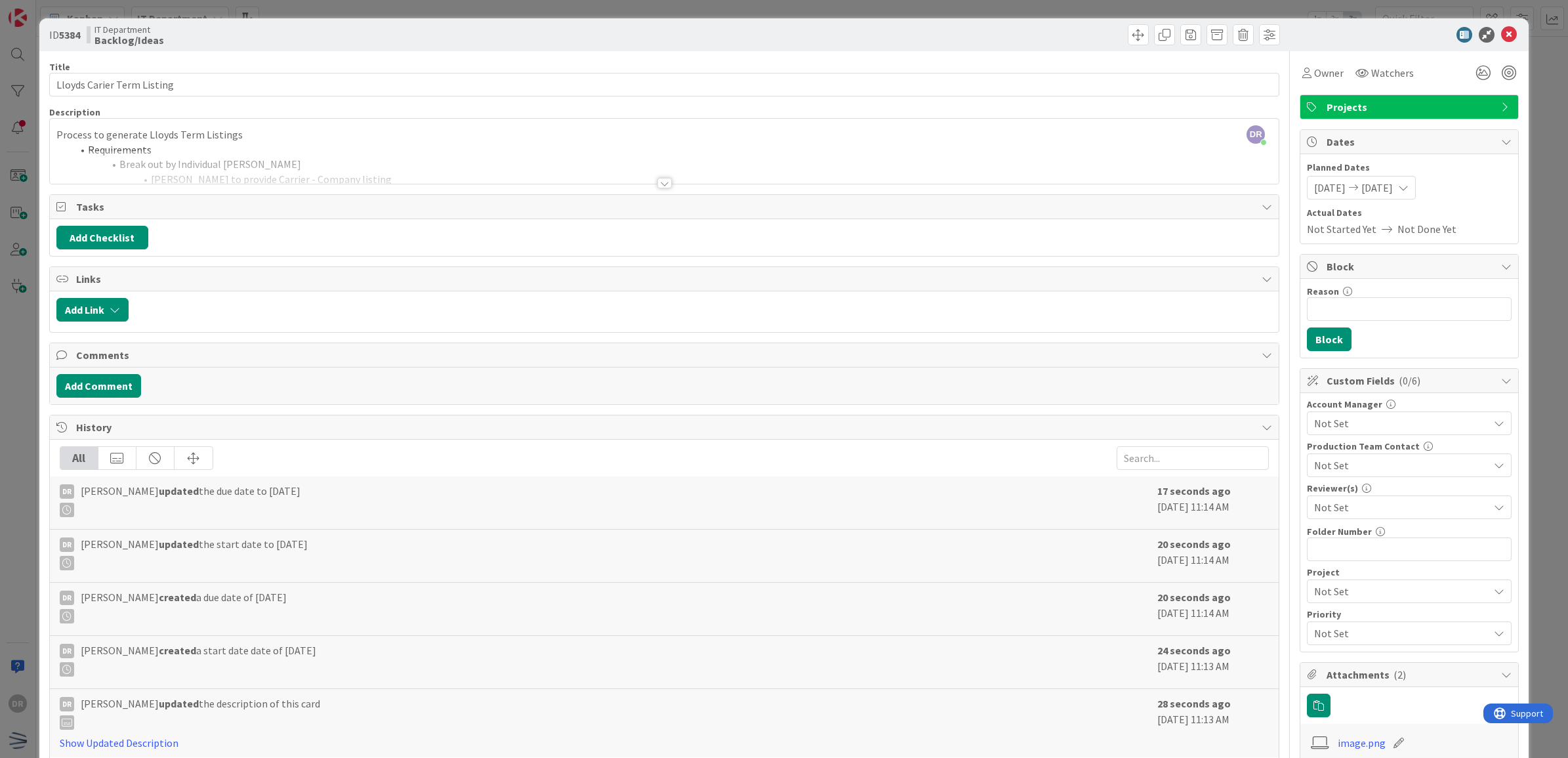
click at [657, 187] on div at bounding box center [664, 182] width 15 height 11
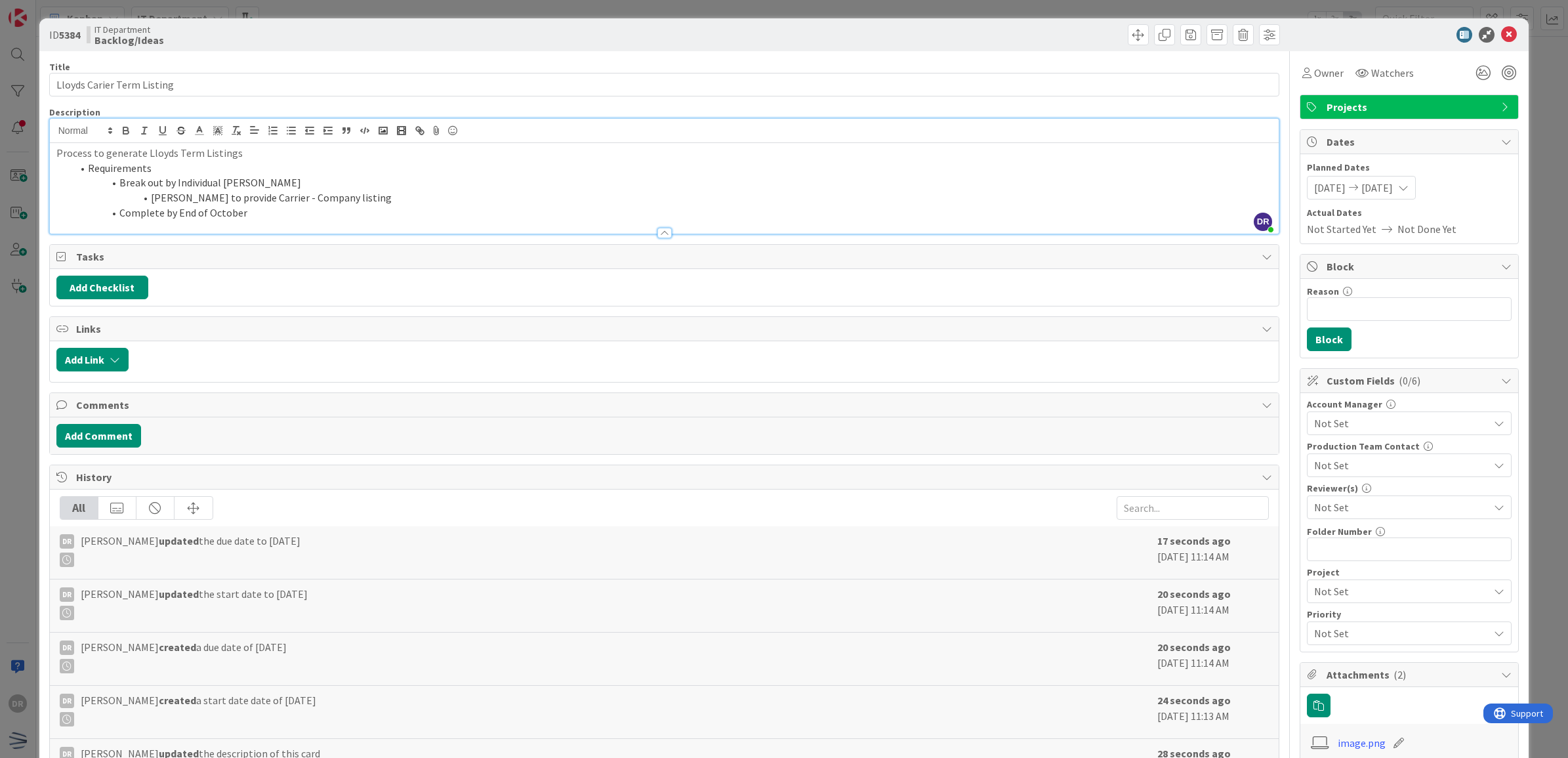
scroll to position [286, 0]
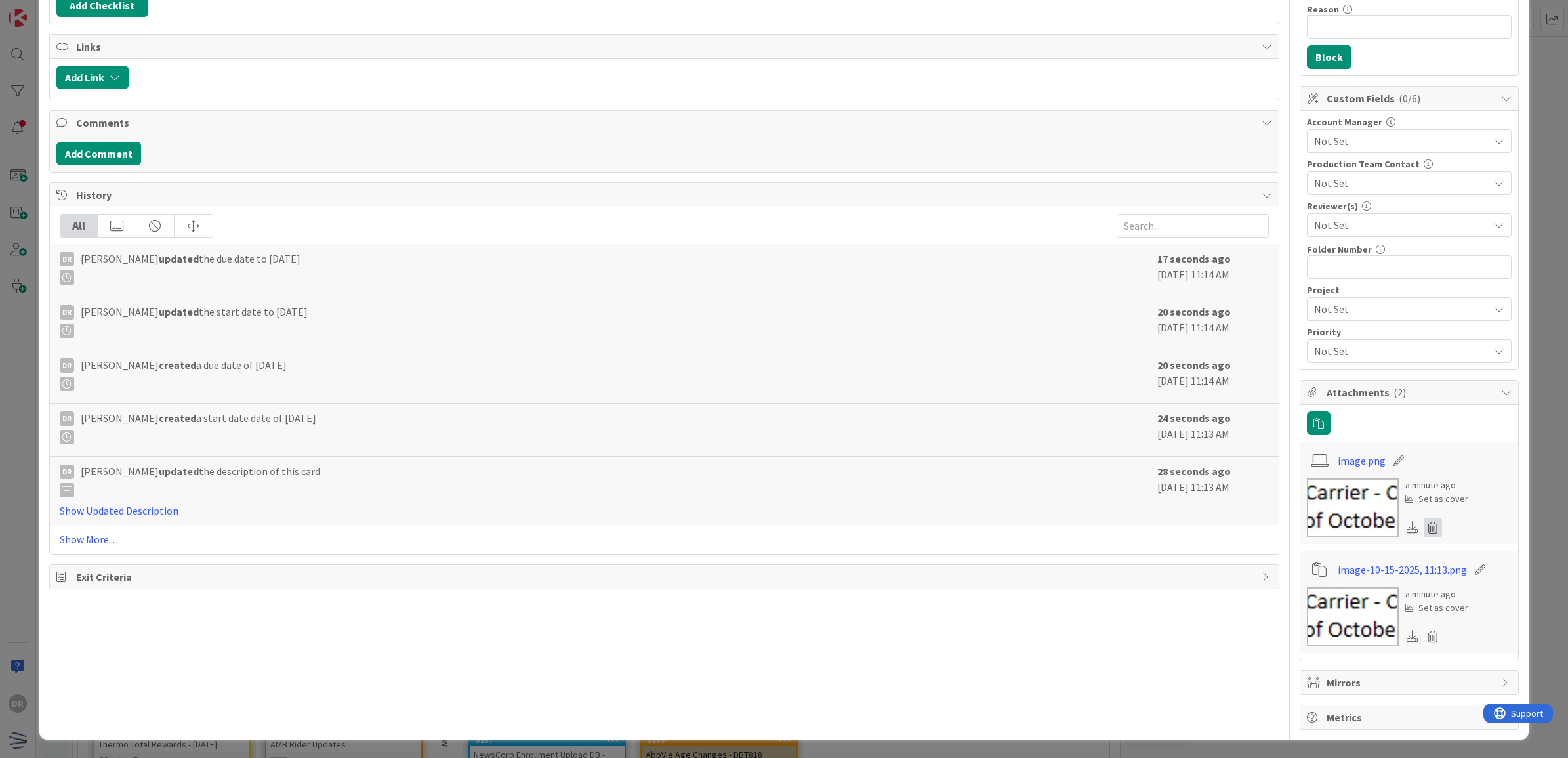
click at [1424, 530] on icon at bounding box center [1432, 528] width 19 height 20
click at [1301, 587] on button "Delete" at bounding box center [1310, 592] width 49 height 23
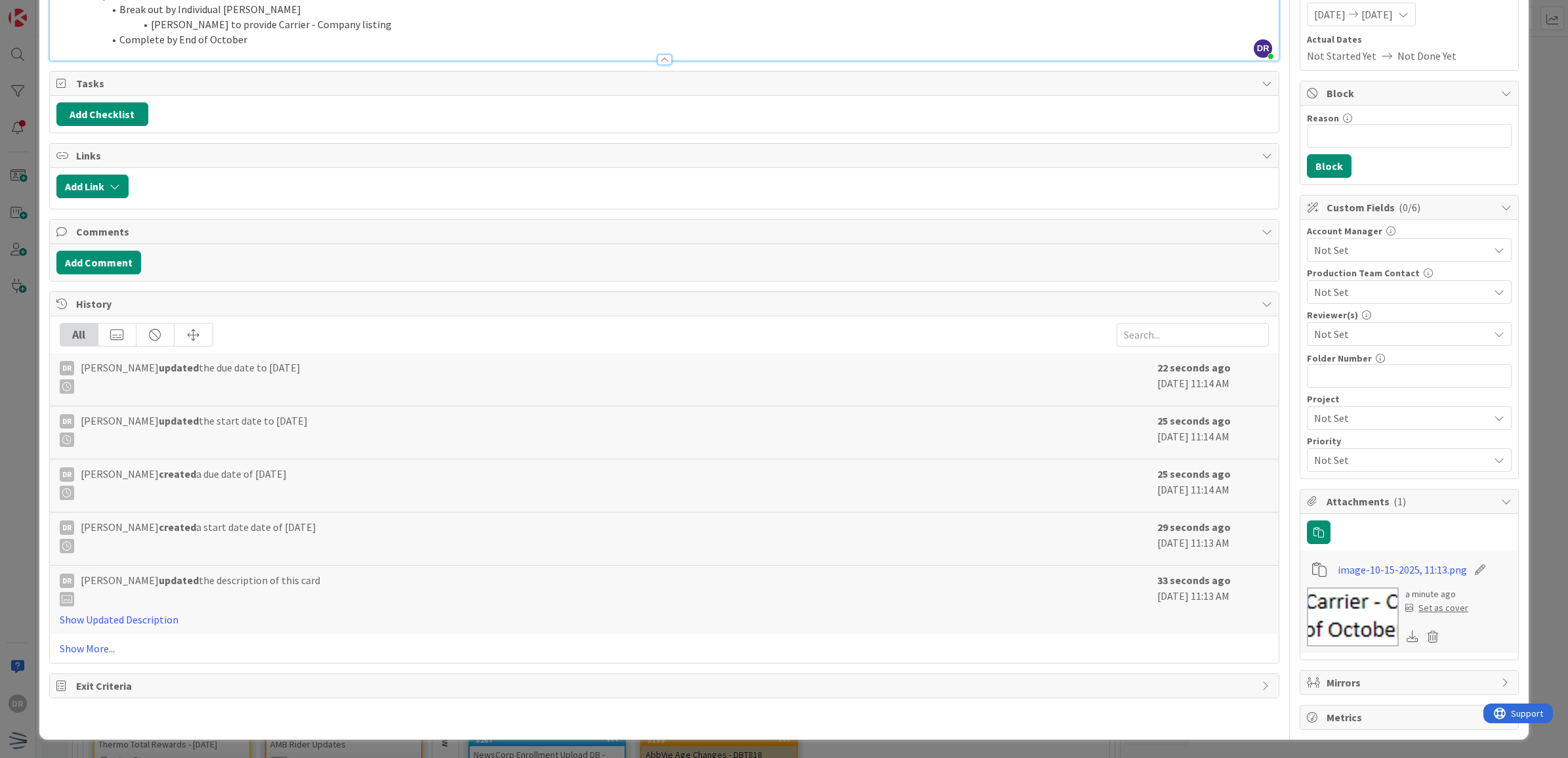
scroll to position [178, 0]
click at [1424, 632] on icon at bounding box center [1432, 636] width 19 height 20
click at [1306, 698] on button "Delete" at bounding box center [1310, 700] width 49 height 23
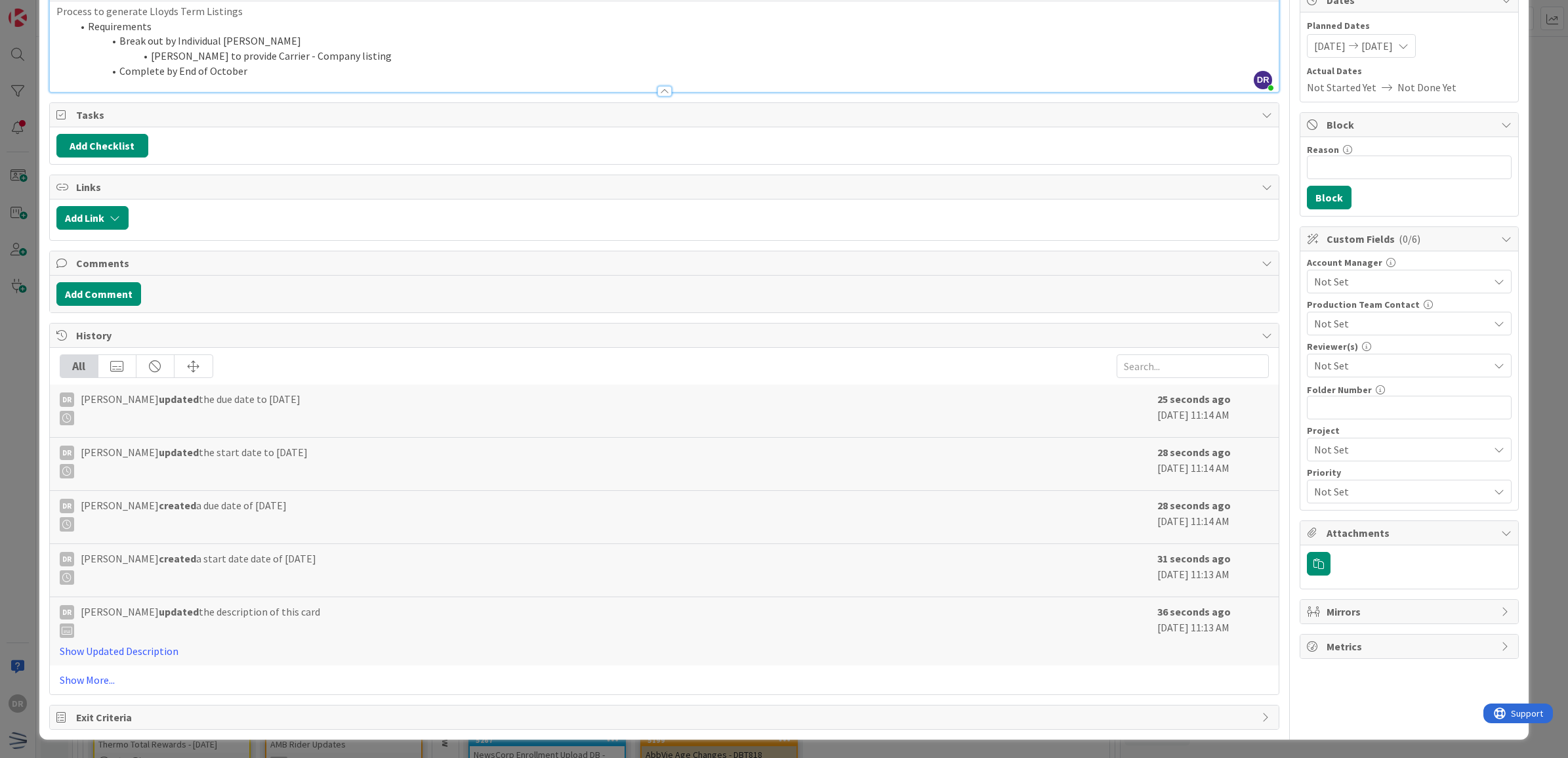
scroll to position [0, 0]
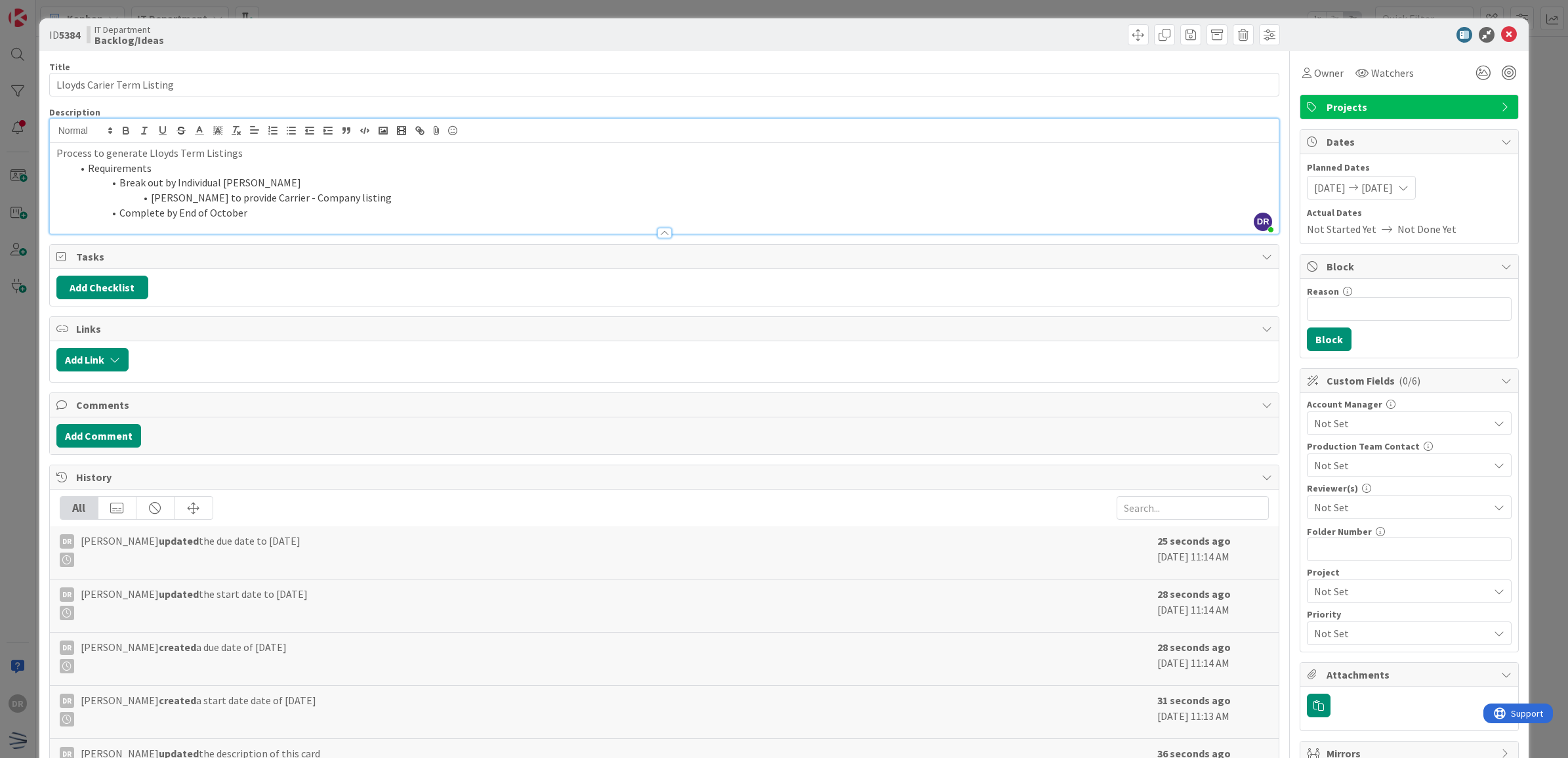
click at [337, 200] on li "[PERSON_NAME] to provide Carrier - Company listing" at bounding box center [672, 197] width 1200 height 15
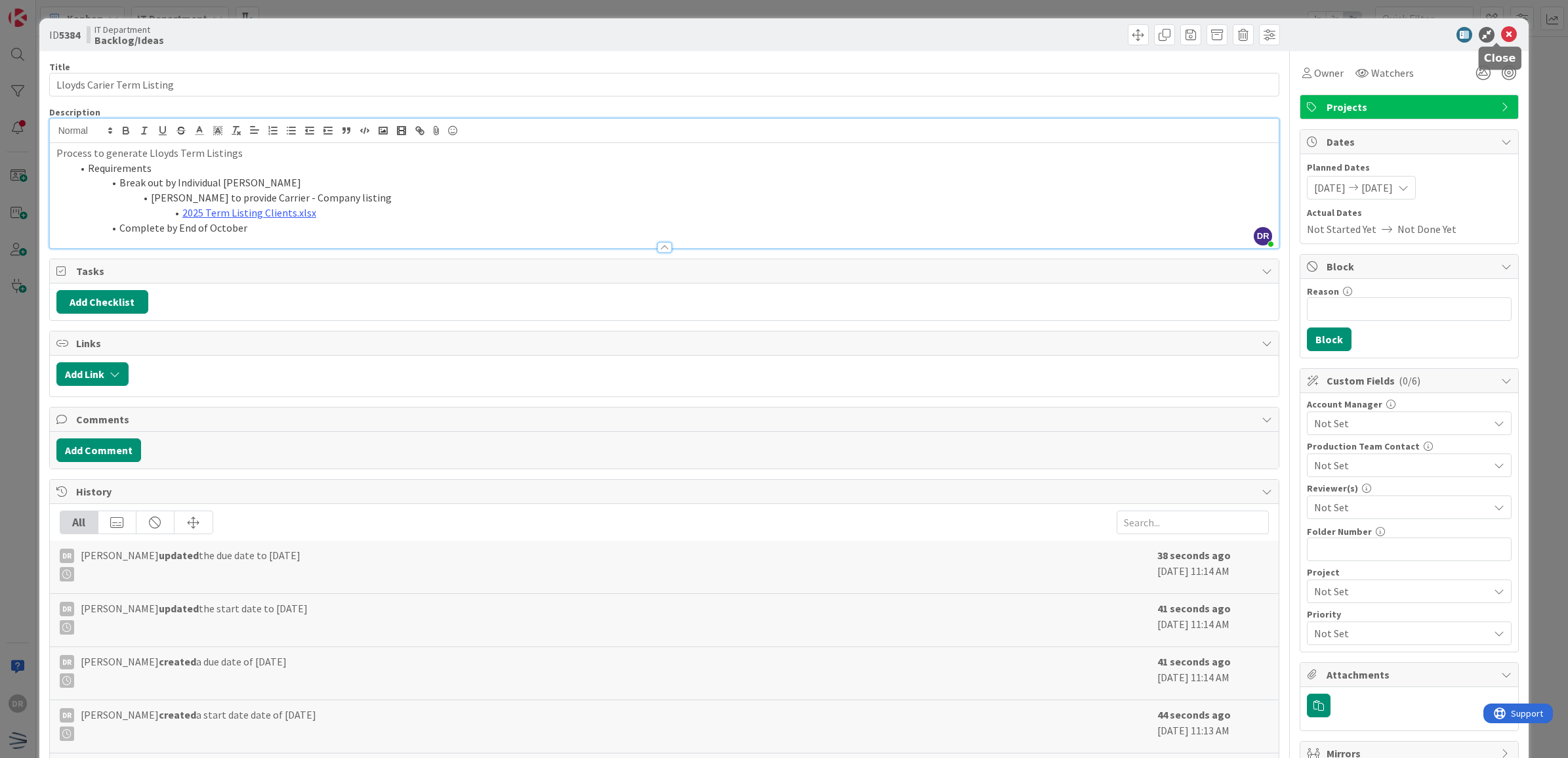
click at [1501, 34] on icon at bounding box center [1509, 35] width 16 height 16
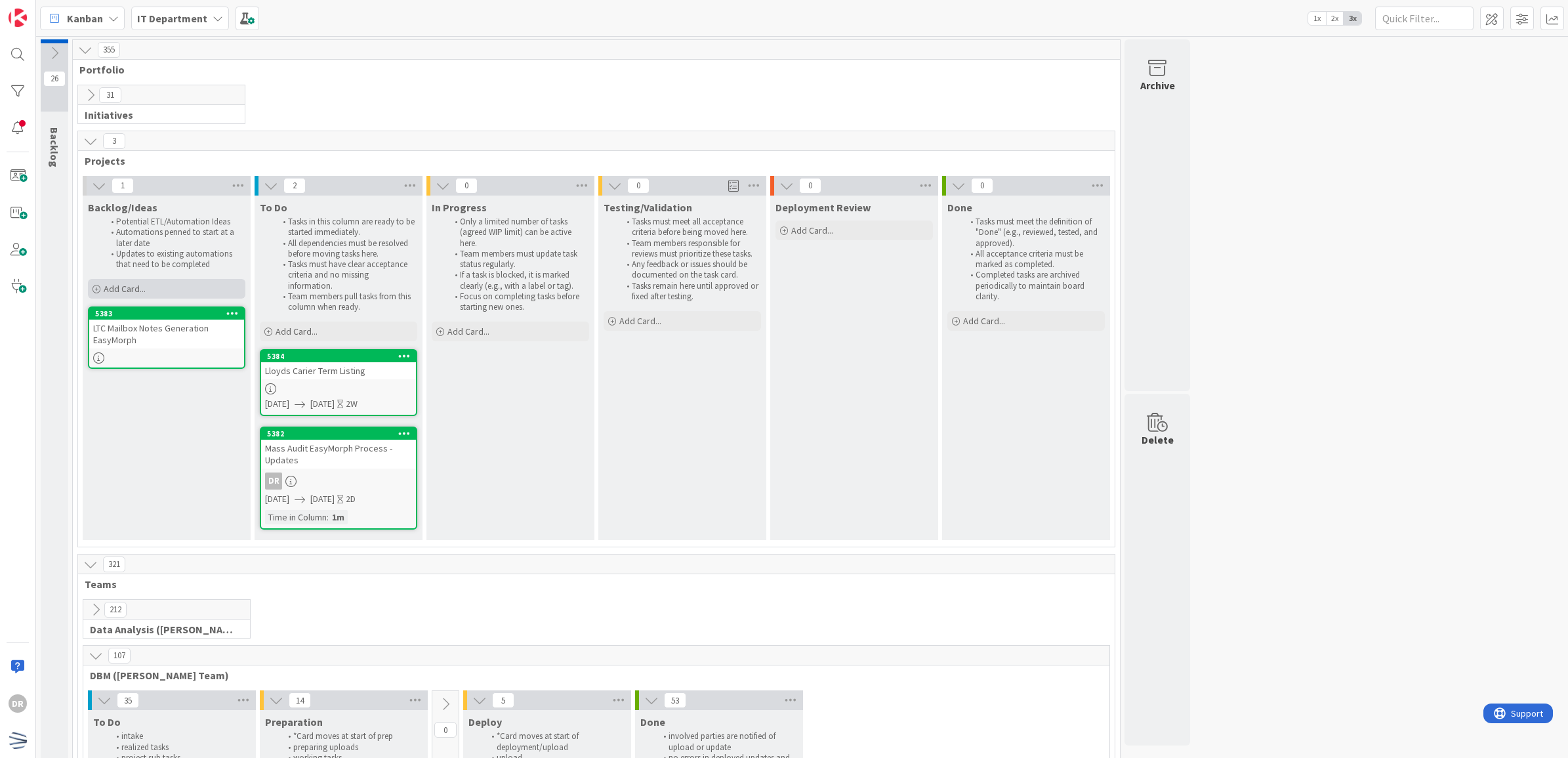
click at [136, 286] on span "Add Card..." at bounding box center [124, 289] width 42 height 12
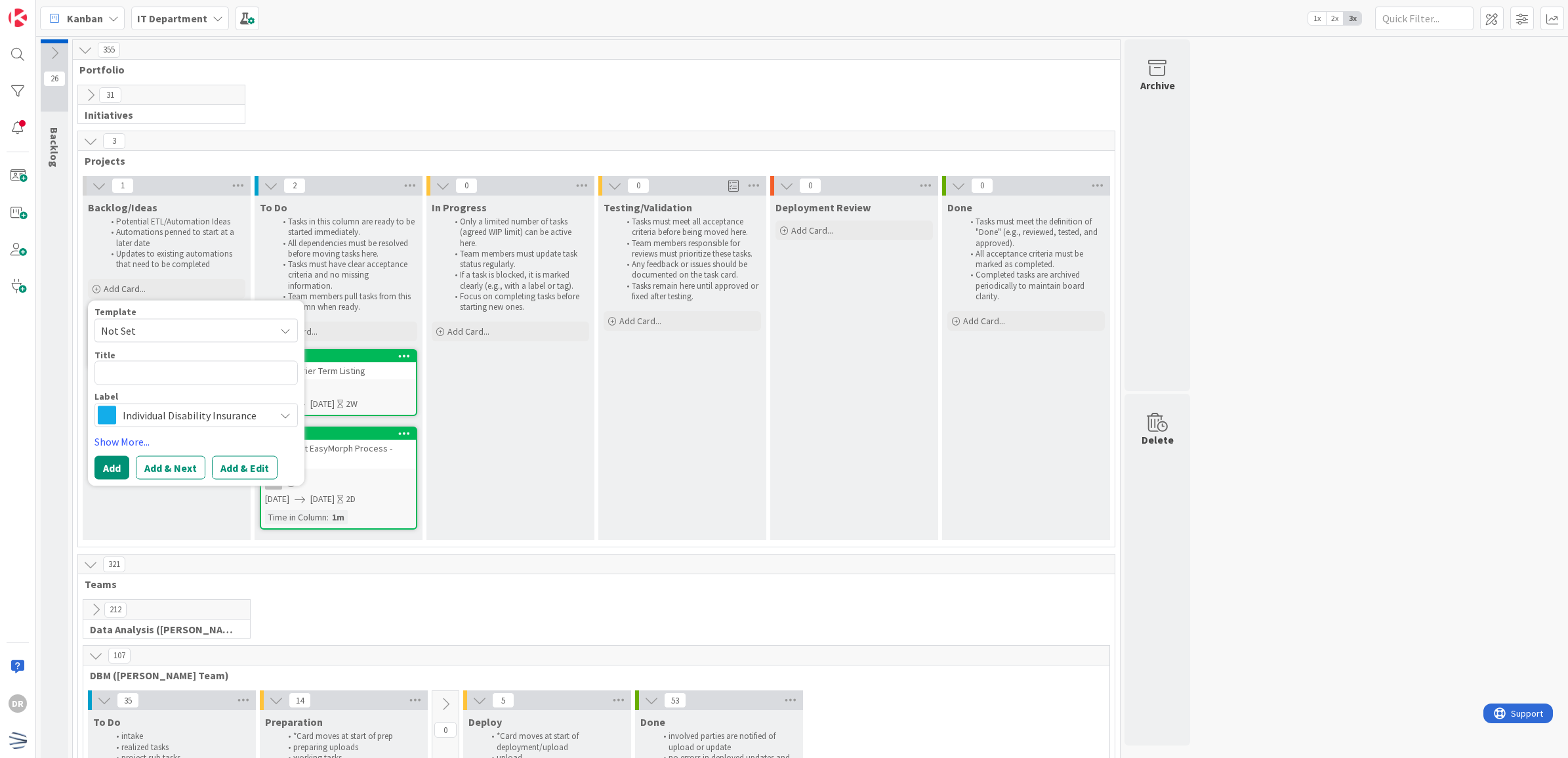
click at [227, 337] on span "Not Set" at bounding box center [183, 330] width 164 height 17
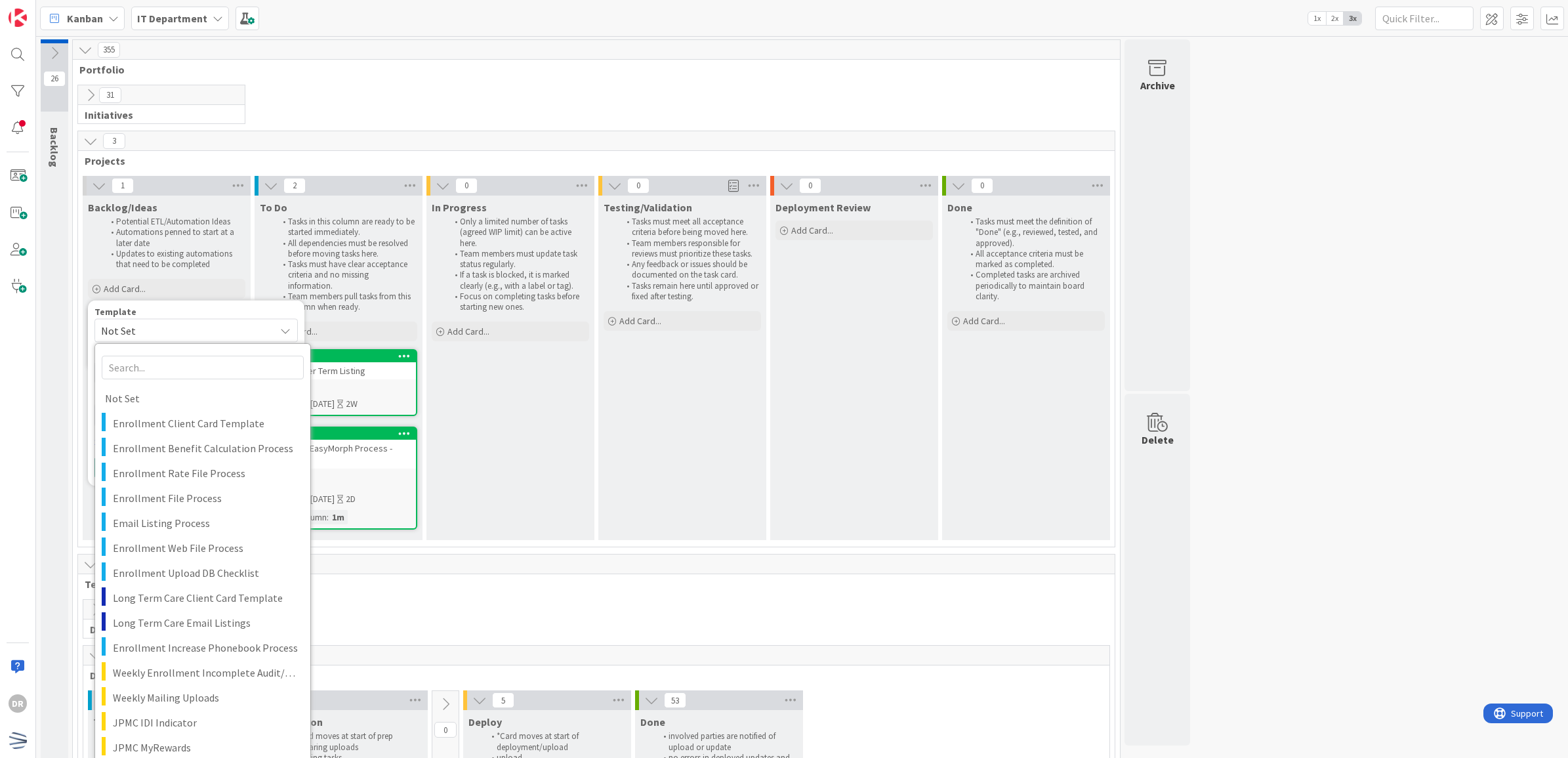
click at [231, 333] on span "Not Set" at bounding box center [183, 330] width 164 height 17
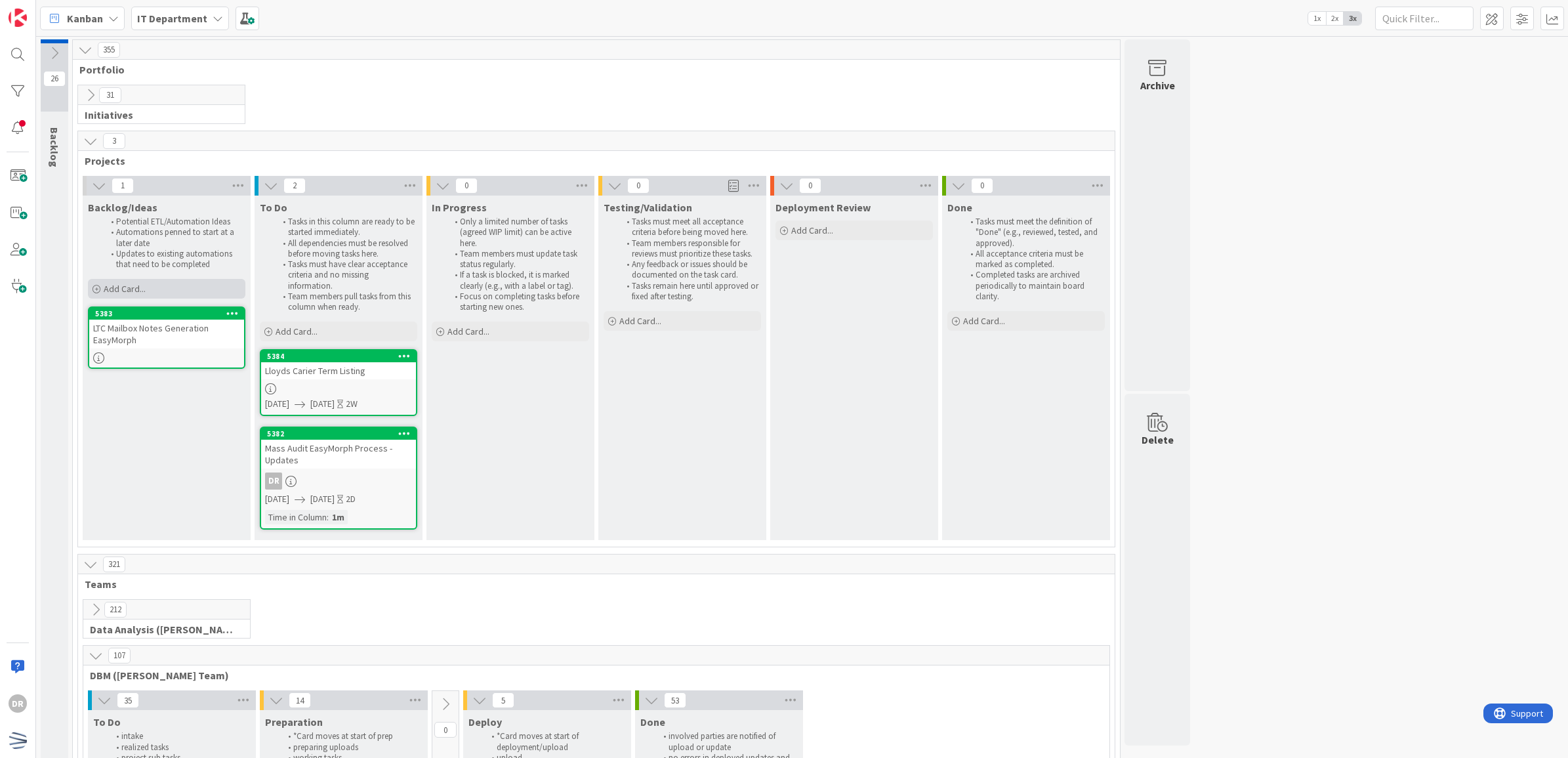
click at [174, 284] on div "Add Card..." at bounding box center [166, 289] width 157 height 20
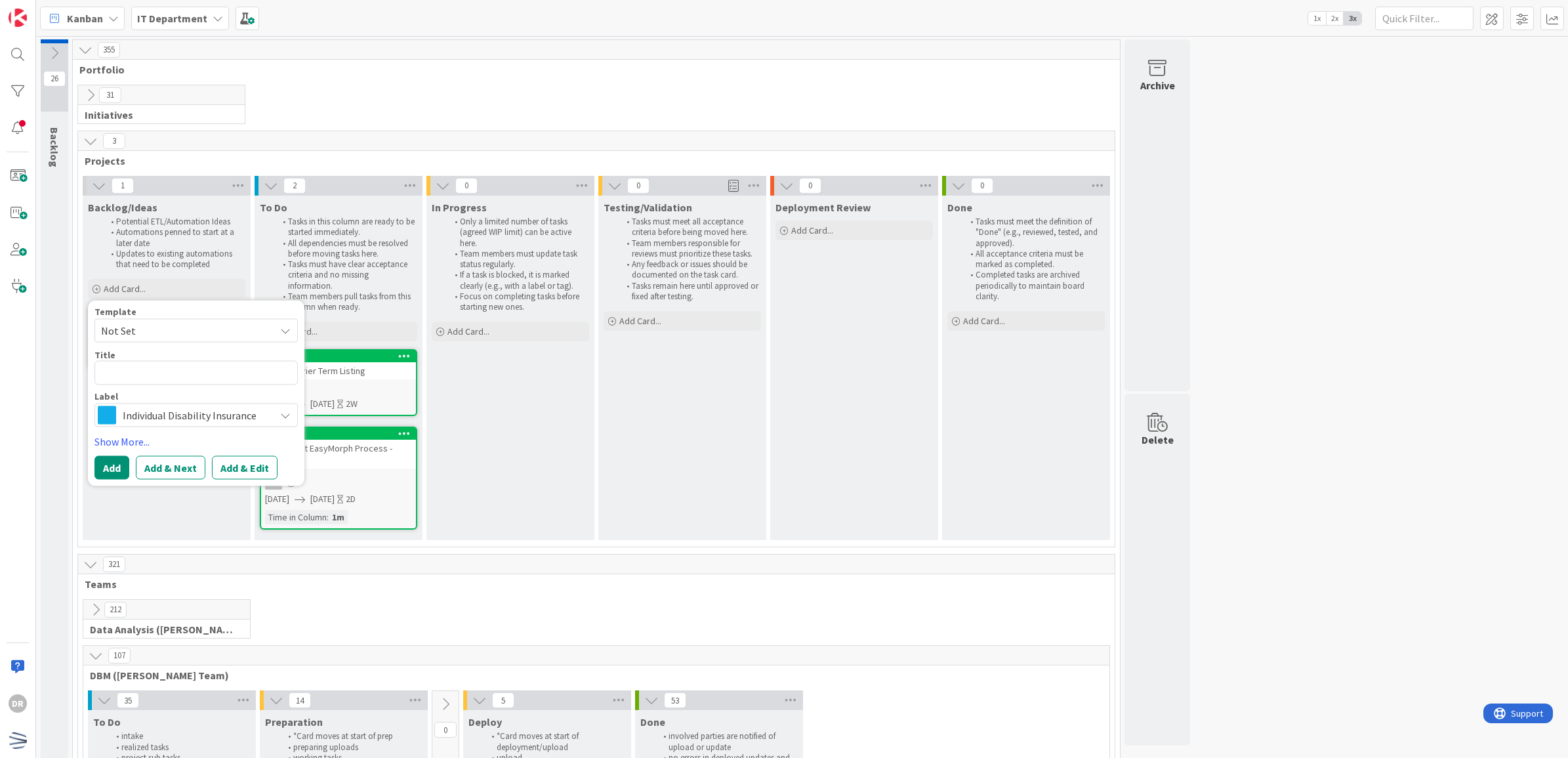
click at [166, 421] on span "Individual Disability Insurance" at bounding box center [195, 415] width 145 height 19
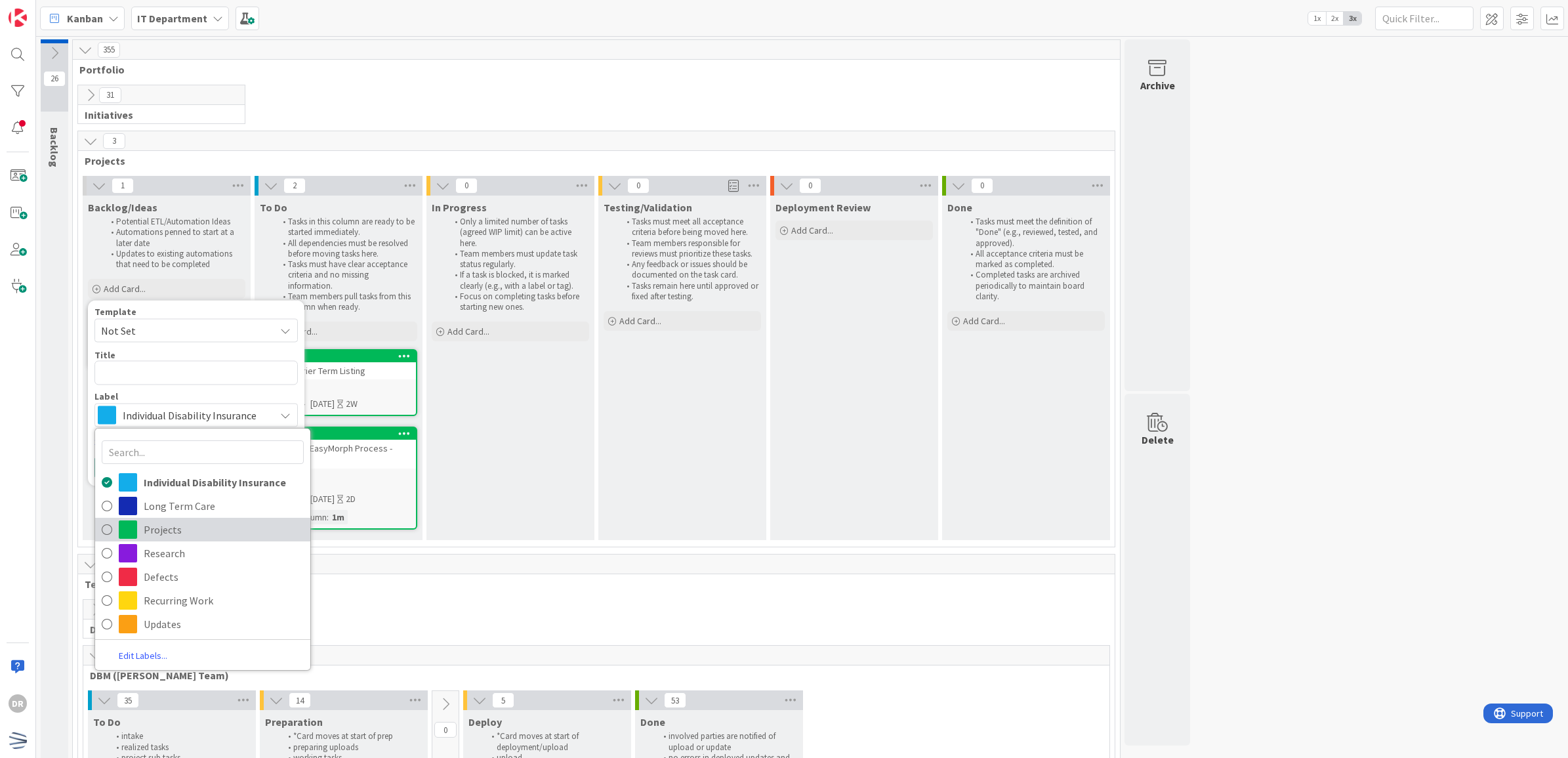
click at [180, 533] on span "Projects" at bounding box center [223, 530] width 160 height 20
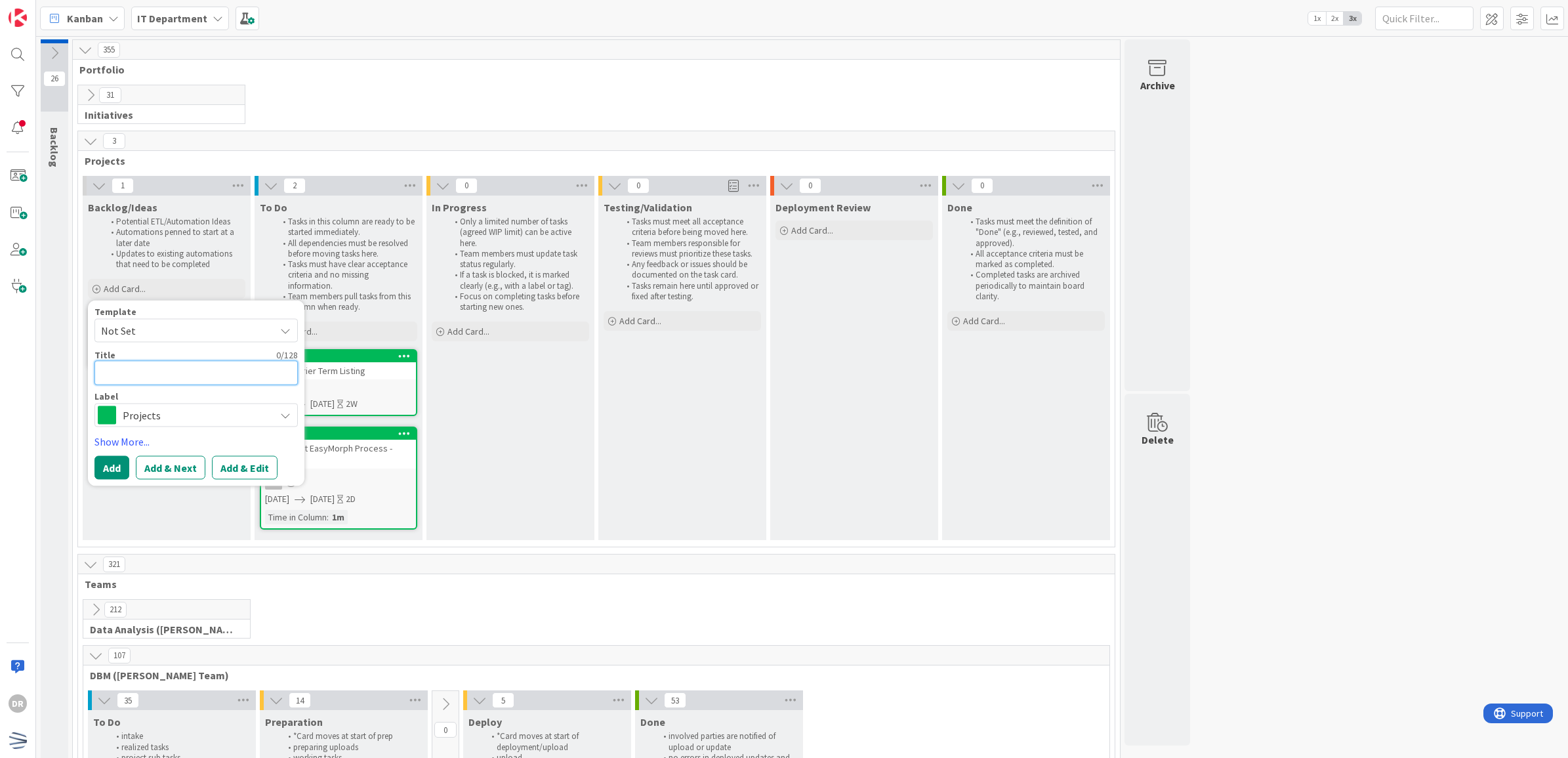
click at [191, 380] on textarea at bounding box center [196, 373] width 204 height 24
click at [221, 372] on textarea "Conservation Phonebook Process - Updates" at bounding box center [196, 380] width 204 height 40
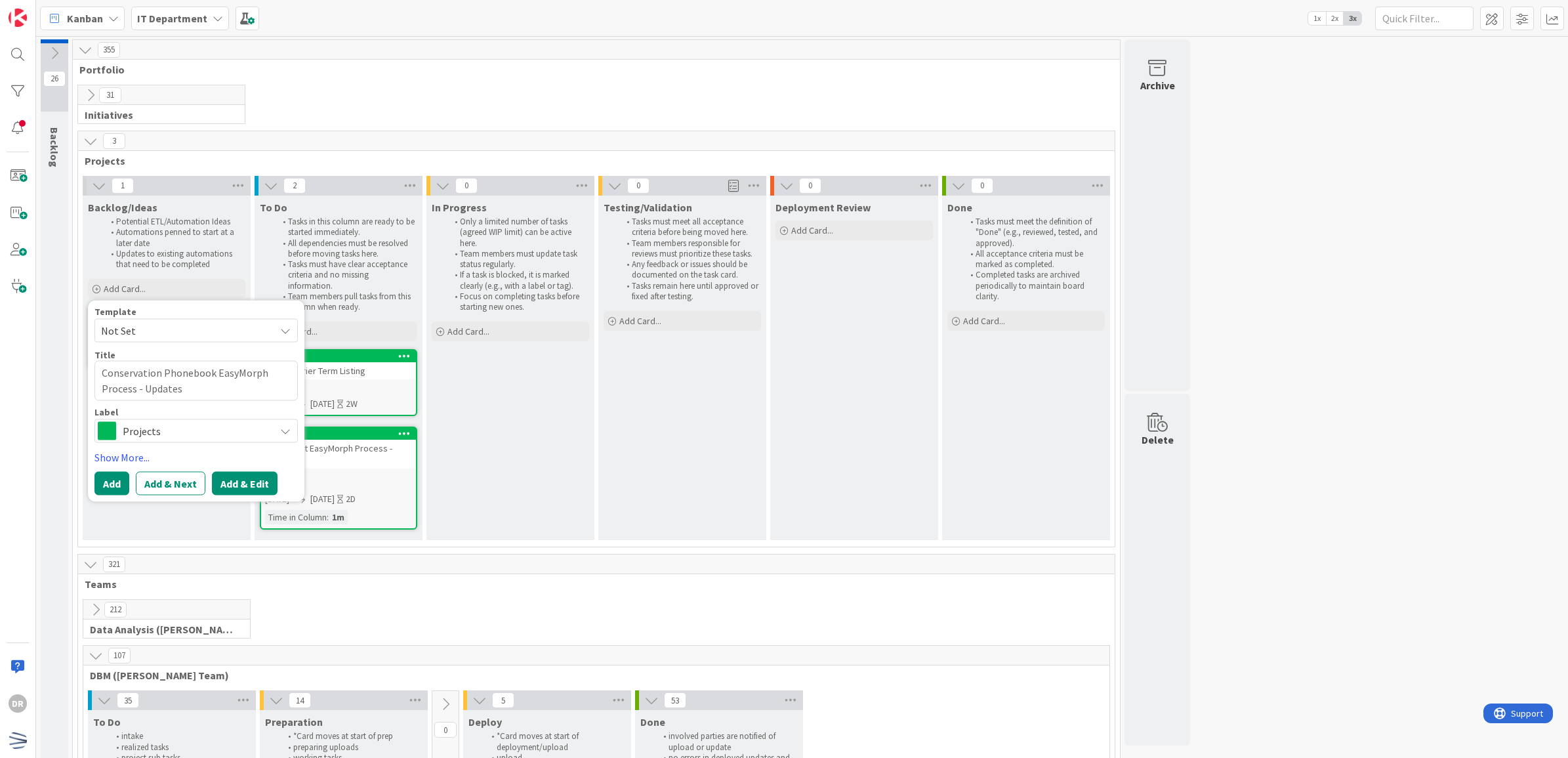
click at [251, 481] on button "Add & Edit" at bounding box center [244, 483] width 65 height 23
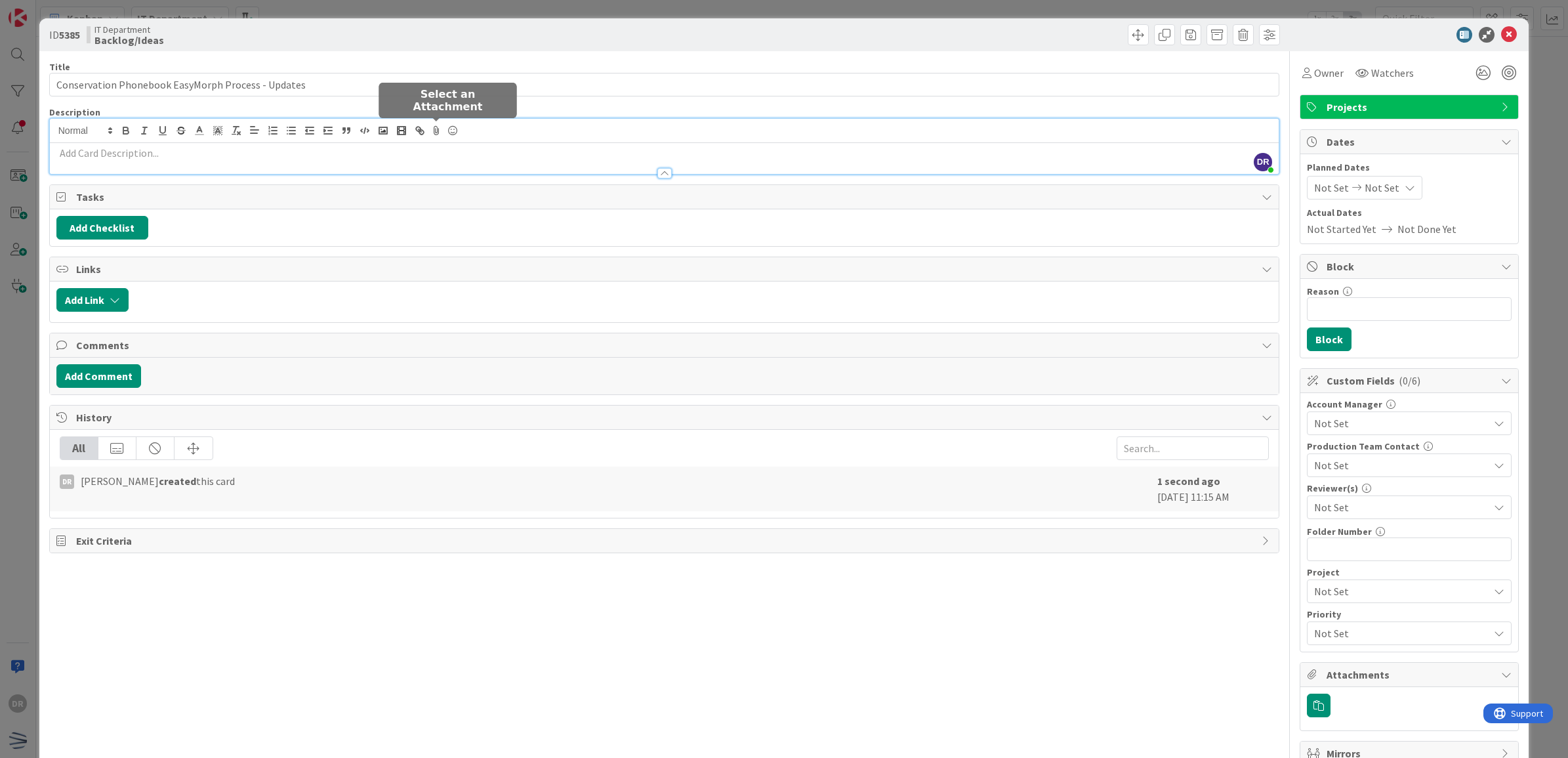
click at [433, 129] on div "DR [PERSON_NAME] joined 2 m ago" at bounding box center [664, 146] width 1230 height 56
click at [436, 151] on p at bounding box center [664, 152] width 1216 height 15
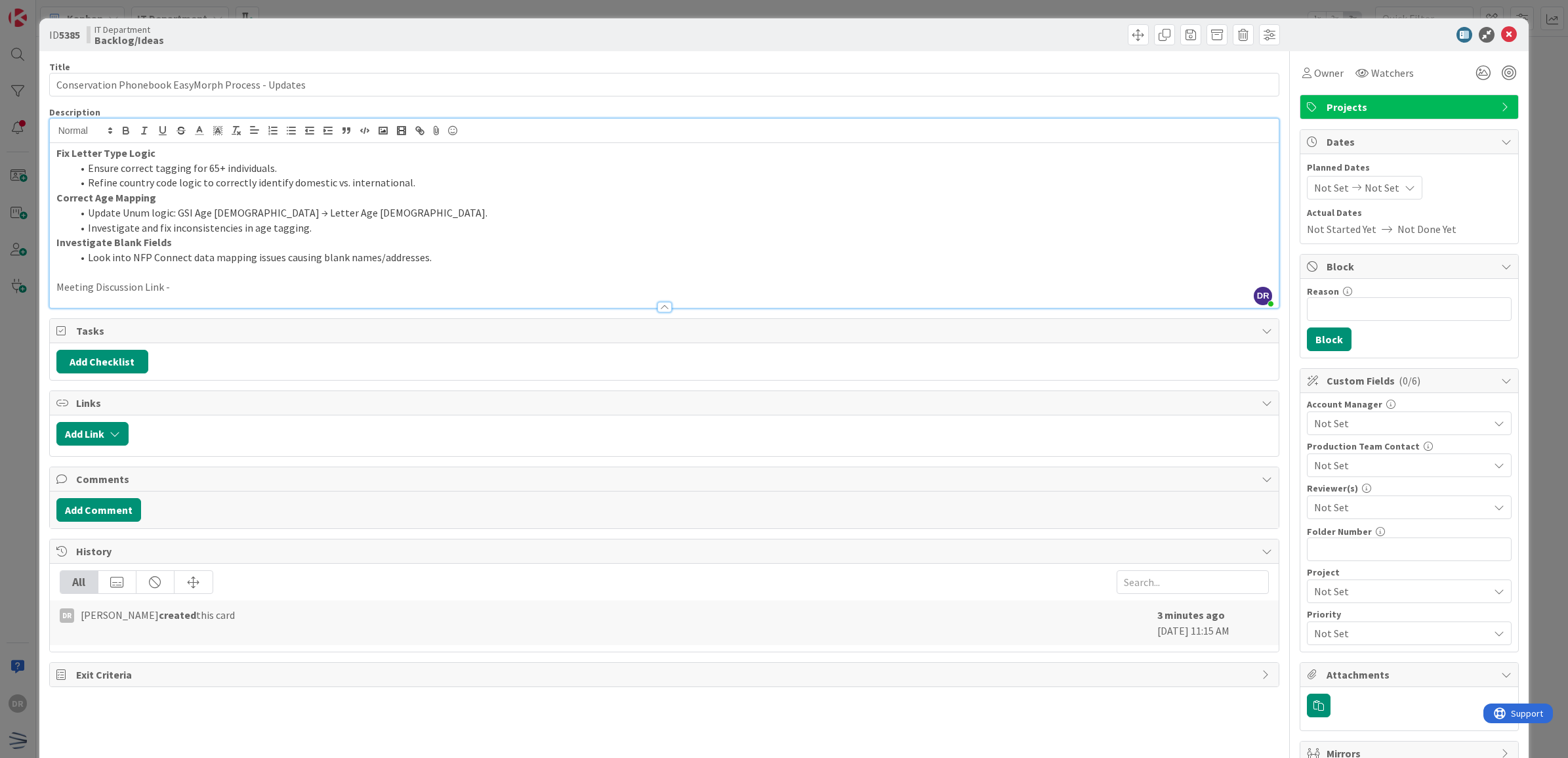
click at [181, 290] on p "Meeting Discussion Link -" at bounding box center [664, 287] width 1216 height 15
click at [1501, 29] on icon at bounding box center [1509, 35] width 16 height 16
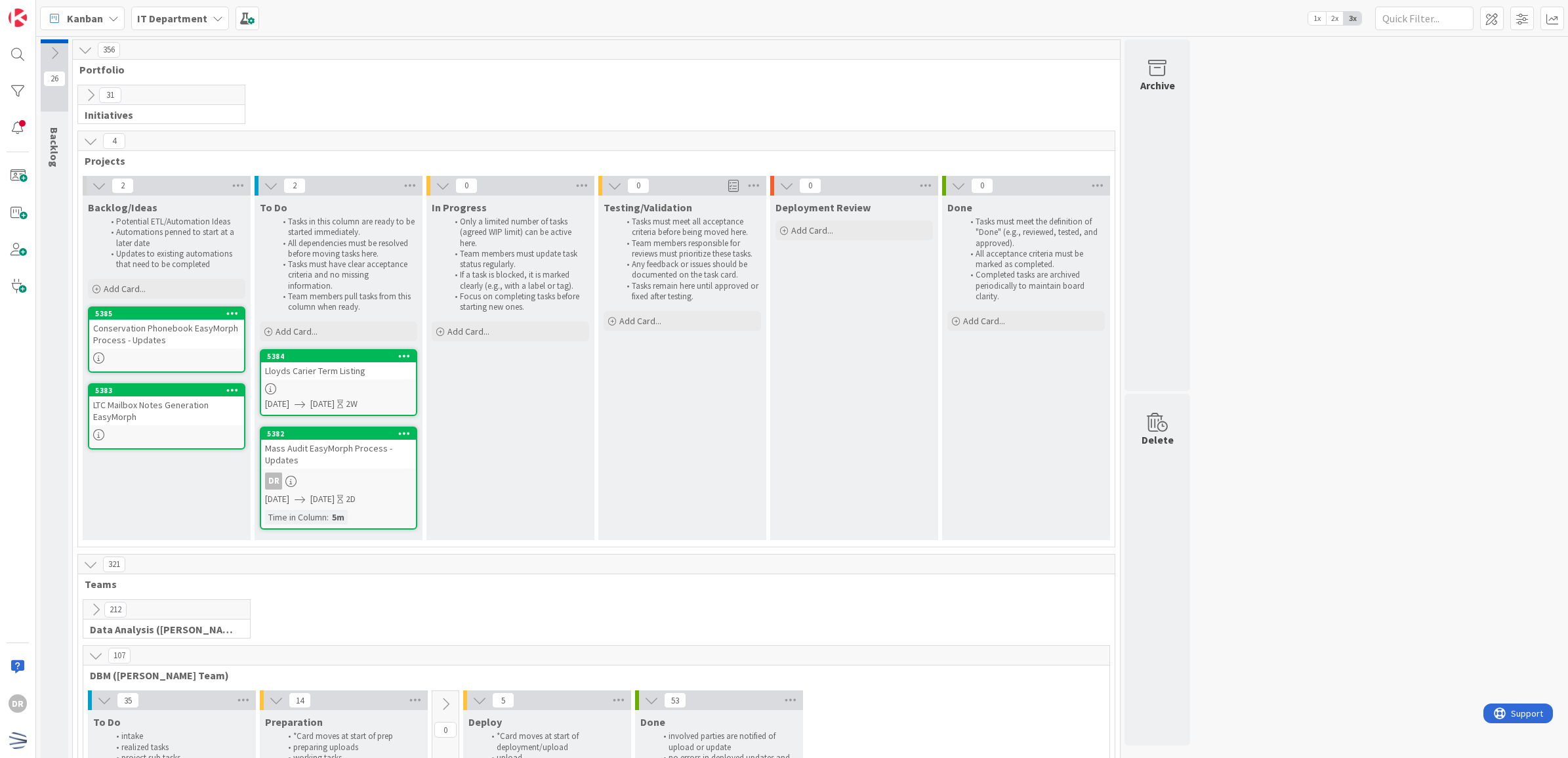
click at [120, 10] on div "Kanban" at bounding box center [82, 19] width 85 height 23
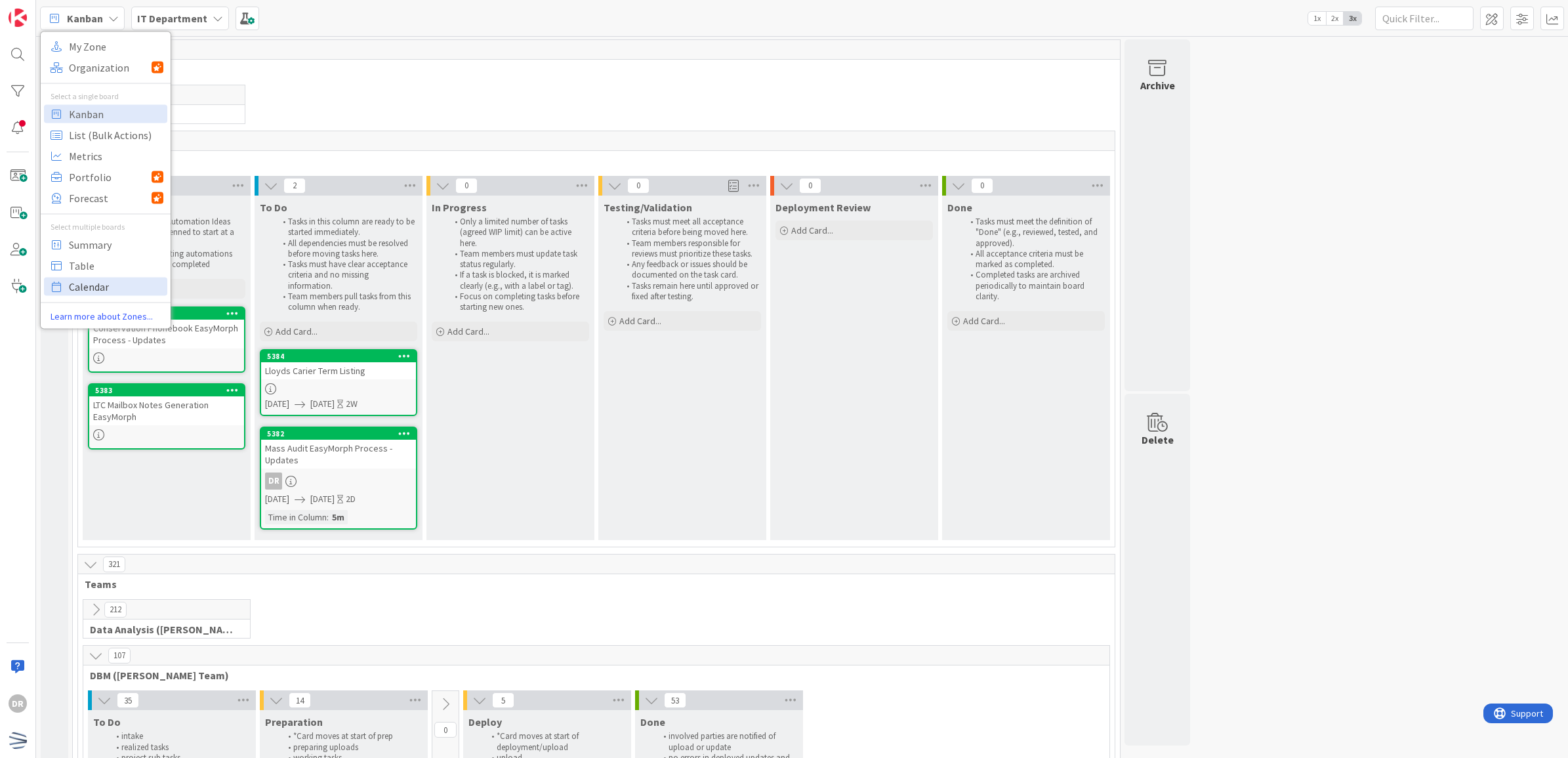
click at [98, 287] on span "Calendar" at bounding box center [116, 286] width 95 height 20
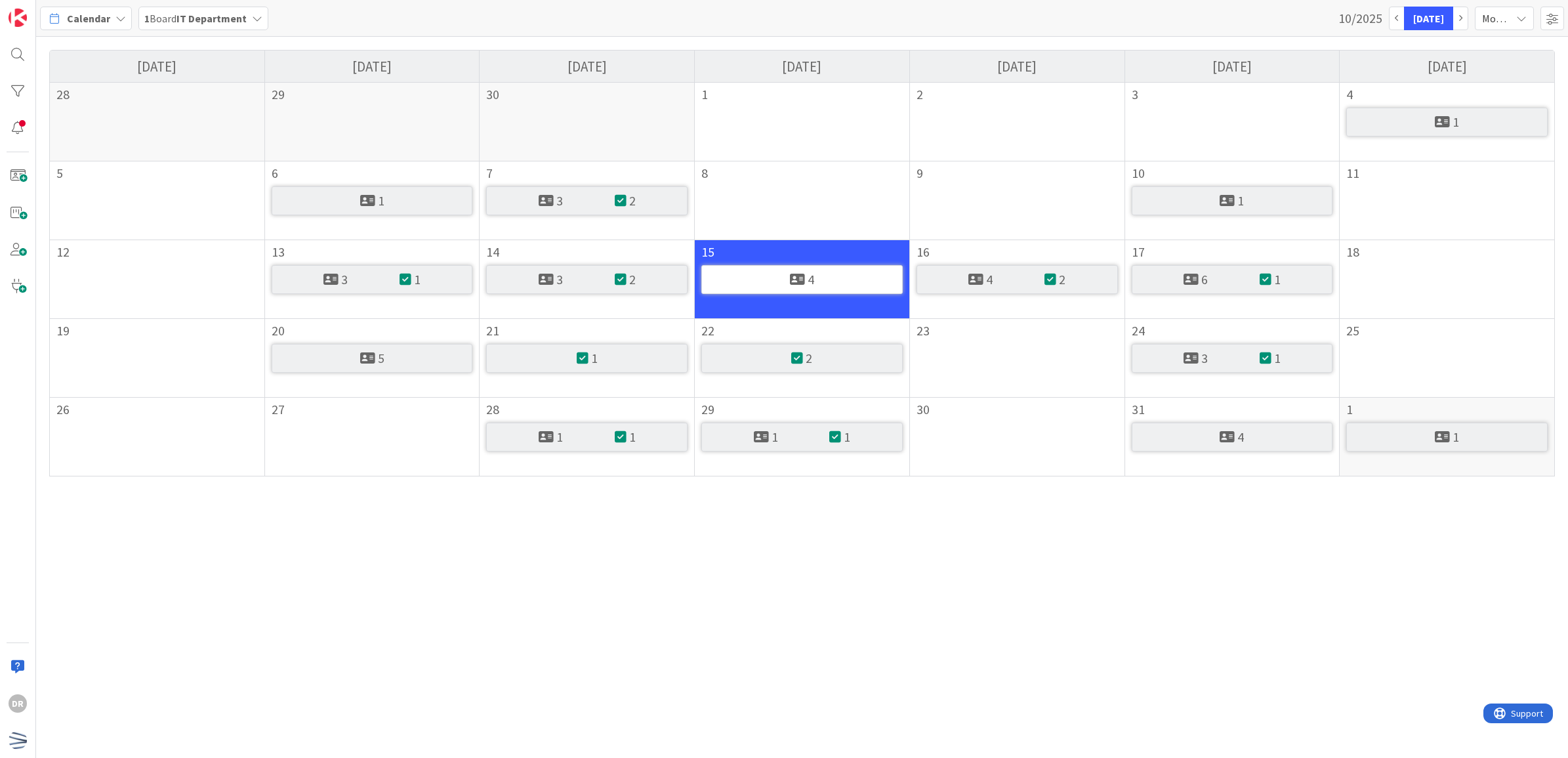
click at [1492, 19] on span "Month" at bounding box center [1497, 18] width 29 height 19
click at [1480, 75] on link "Week" at bounding box center [1481, 72] width 103 height 23
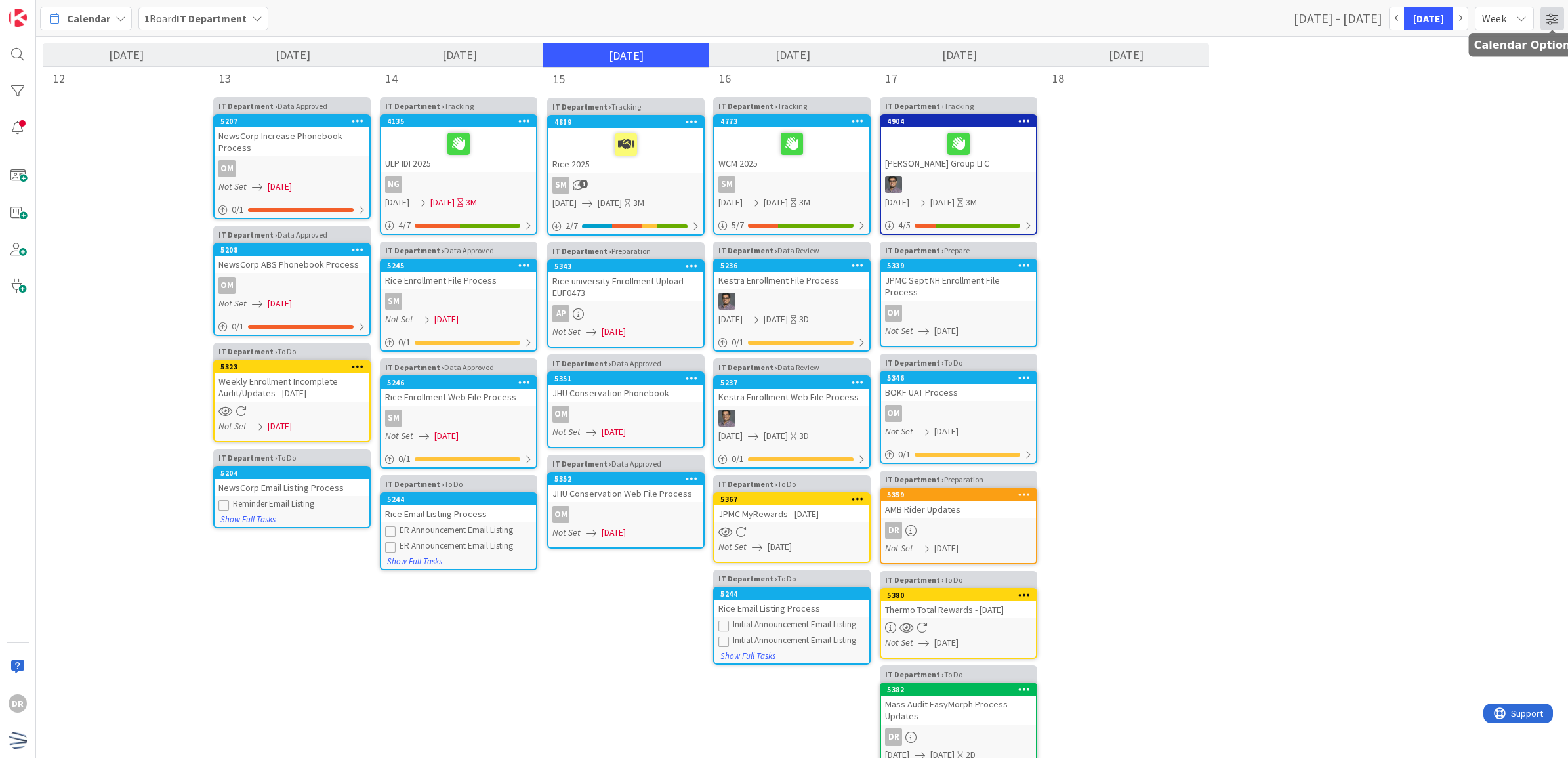
click at [1551, 19] on span at bounding box center [1551, 19] width 23 height 23
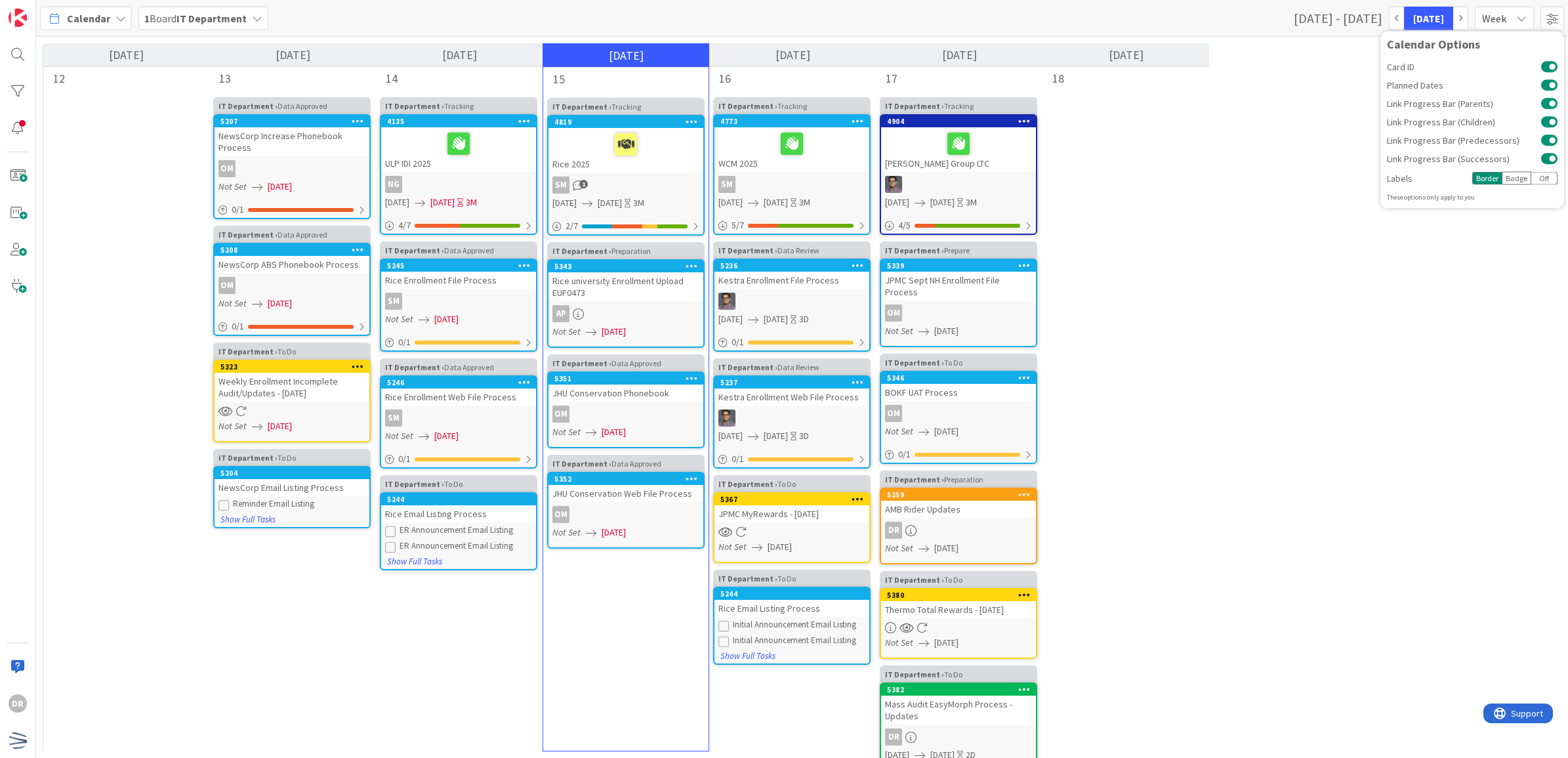
click at [198, 11] on span "1 Board IT Department" at bounding box center [195, 19] width 102 height 16
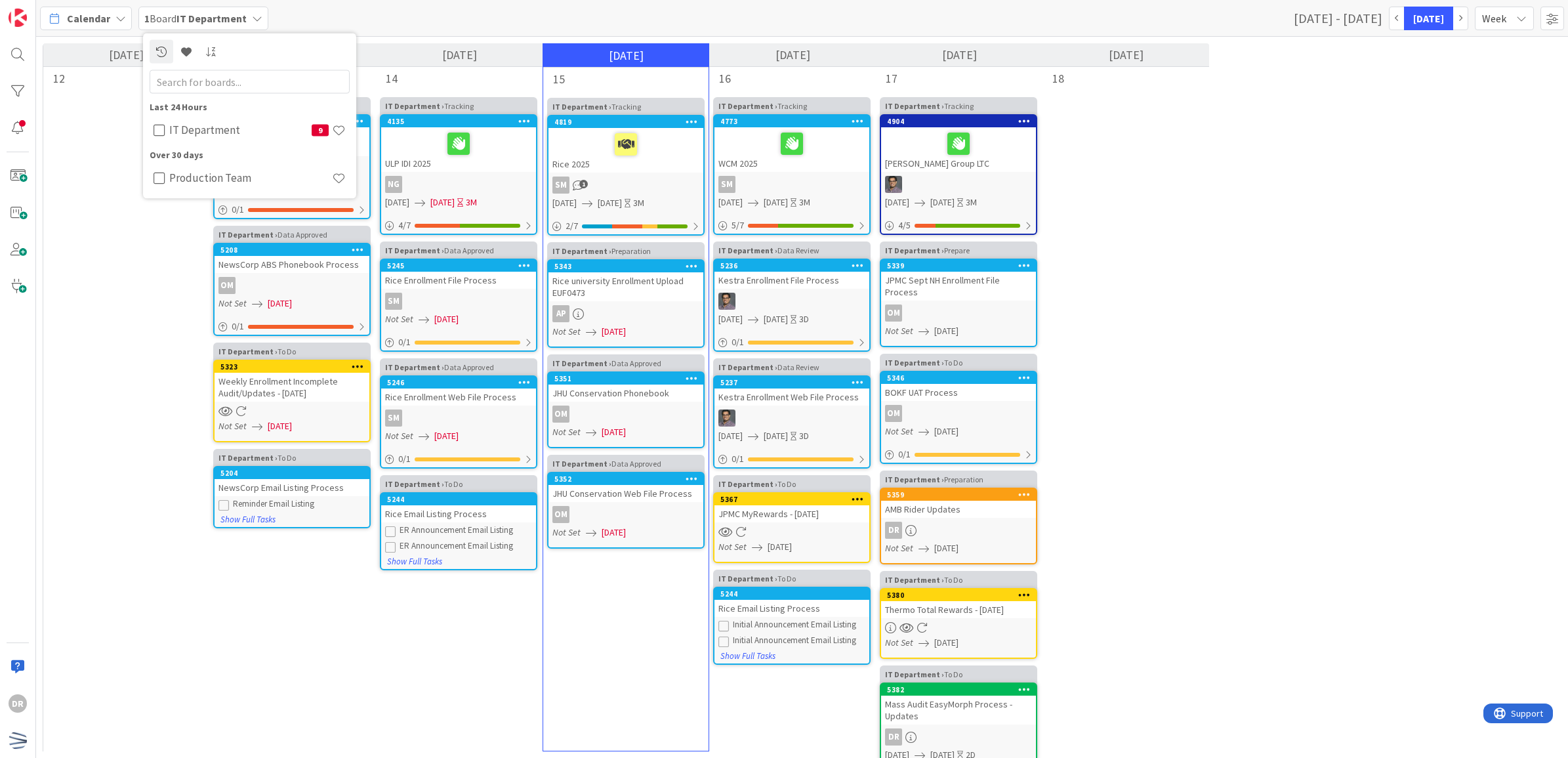
click at [200, 76] on input "text" at bounding box center [249, 81] width 200 height 23
drag, startPoint x: 200, startPoint y: 83, endPoint x: 55, endPoint y: 29, distance: 154.7
click at [55, 29] on div "Calendar 1 Board IT Department project [DATE] - [DATE] [DATE] Week Month Week D…" at bounding box center [802, 19] width 1532 height 37
click at [356, 7] on div "Calendar 1 Board IT Department Last 24 Hours IT Department 9 Over 30 days Produ…" at bounding box center [802, 19] width 1532 height 37
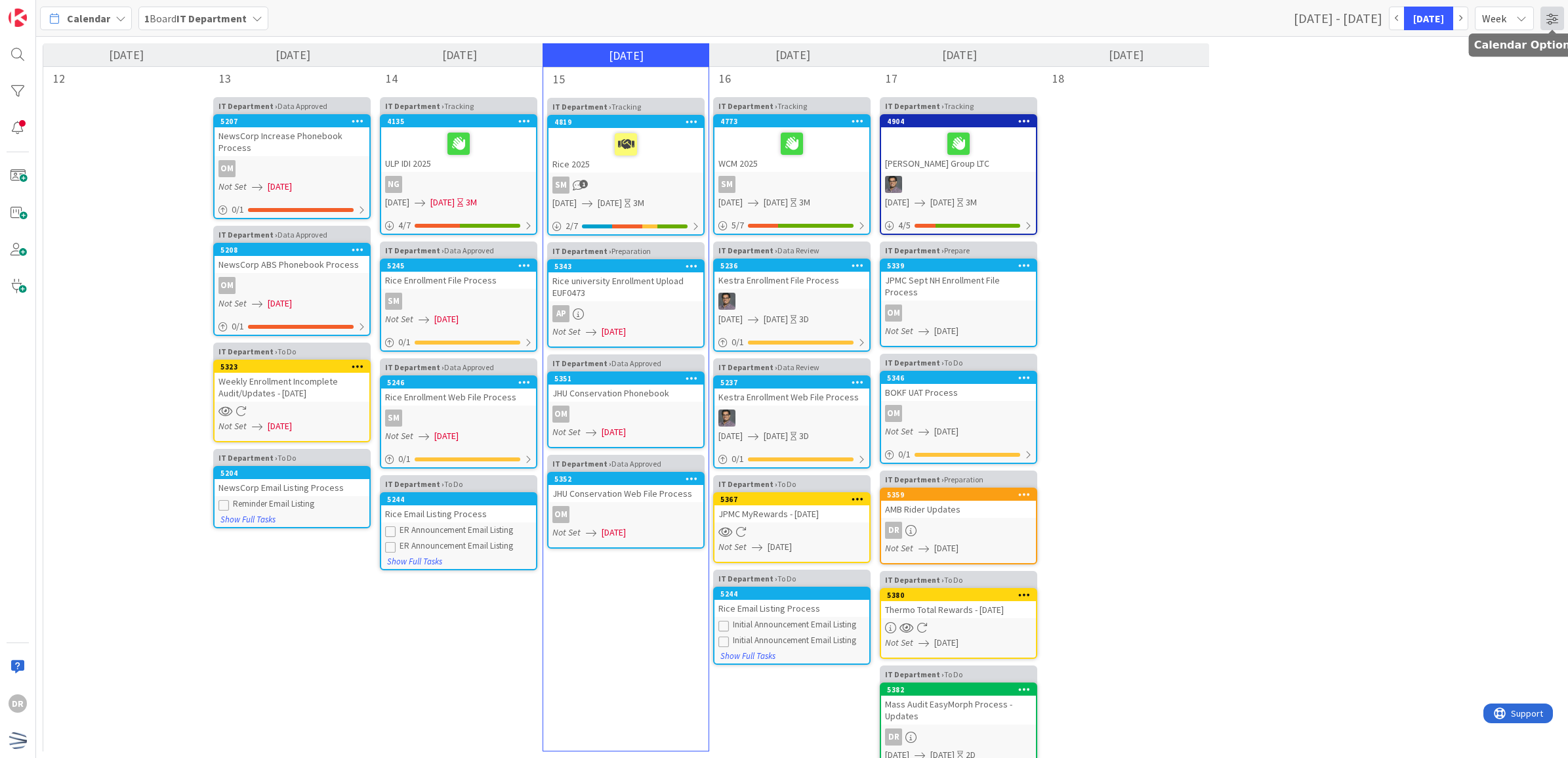
click at [1540, 24] on span at bounding box center [1551, 19] width 23 height 23
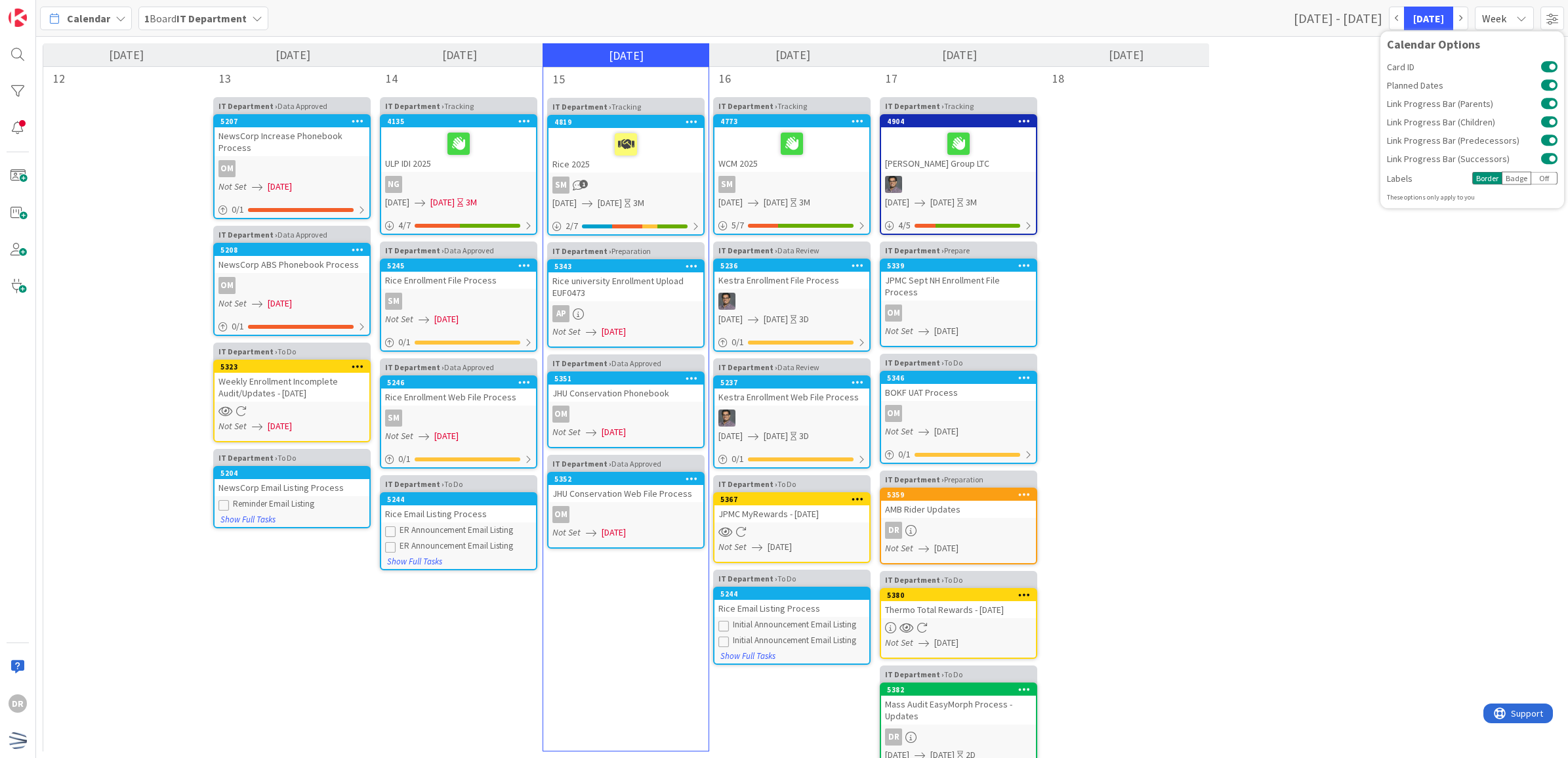
click at [1520, 180] on div "Badge" at bounding box center [1516, 178] width 29 height 13
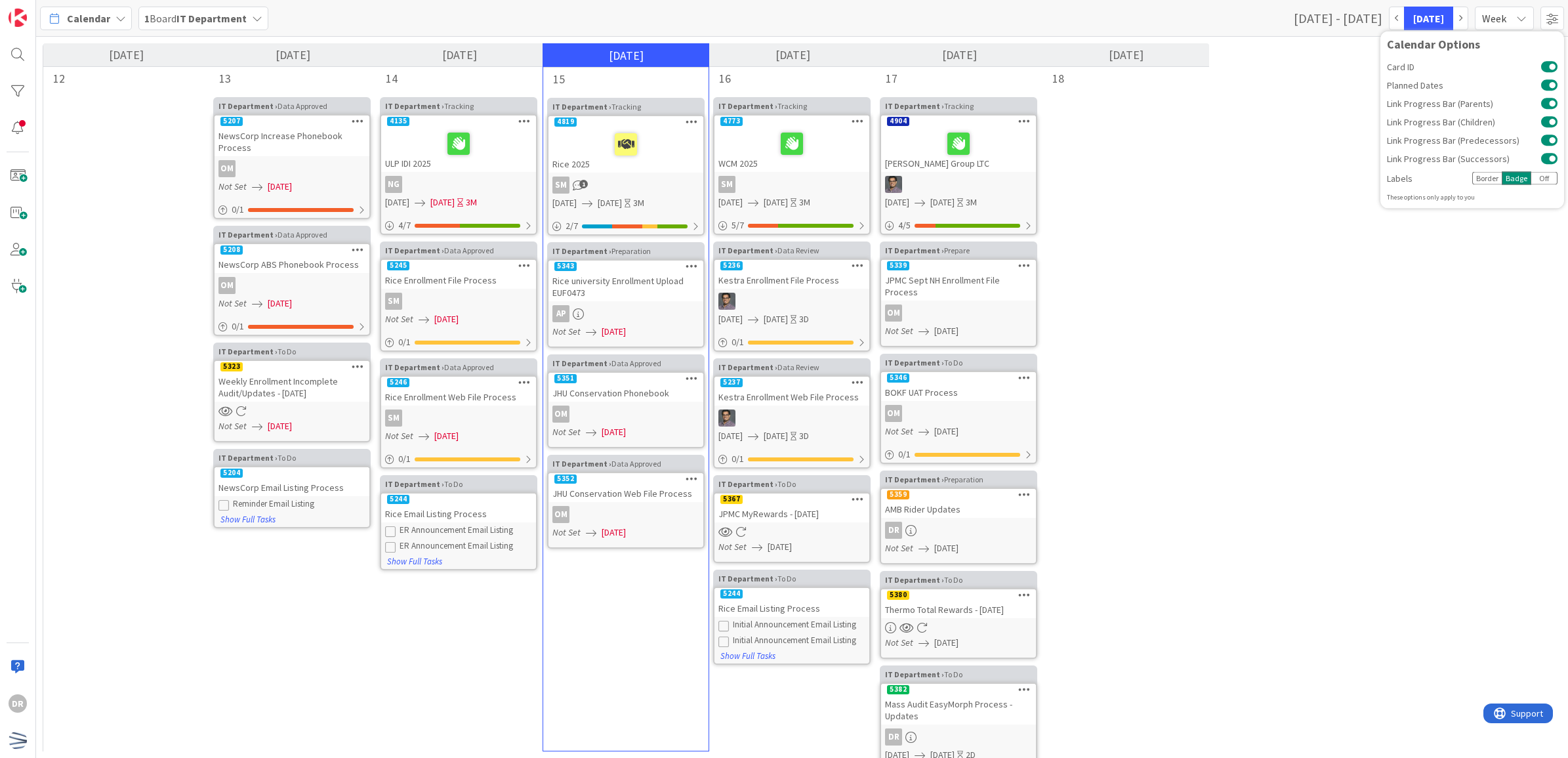
click at [1487, 178] on div "Border" at bounding box center [1486, 178] width 29 height 13
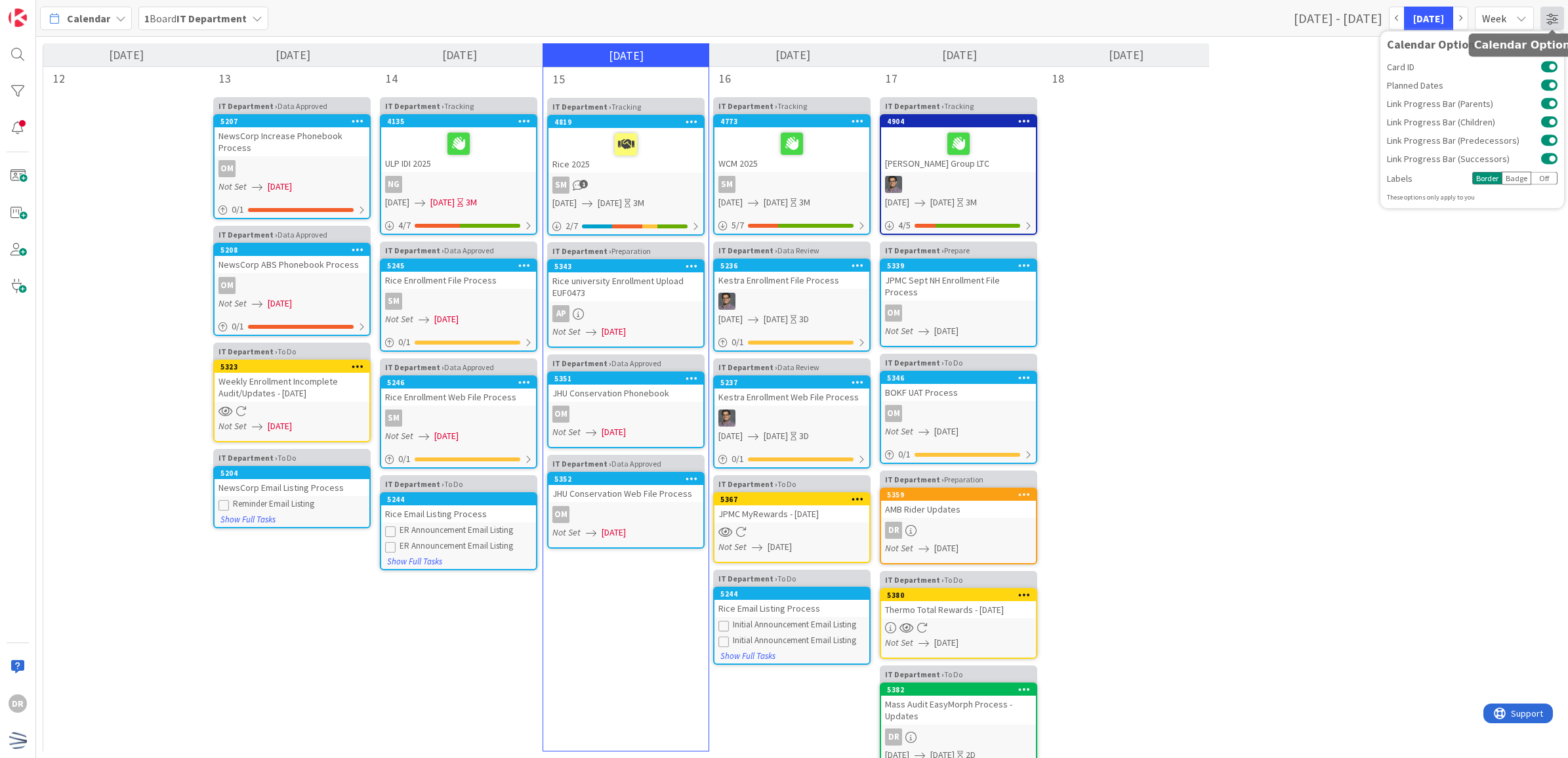
click at [1548, 17] on span at bounding box center [1551, 19] width 23 height 23
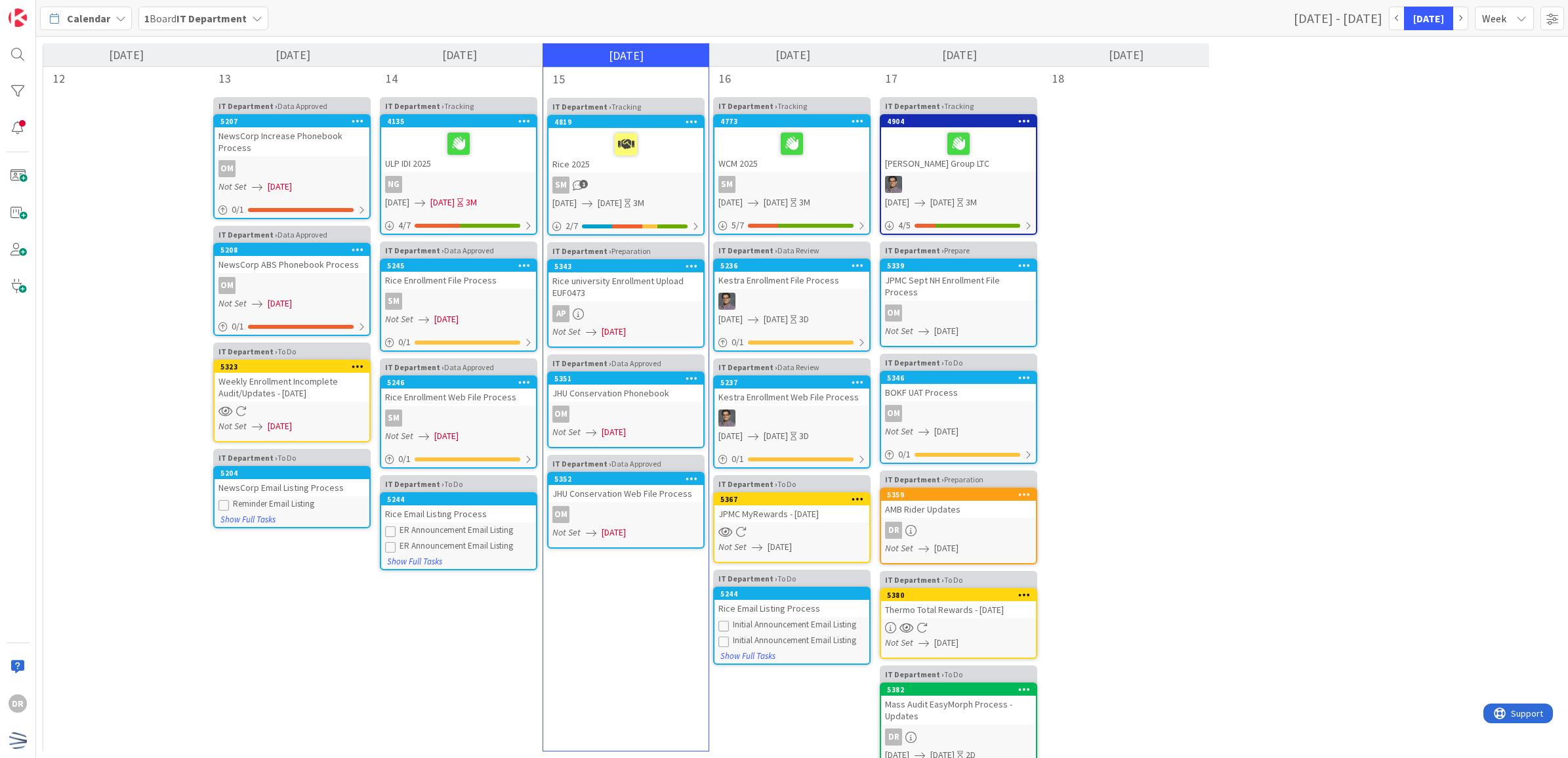
click at [227, 23] on b "IT Department" at bounding box center [212, 18] width 70 height 13
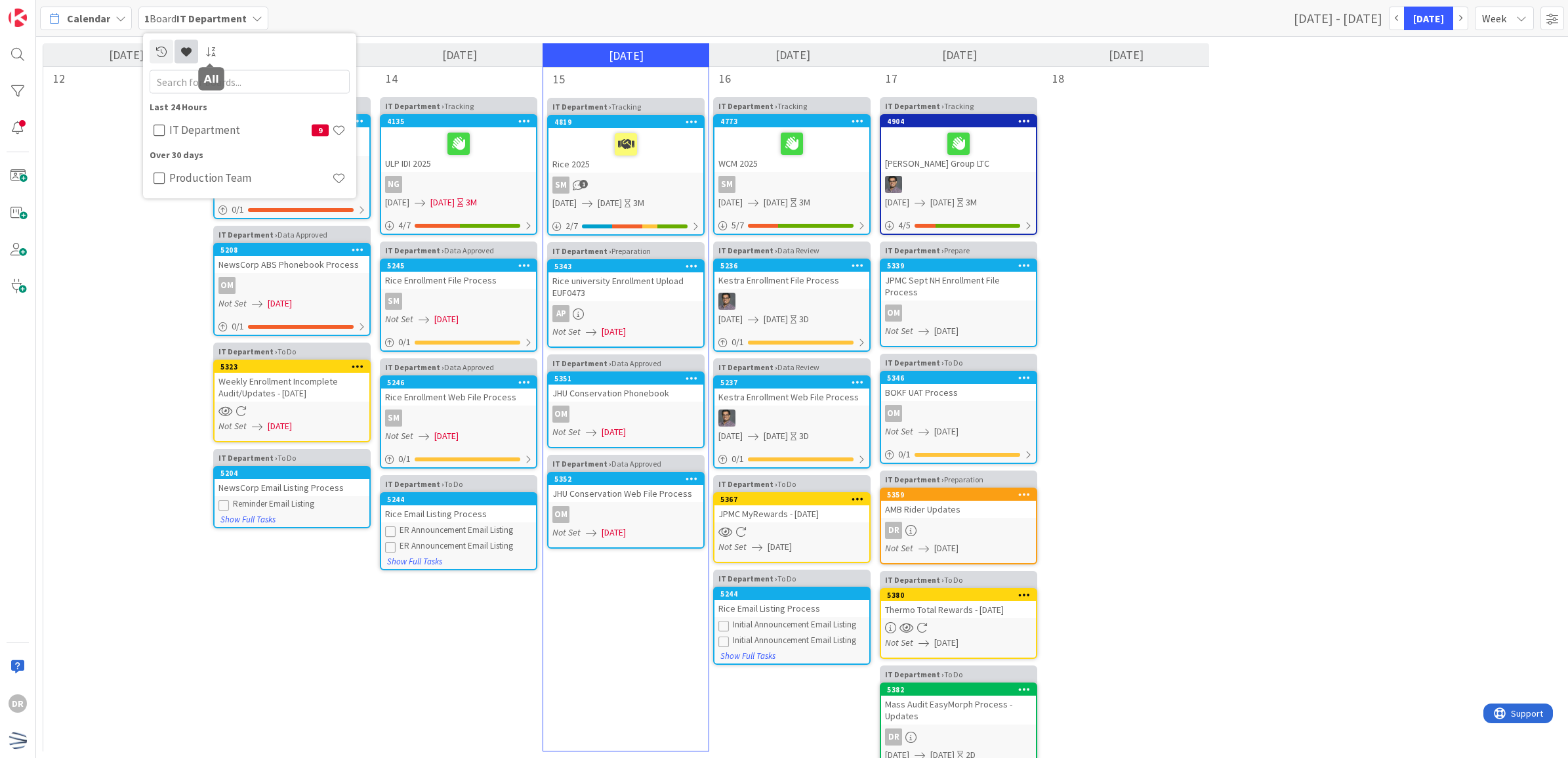
click at [189, 47] on icon at bounding box center [186, 51] width 11 height 11
click at [156, 48] on icon at bounding box center [161, 51] width 11 height 11
click at [1228, 630] on div "[DATE] 12 [DATE] 13 IT Department › Data Approved 5207 NewsCorp Increase Phoneb…" at bounding box center [802, 397] width 1532 height 721
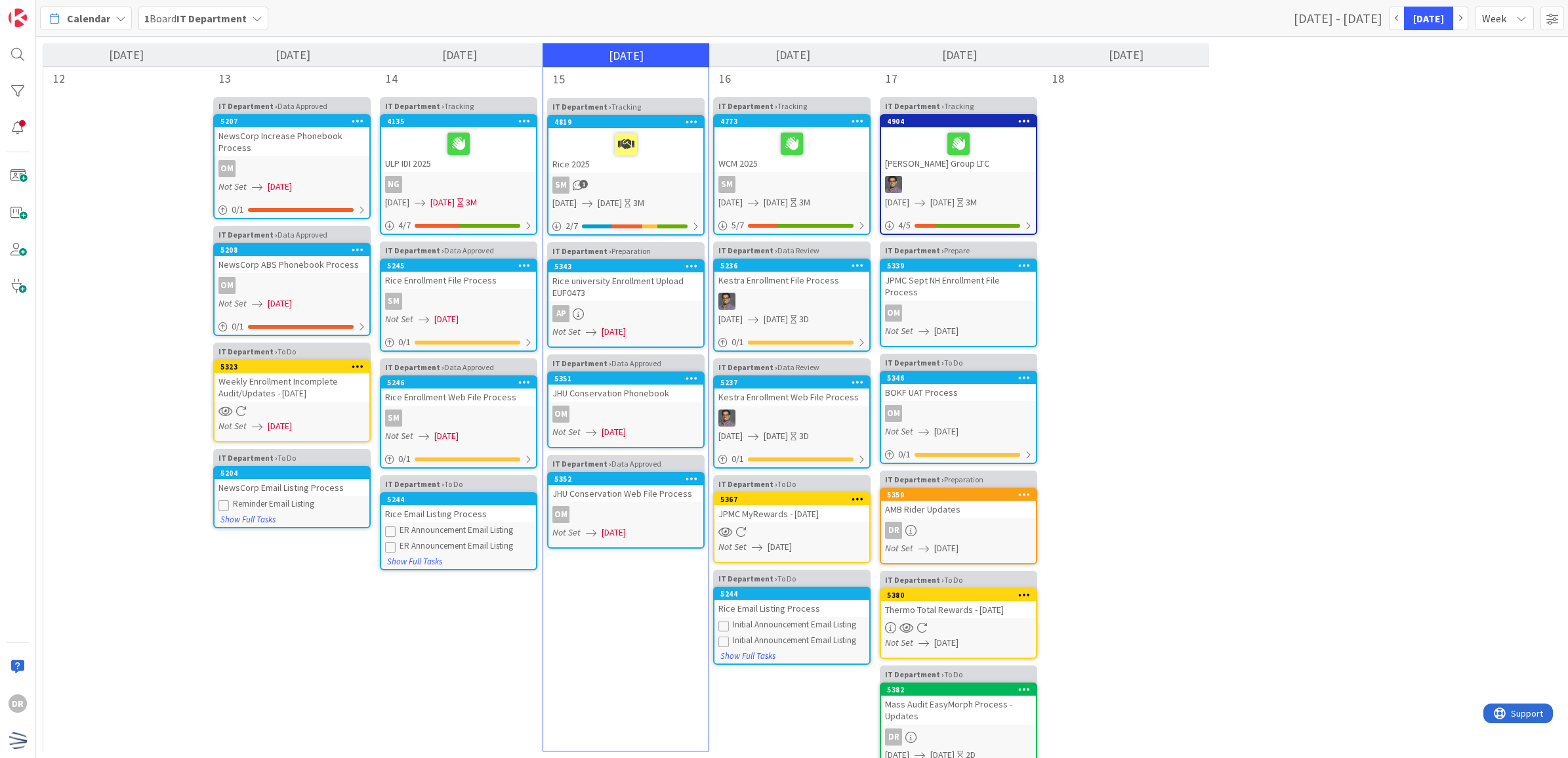
click at [1507, 0] on div "Calendar 1 Board IT Department [DATE] - [DATE] [DATE] Week Month Week Day Show …" at bounding box center [802, 19] width 1532 height 37
click at [1511, 13] on div "Week" at bounding box center [1504, 19] width 59 height 23
click at [1477, 45] on link "Month" at bounding box center [1481, 49] width 103 height 23
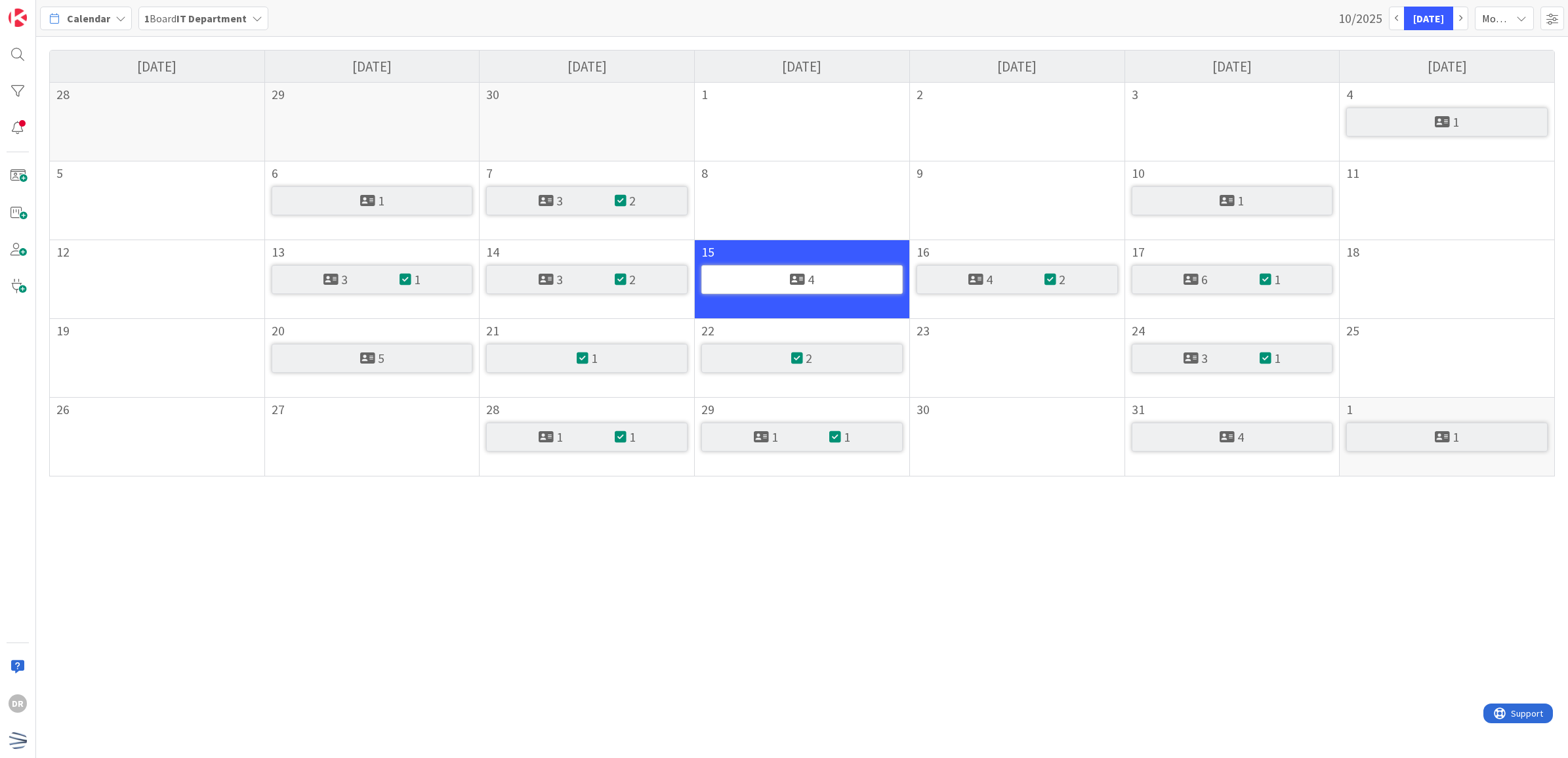
click at [84, 25] on span "Calendar" at bounding box center [89, 19] width 43 height 16
click at [132, 102] on div "My Zone Organization Select a single board Kanban List (Bulk Actions) Metrics P…" at bounding box center [105, 180] width 130 height 286
click at [130, 109] on span "Kanban" at bounding box center [116, 113] width 95 height 20
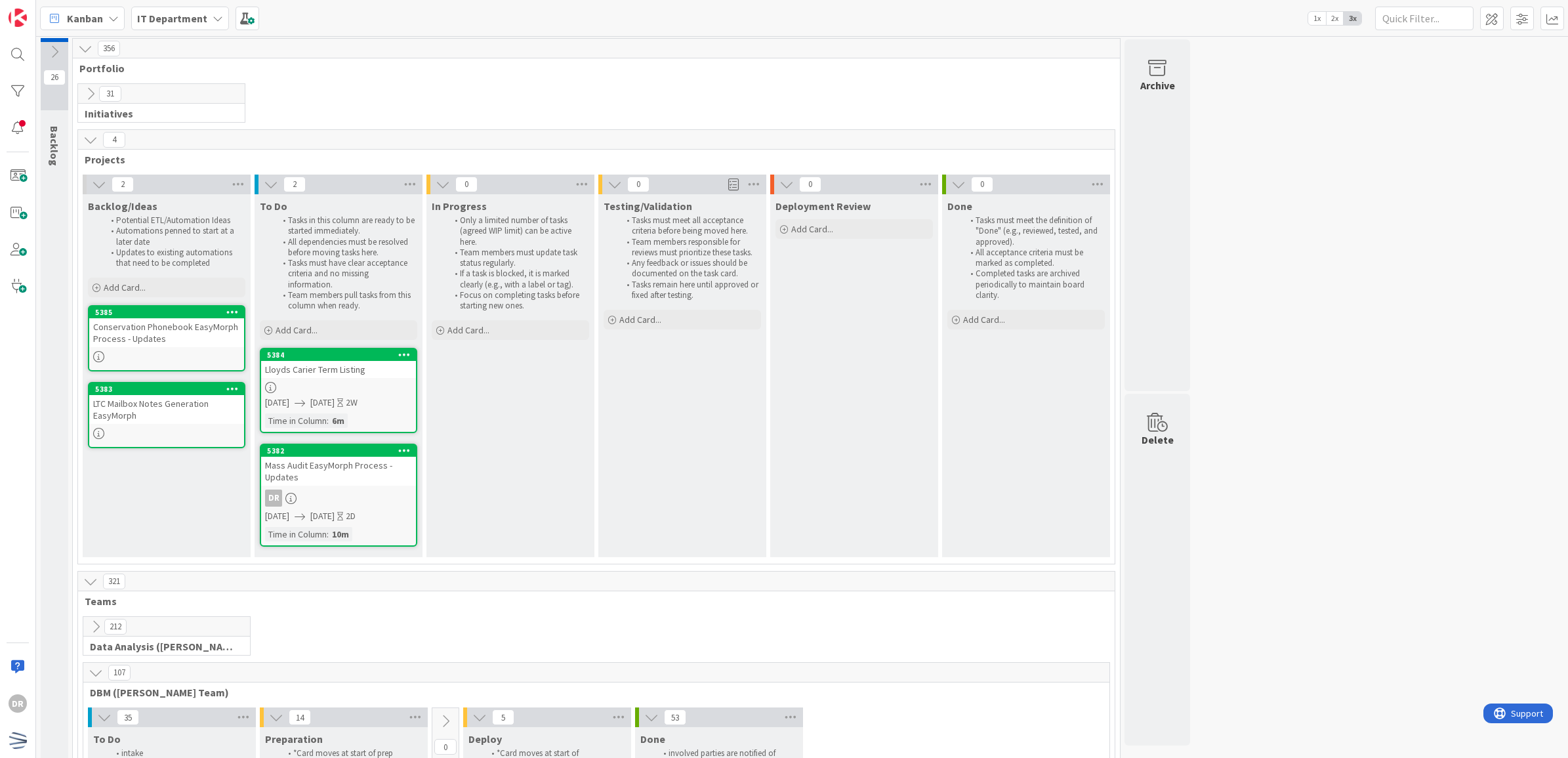
scroll to position [5, 0]
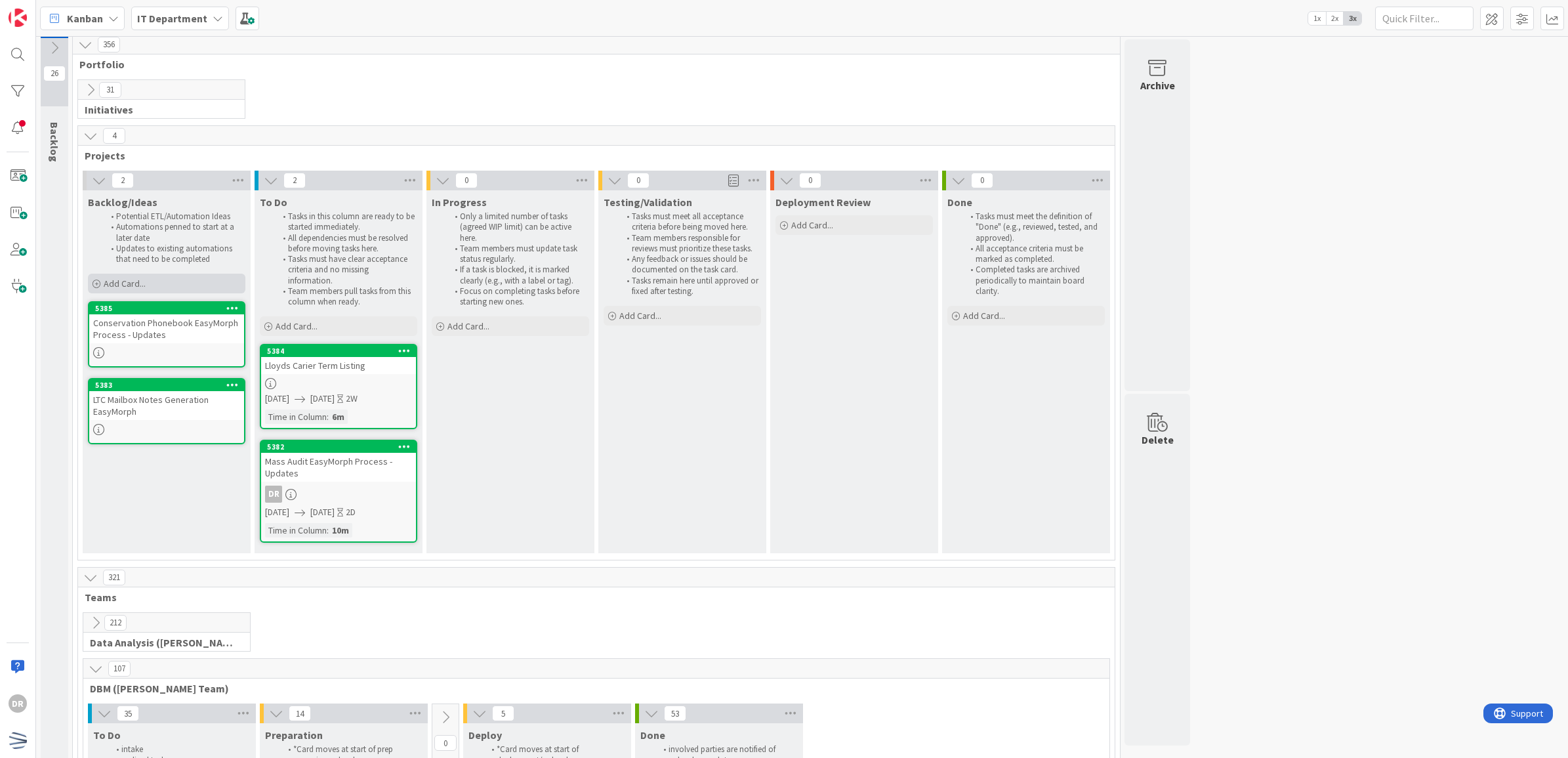
click at [152, 286] on div "Add Card..." at bounding box center [166, 283] width 157 height 20
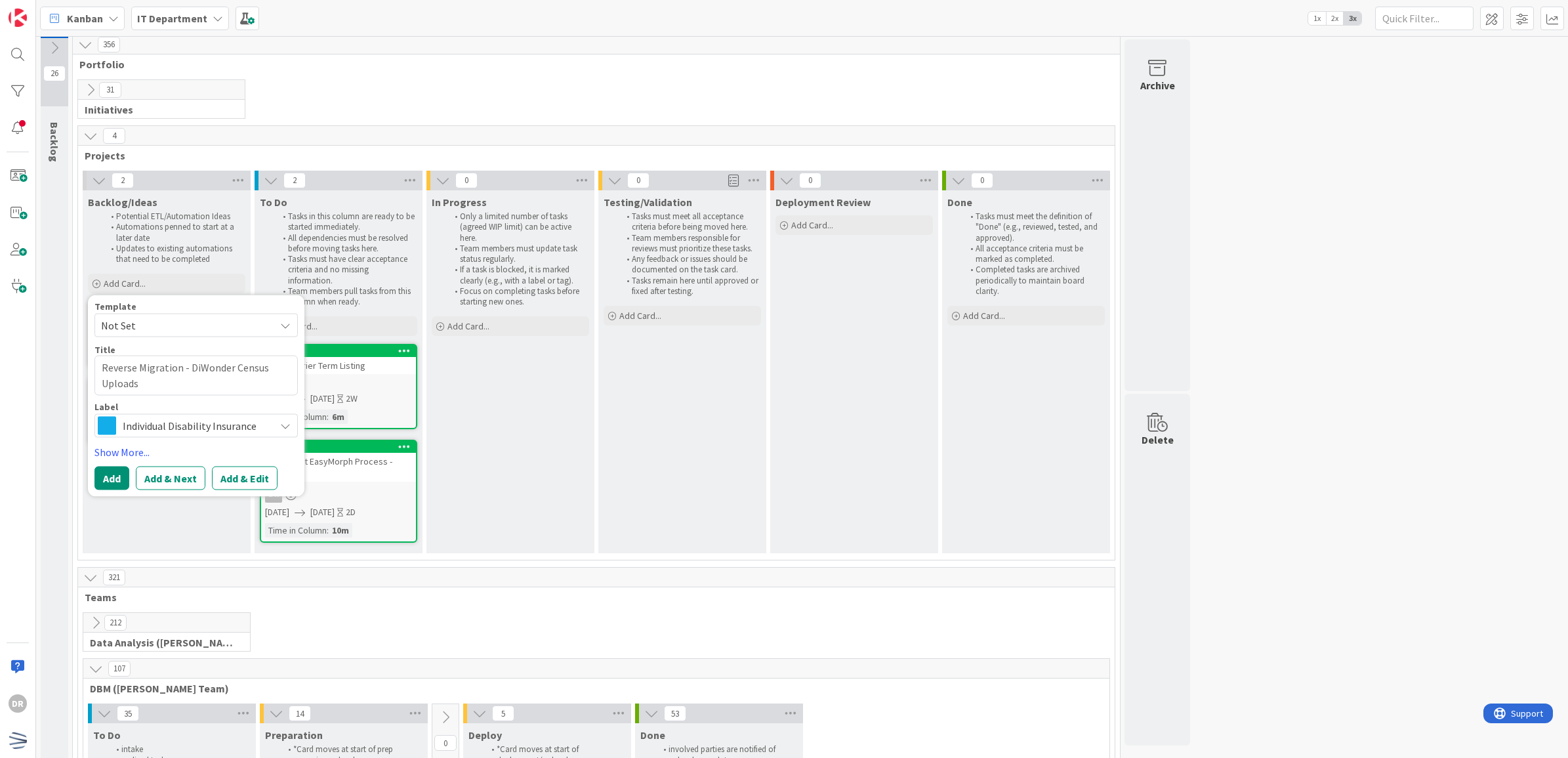
click at [135, 428] on span "Individual Disability Insurance" at bounding box center [195, 424] width 145 height 19
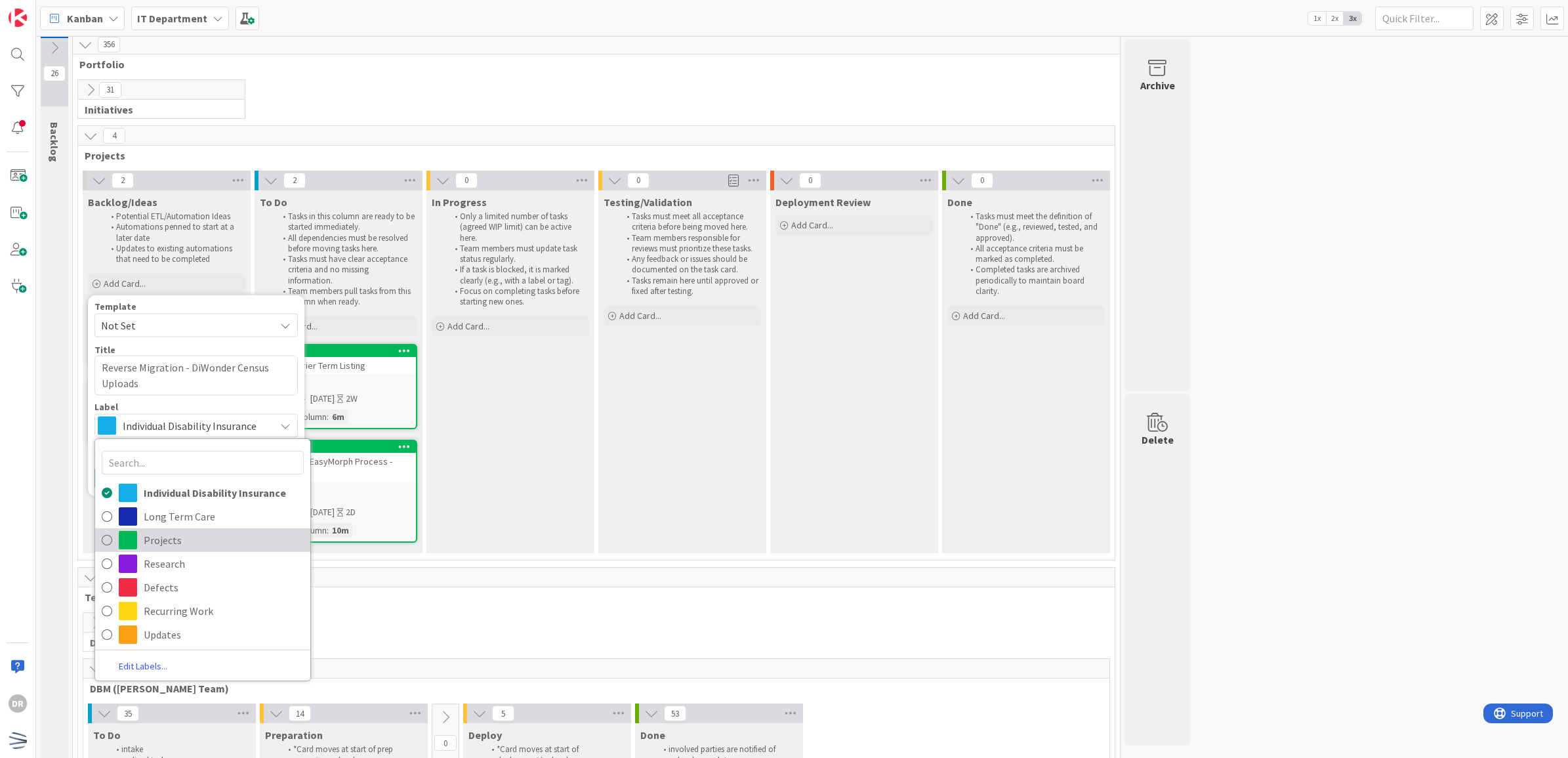
click at [139, 543] on link "Projects" at bounding box center [203, 539] width 216 height 23
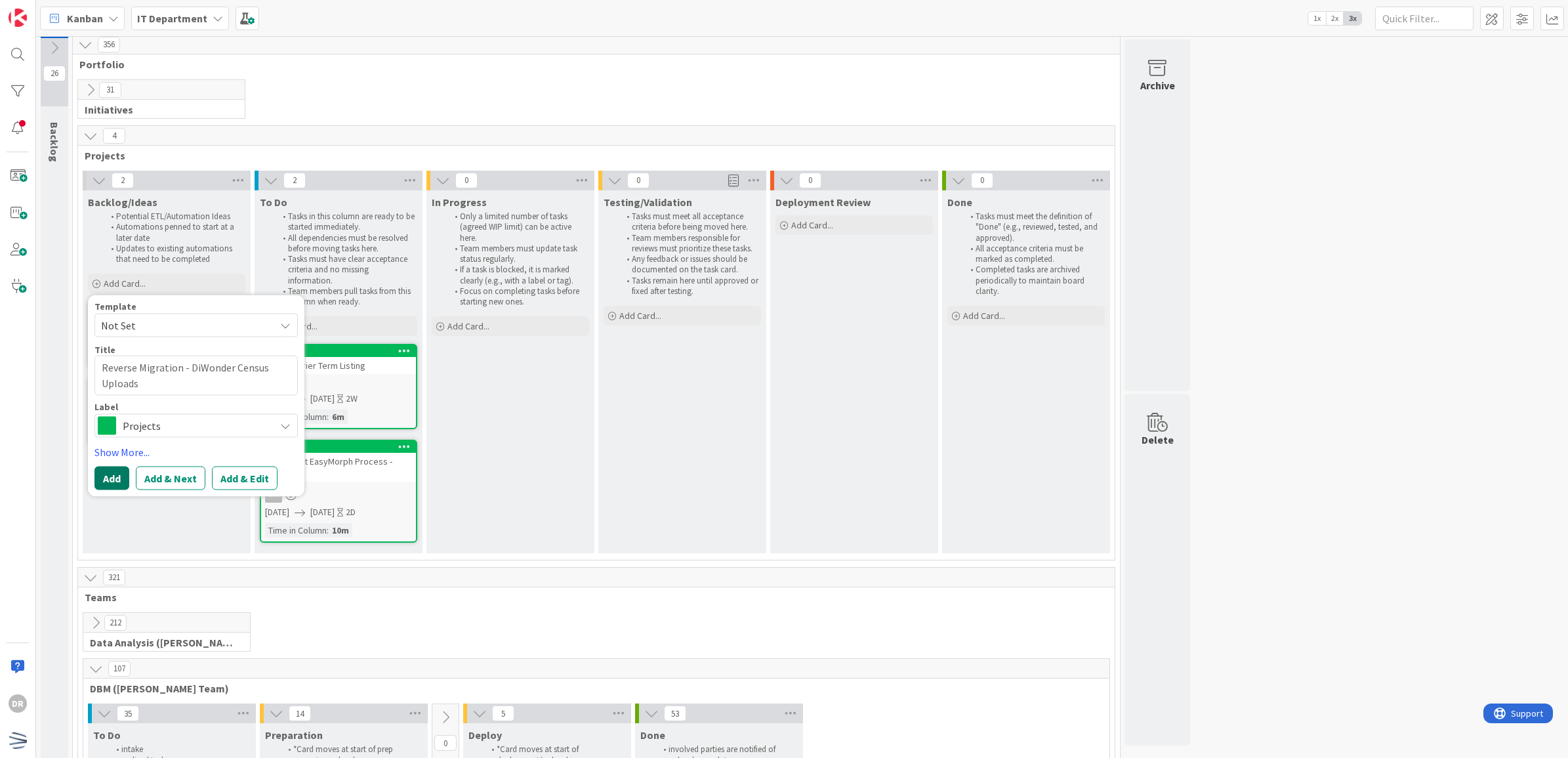
click at [109, 473] on button "Add" at bounding box center [112, 478] width 35 height 23
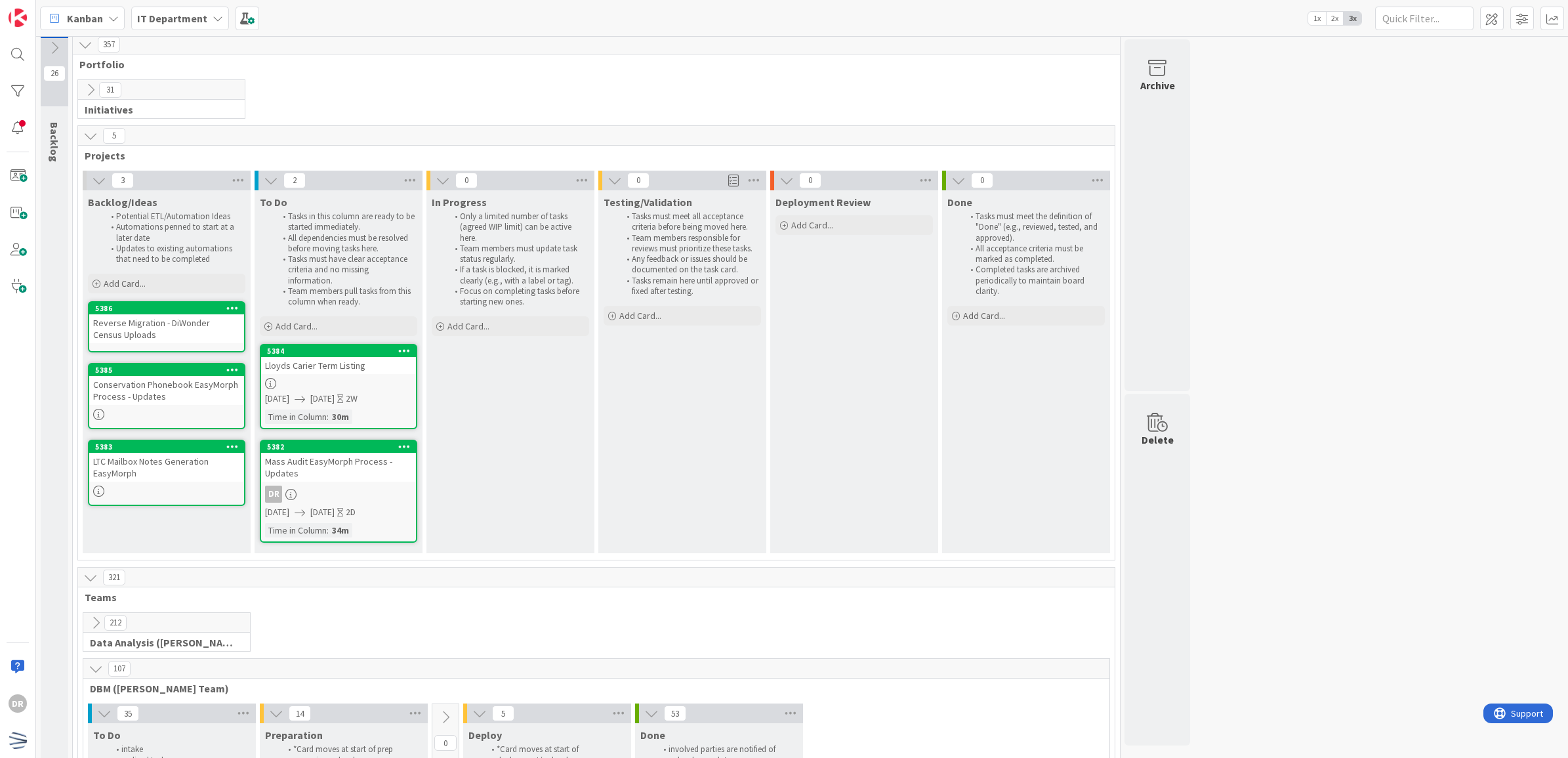
click at [189, 337] on div "Reverse Migration - DiWonder Census Uploads" at bounding box center [166, 329] width 155 height 29
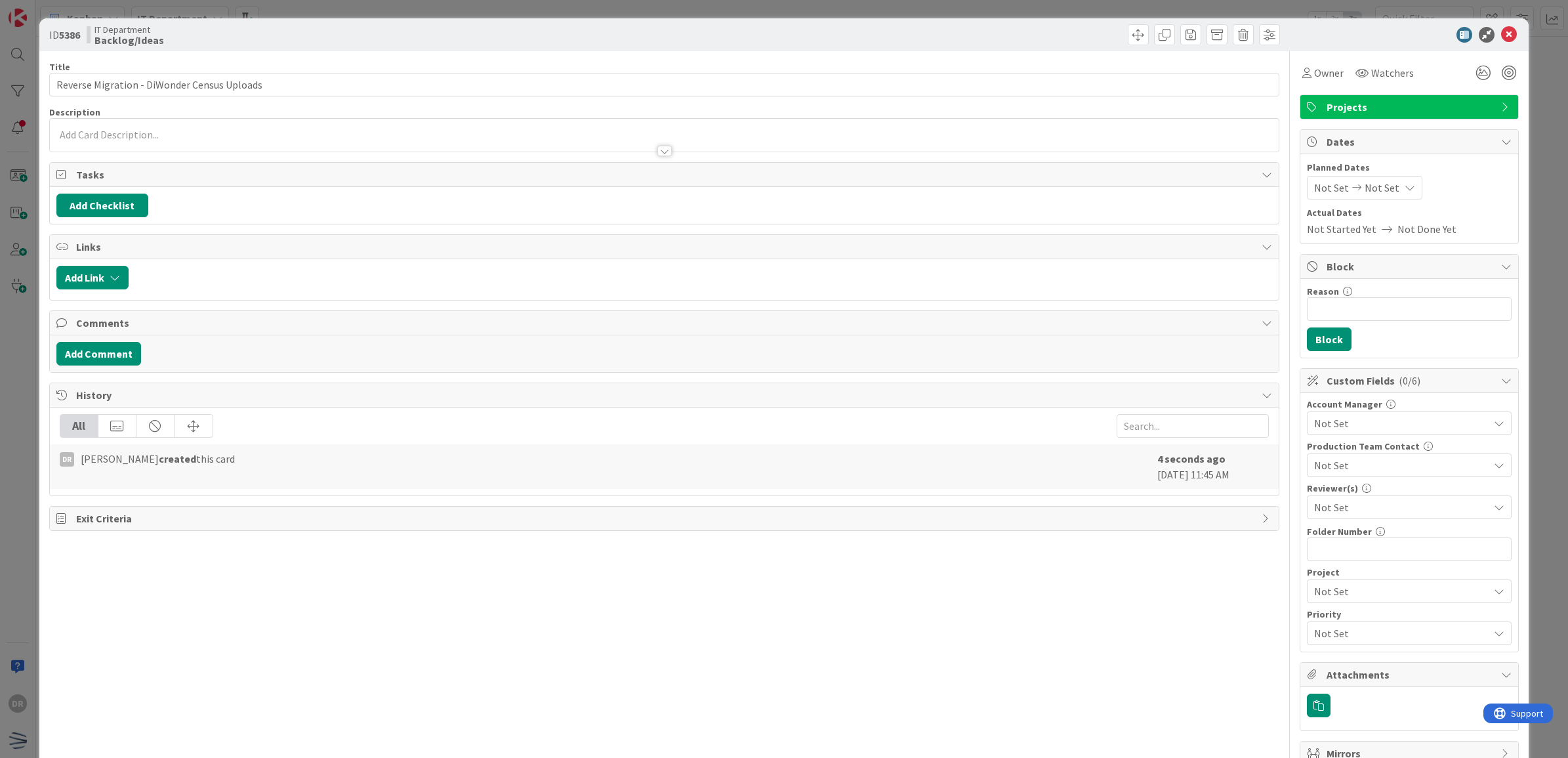
click at [197, 142] on div at bounding box center [664, 144] width 1230 height 14
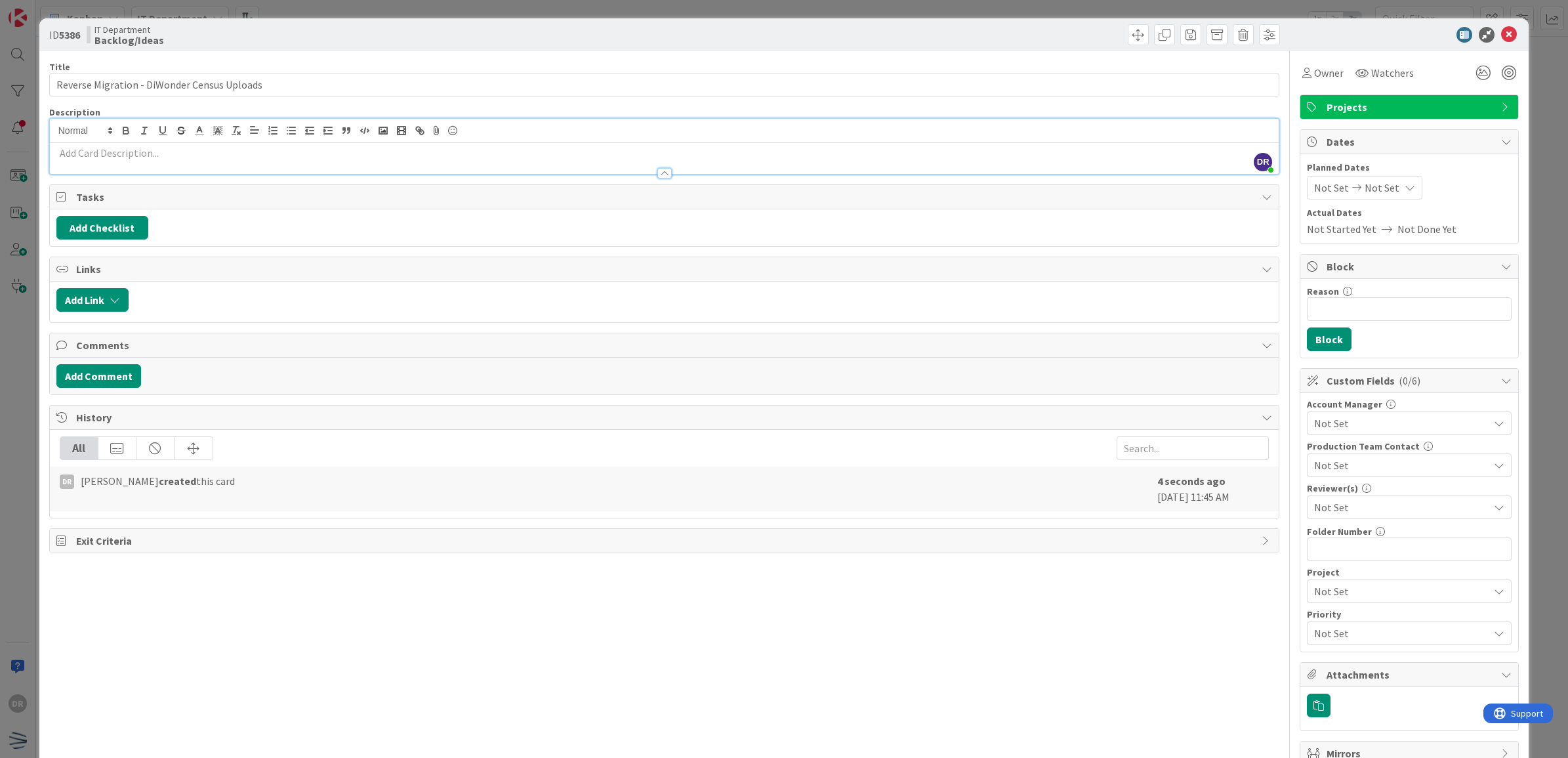
click at [198, 155] on p at bounding box center [664, 152] width 1216 height 15
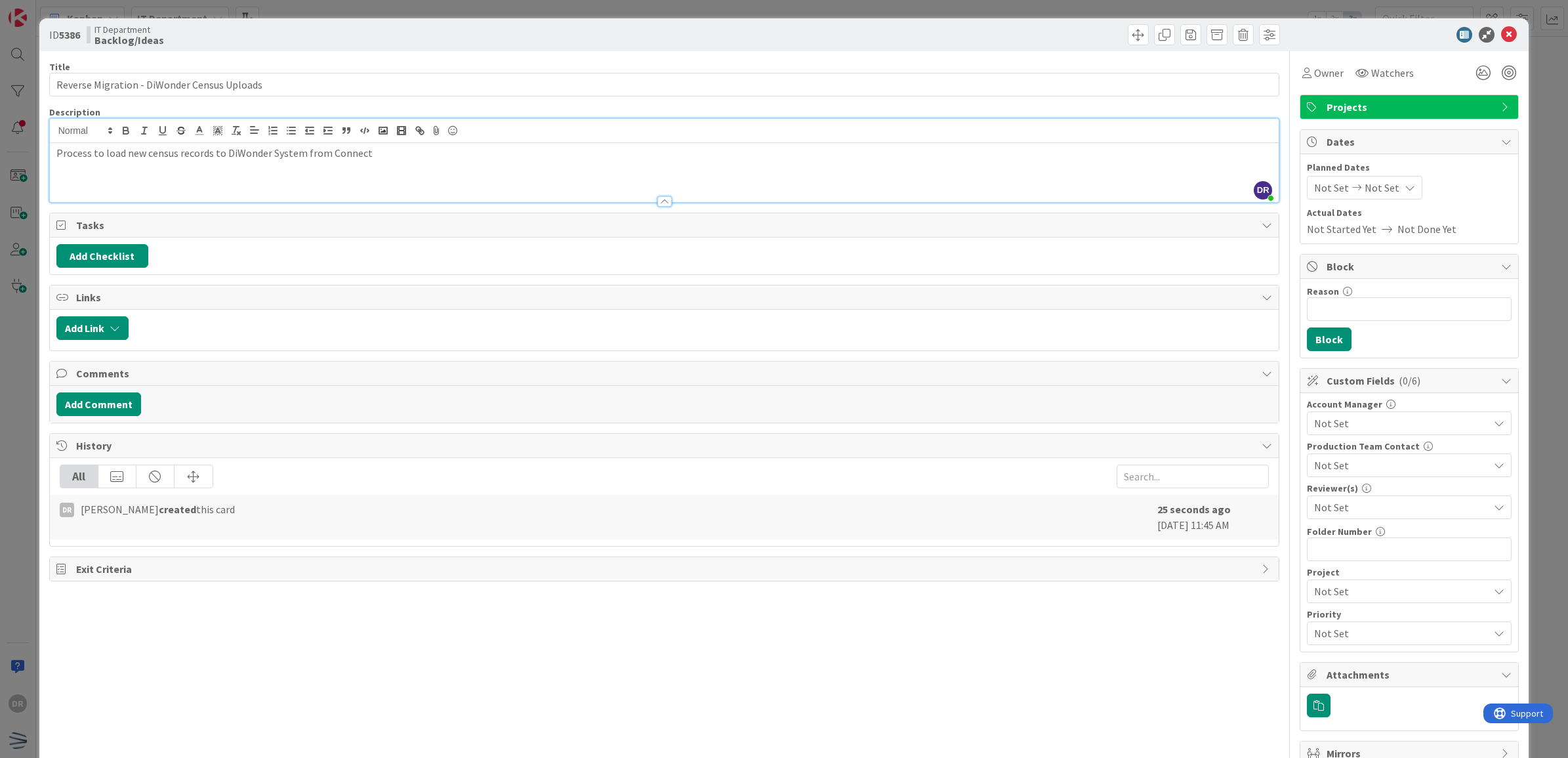
click at [1473, 181] on div "Not Set Not Set" at bounding box center [1409, 187] width 205 height 23
click at [1501, 36] on icon at bounding box center [1509, 35] width 16 height 16
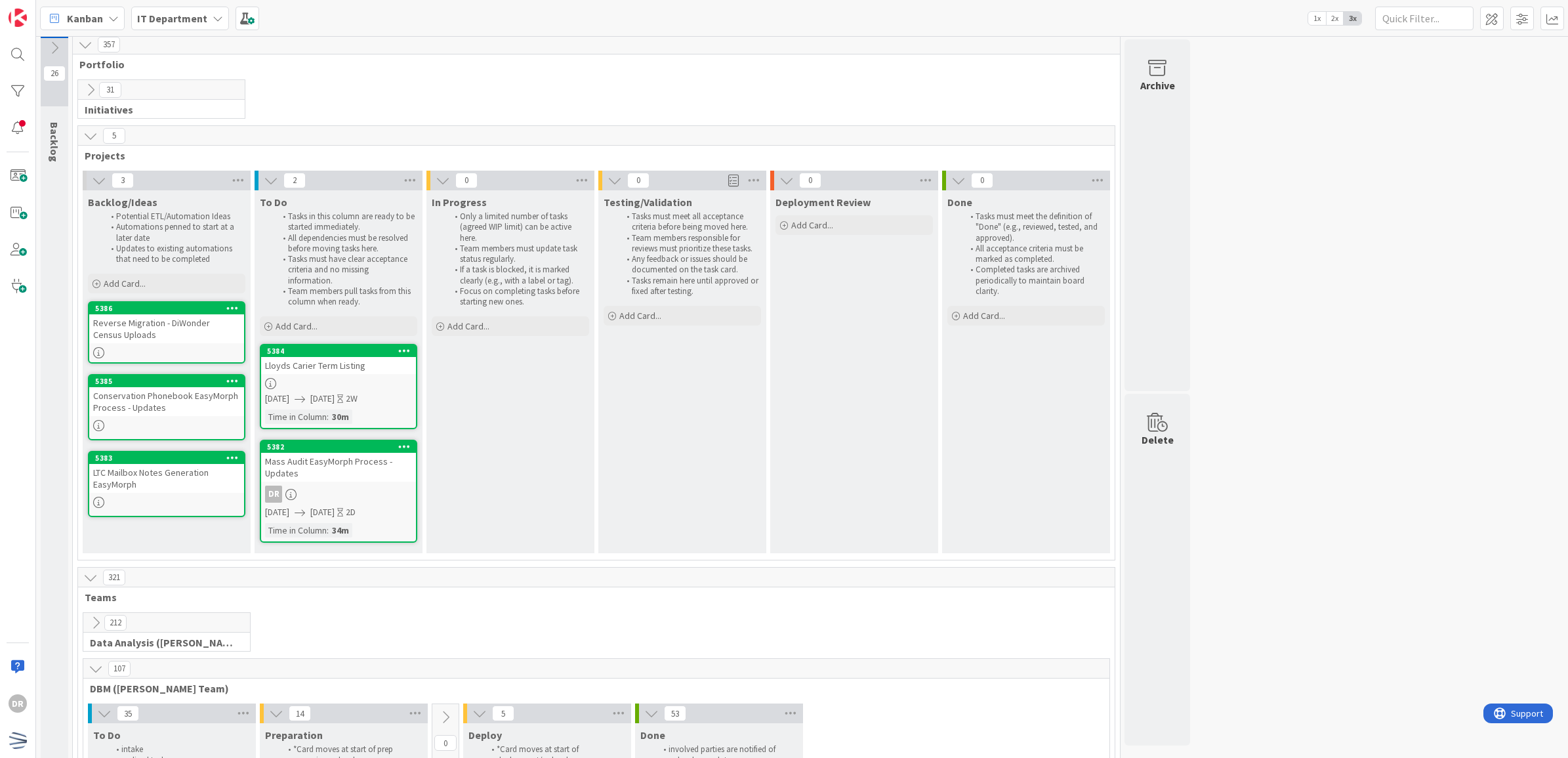
click at [502, 418] on div "In Progress Only a limited number of tasks (agreed WIP limit) can be active her…" at bounding box center [510, 372] width 168 height 363
click at [309, 368] on div "Lloyds Carier Term Listing" at bounding box center [338, 365] width 155 height 17
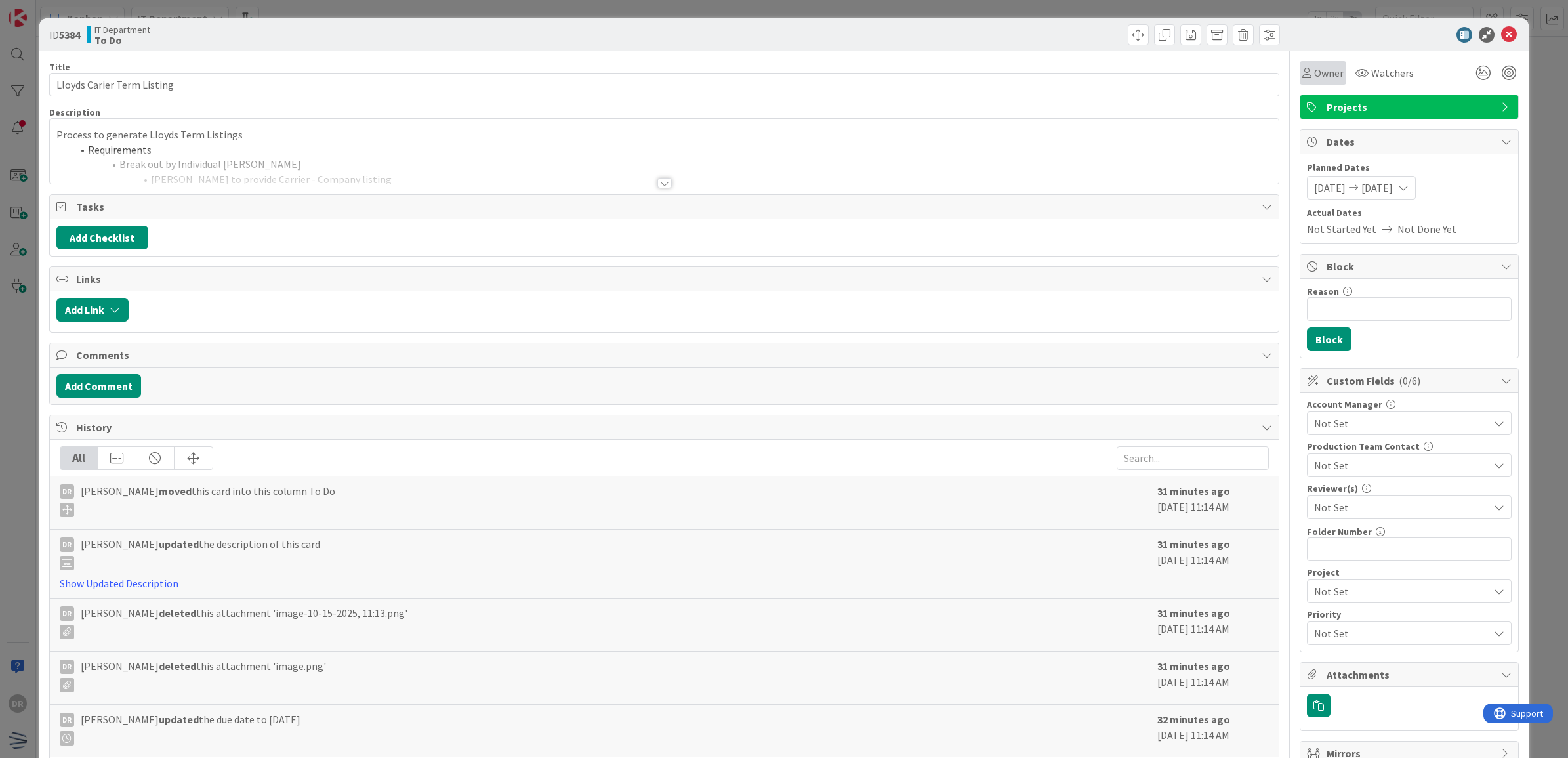
click at [1322, 79] on span "Owner" at bounding box center [1328, 73] width 29 height 16
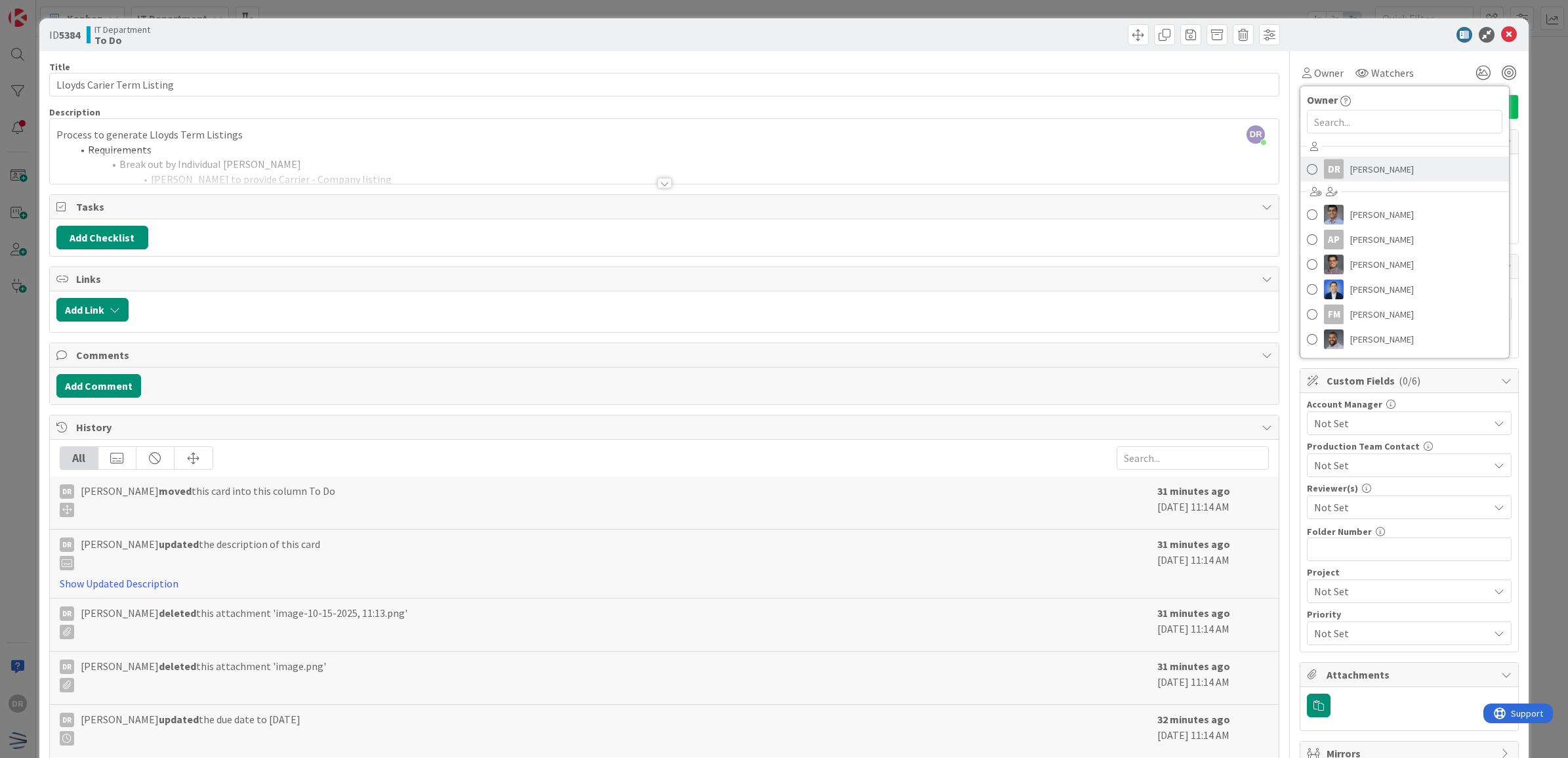
click at [1323, 169] on div "DR" at bounding box center [1333, 169] width 20 height 20
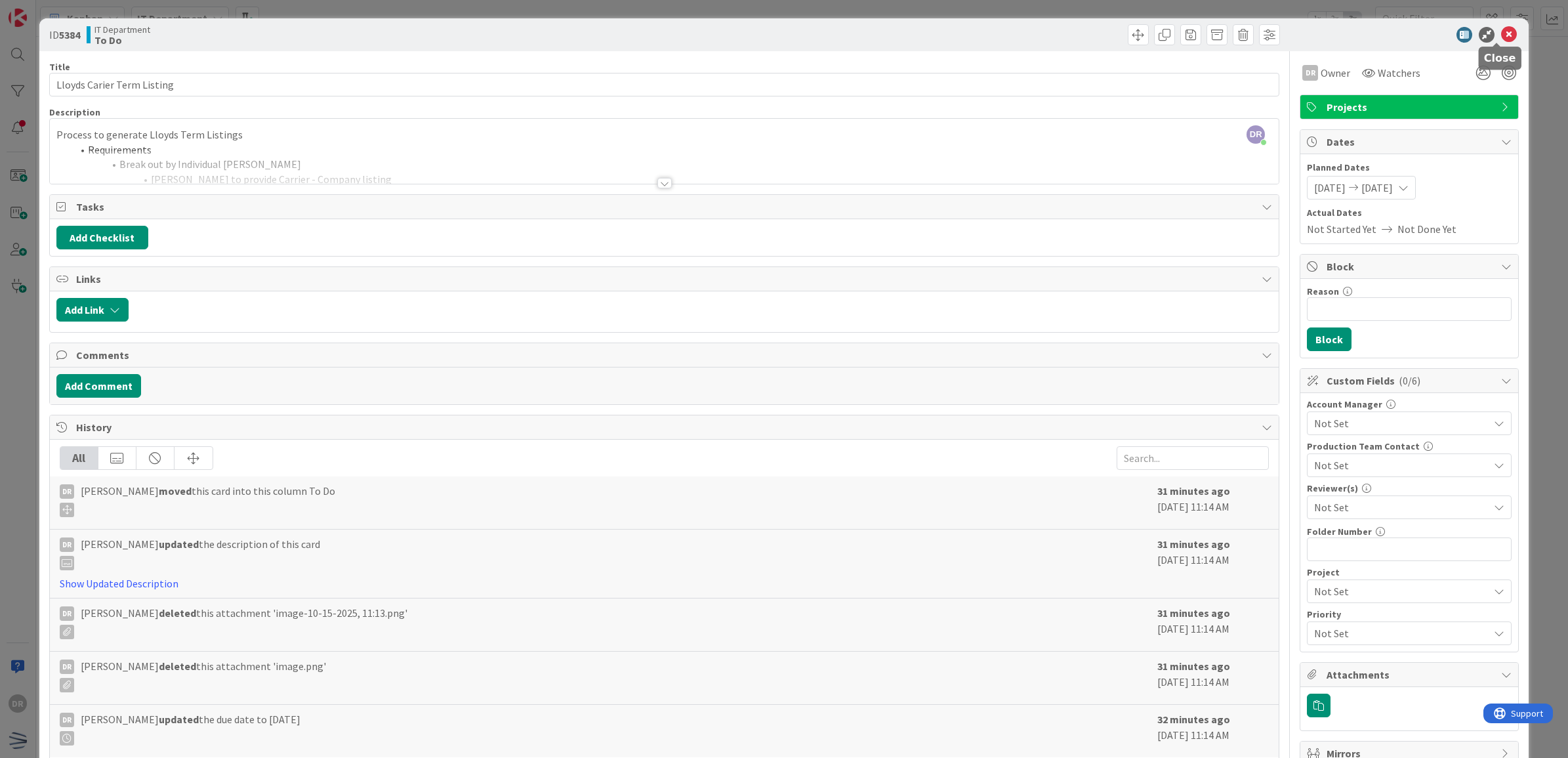
click at [1501, 33] on icon at bounding box center [1509, 35] width 16 height 16
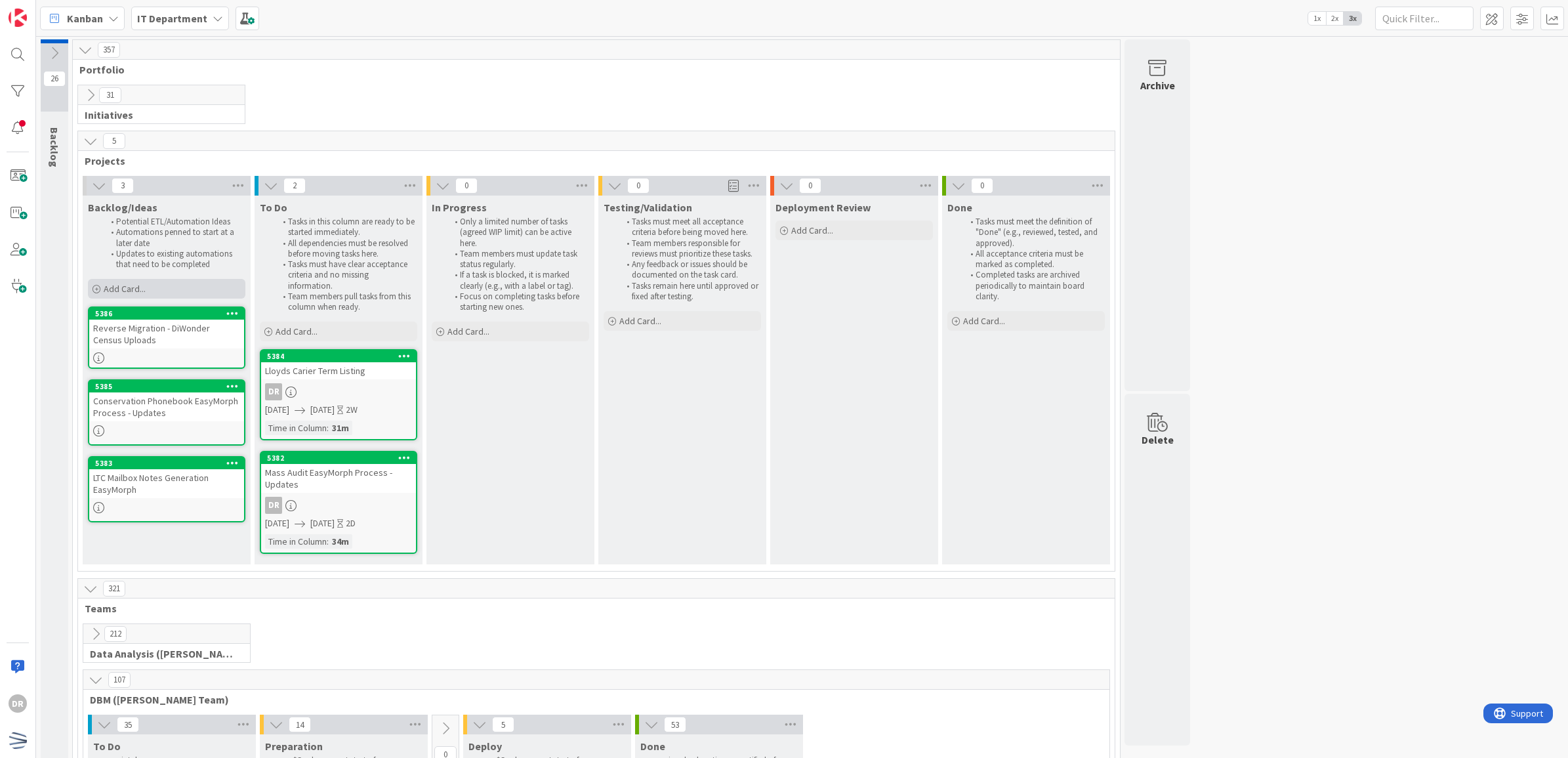
click at [137, 287] on span "Add Card..." at bounding box center [124, 289] width 42 height 12
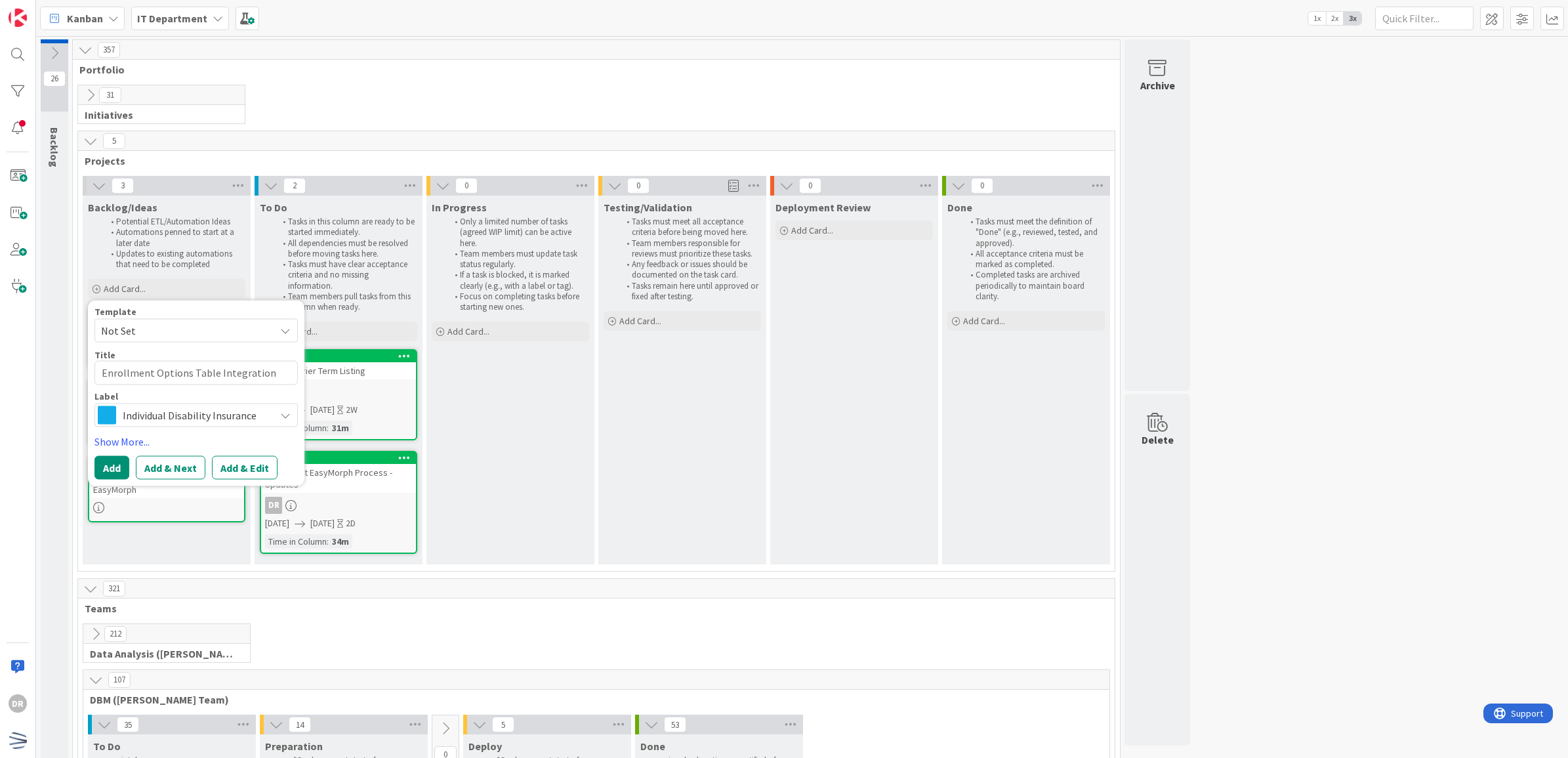
click at [219, 418] on span "Individual Disability Insurance" at bounding box center [195, 415] width 145 height 19
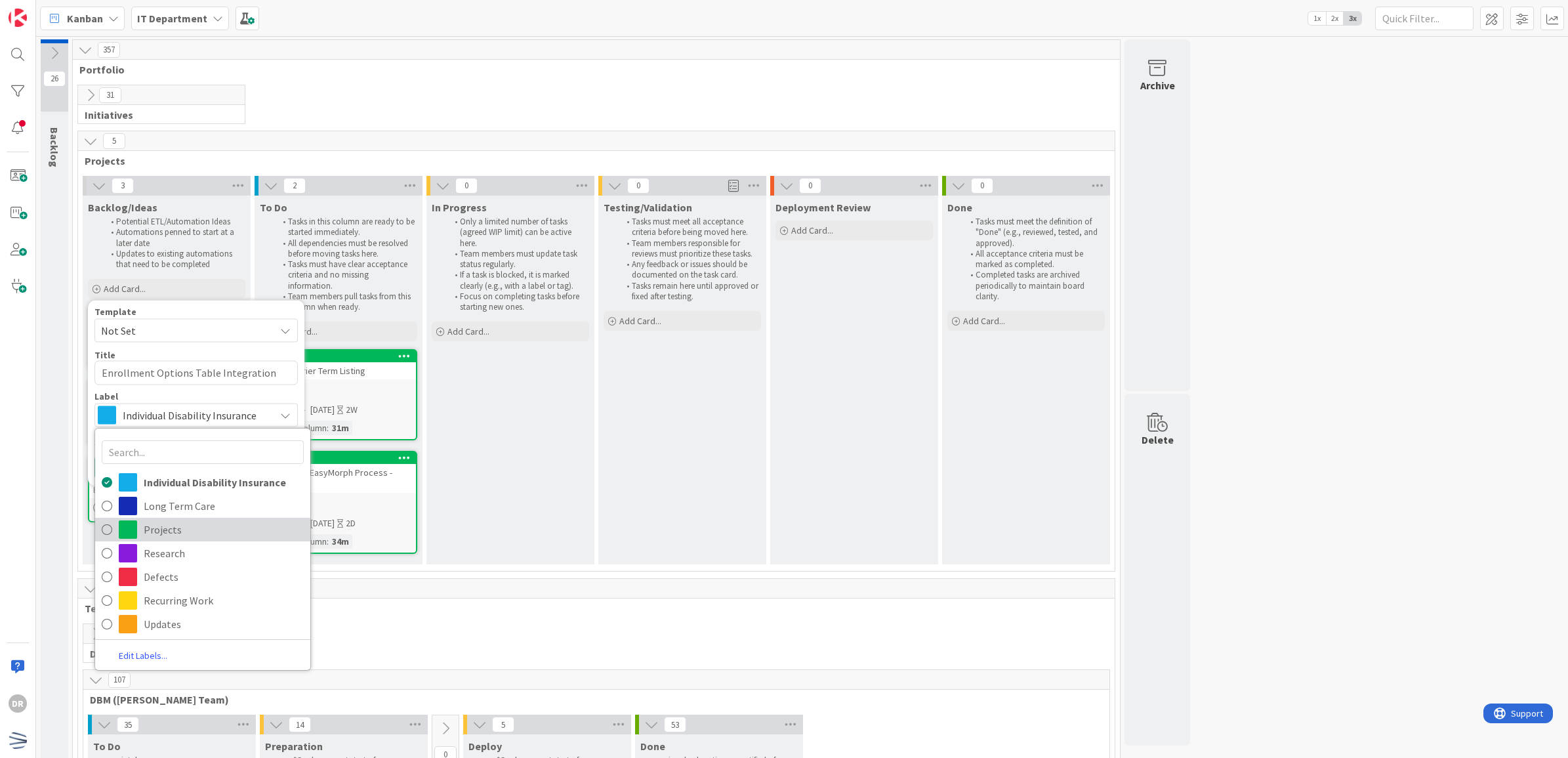
click at [153, 531] on span "Projects" at bounding box center [223, 530] width 160 height 20
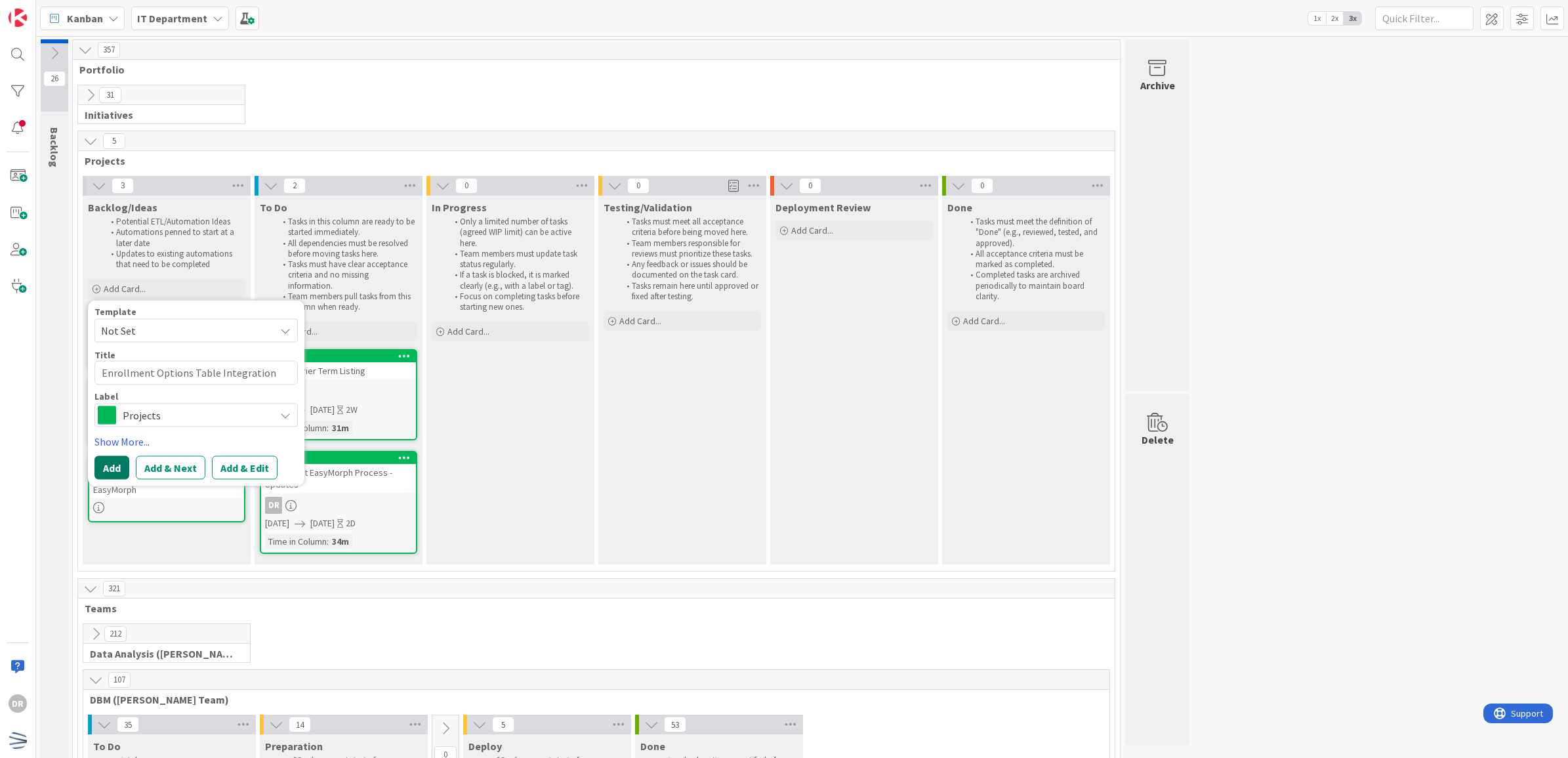
click at [111, 470] on button "Add" at bounding box center [112, 467] width 35 height 23
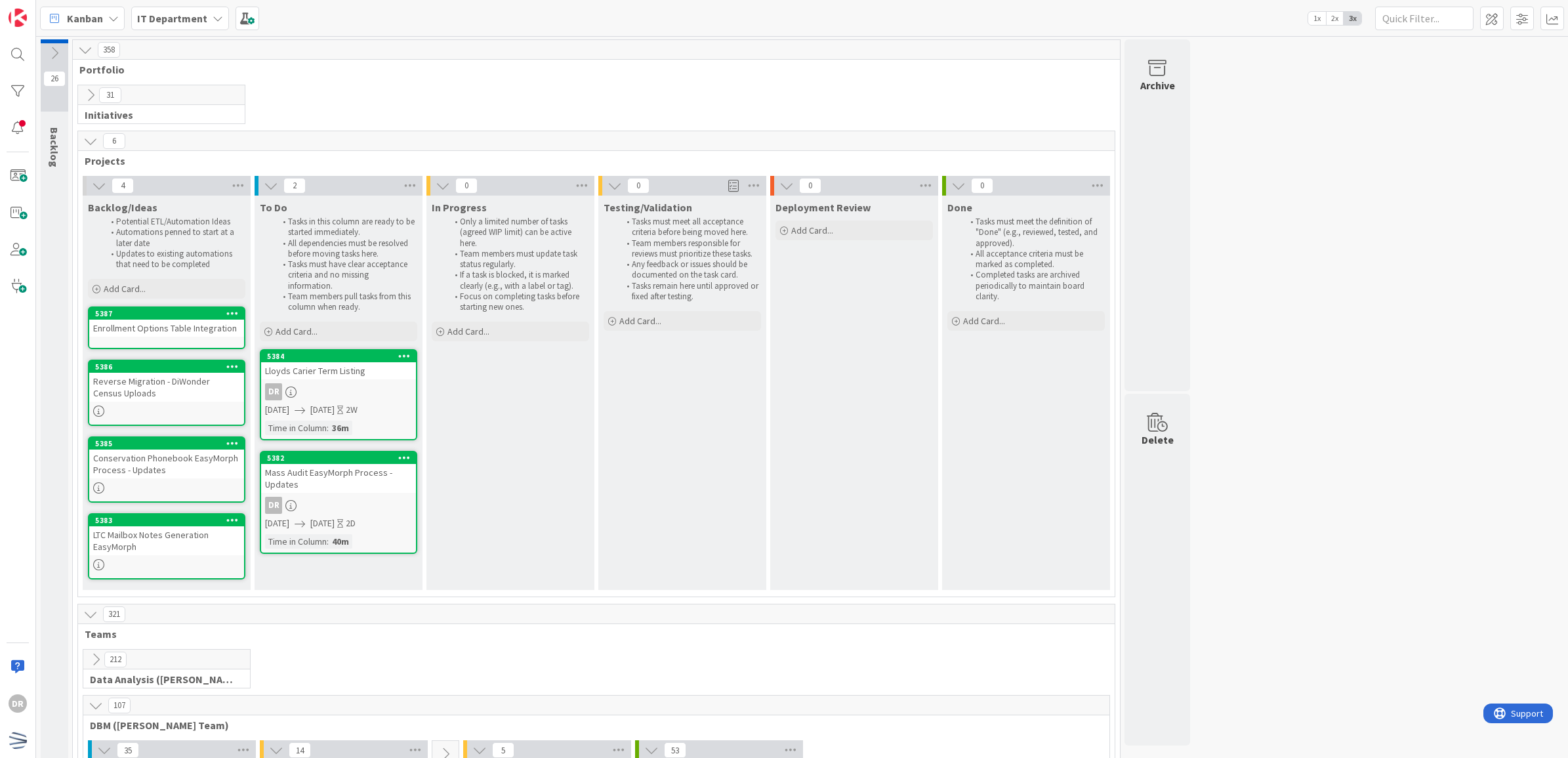
click at [184, 337] on div "5387 Enrollment Options Table Integration" at bounding box center [166, 328] width 157 height 43
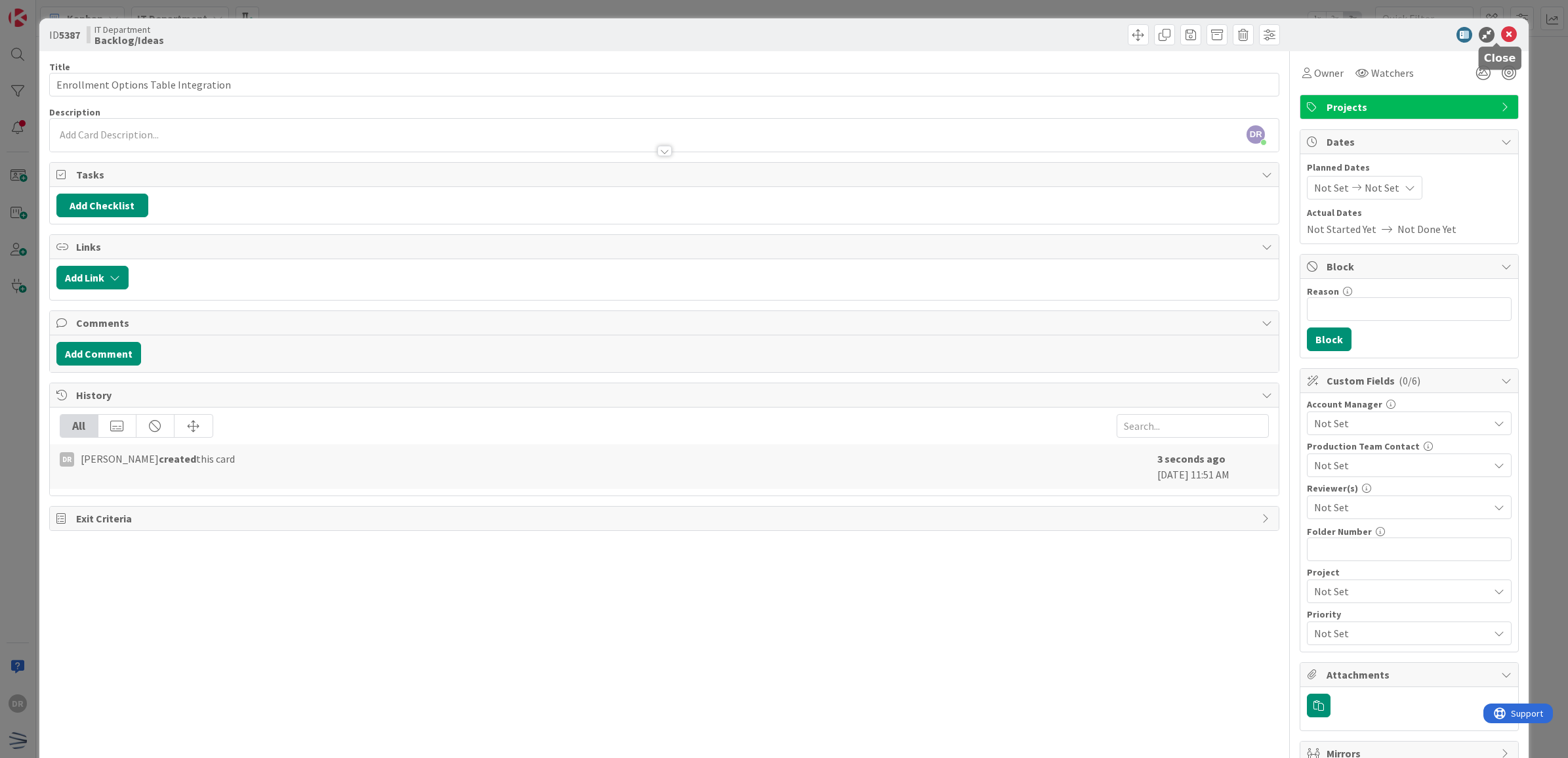
click at [1501, 33] on icon at bounding box center [1509, 35] width 16 height 16
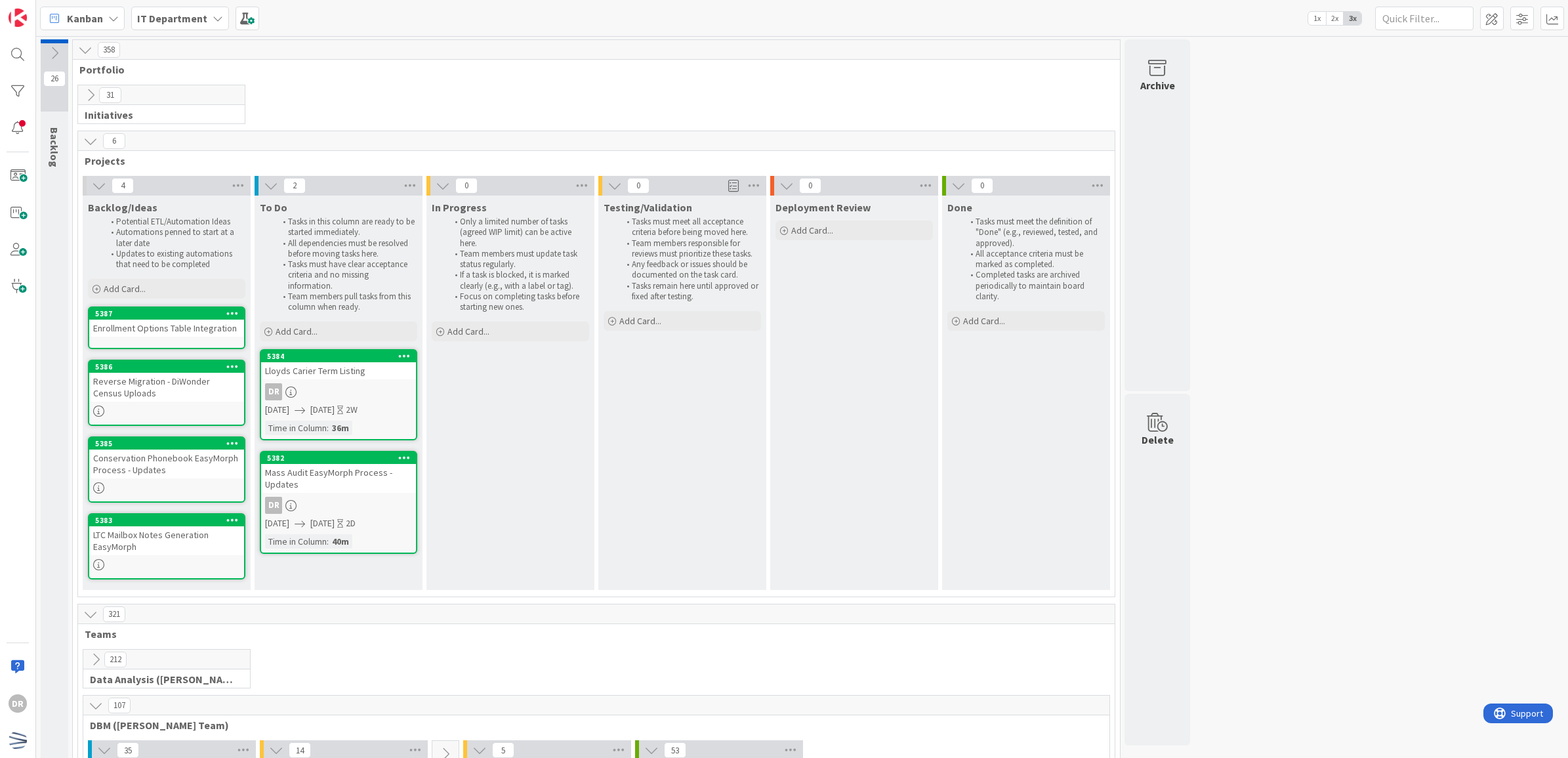
click at [132, 336] on div "Enrollment Options Table Integration" at bounding box center [166, 328] width 155 height 17
